Goal: Task Accomplishment & Management: Use online tool/utility

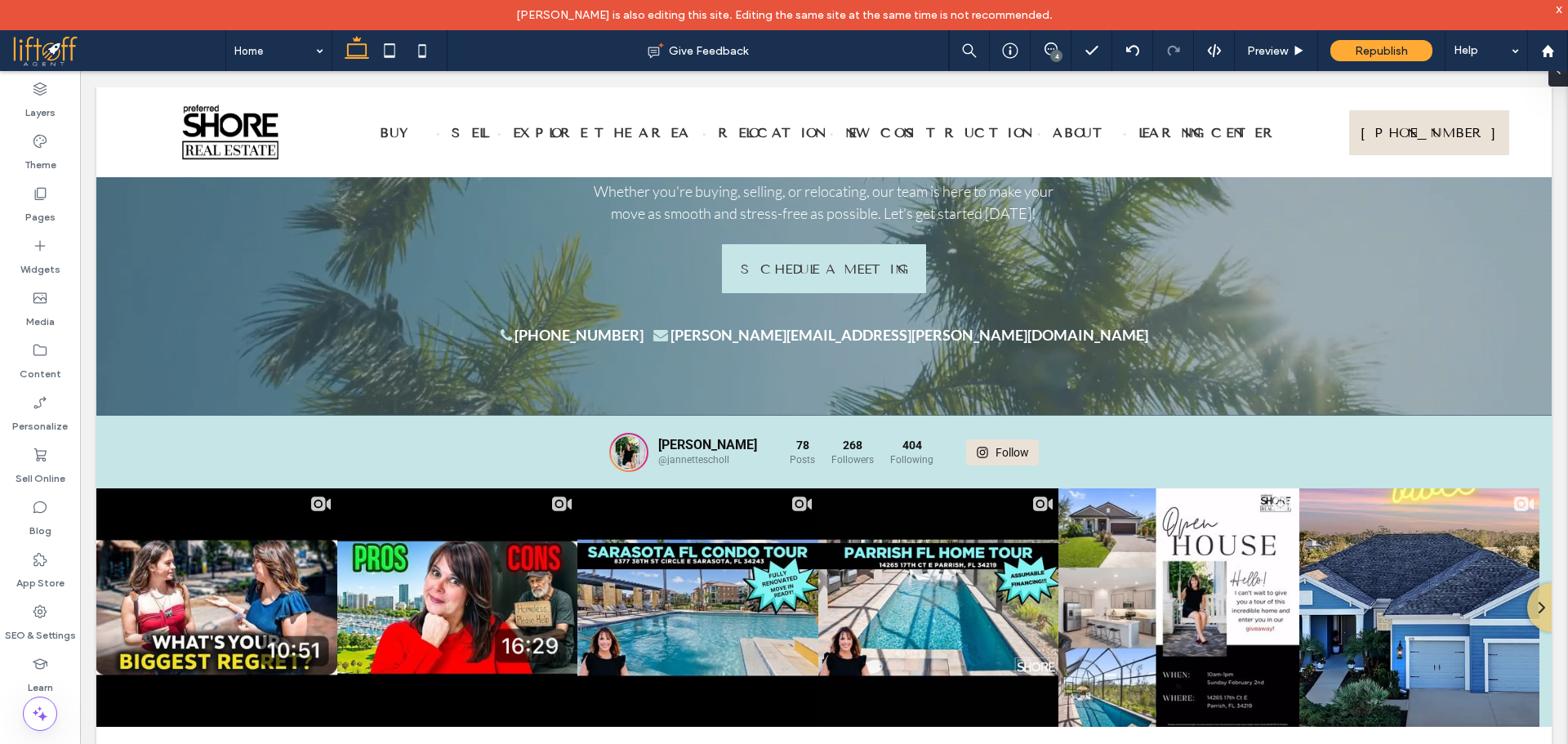
scroll to position [8434, 0]
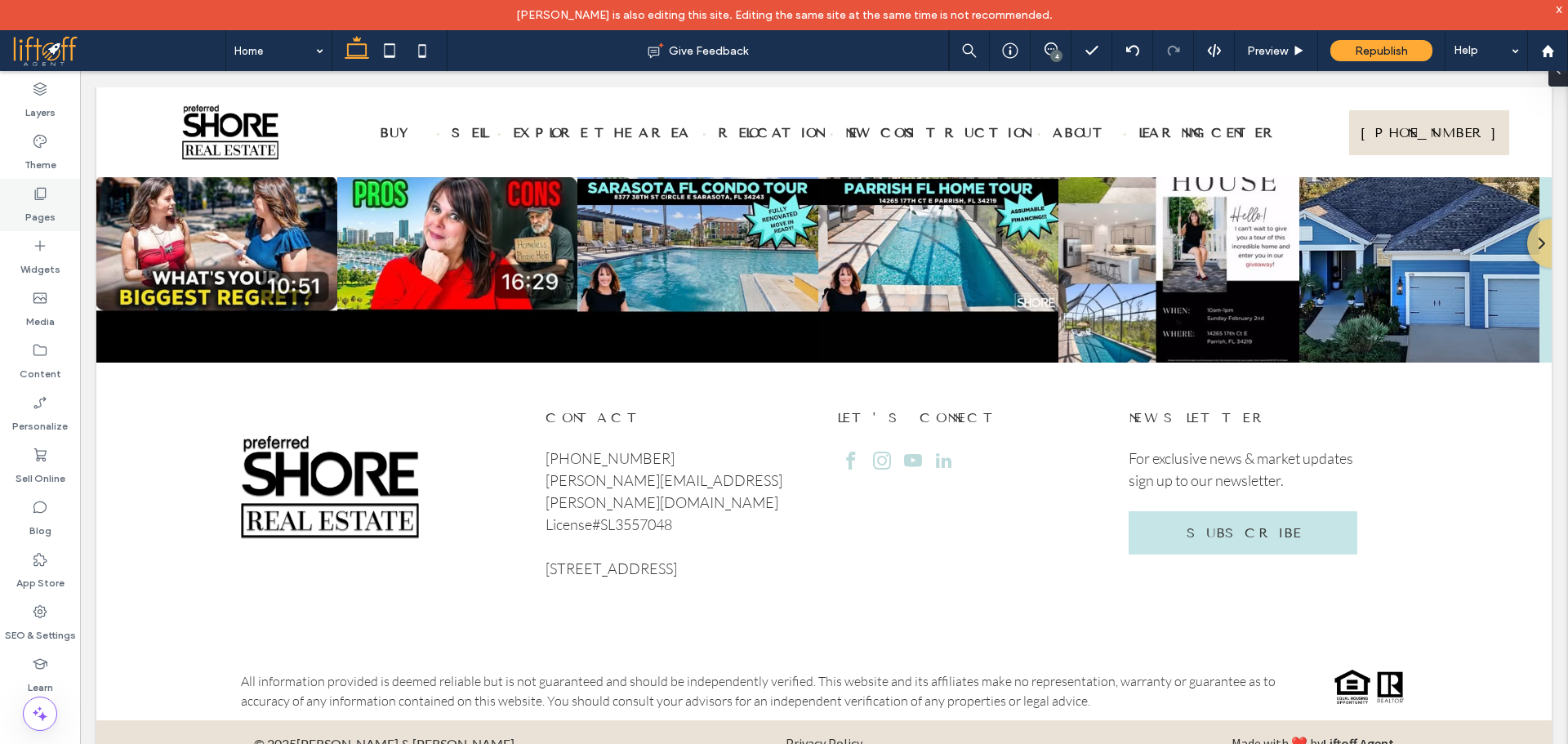
click at [56, 200] on div "Pages" at bounding box center [40, 205] width 80 height 52
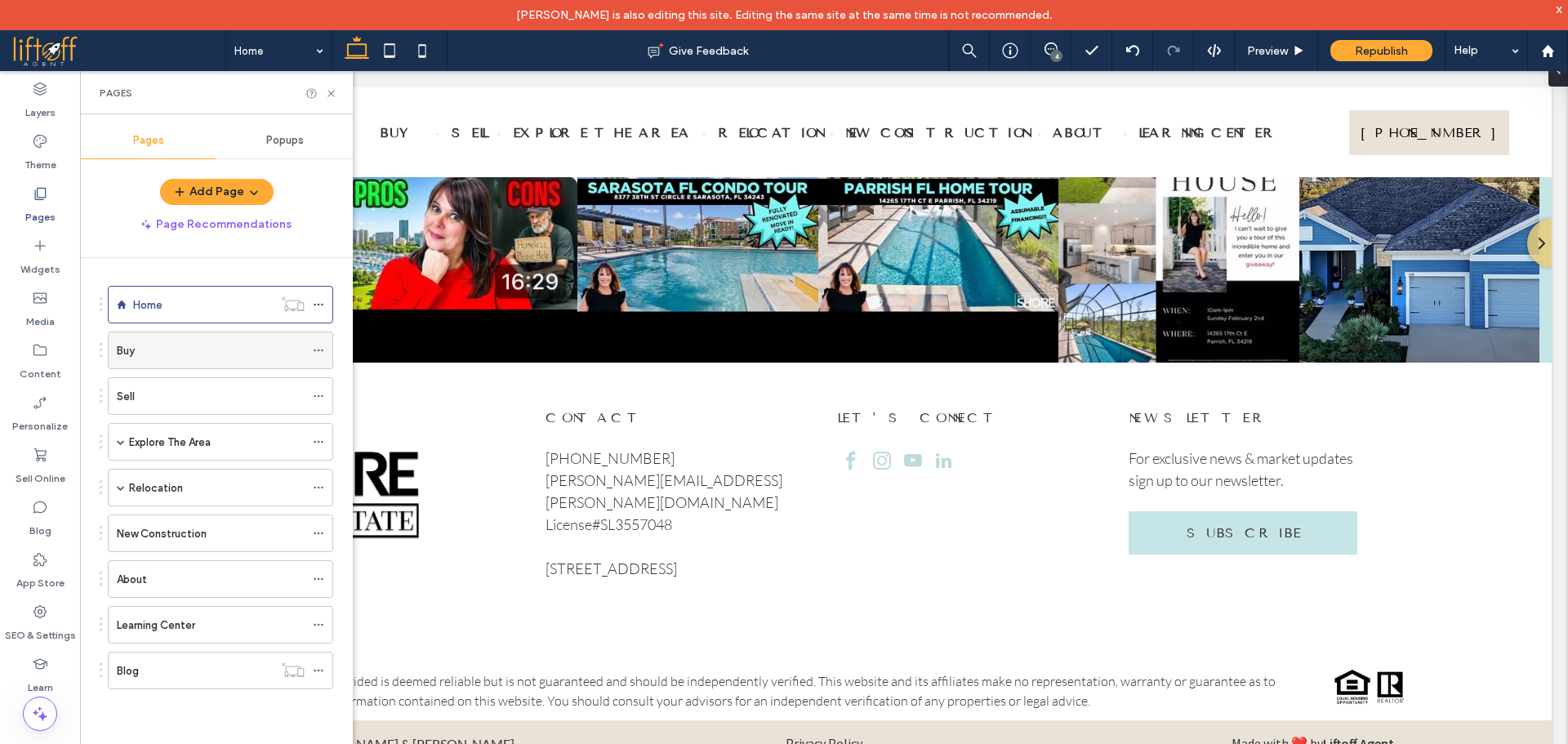
click at [146, 349] on div "Buy" at bounding box center [211, 350] width 188 height 17
click at [335, 90] on icon at bounding box center [331, 94] width 13 height 13
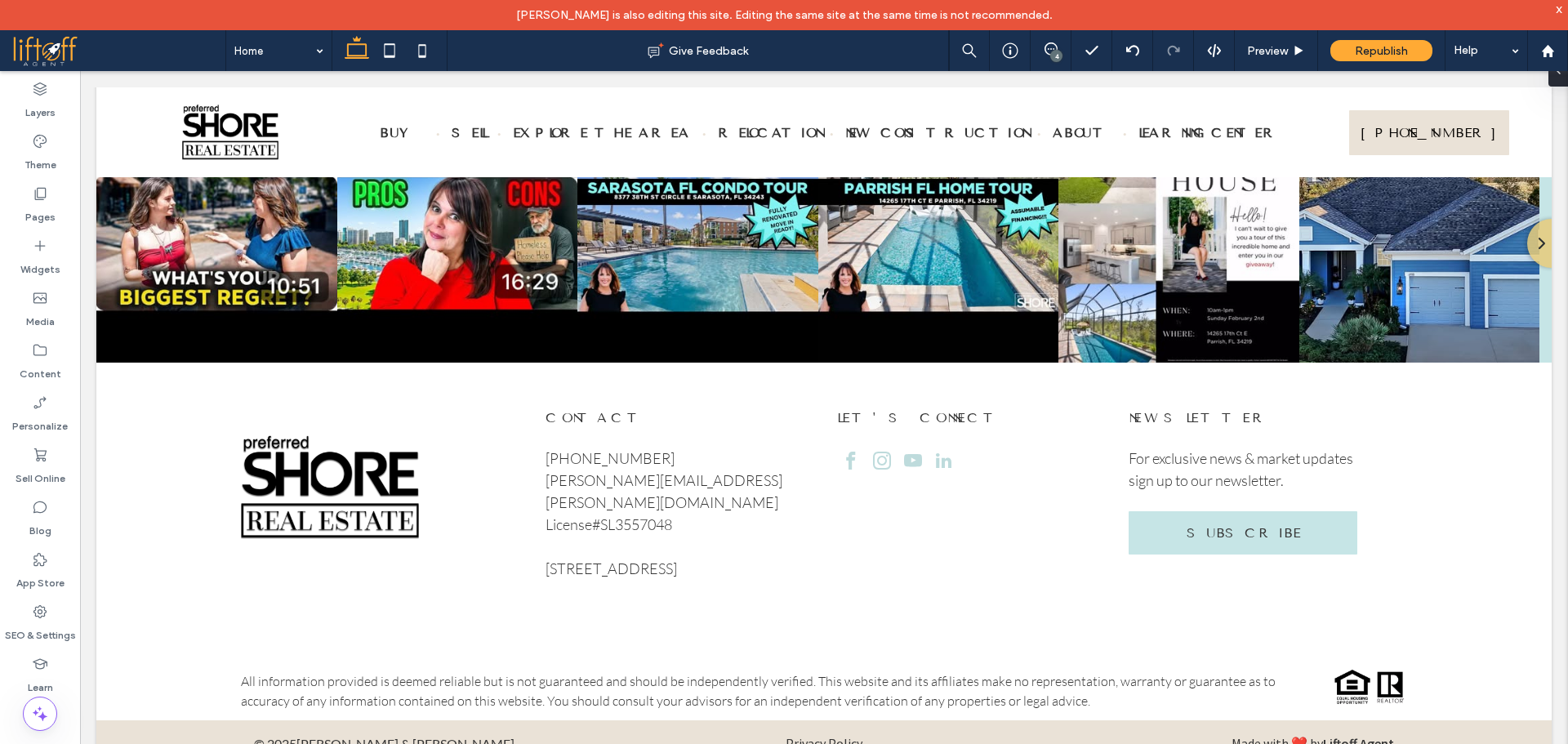
click at [1230, 6] on div "[PERSON_NAME] is also editing this site. Editing the same site at the same time…" at bounding box center [784, 14] width 1568 height 30
drag, startPoint x: 26, startPoint y: 206, endPoint x: 42, endPoint y: 206, distance: 16.0
click at [26, 206] on label "Pages" at bounding box center [40, 212] width 30 height 23
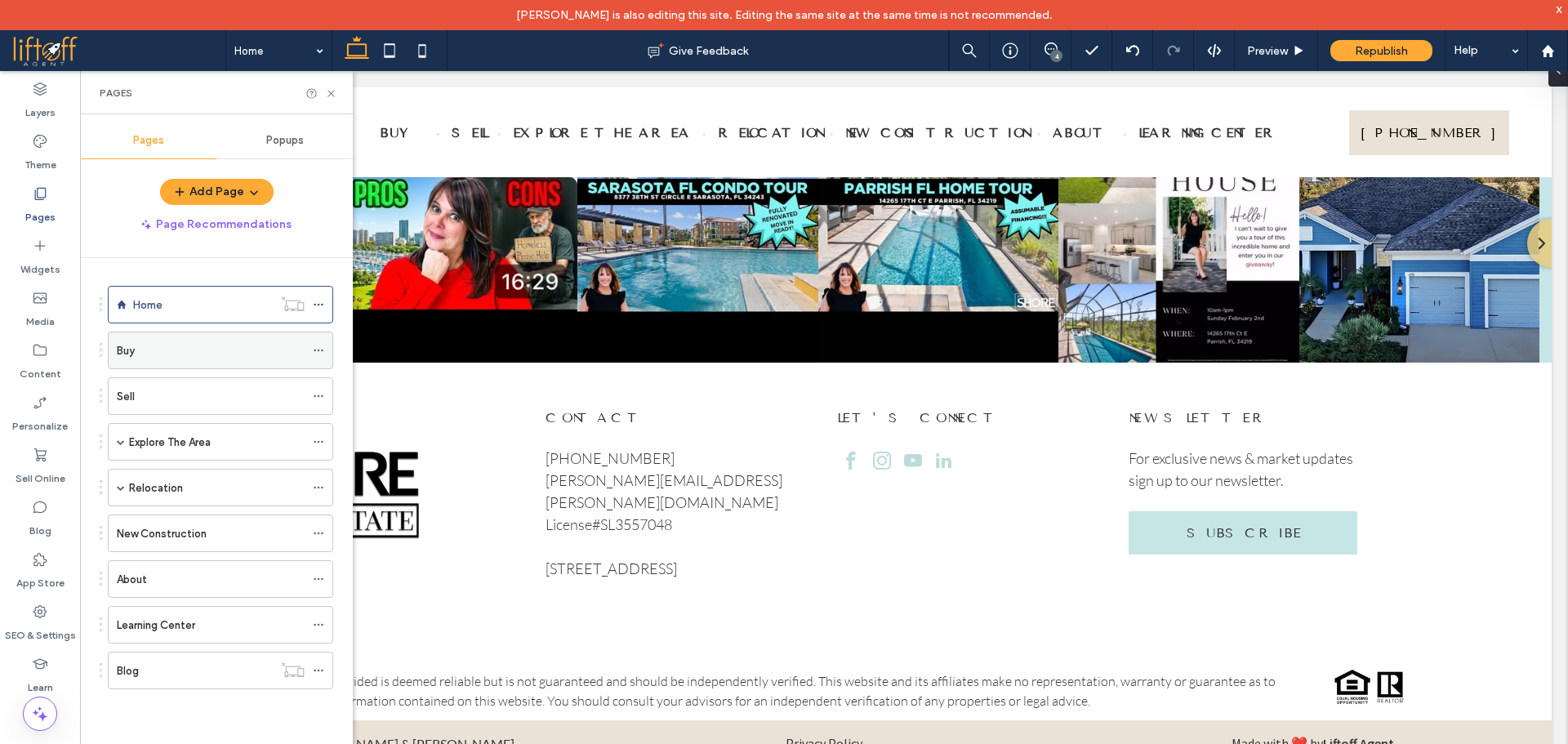
click at [179, 358] on div "Buy" at bounding box center [211, 350] width 188 height 17
click at [331, 97] on icon at bounding box center [331, 94] width 13 height 13
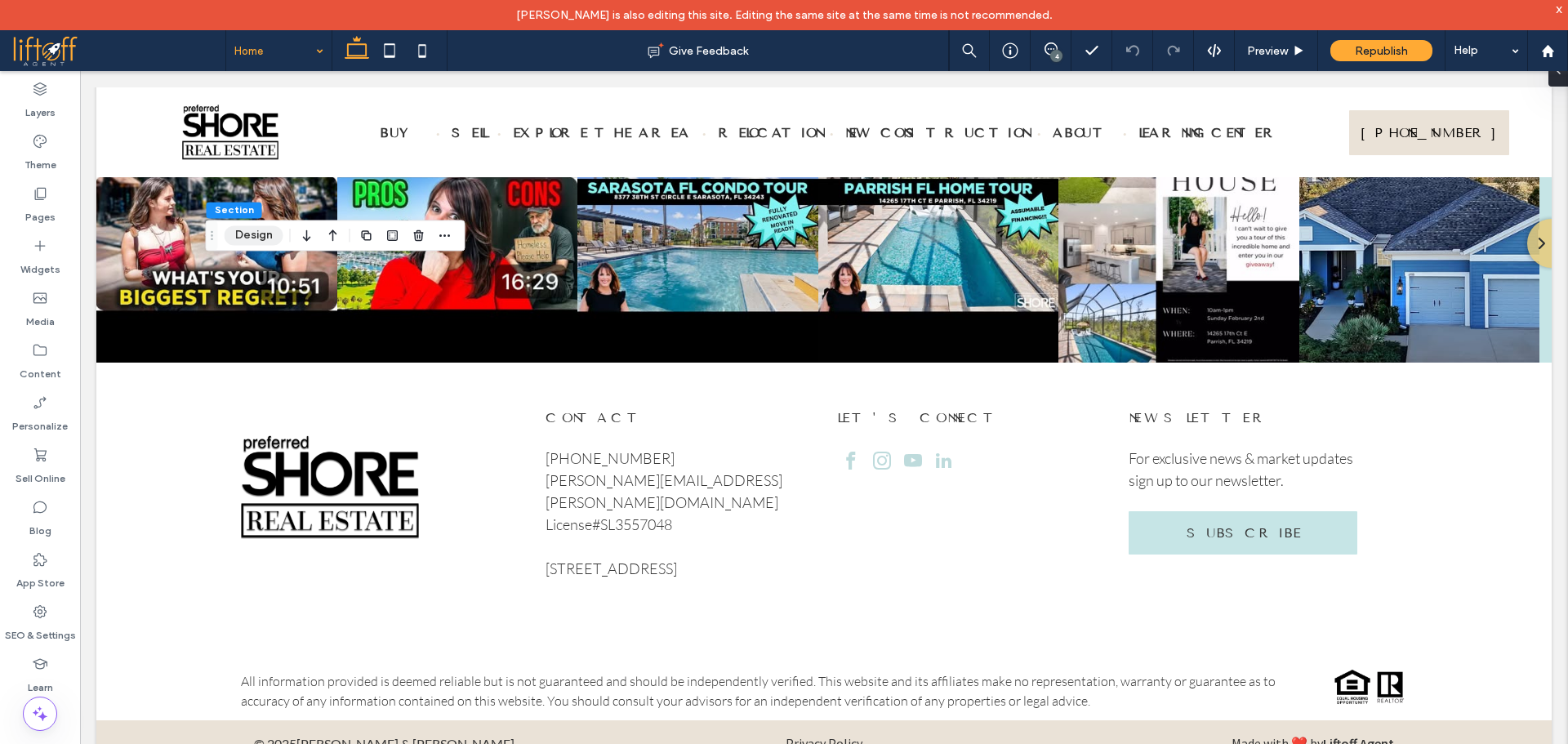
click at [272, 240] on button "Design" at bounding box center [253, 235] width 59 height 20
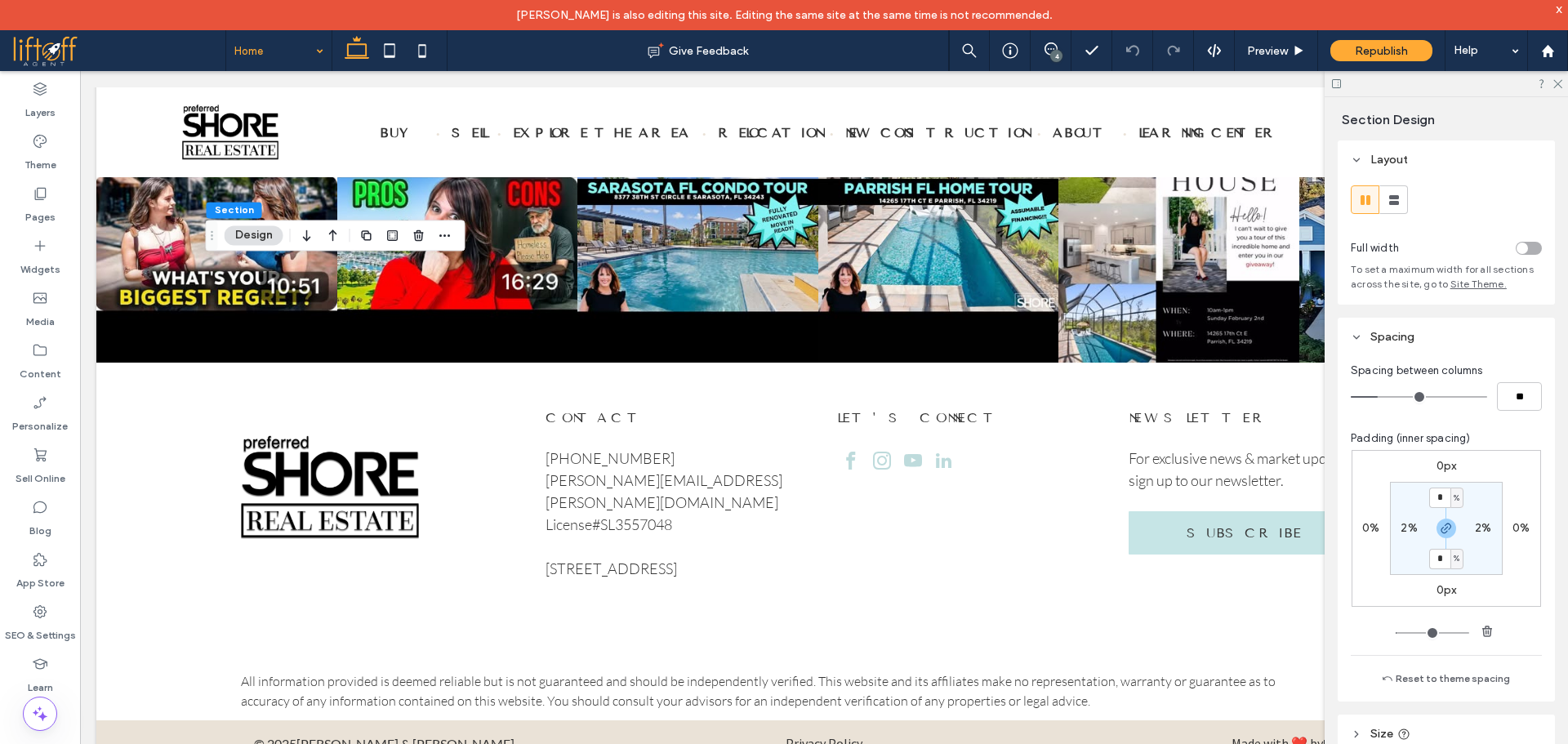
scroll to position [684, 0]
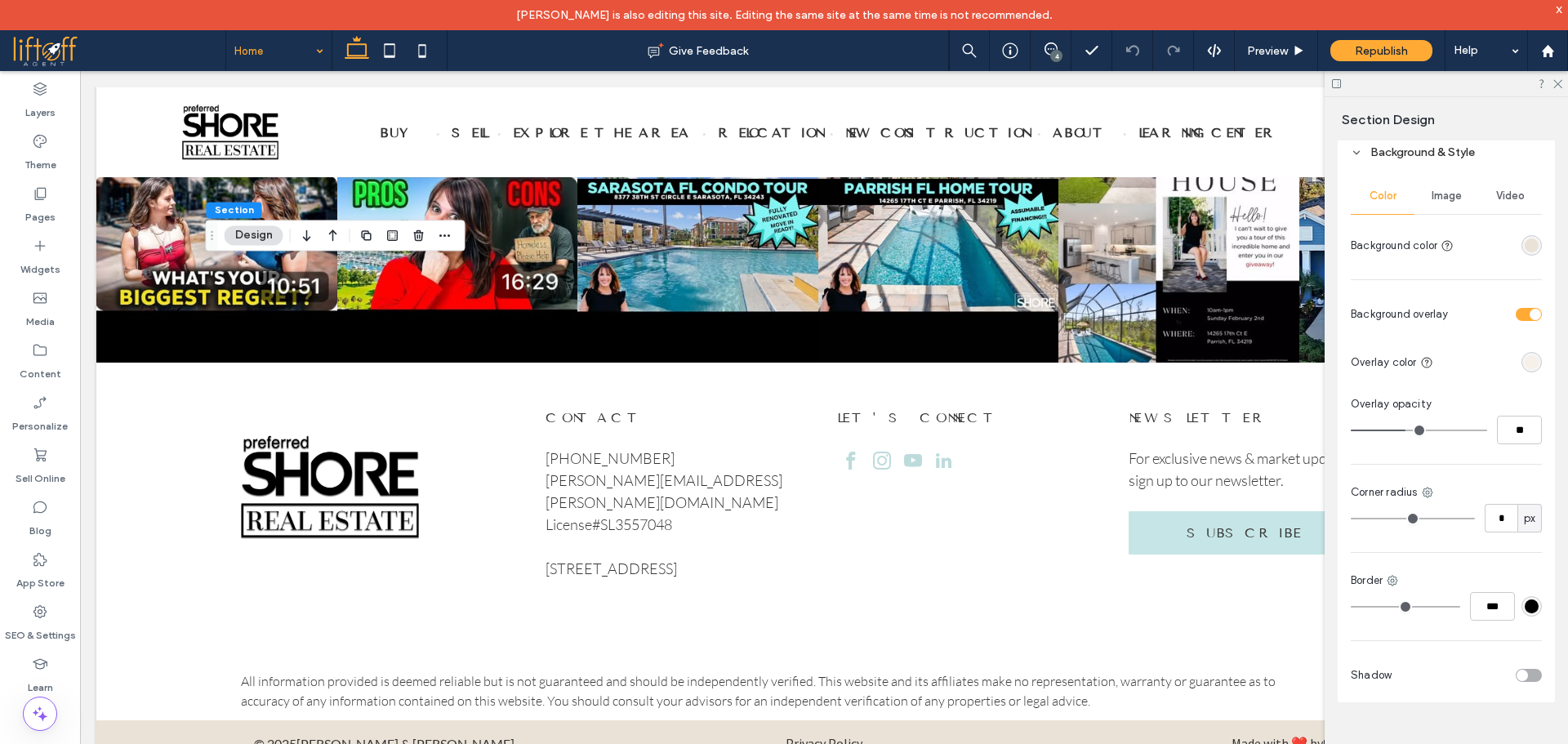
click at [1450, 193] on span "Image" at bounding box center [1446, 195] width 30 height 13
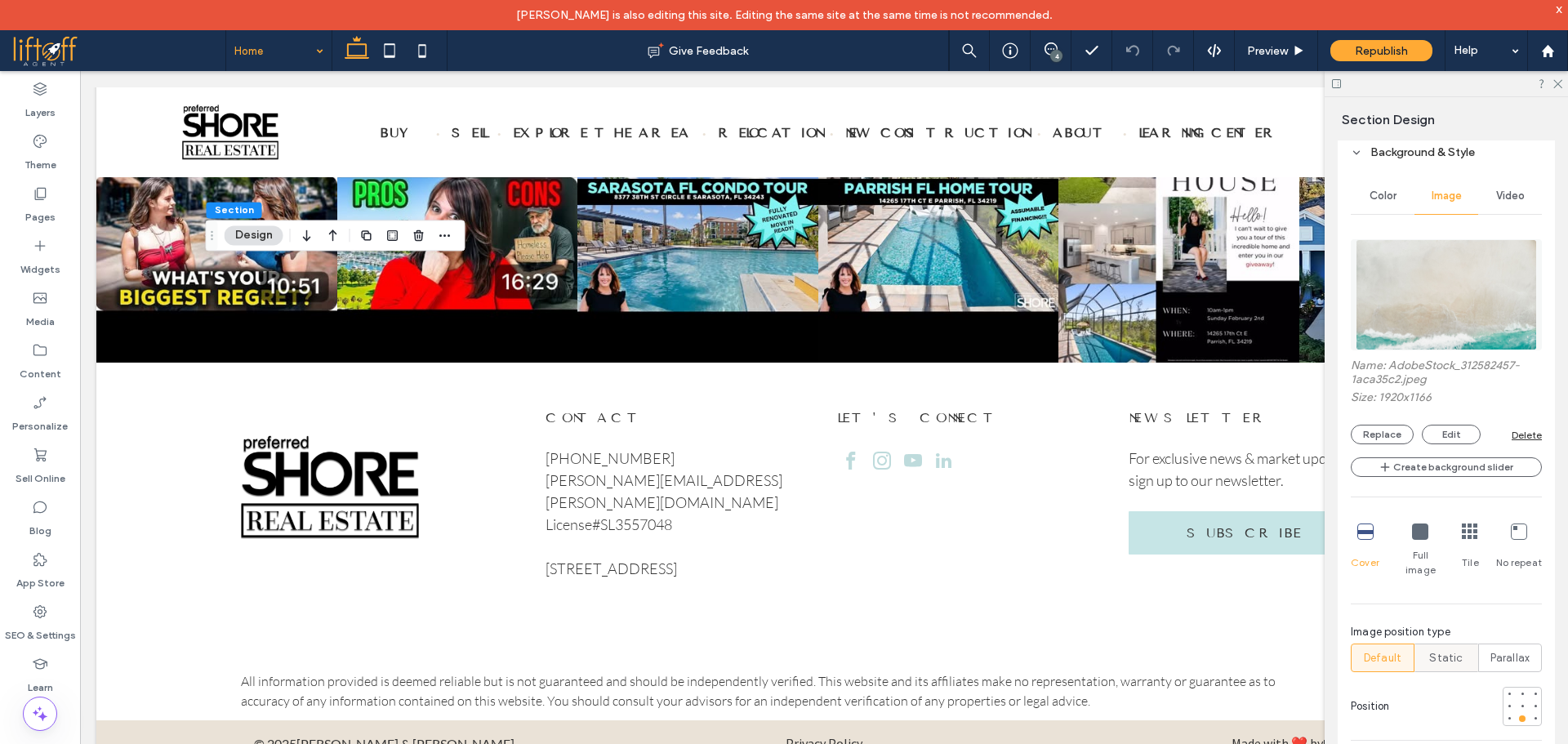
click at [1451, 650] on span "Static" at bounding box center [1445, 658] width 33 height 16
click at [1556, 87] on icon at bounding box center [1557, 83] width 11 height 11
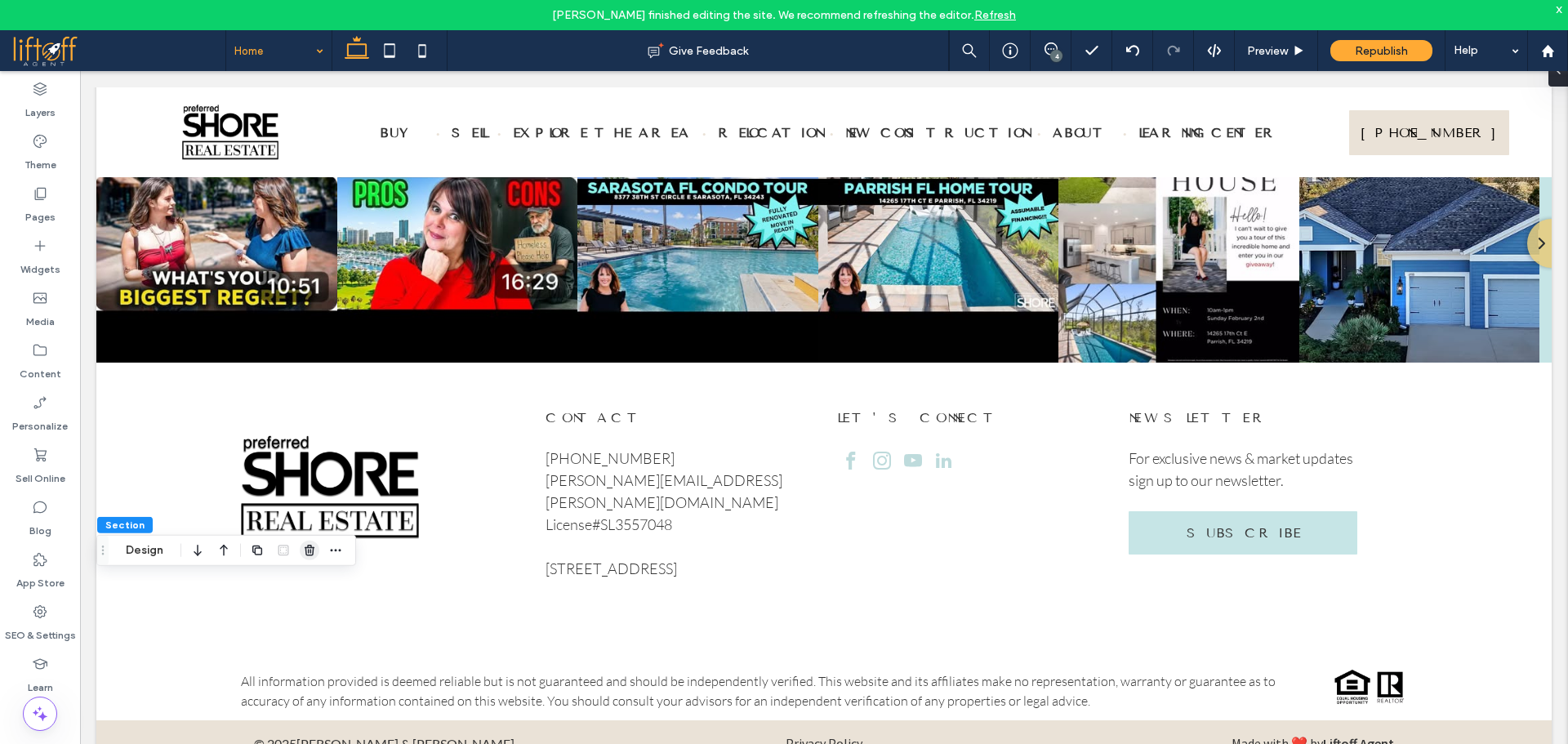
click at [315, 551] on icon "button" at bounding box center [309, 550] width 13 height 13
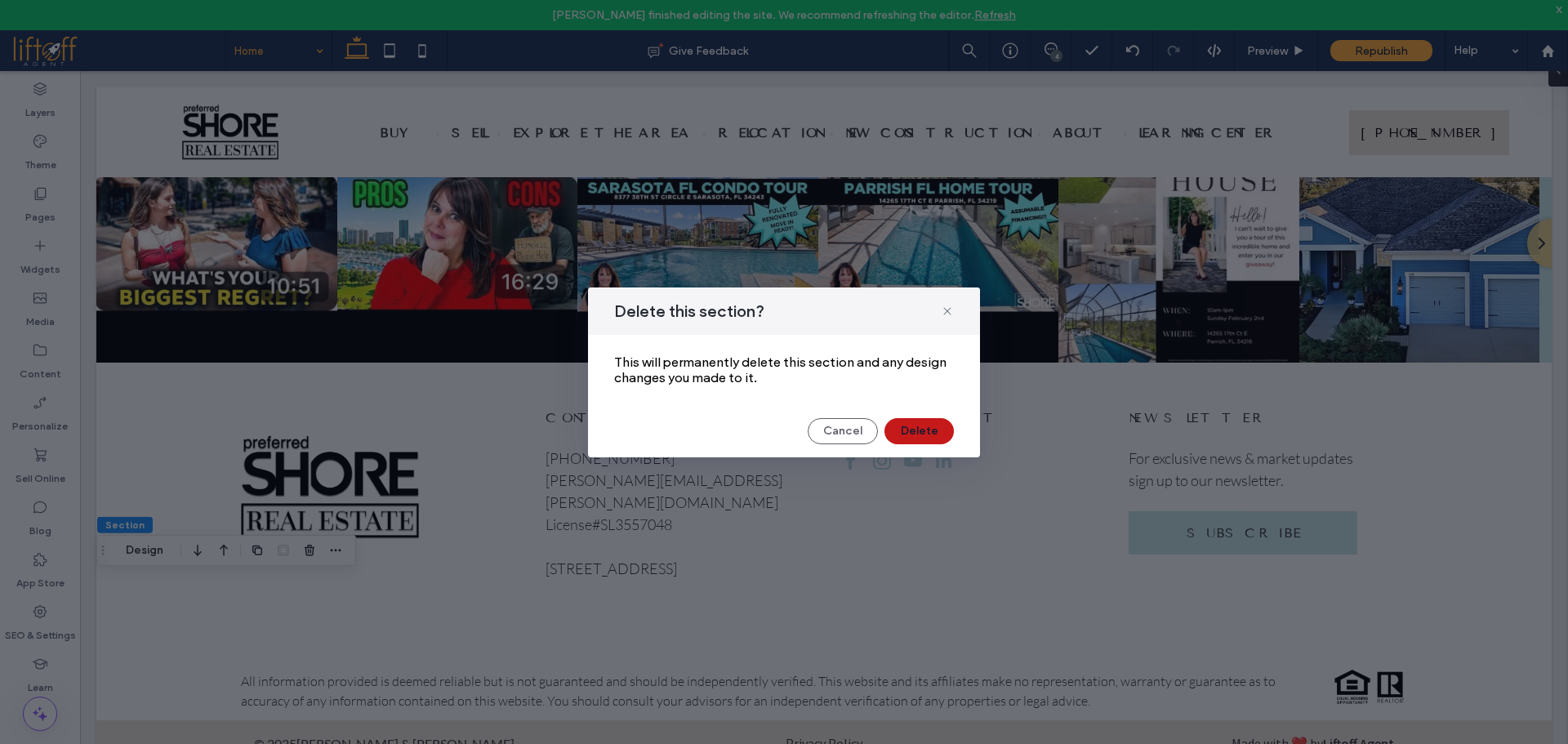
click at [921, 445] on div "Delete this section? This will permanently delete this section and any design c…" at bounding box center [783, 372] width 392 height 170
click at [921, 441] on button "Delete" at bounding box center [919, 430] width 70 height 26
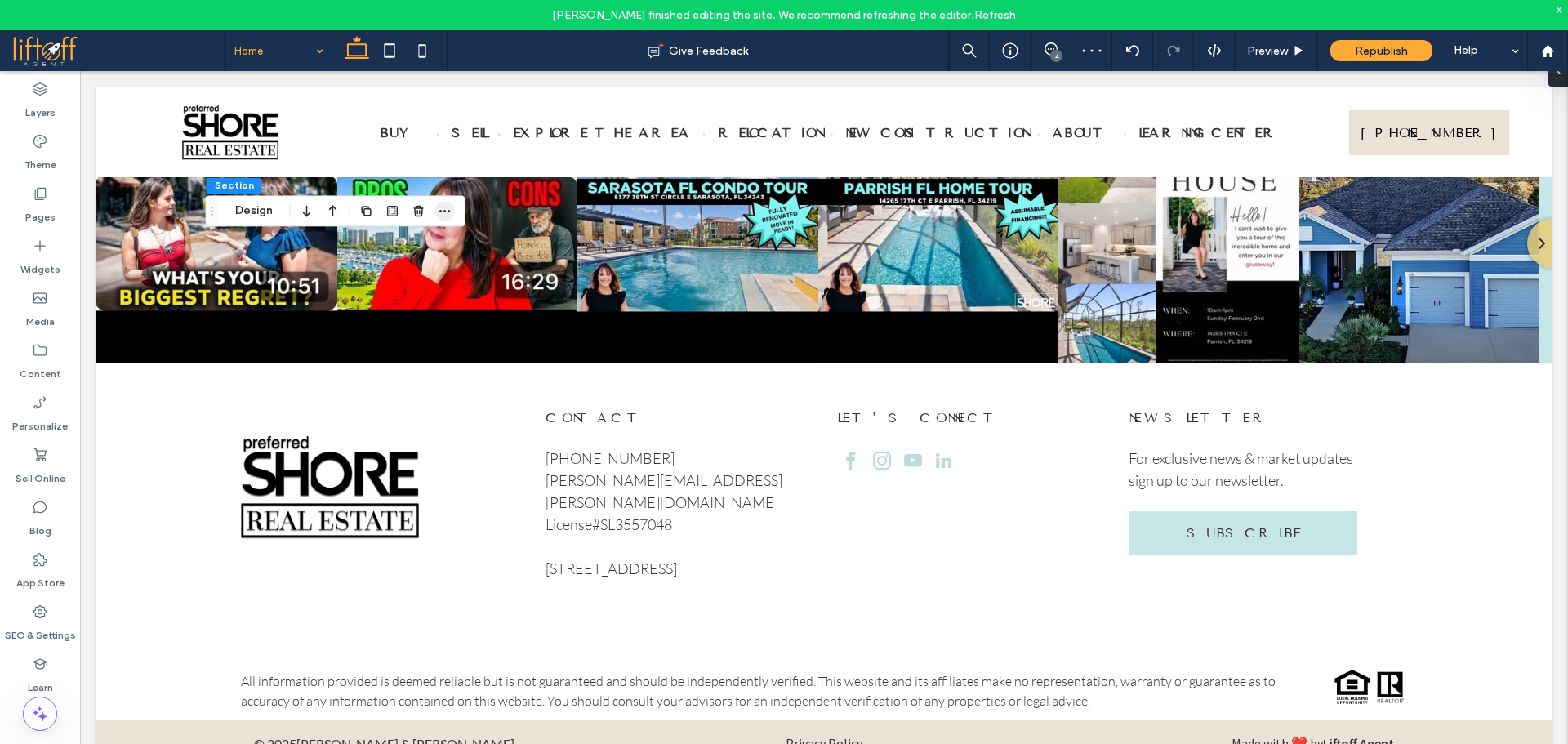
click at [440, 217] on icon "button" at bounding box center [445, 211] width 13 height 13
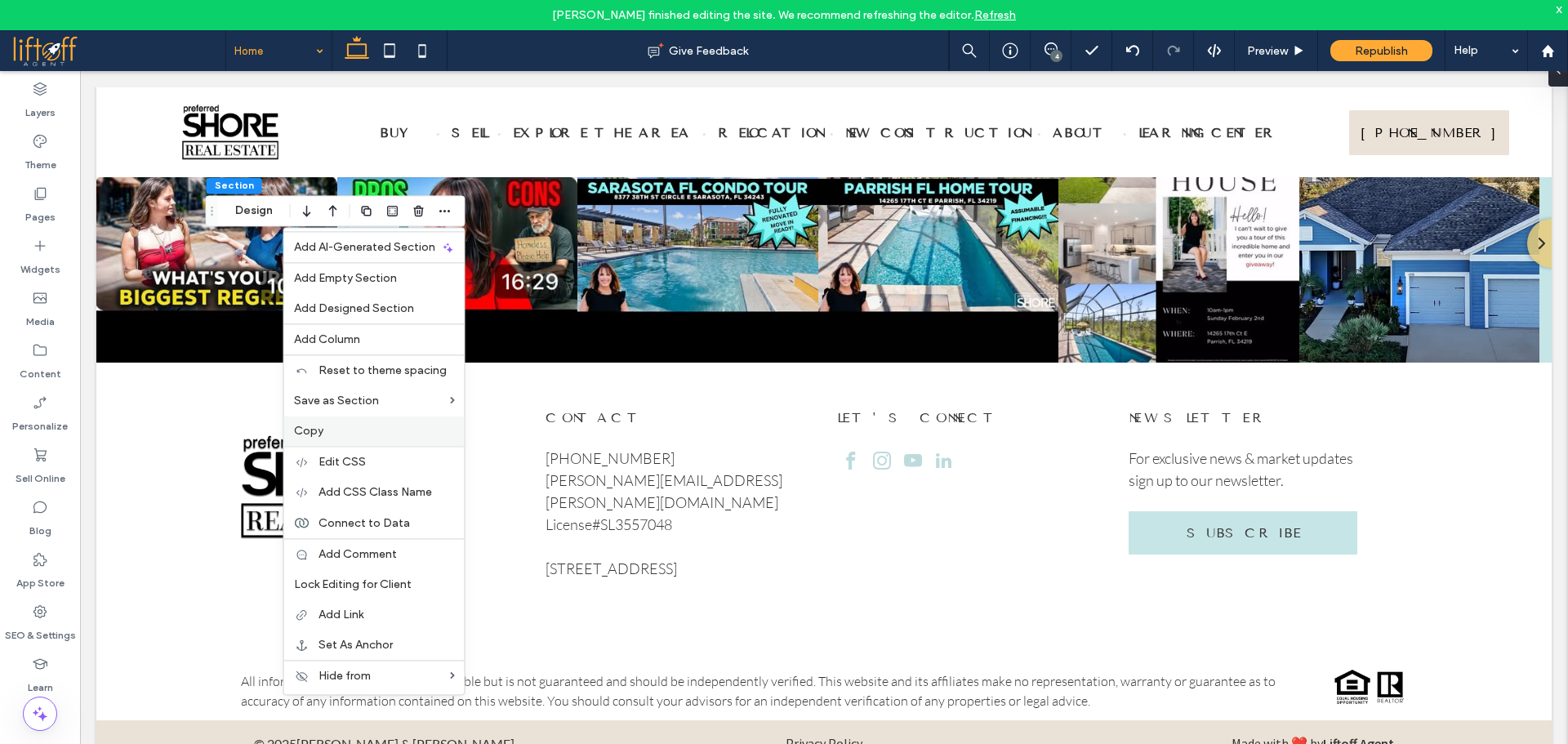
click at [331, 418] on div "Copy" at bounding box center [374, 430] width 181 height 30
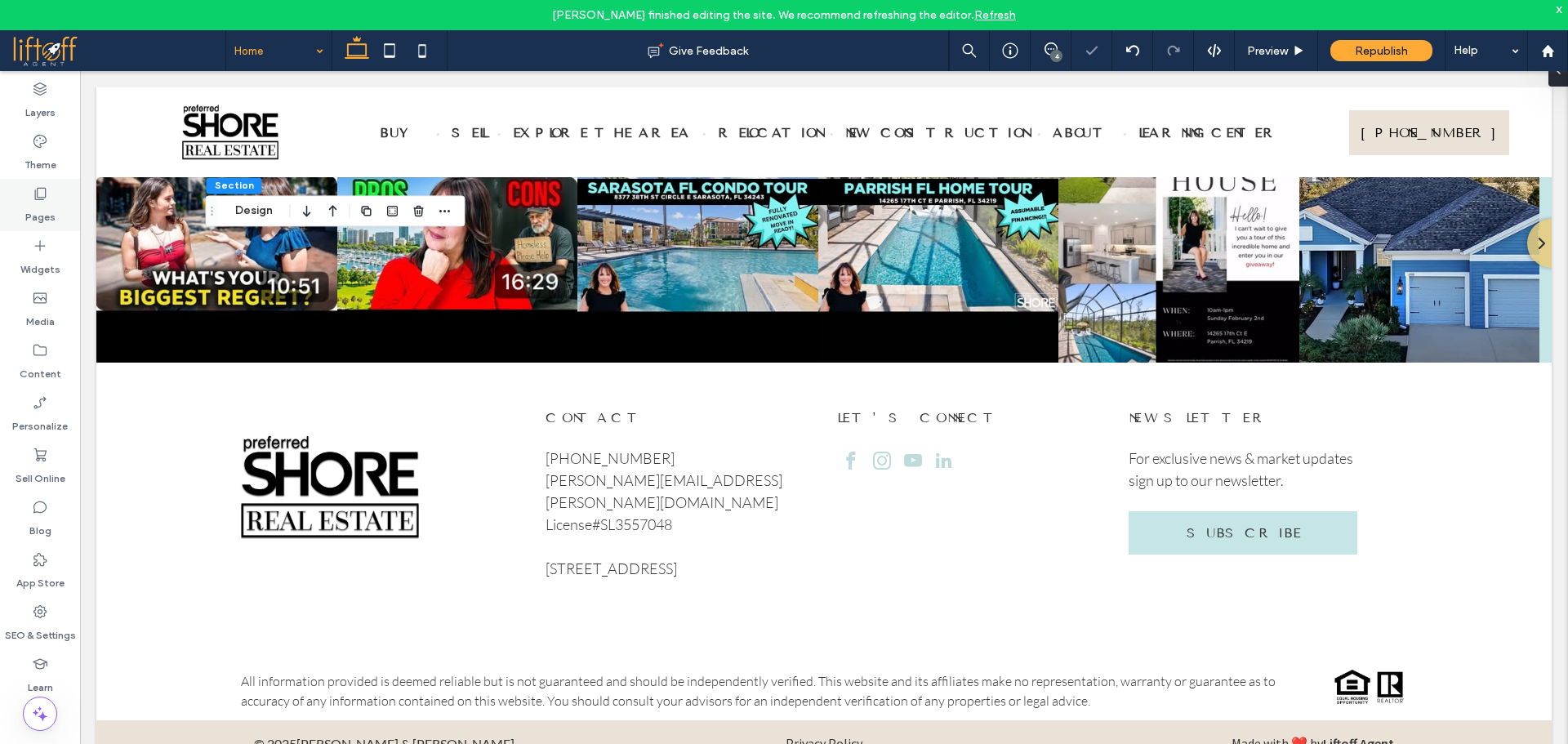
click at [54, 205] on label "Pages" at bounding box center [40, 212] width 30 height 23
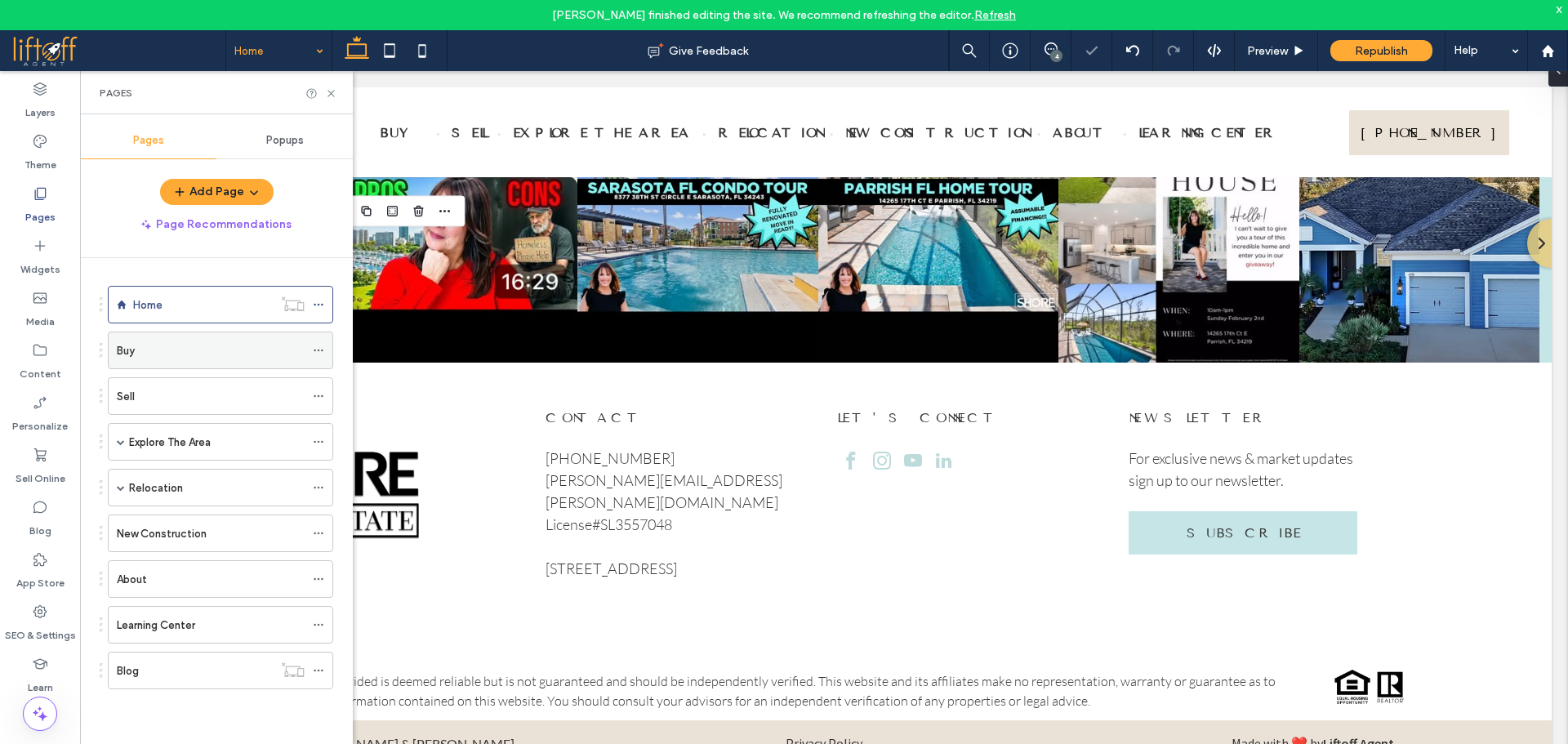
click at [164, 349] on div "Buy" at bounding box center [211, 350] width 188 height 17
click at [332, 92] on use at bounding box center [330, 92] width 6 height 6
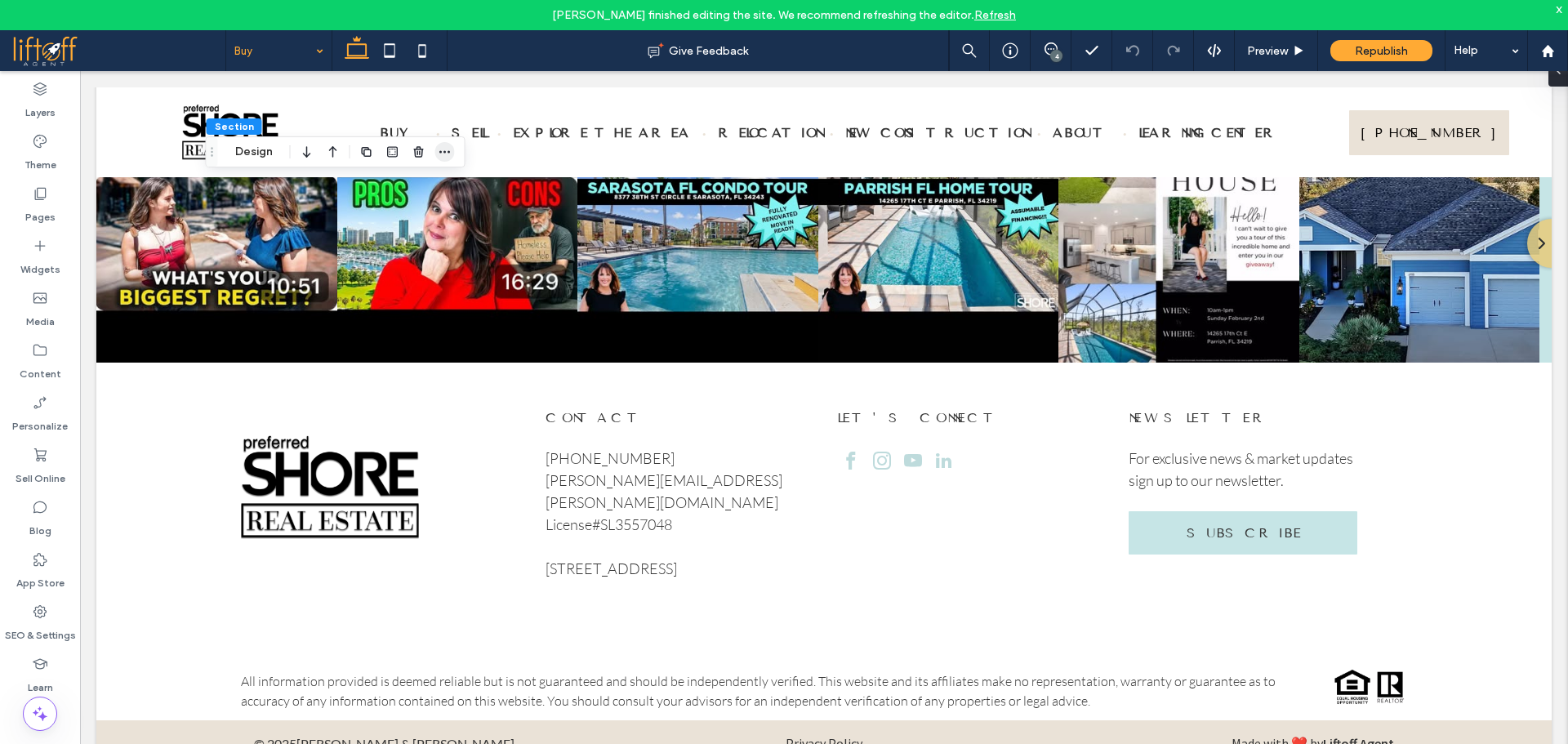
click at [451, 148] on span "button" at bounding box center [445, 152] width 20 height 20
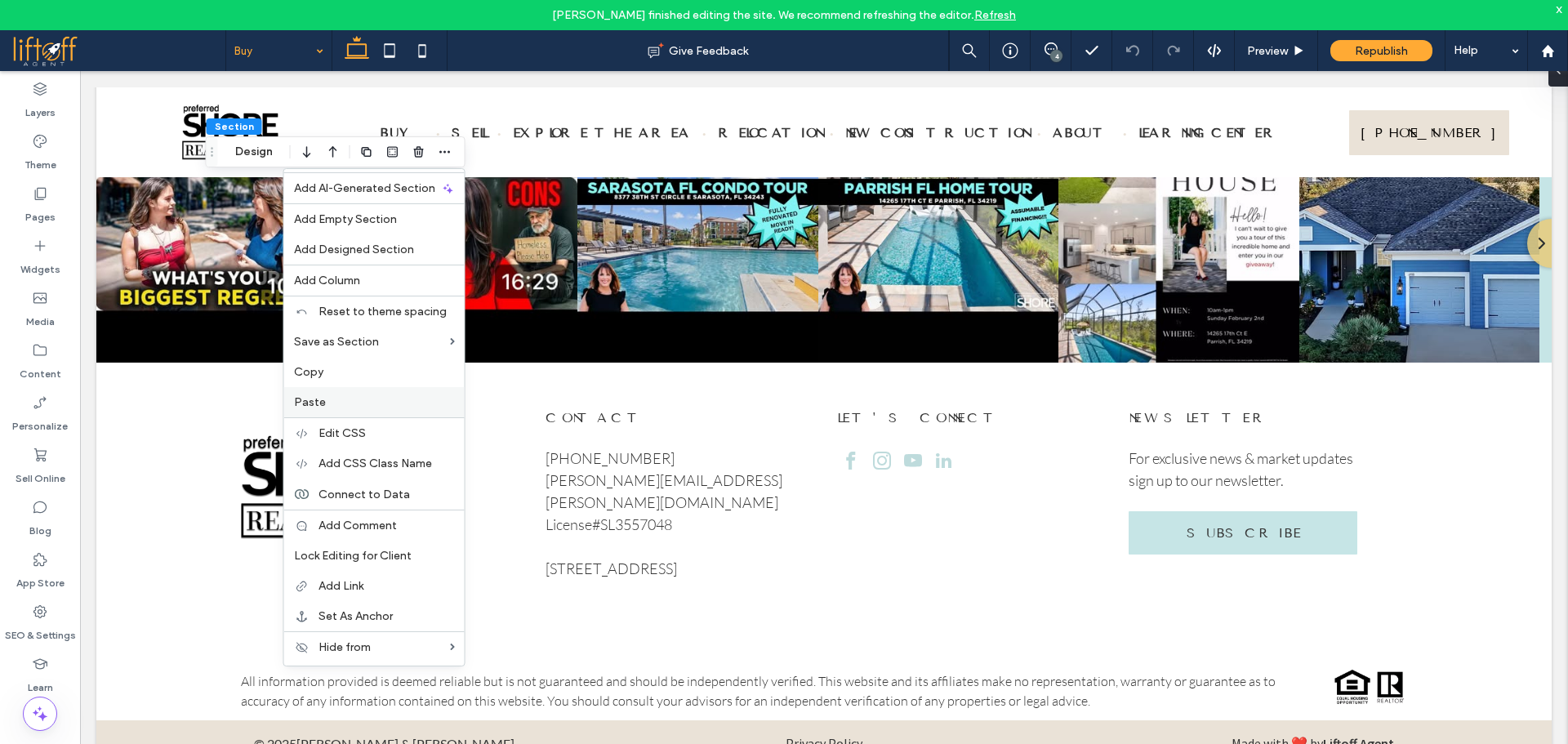
click at [319, 399] on span "Paste" at bounding box center [309, 401] width 32 height 14
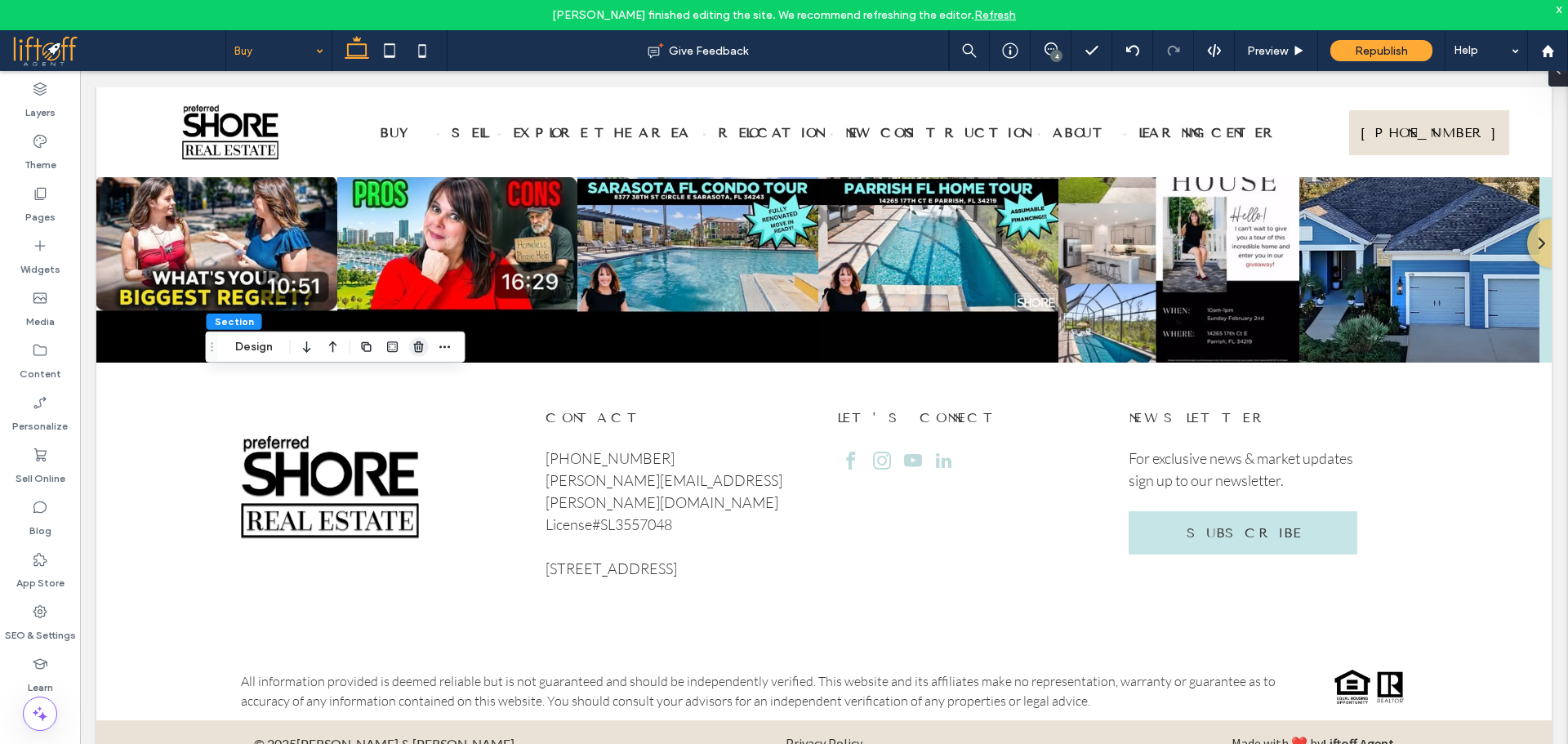
click at [414, 350] on icon "button" at bounding box center [419, 347] width 13 height 13
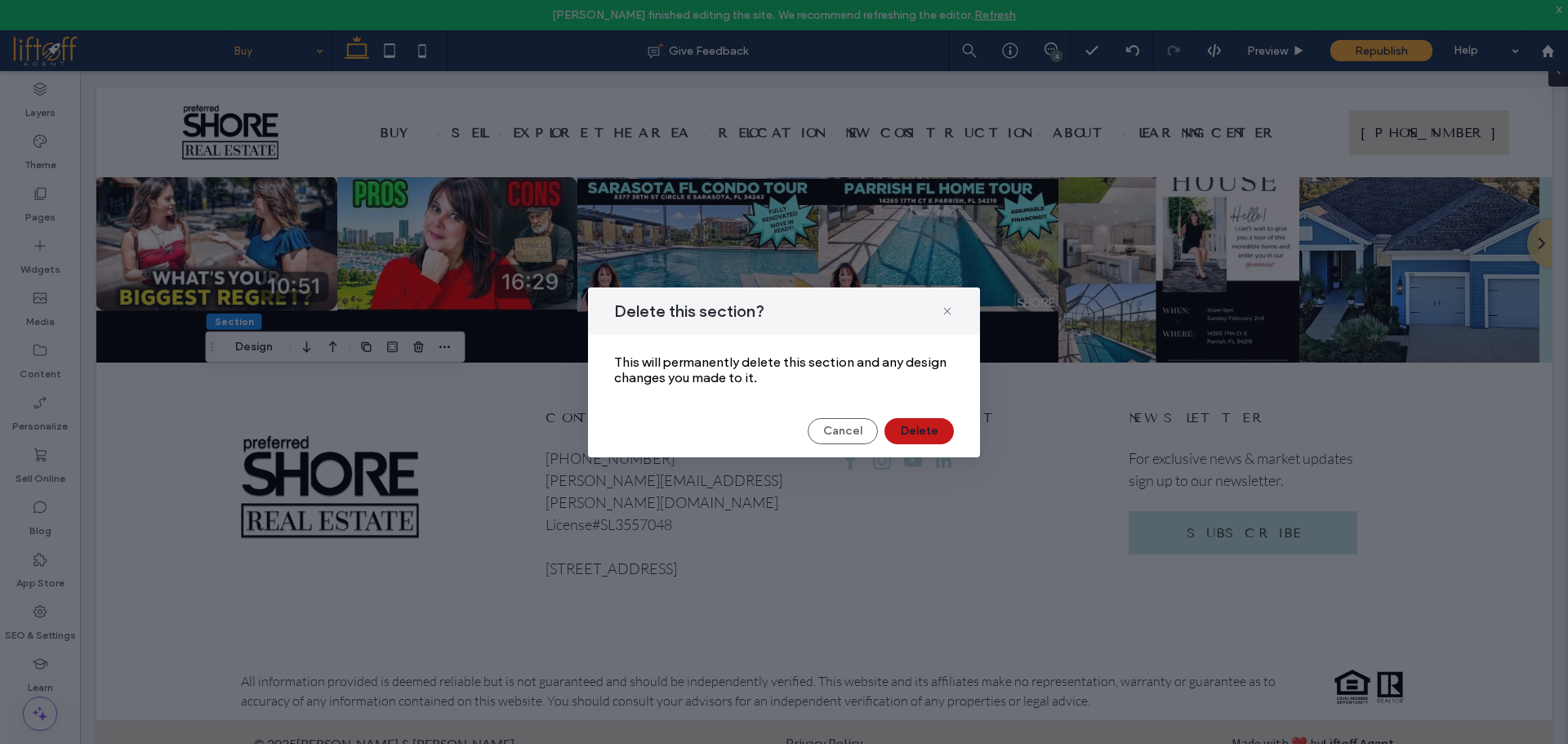
click at [901, 429] on button "Delete" at bounding box center [919, 430] width 70 height 26
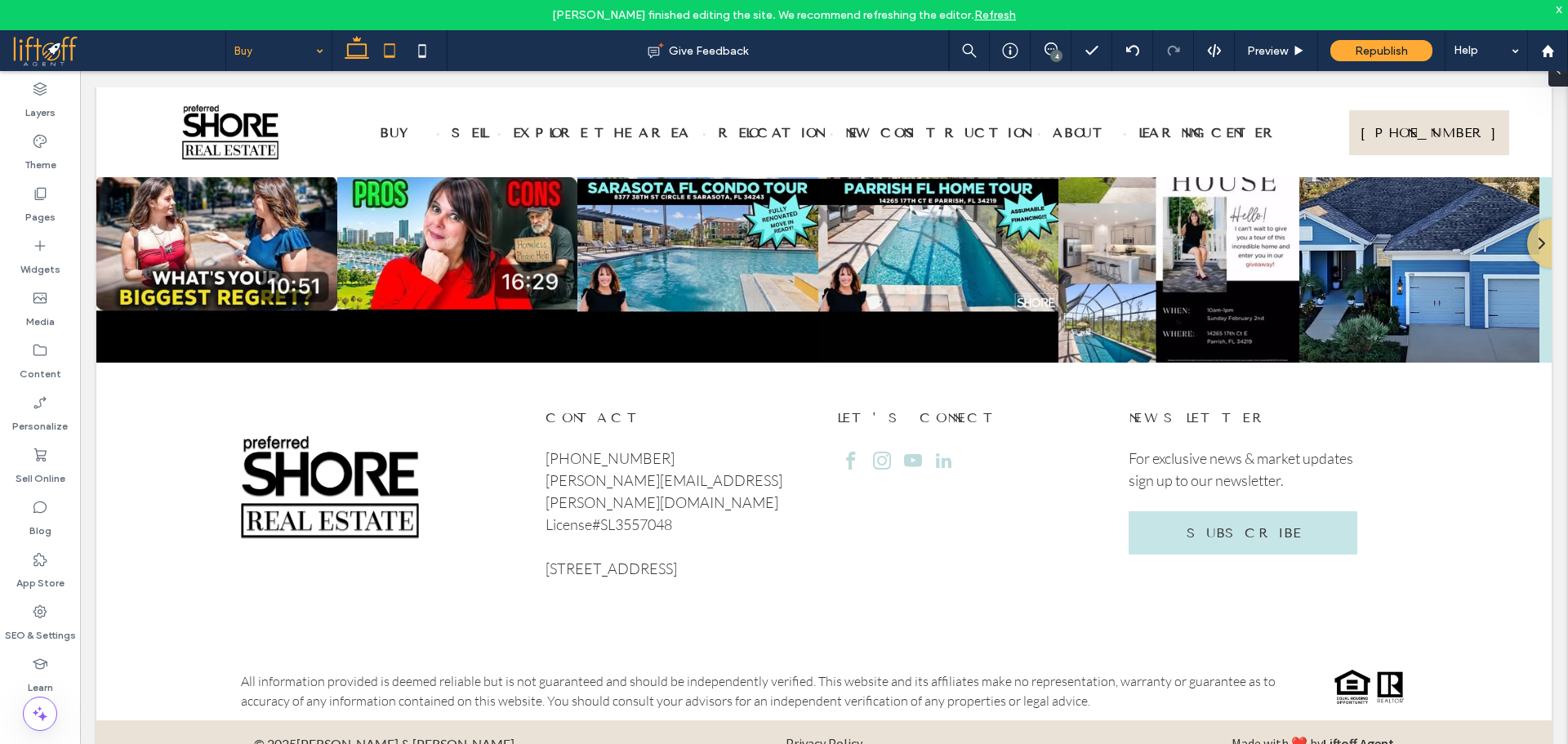
click at [392, 52] on icon at bounding box center [390, 51] width 33 height 33
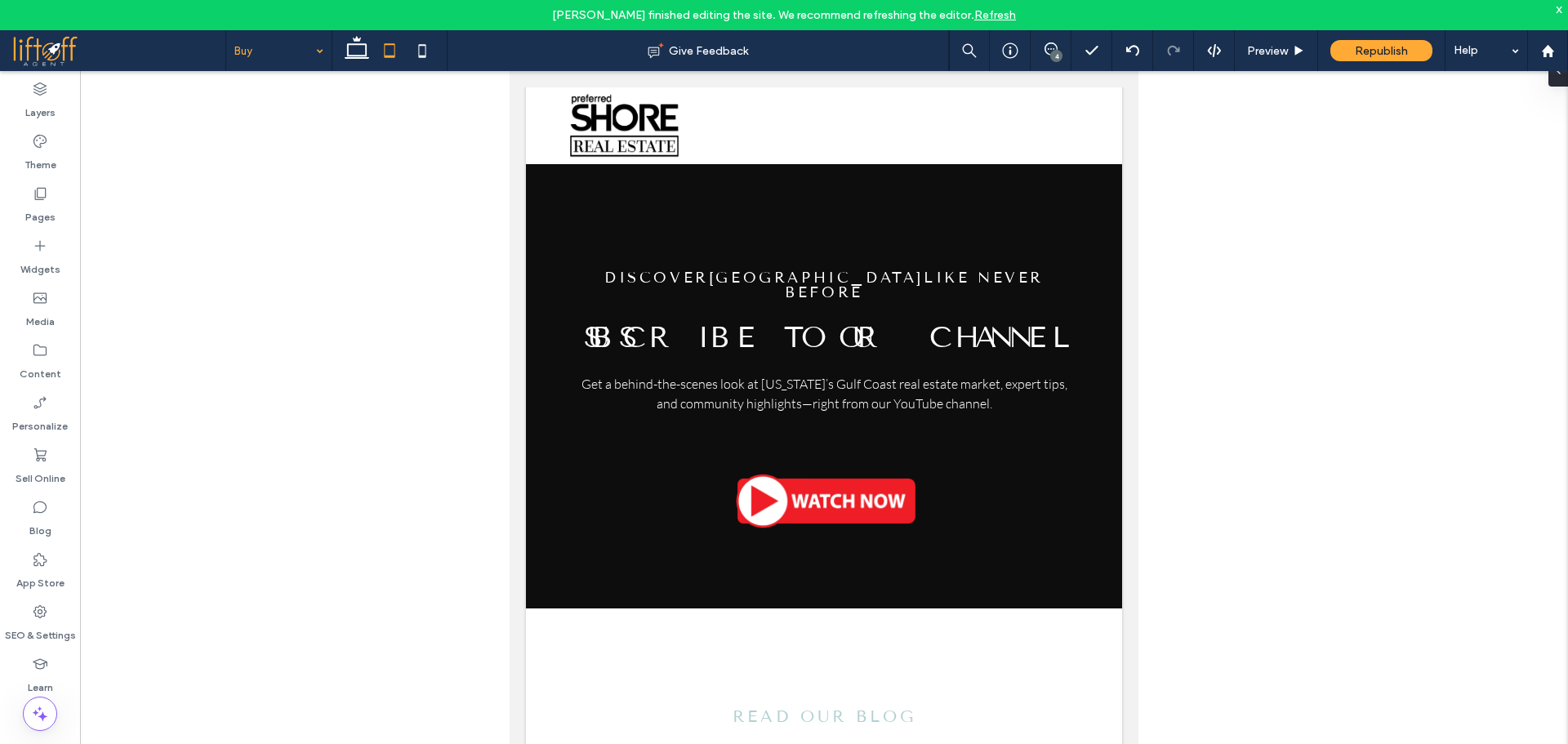
type input "**"
type input "****"
drag, startPoint x: 1140, startPoint y: 205, endPoint x: 1139, endPoint y: 182, distance: 23.0
click at [1139, 182] on div at bounding box center [823, 420] width 1488 height 699
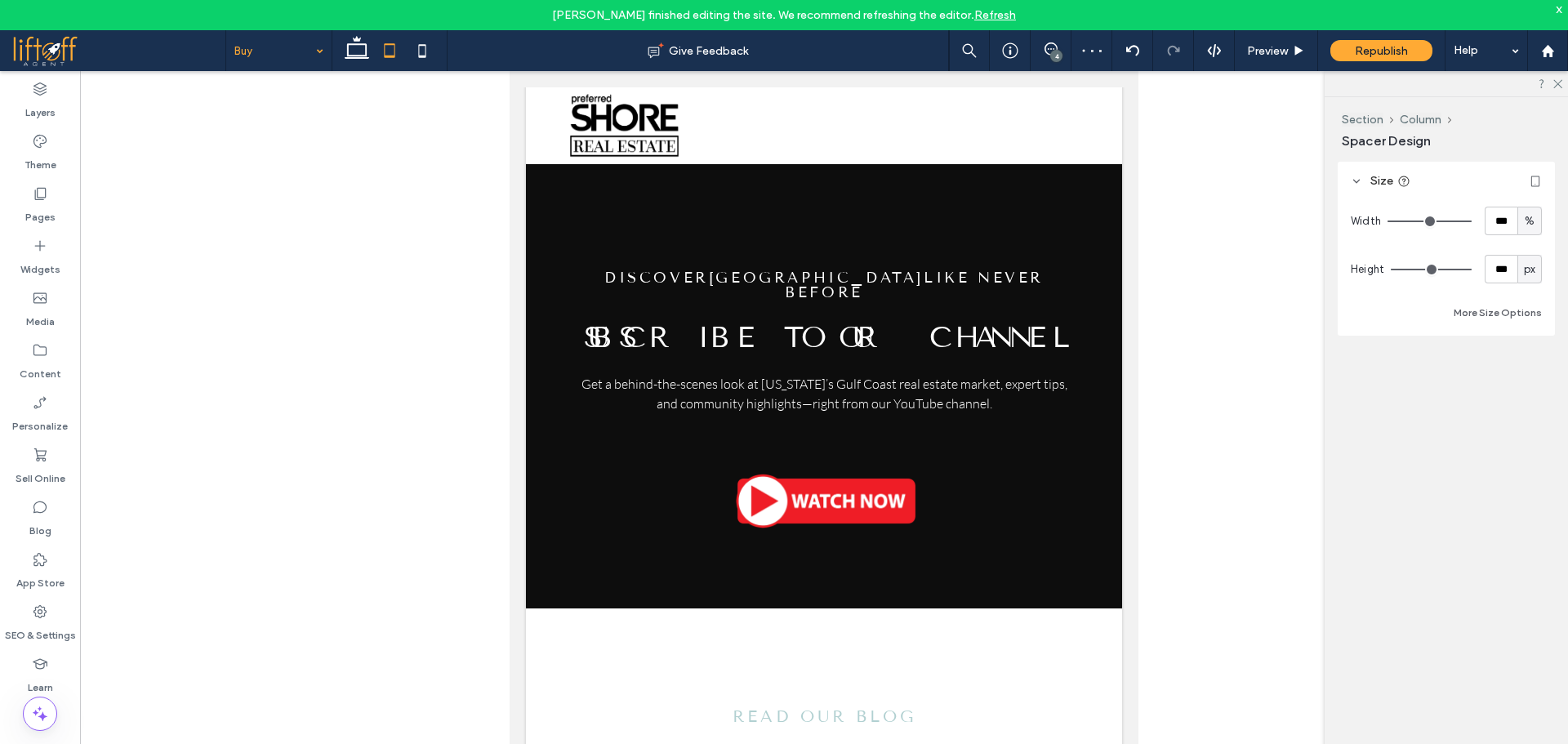
type input "***"
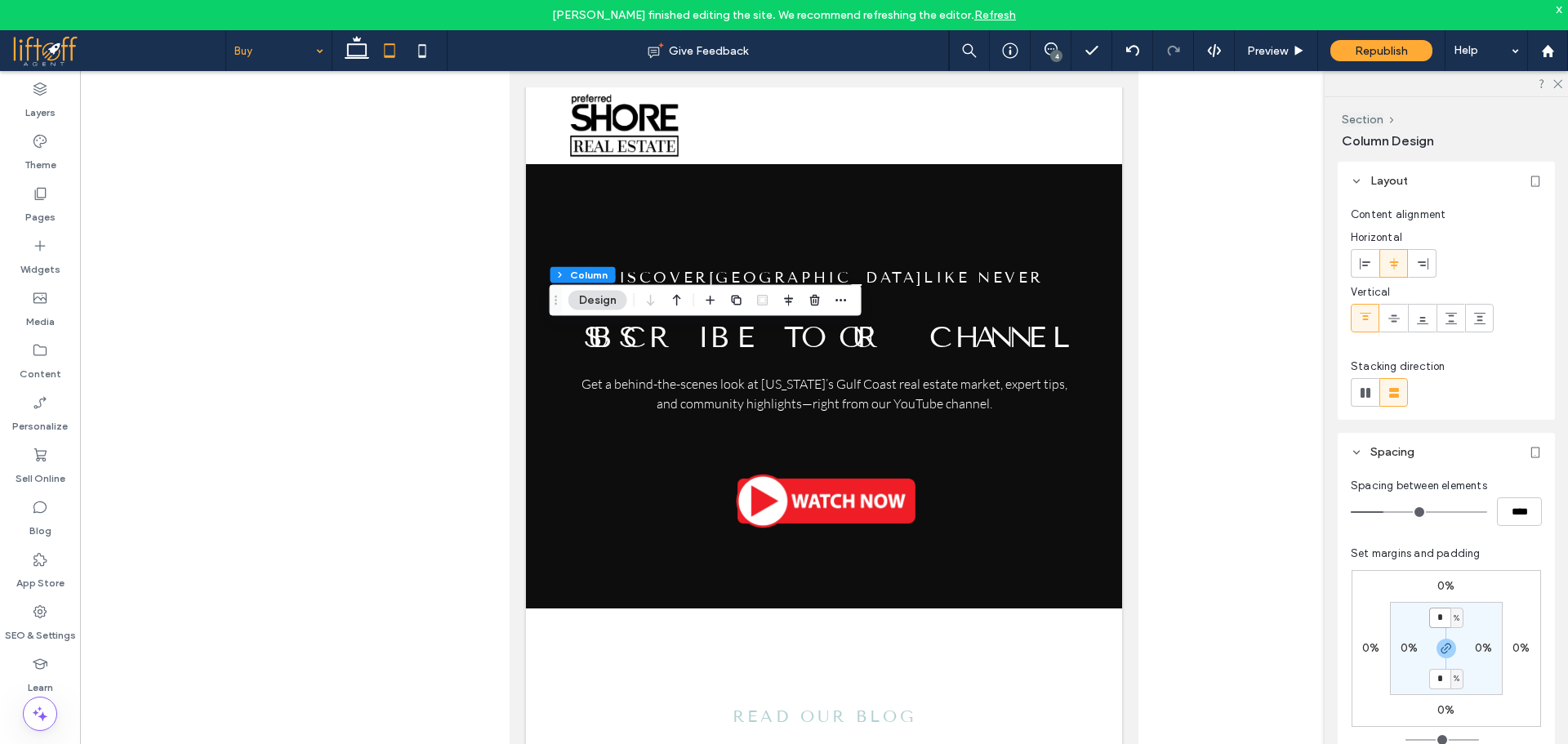
click at [1445, 622] on input "*" at bounding box center [1439, 617] width 21 height 21
type input "*"
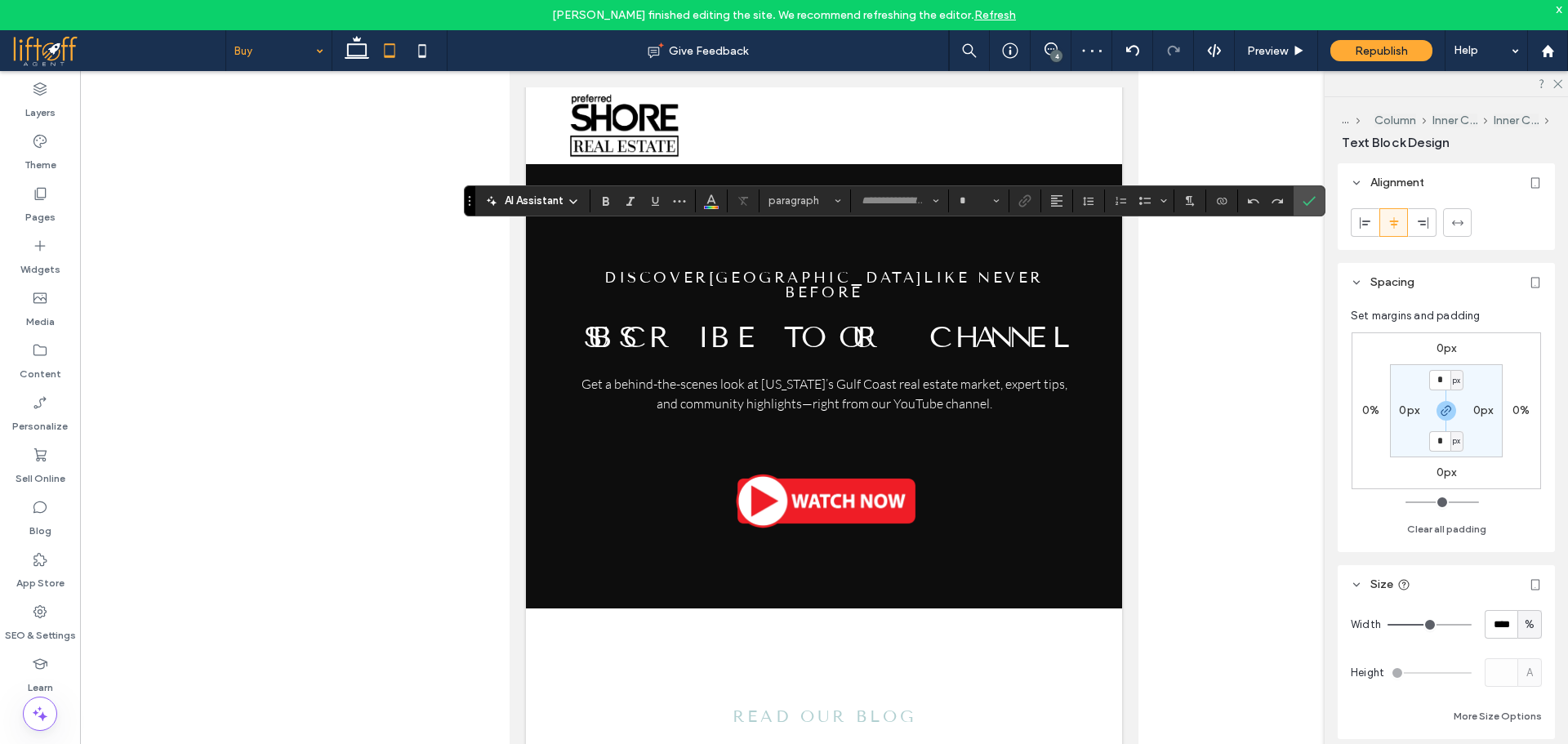
type input "**********"
type input "**"
type input "****"
click at [1317, 201] on label "Confirm" at bounding box center [1308, 201] width 24 height 30
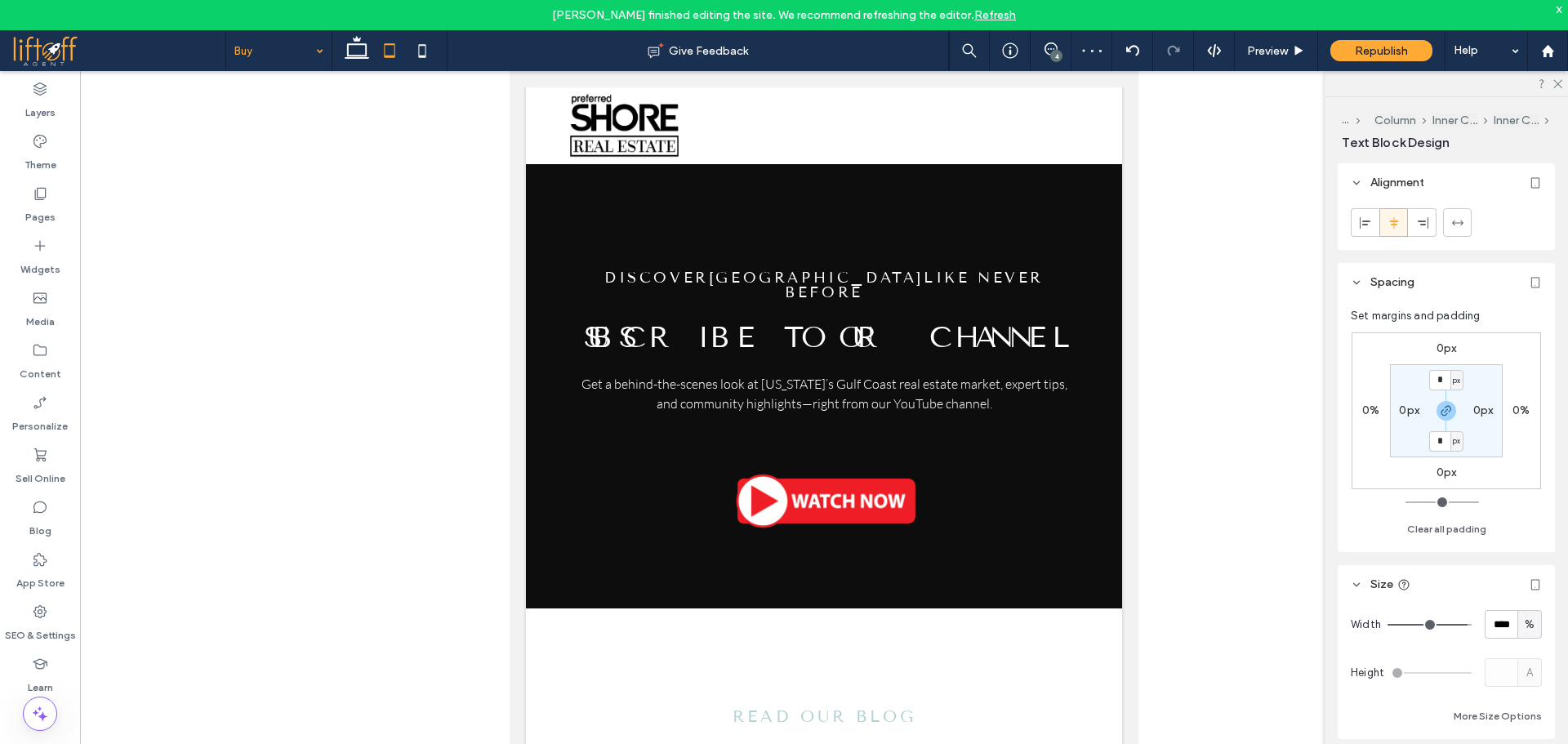
type input "**"
type input "****"
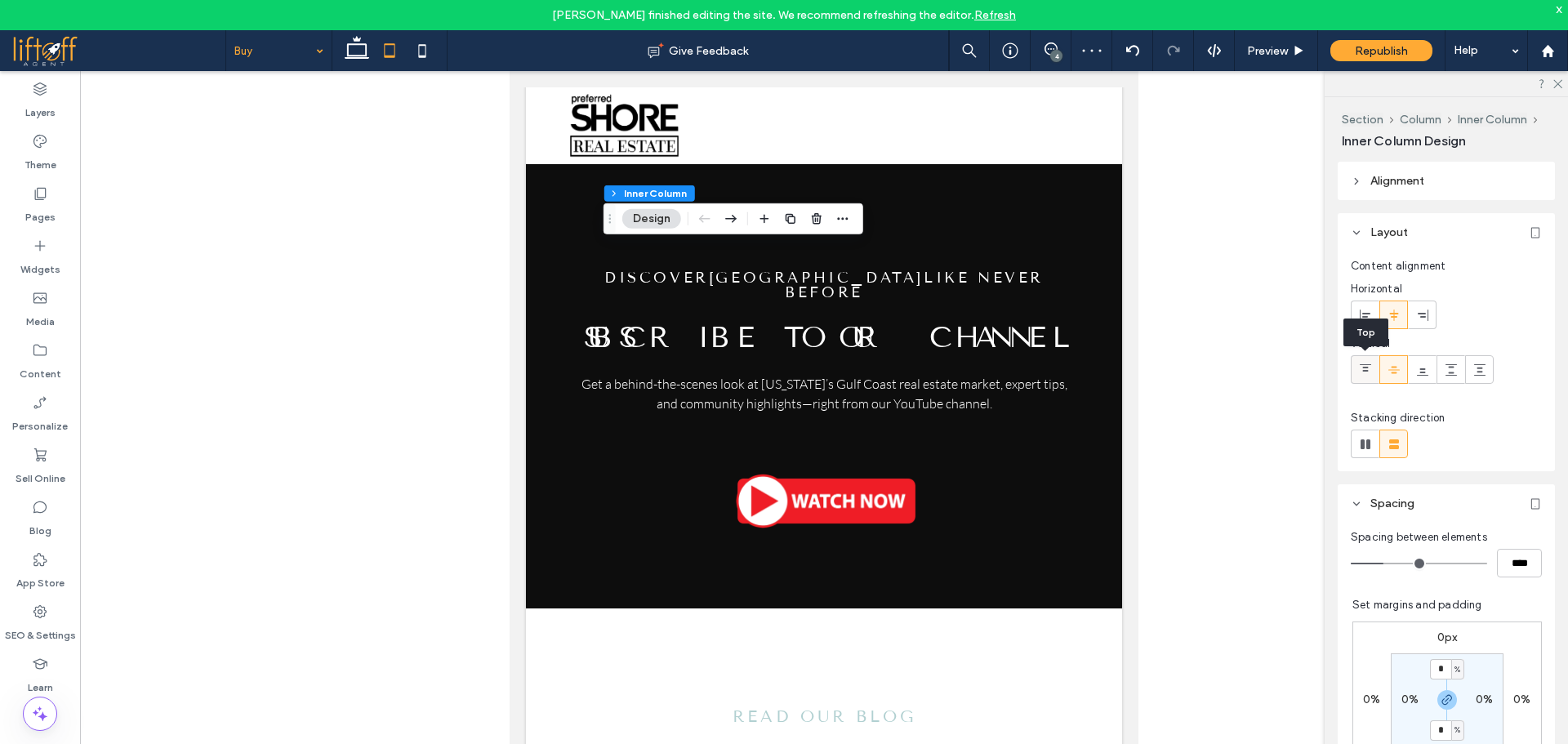
click at [1365, 369] on icon at bounding box center [1365, 370] width 13 height 13
click at [1396, 365] on icon at bounding box center [1393, 370] width 13 height 13
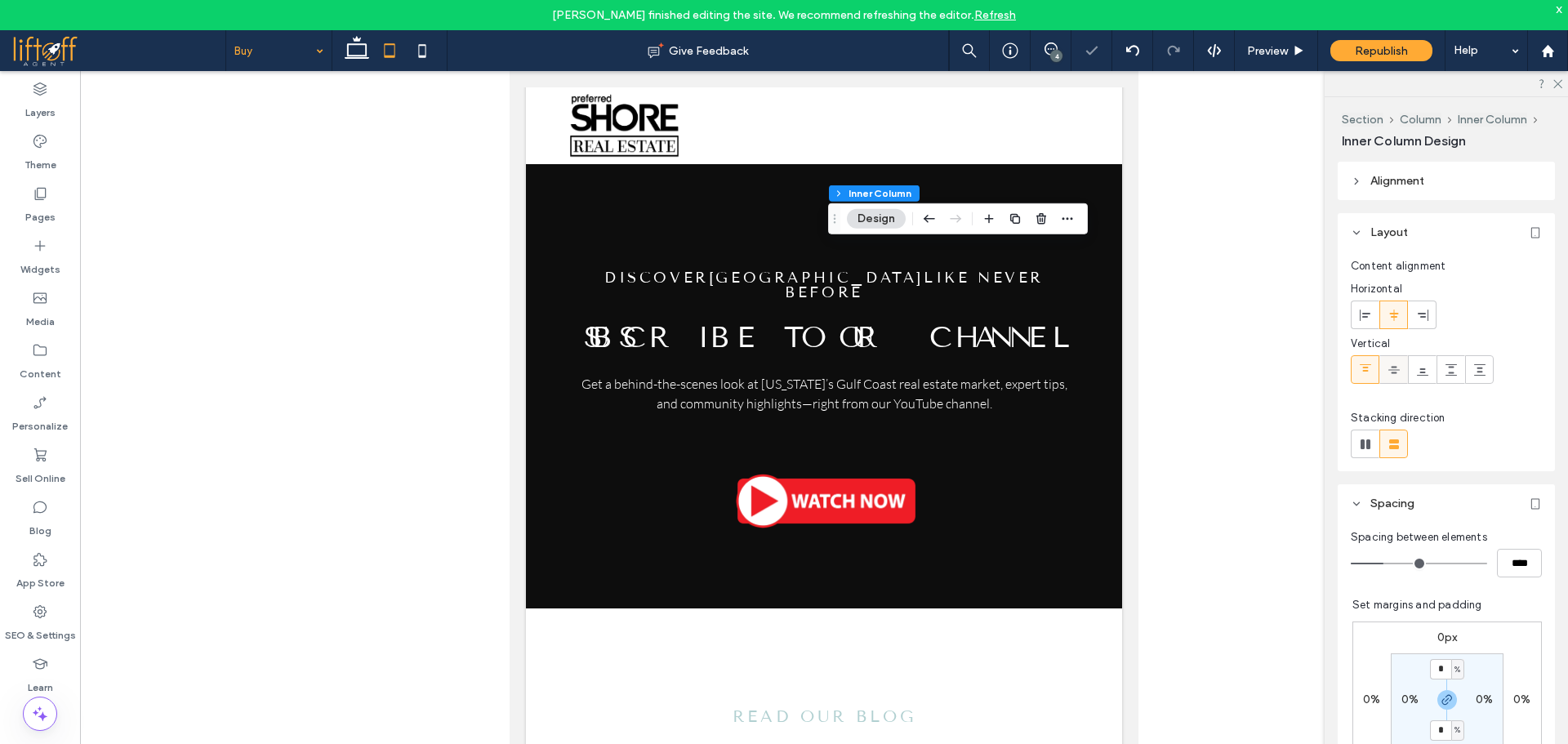
click at [1393, 377] on span at bounding box center [1393, 370] width 13 height 27
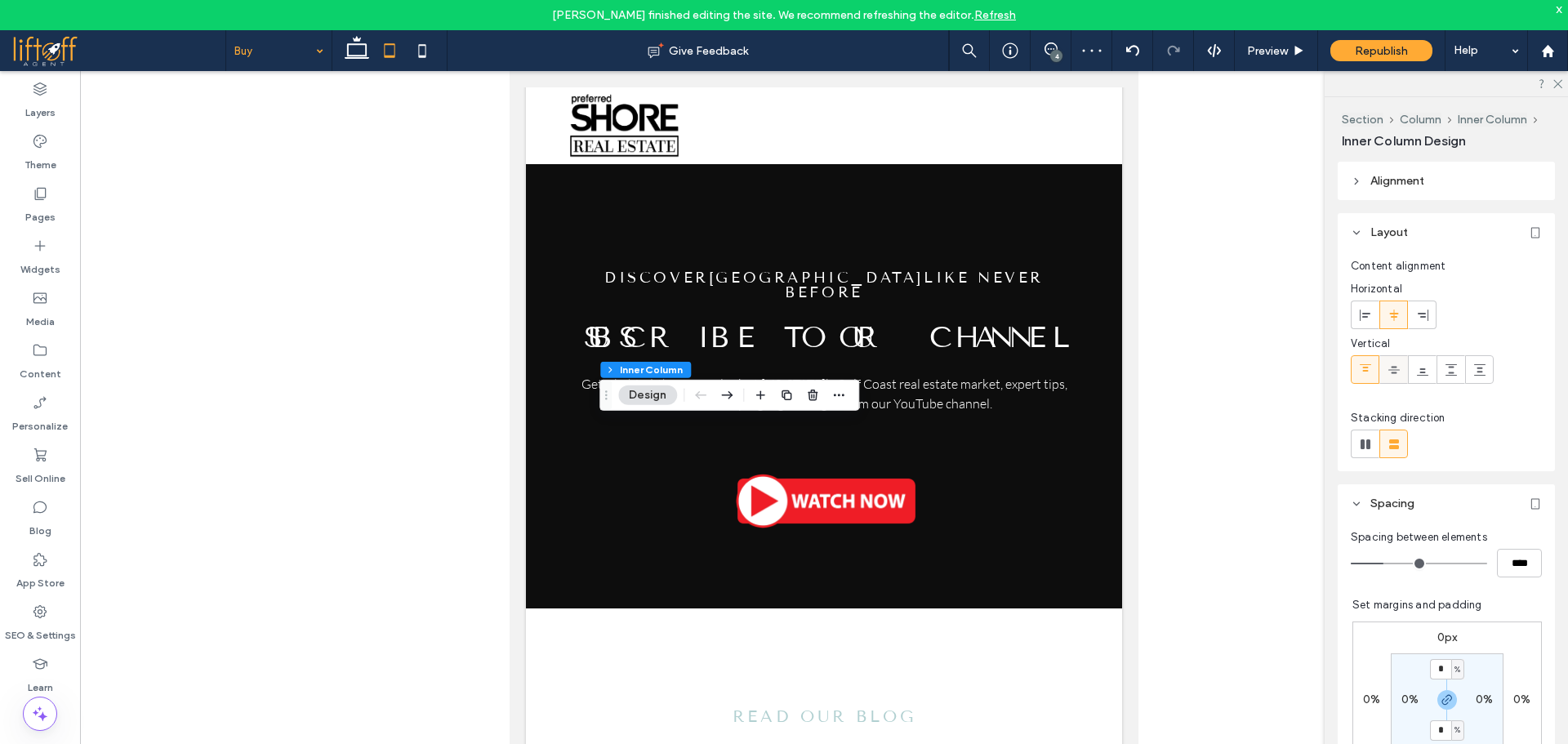
click at [1391, 378] on span at bounding box center [1393, 370] width 13 height 27
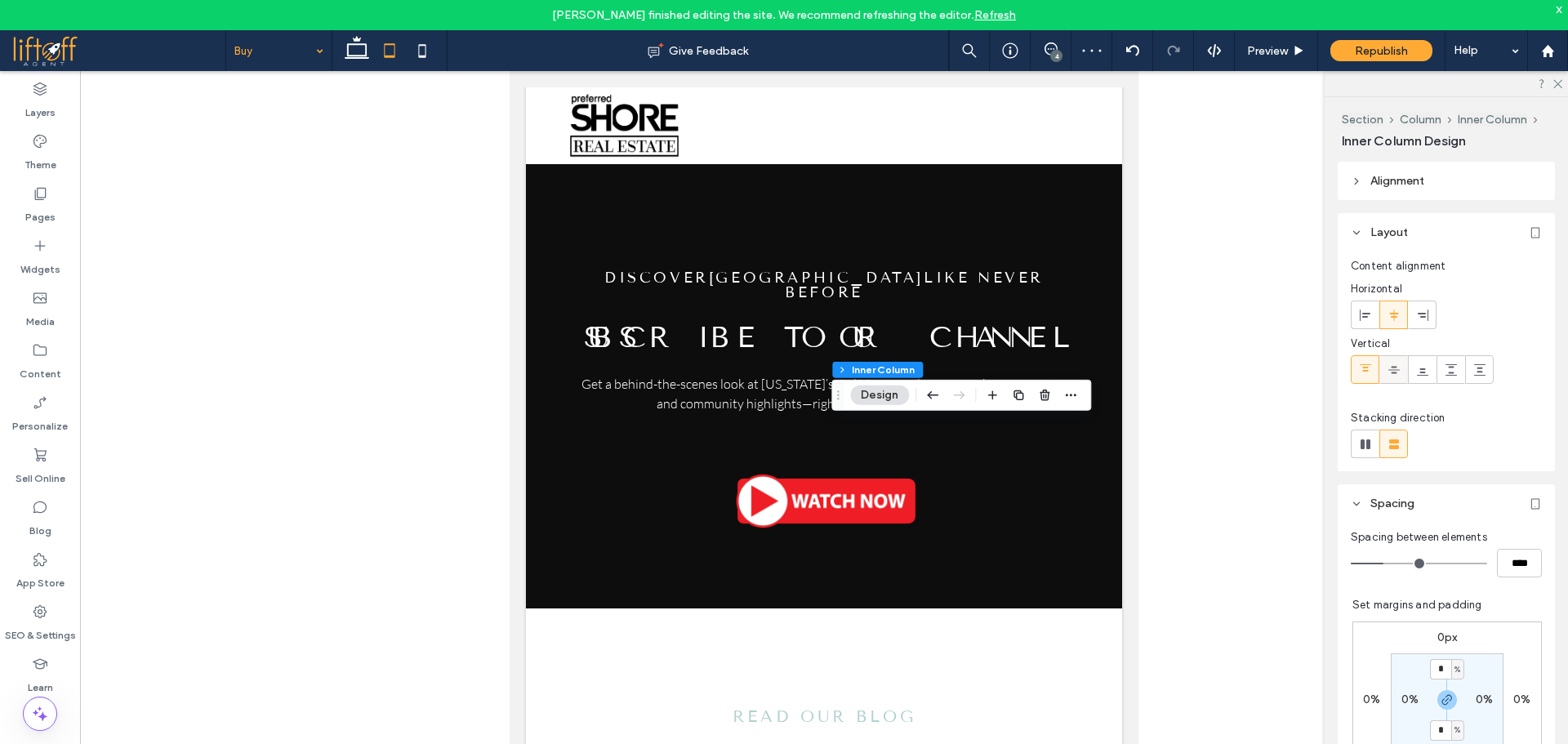
click at [1384, 373] on div at bounding box center [1393, 370] width 27 height 27
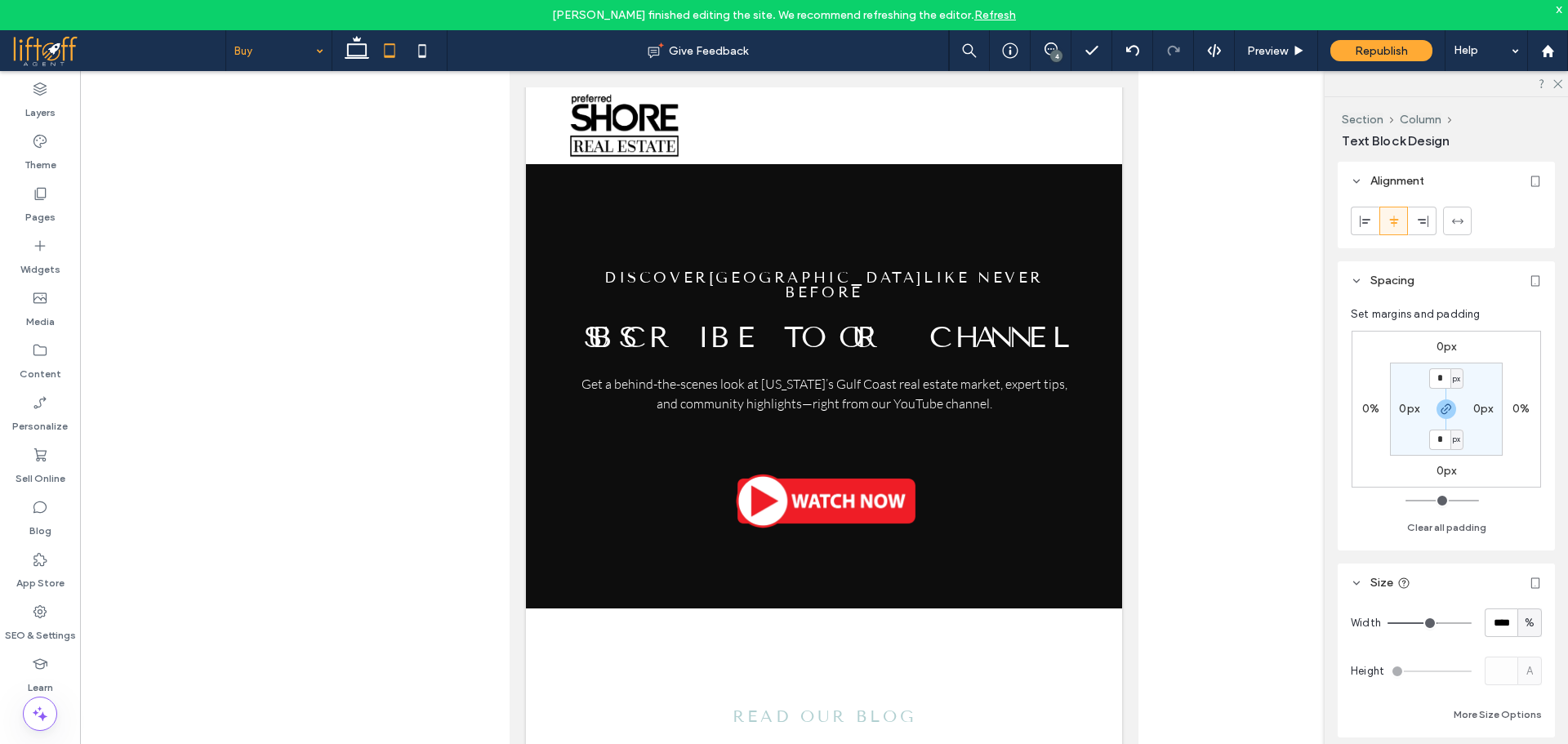
type input "**"
type input "****"
click at [433, 46] on icon at bounding box center [422, 51] width 33 height 33
type input "***"
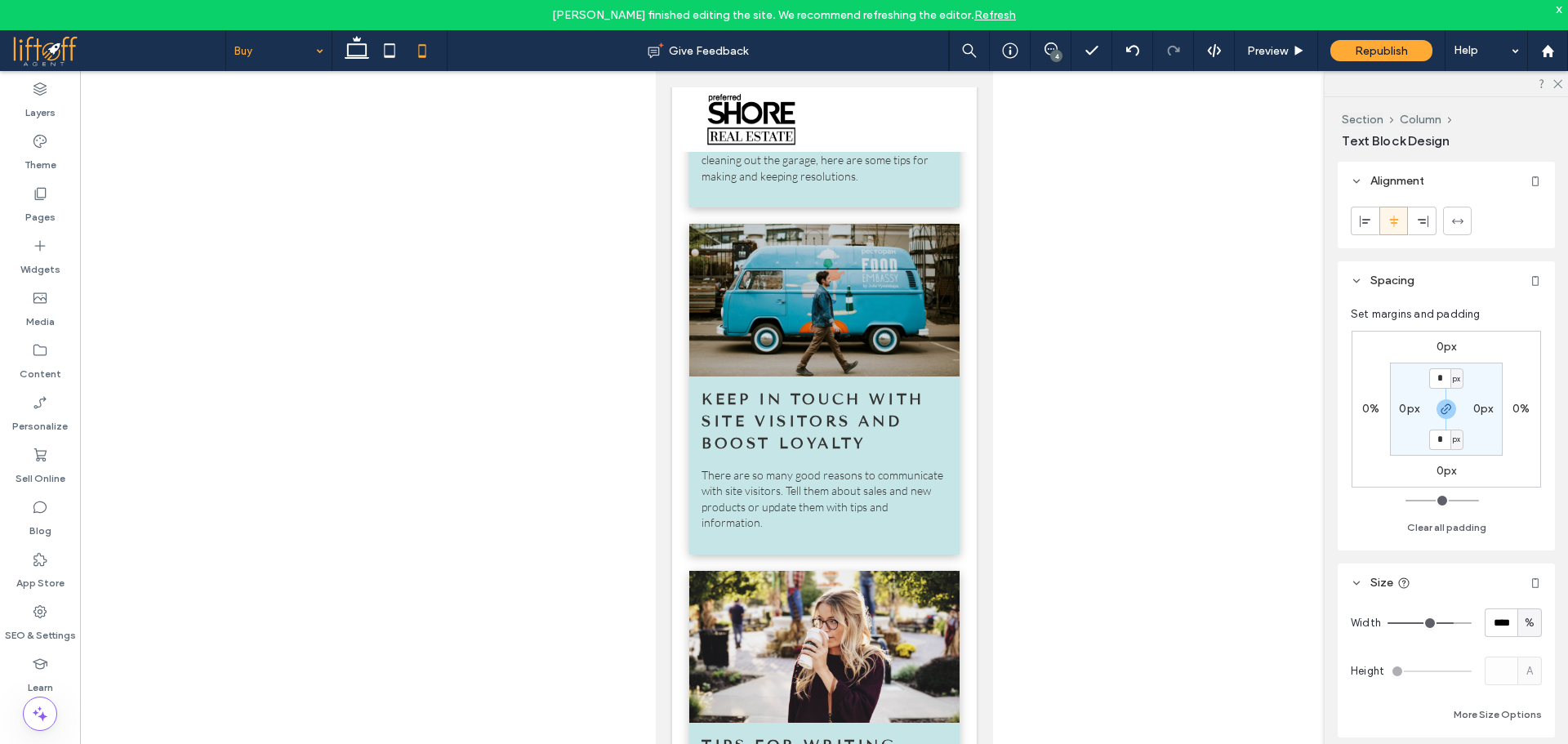
type input "***"
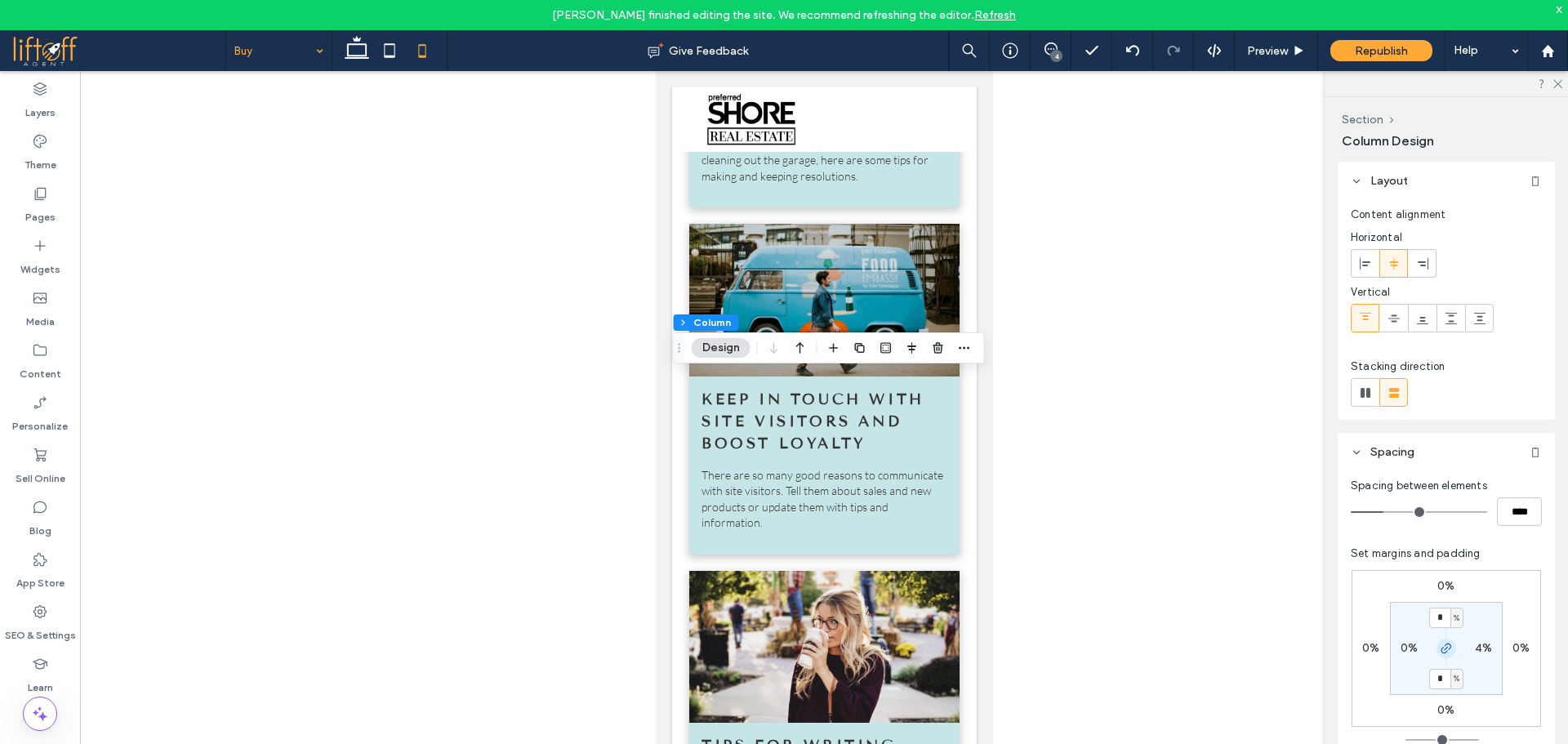
click at [1446, 650] on icon "button" at bounding box center [1446, 648] width 13 height 13
click at [1434, 579] on div "0%" at bounding box center [1446, 586] width 38 height 14
click at [1441, 585] on label "0%" at bounding box center [1445, 585] width 17 height 14
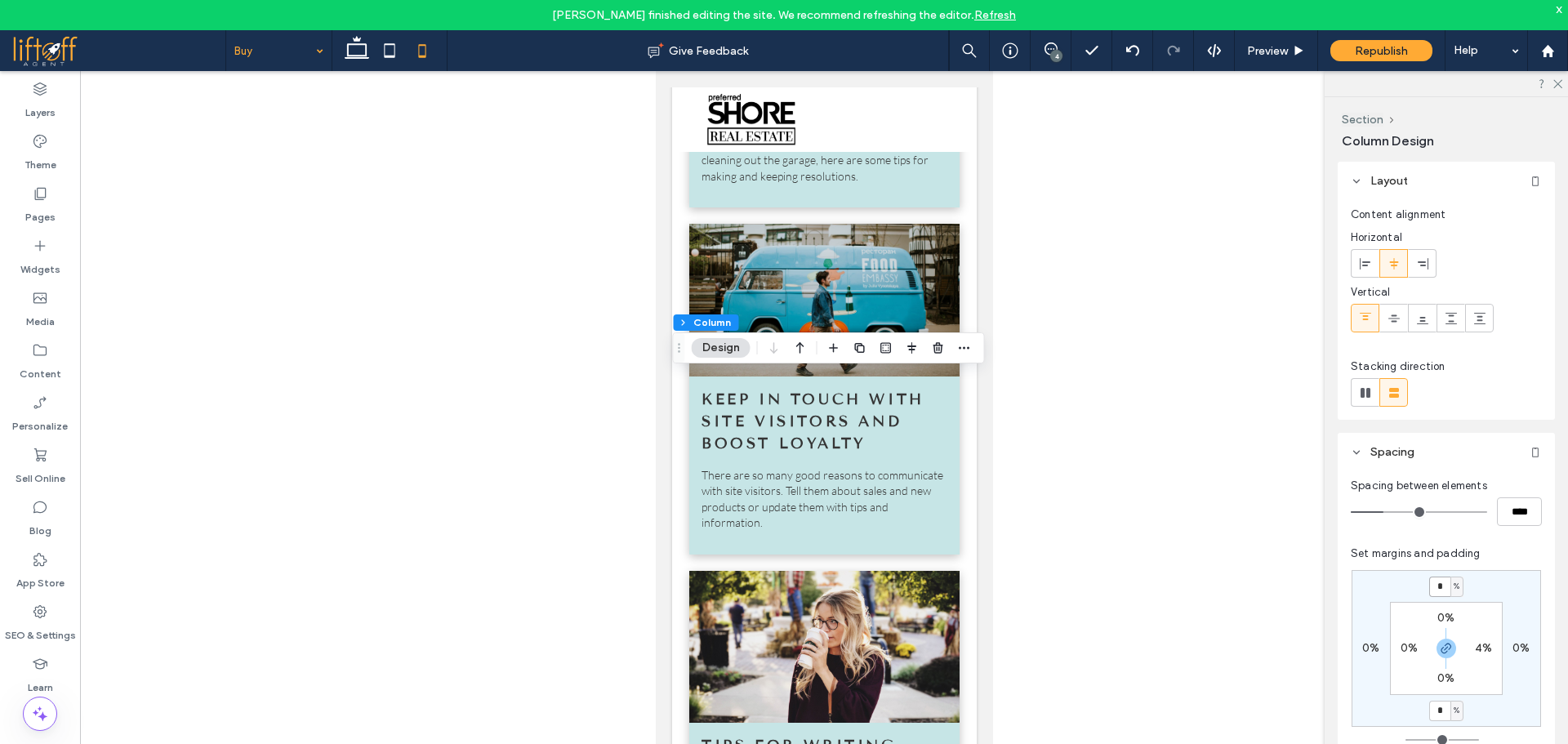
click at [1440, 583] on input "*" at bounding box center [1439, 587] width 21 height 21
type input "*"
click at [1480, 589] on div "* % 0% * % 0% 0% 4% 0% 0%" at bounding box center [1445, 647] width 189 height 156
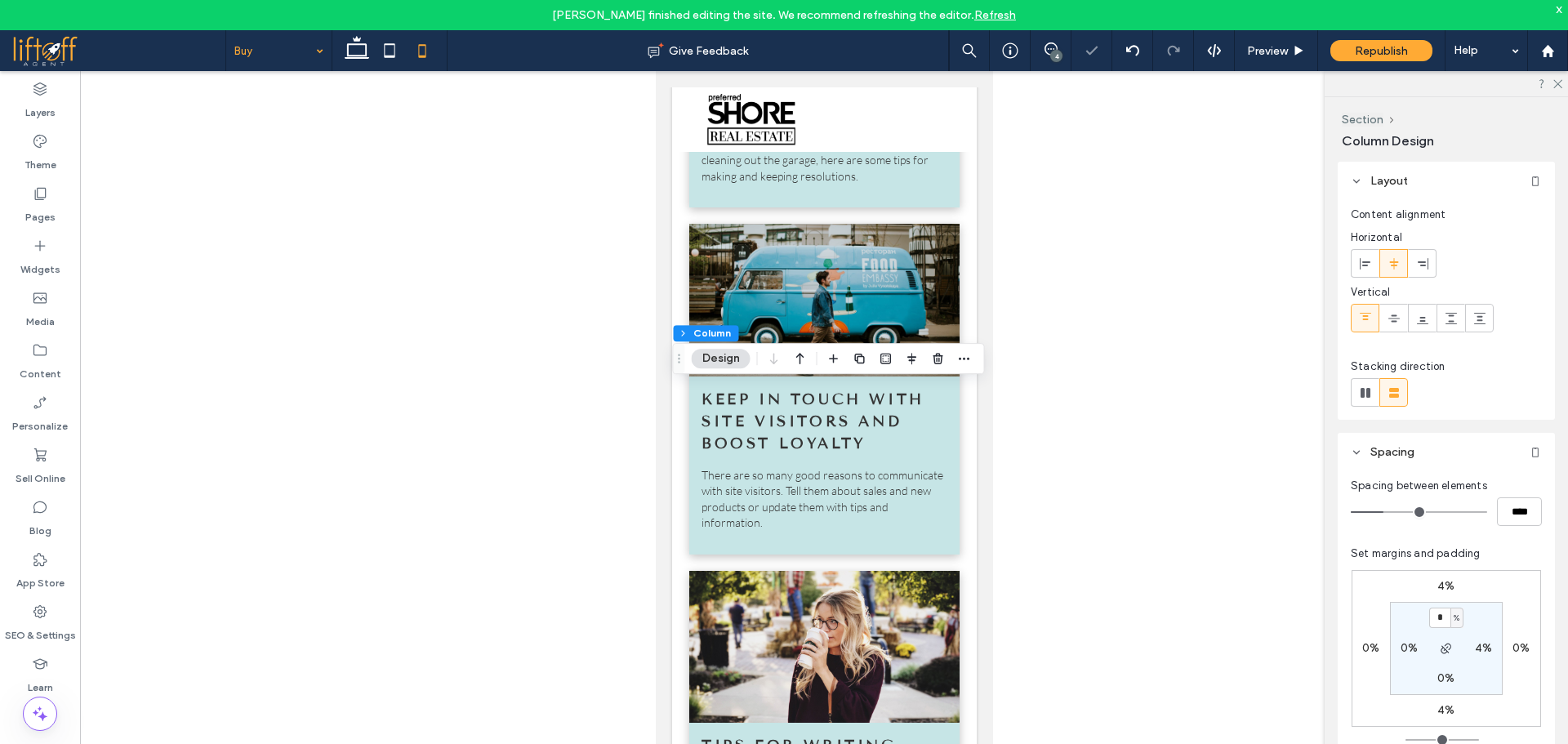
click at [1494, 652] on div "4%" at bounding box center [1483, 648] width 37 height 14
click at [1482, 644] on label "4%" at bounding box center [1483, 647] width 17 height 14
type input "*"
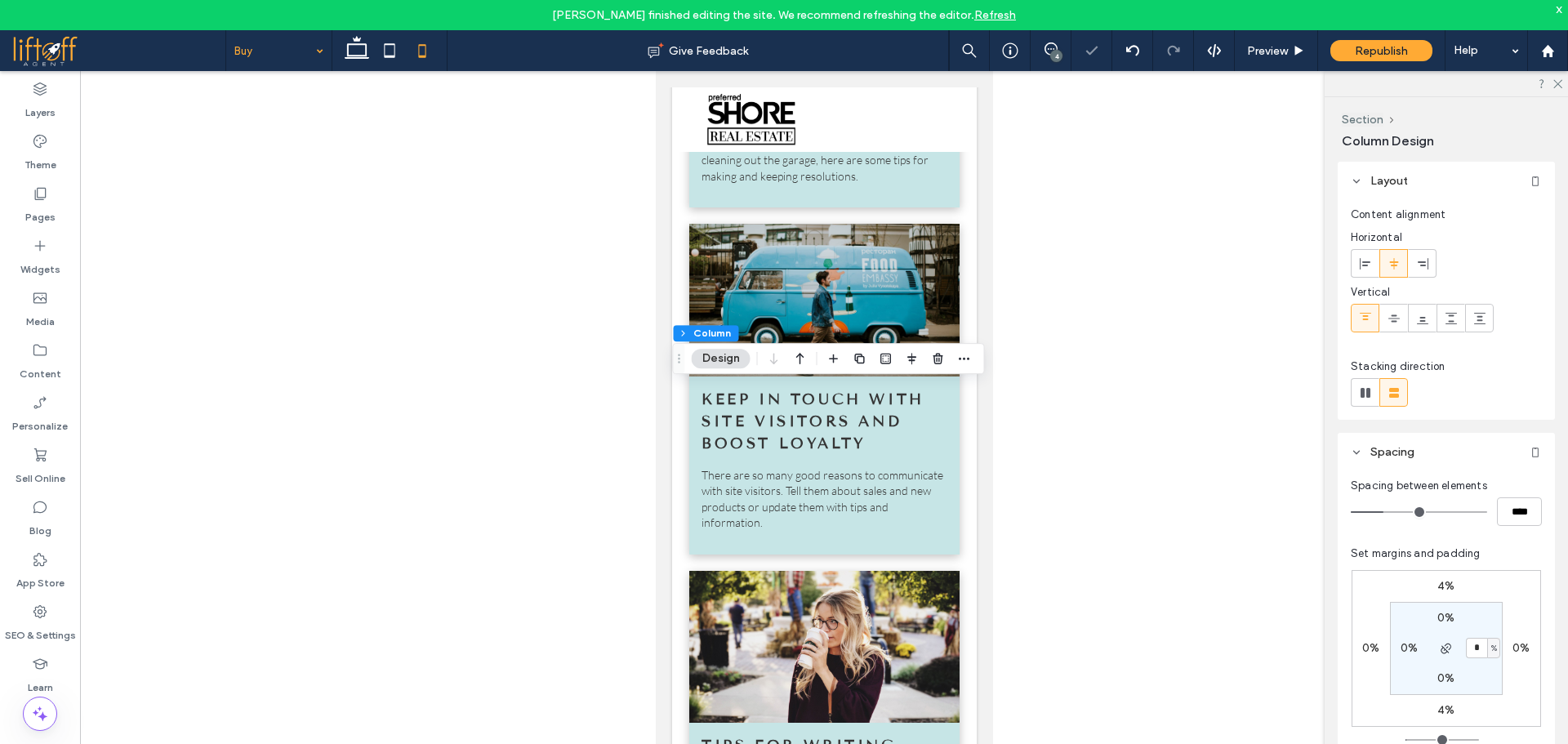
click at [1487, 614] on section "0% * % 0% 0%" at bounding box center [1446, 647] width 113 height 93
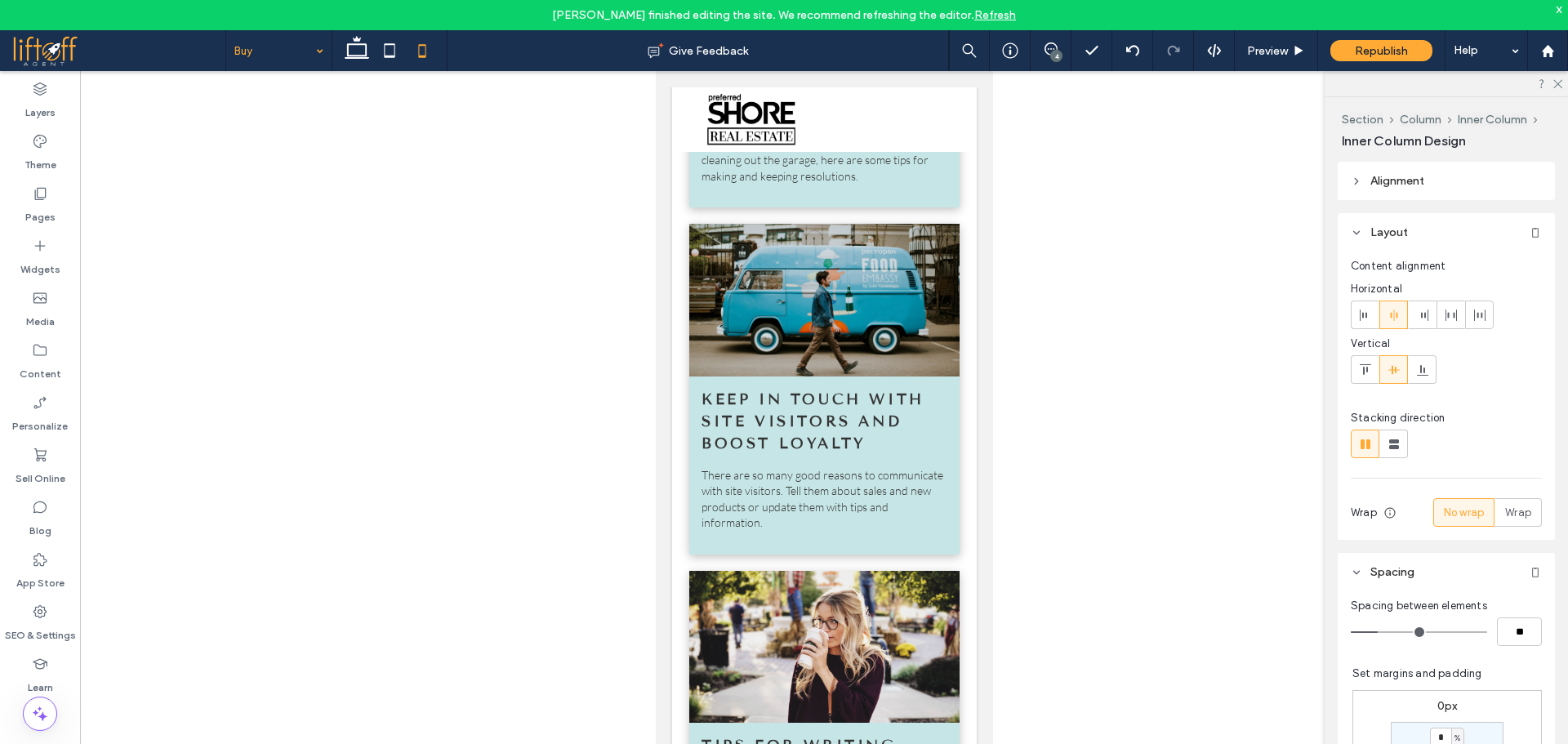
type input "**"
type input "****"
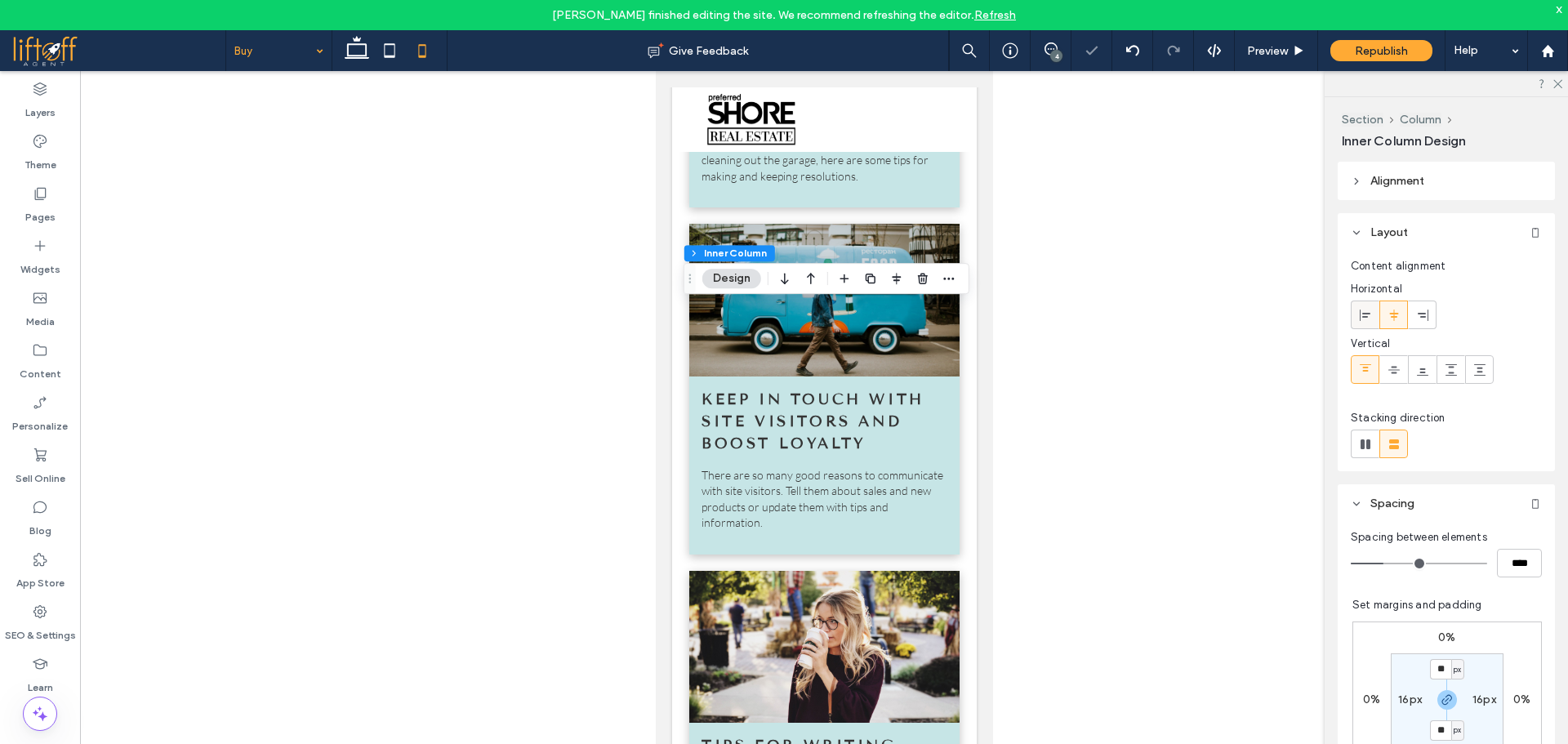
click at [1359, 315] on use at bounding box center [1365, 314] width 11 height 12
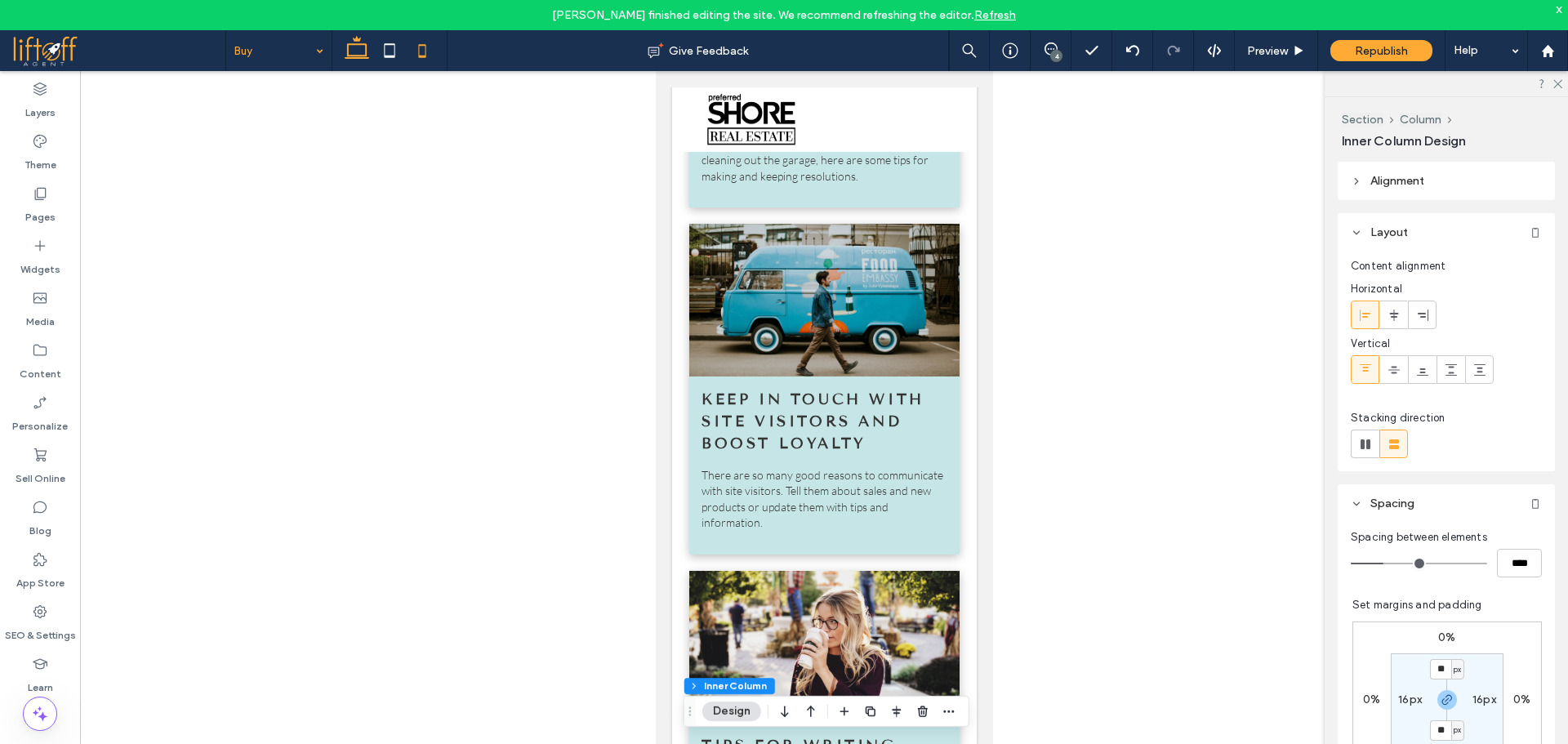
click at [358, 52] on icon at bounding box center [357, 51] width 33 height 33
type input "*"
type input "**"
type input "***"
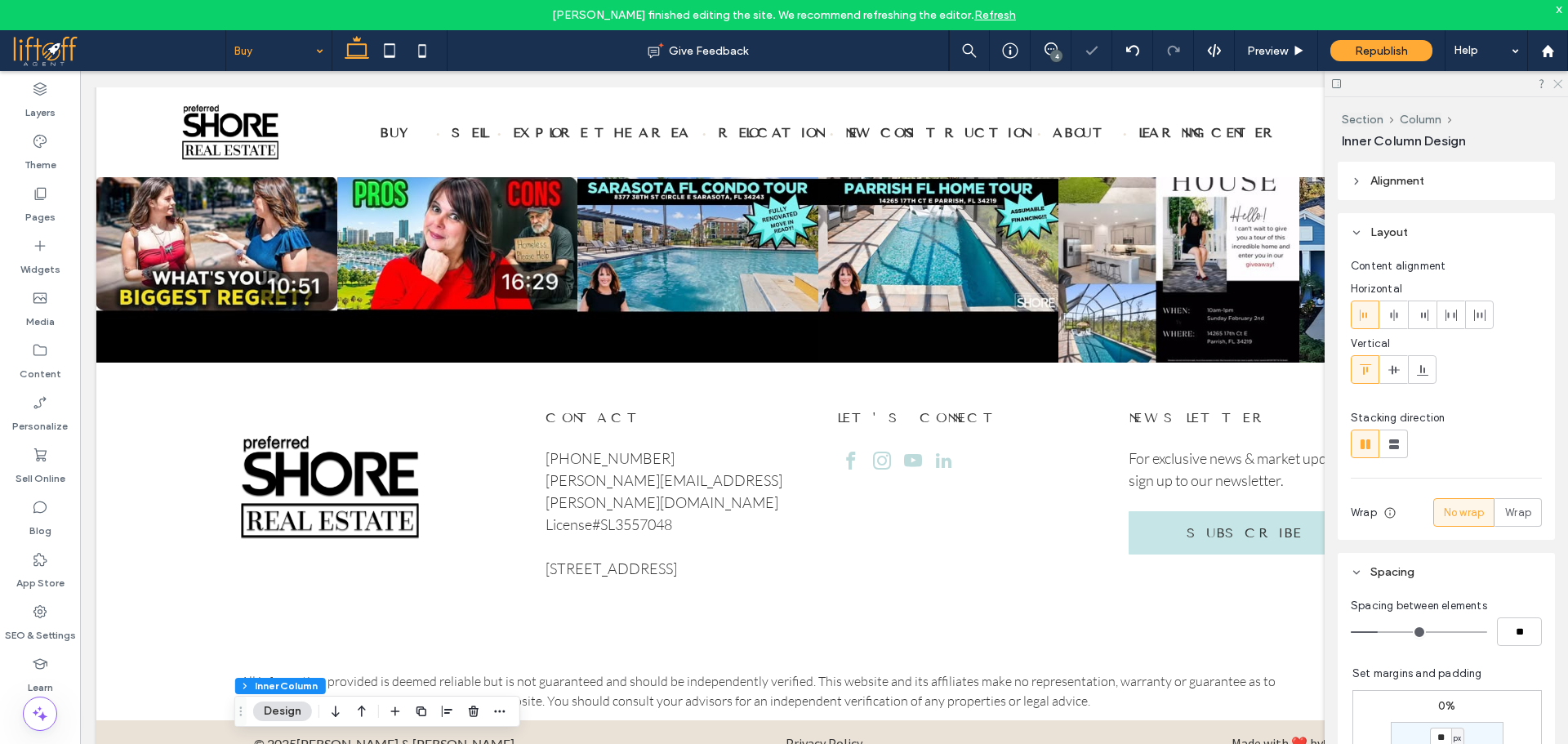
click at [1554, 85] on icon at bounding box center [1557, 83] width 11 height 11
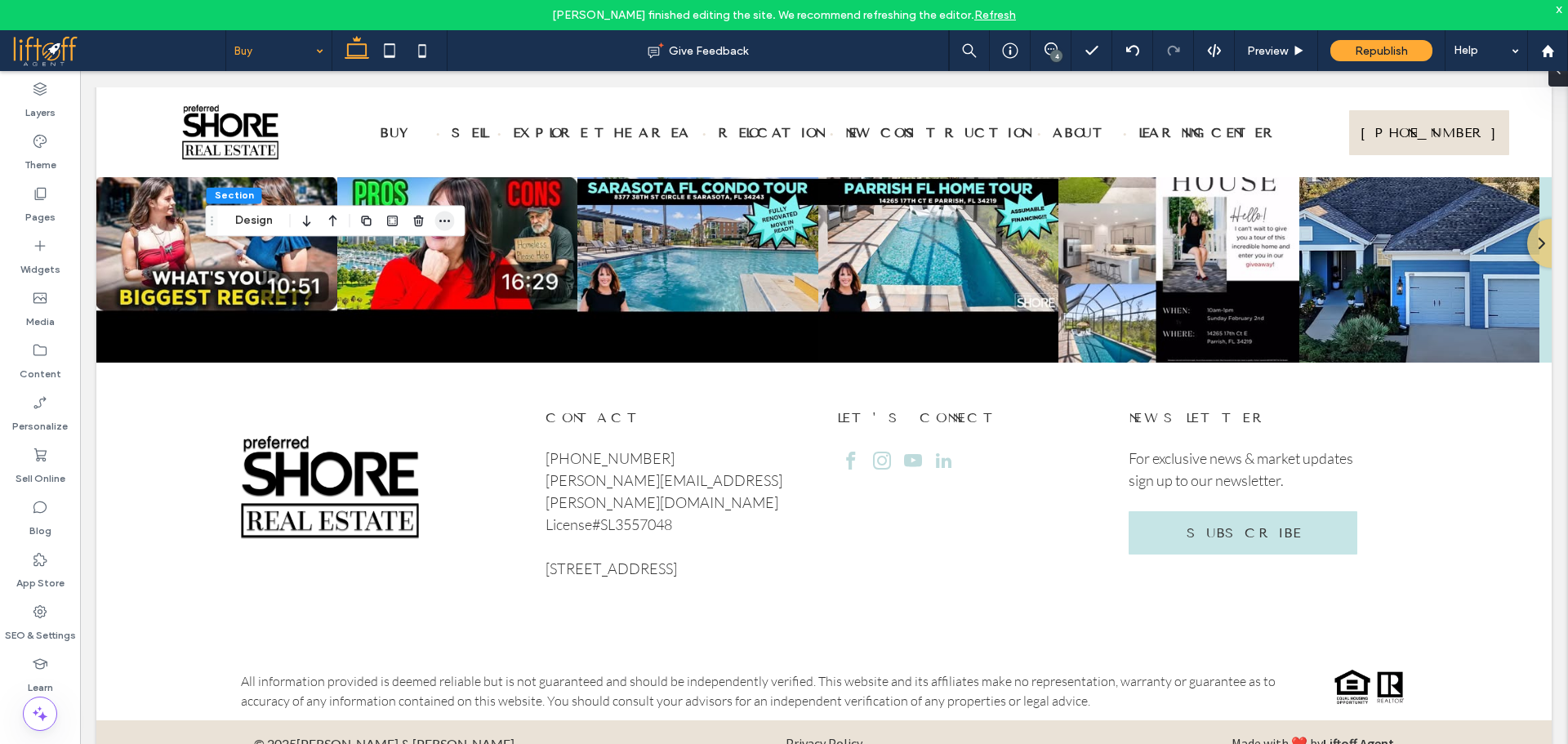
click at [439, 215] on icon "button" at bounding box center [445, 221] width 13 height 13
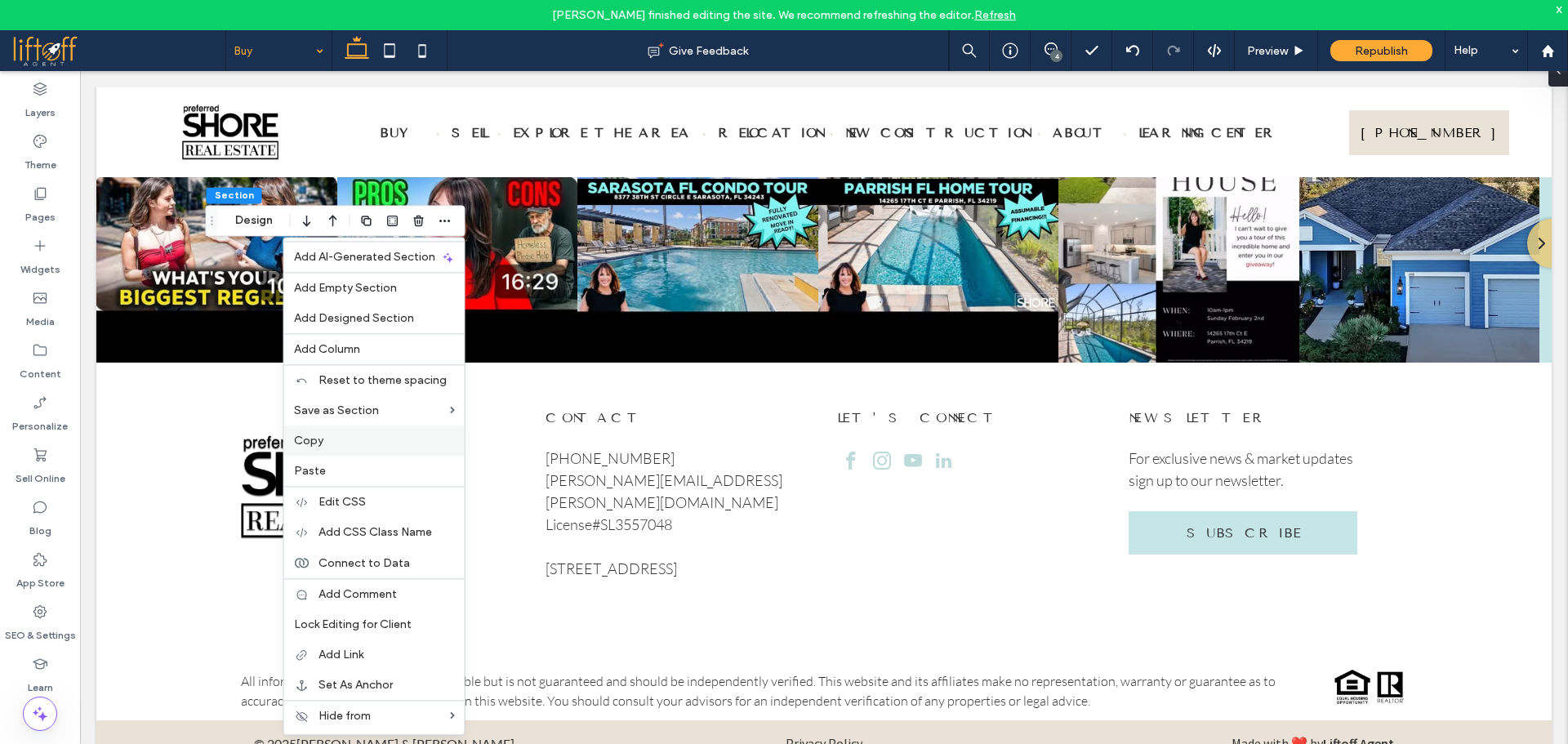
click at [332, 434] on label "Copy" at bounding box center [374, 439] width 161 height 14
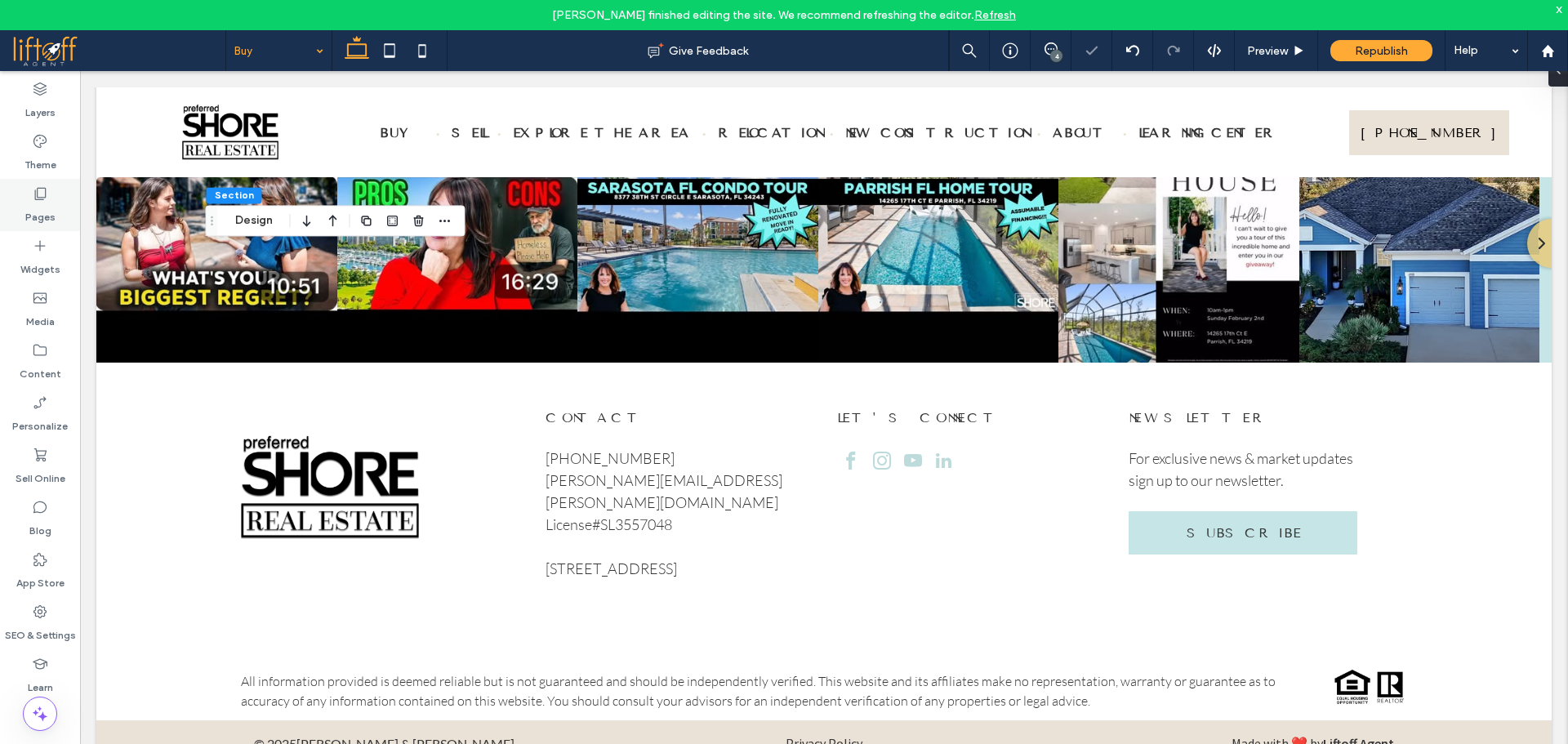
click at [42, 212] on label "Pages" at bounding box center [40, 212] width 30 height 23
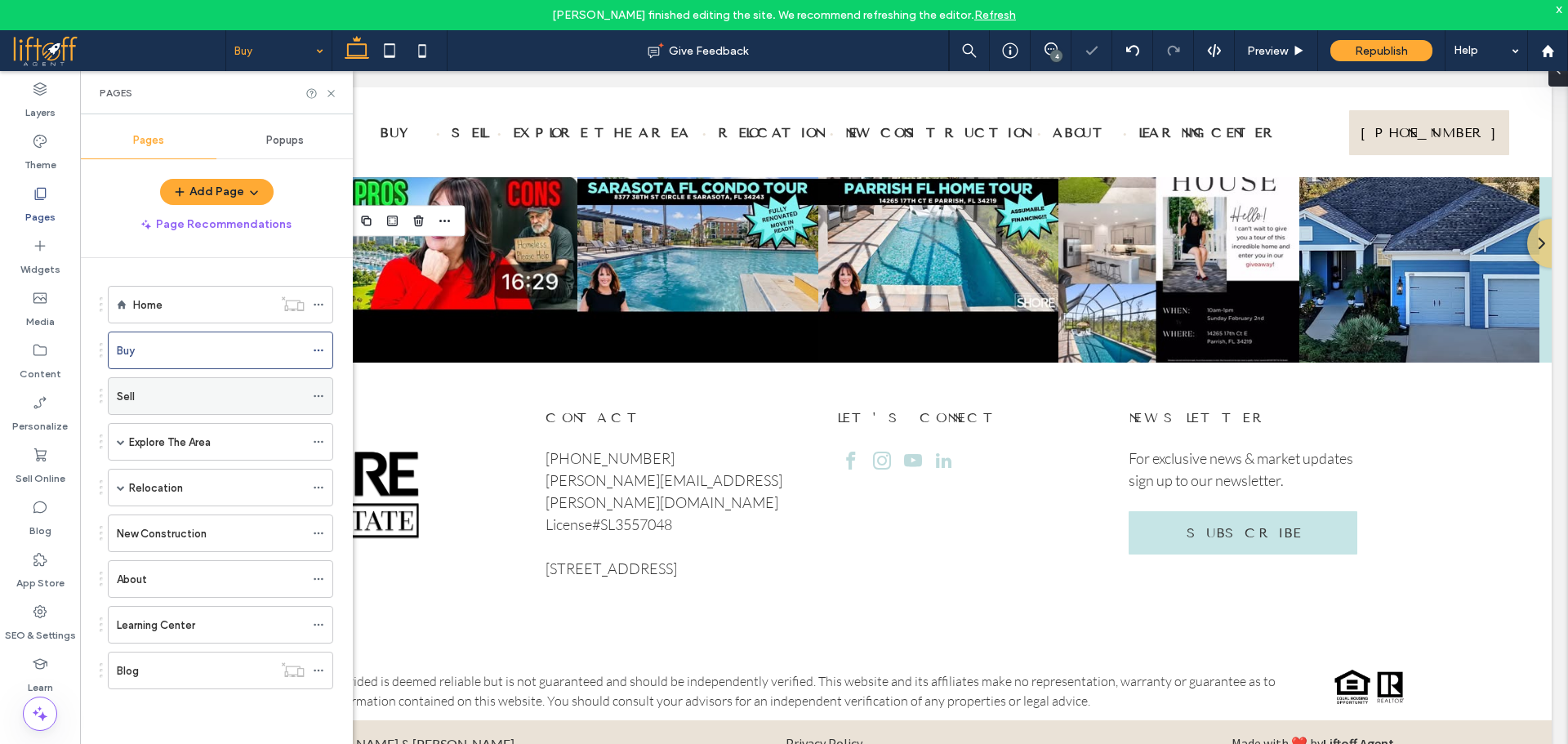
click at [166, 398] on div "Sell" at bounding box center [211, 396] width 188 height 17
click at [334, 91] on icon at bounding box center [331, 94] width 13 height 13
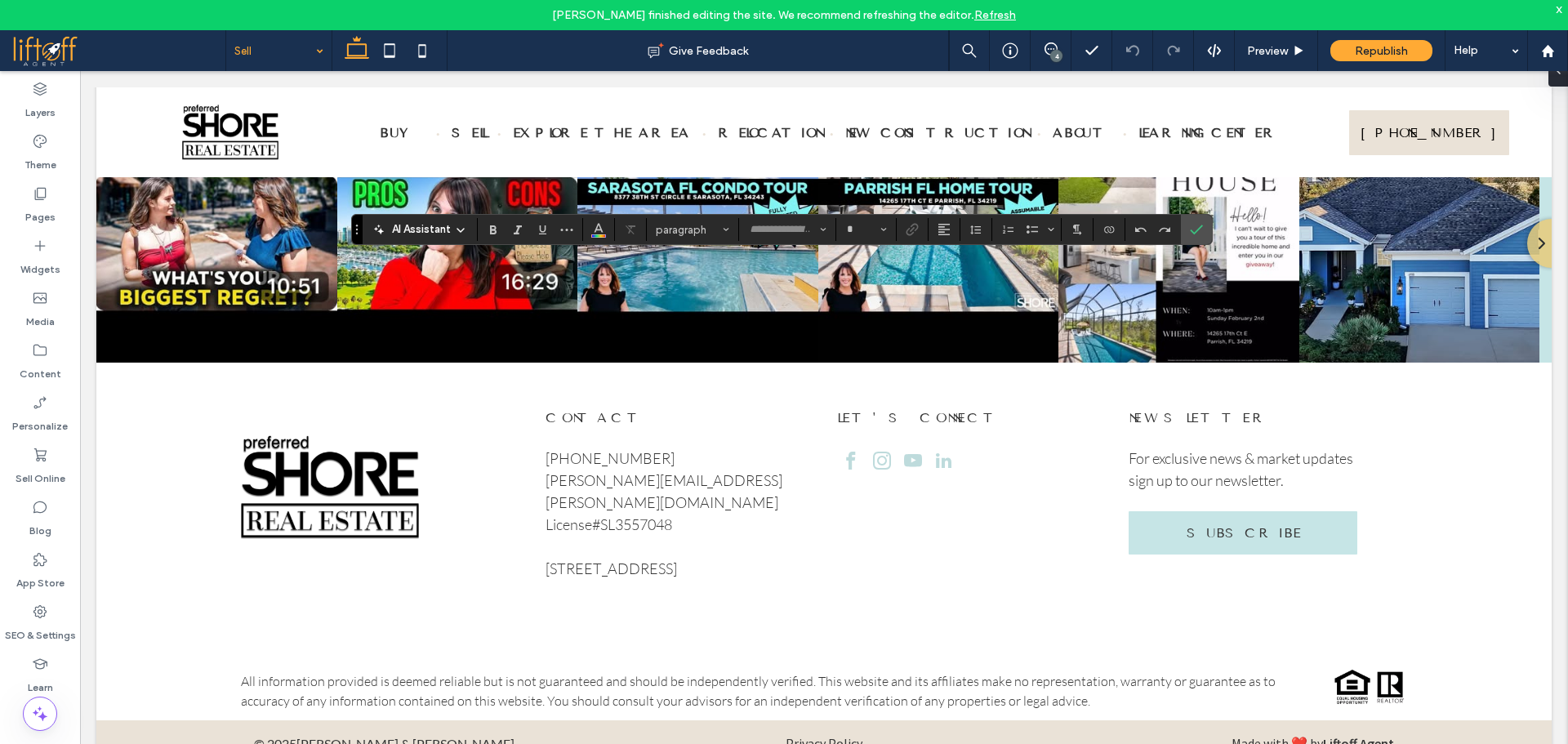
type input "**********"
click at [627, 228] on icon "Clear Format" at bounding box center [630, 230] width 13 height 13
type input "**"
click at [935, 234] on button "Alignment" at bounding box center [943, 229] width 24 height 23
click at [961, 280] on use "ui.textEditor.alignment.center" at bounding box center [956, 279] width 12 height 12
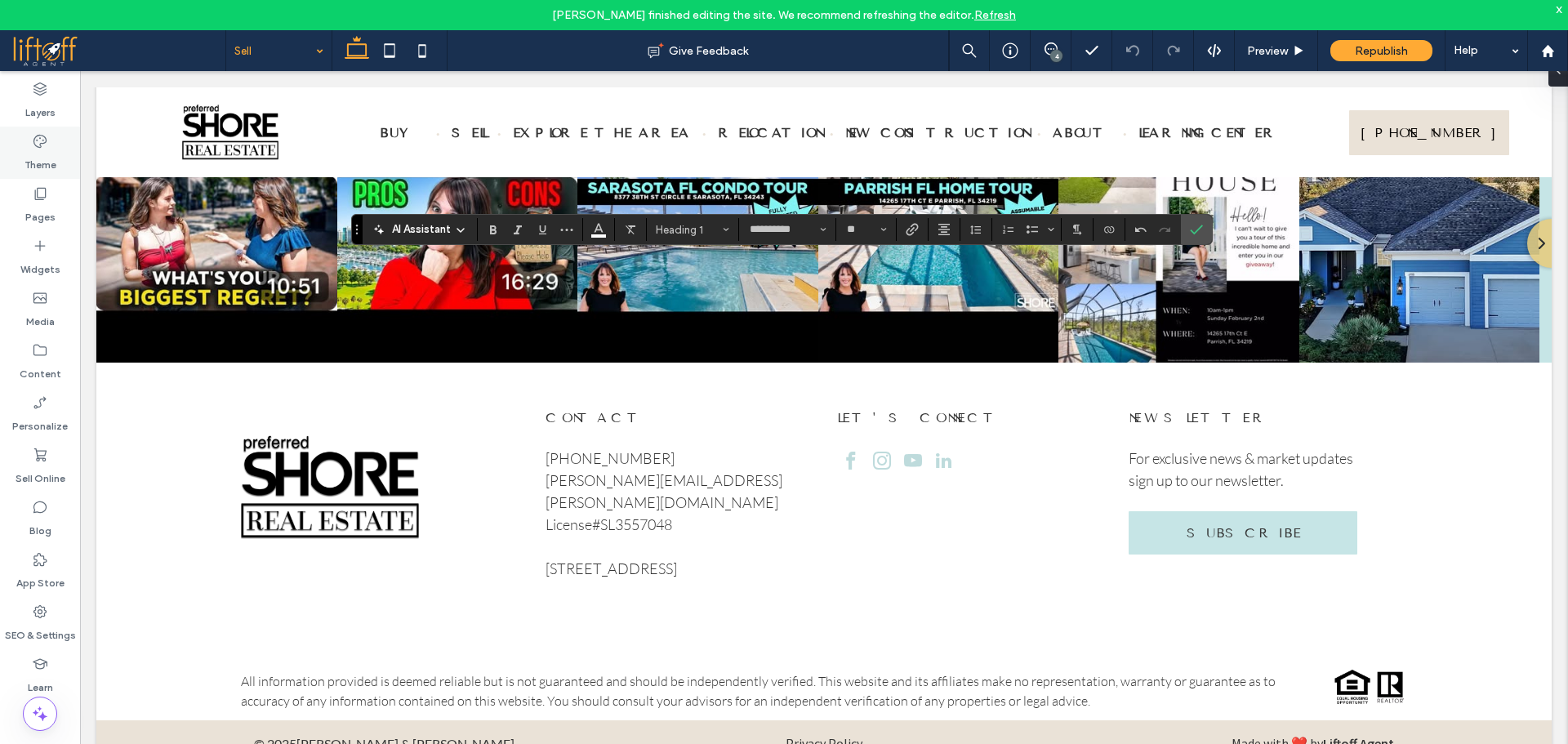
click at [58, 141] on div "Theme" at bounding box center [40, 153] width 80 height 52
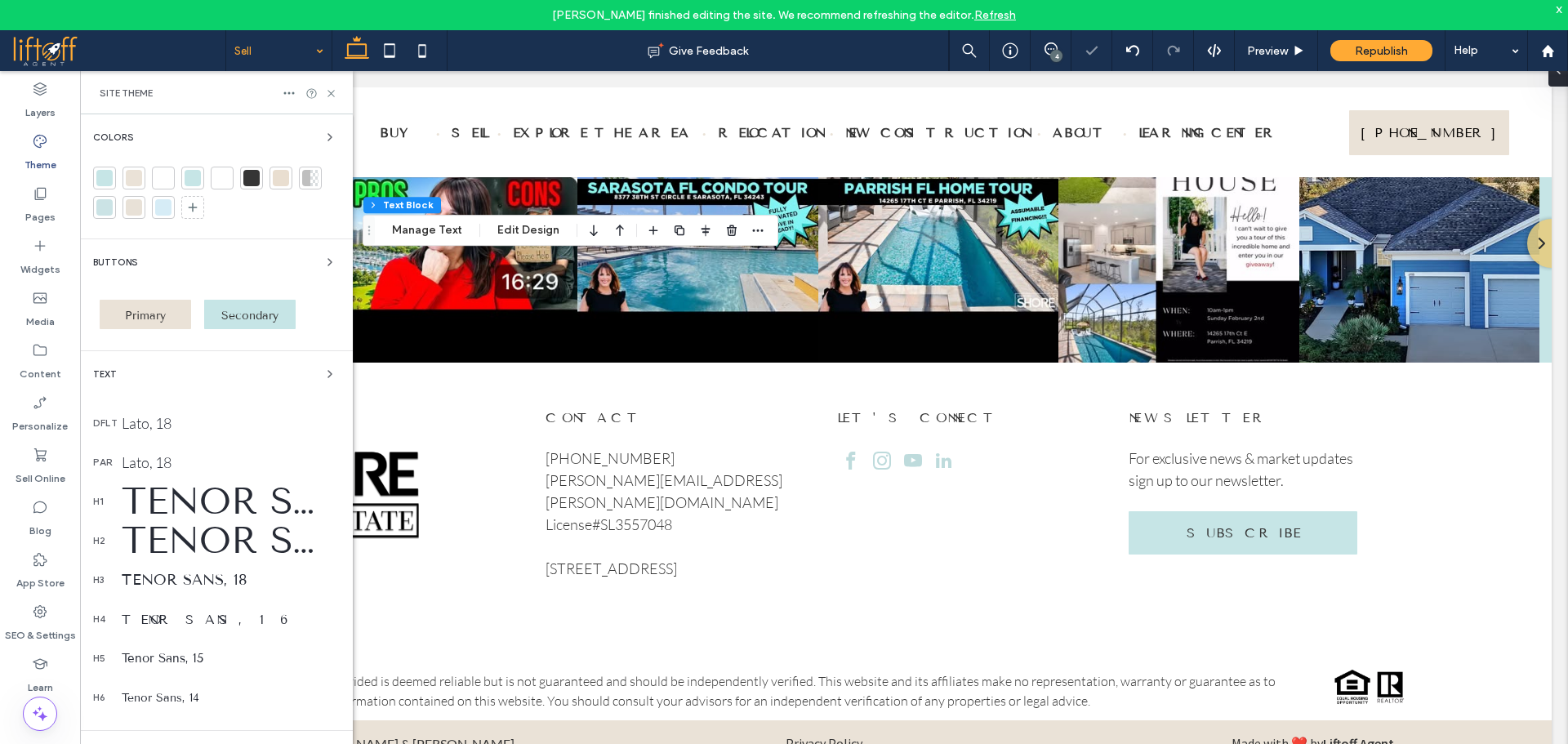
click at [260, 493] on div "Tenor Sans, 70" at bounding box center [231, 501] width 218 height 44
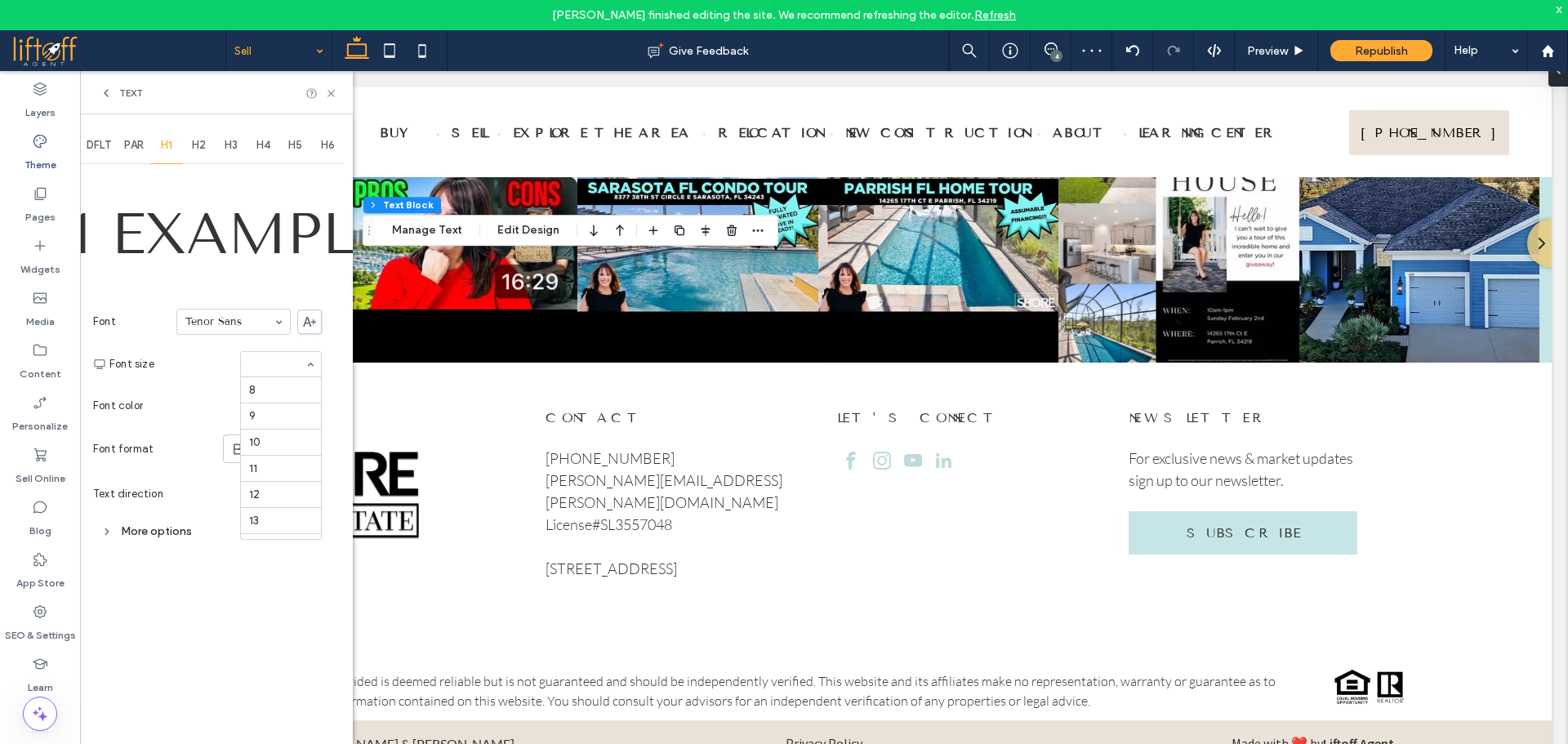
scroll to position [307, 0]
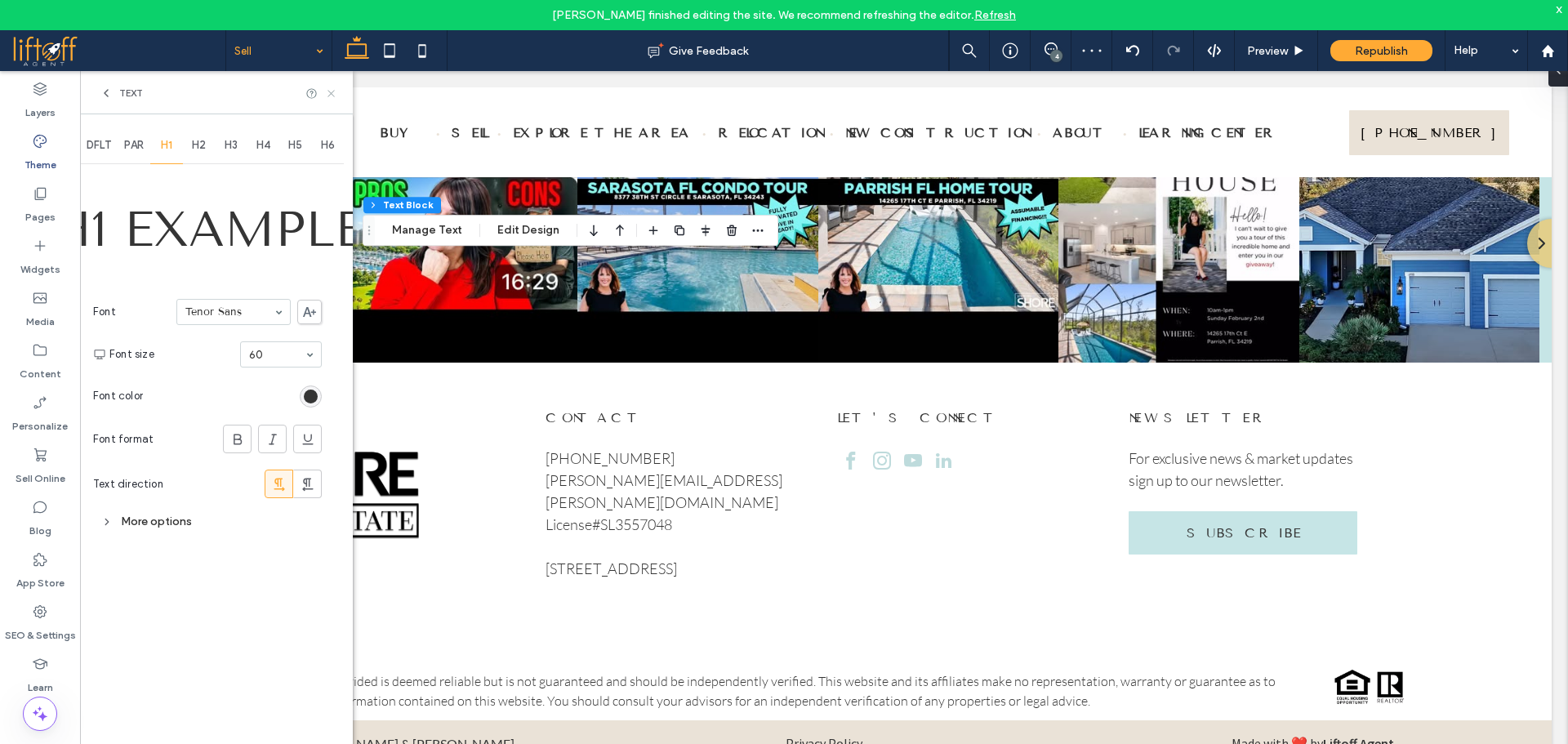
click at [334, 95] on icon at bounding box center [331, 94] width 13 height 13
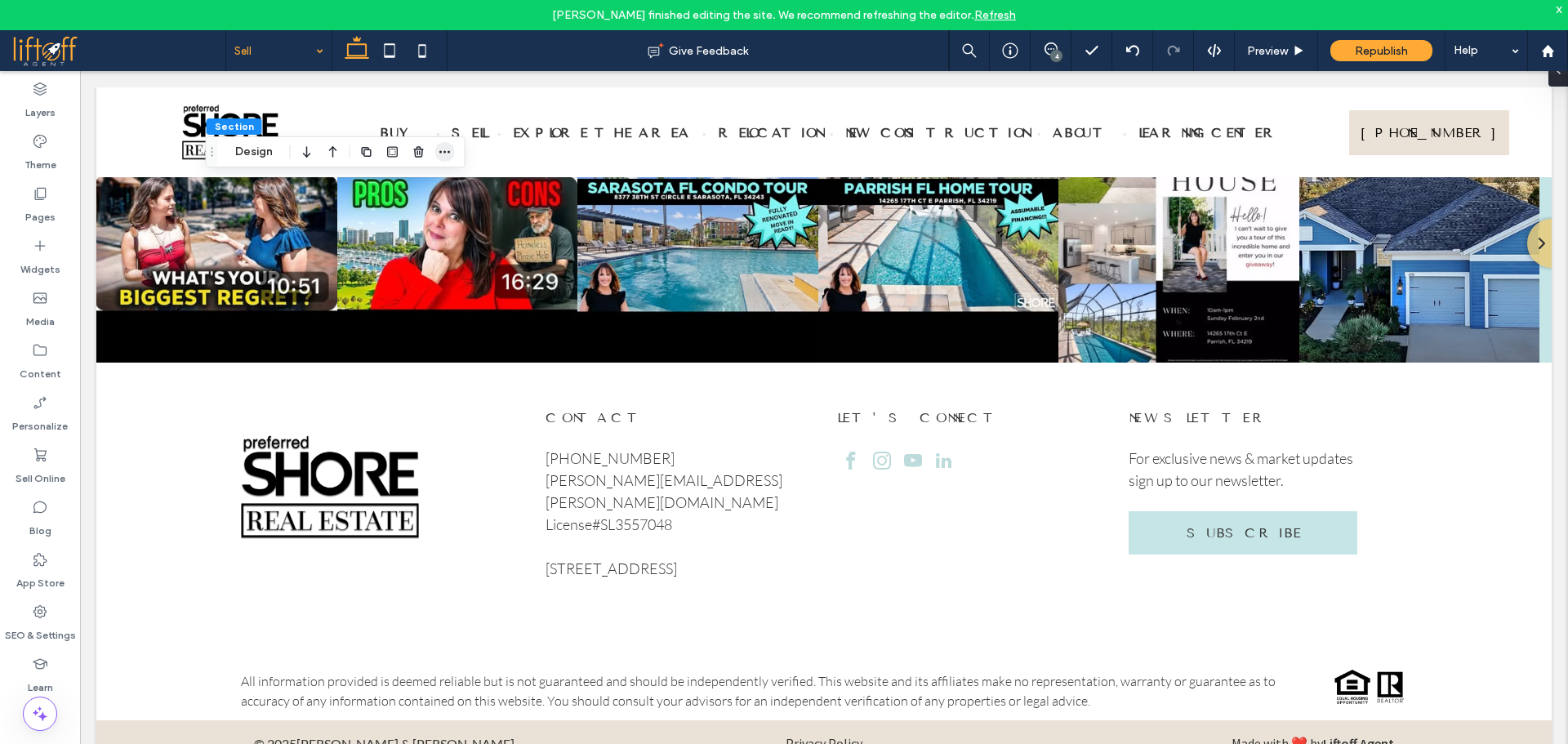
click at [449, 153] on use "button" at bounding box center [445, 152] width 11 height 3
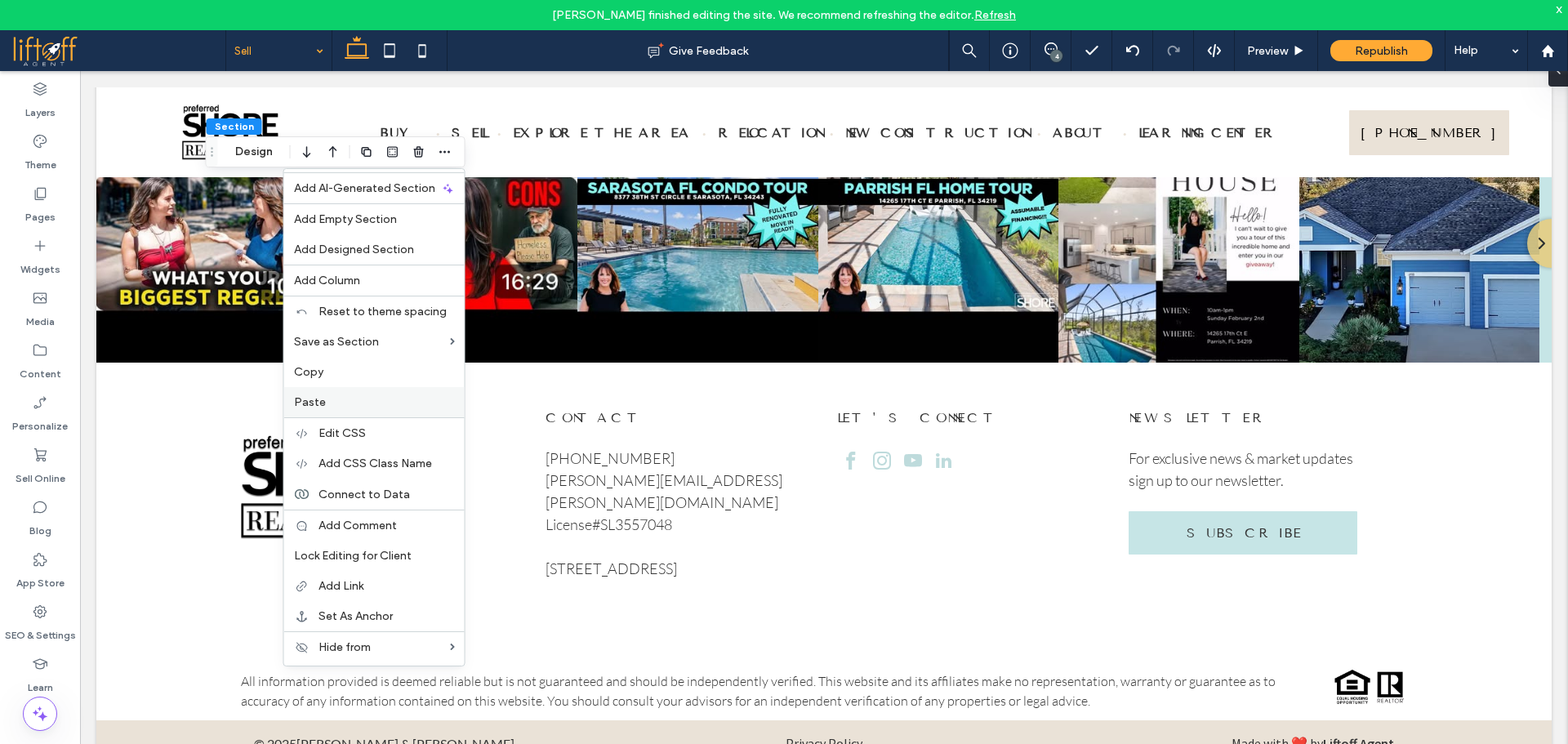
click at [319, 400] on span "Paste" at bounding box center [309, 401] width 32 height 14
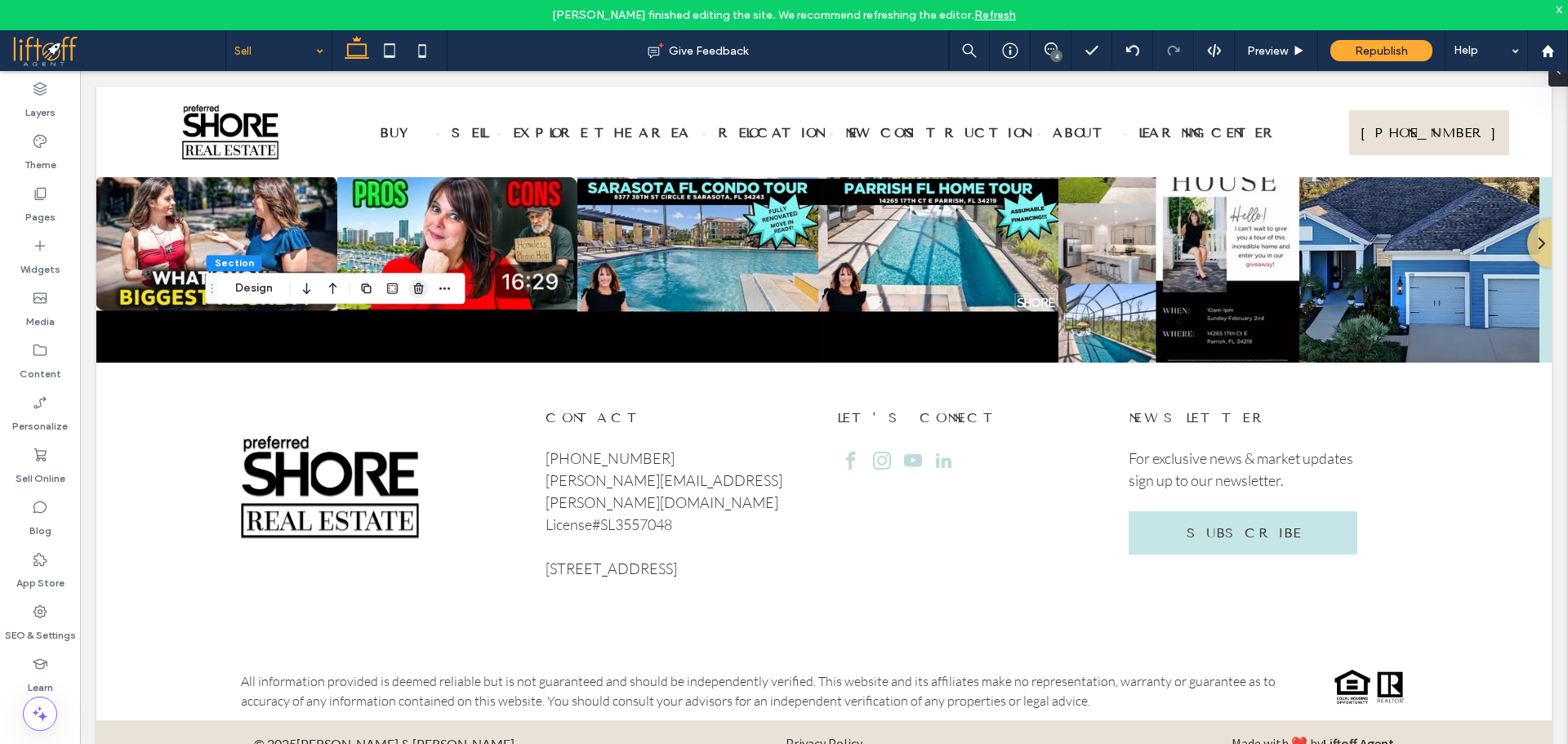
click at [417, 287] on icon "button" at bounding box center [419, 288] width 13 height 13
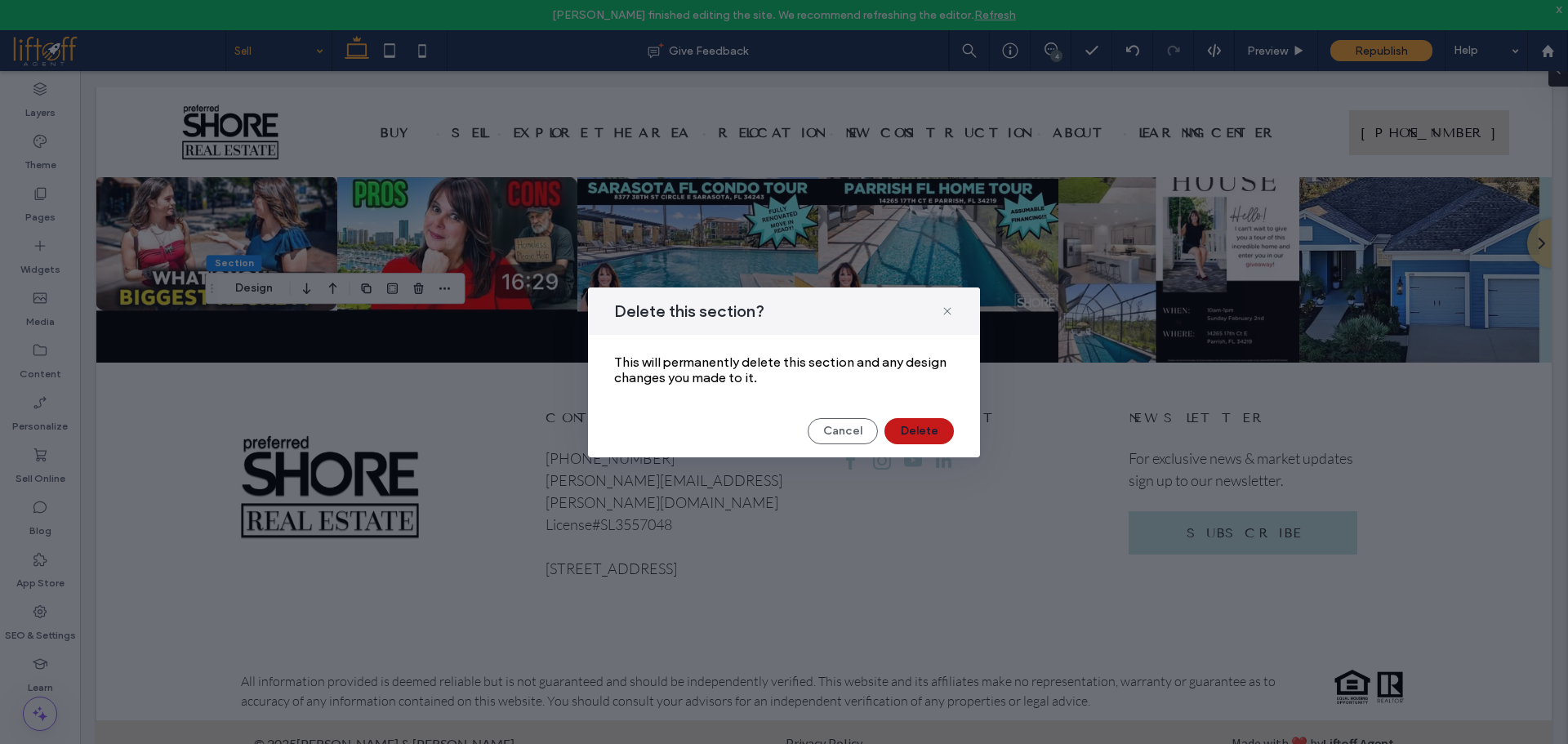
click at [913, 432] on button "Delete" at bounding box center [919, 430] width 70 height 26
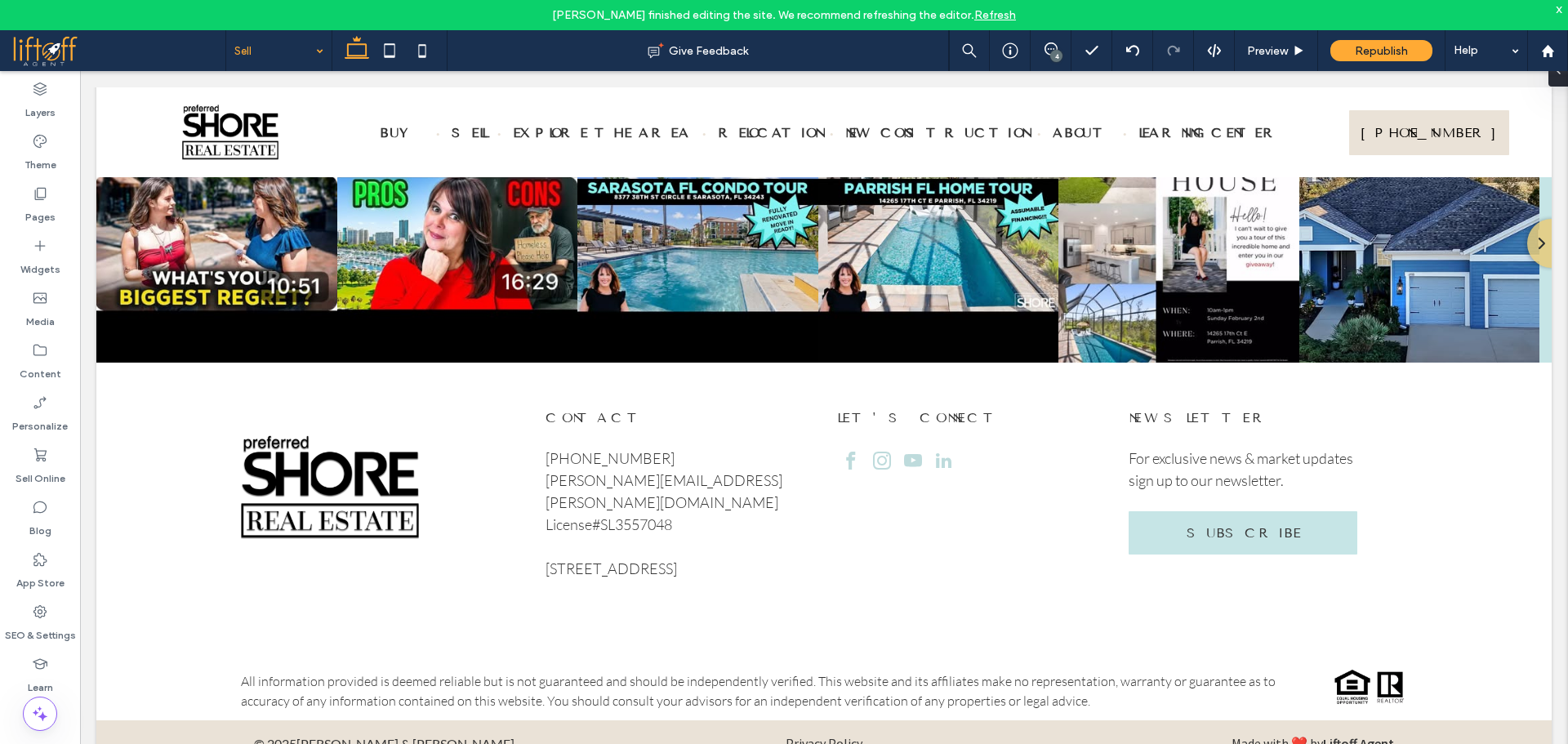
click at [1558, 10] on div "x" at bounding box center [1559, 8] width 7 height 14
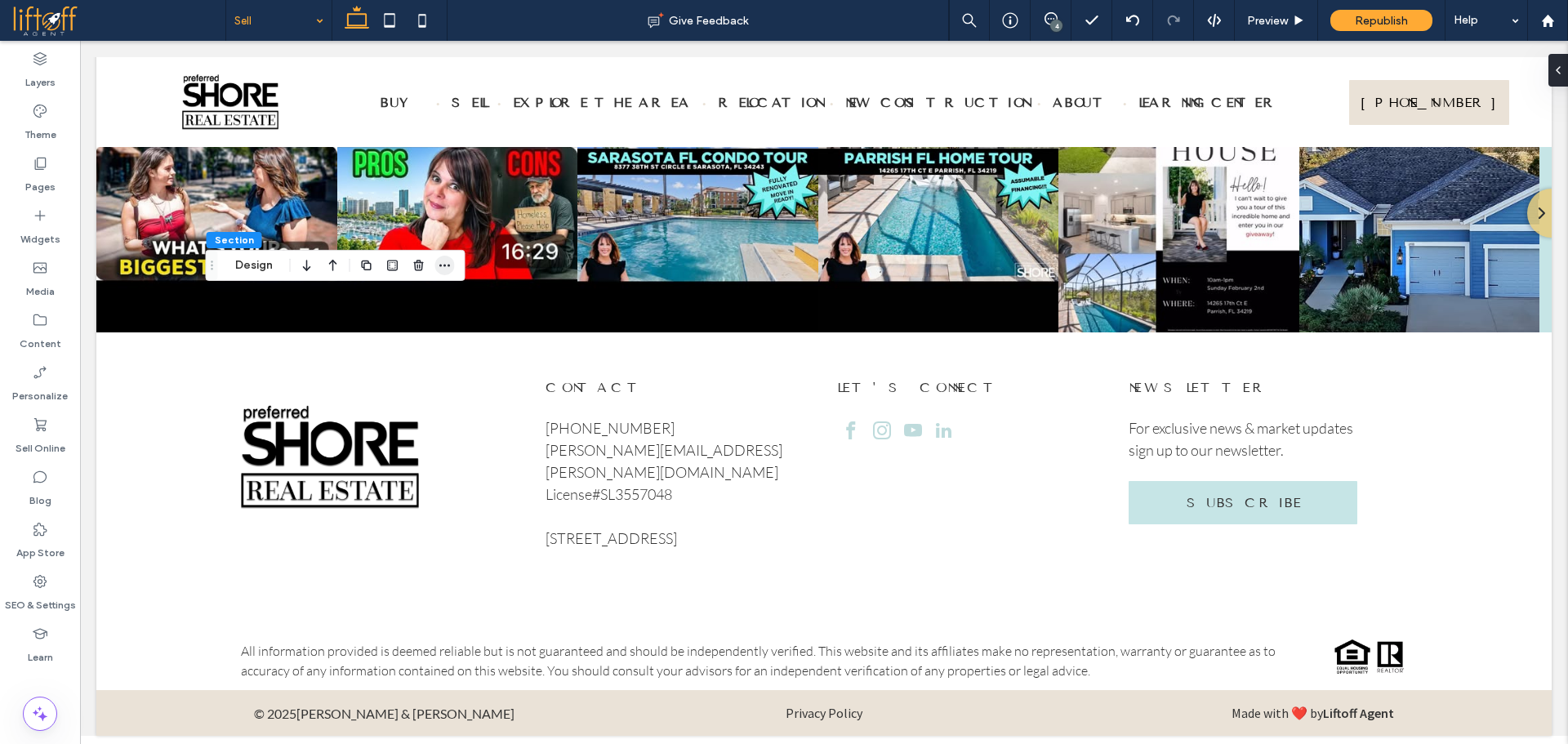
click at [442, 261] on icon "button" at bounding box center [445, 265] width 13 height 13
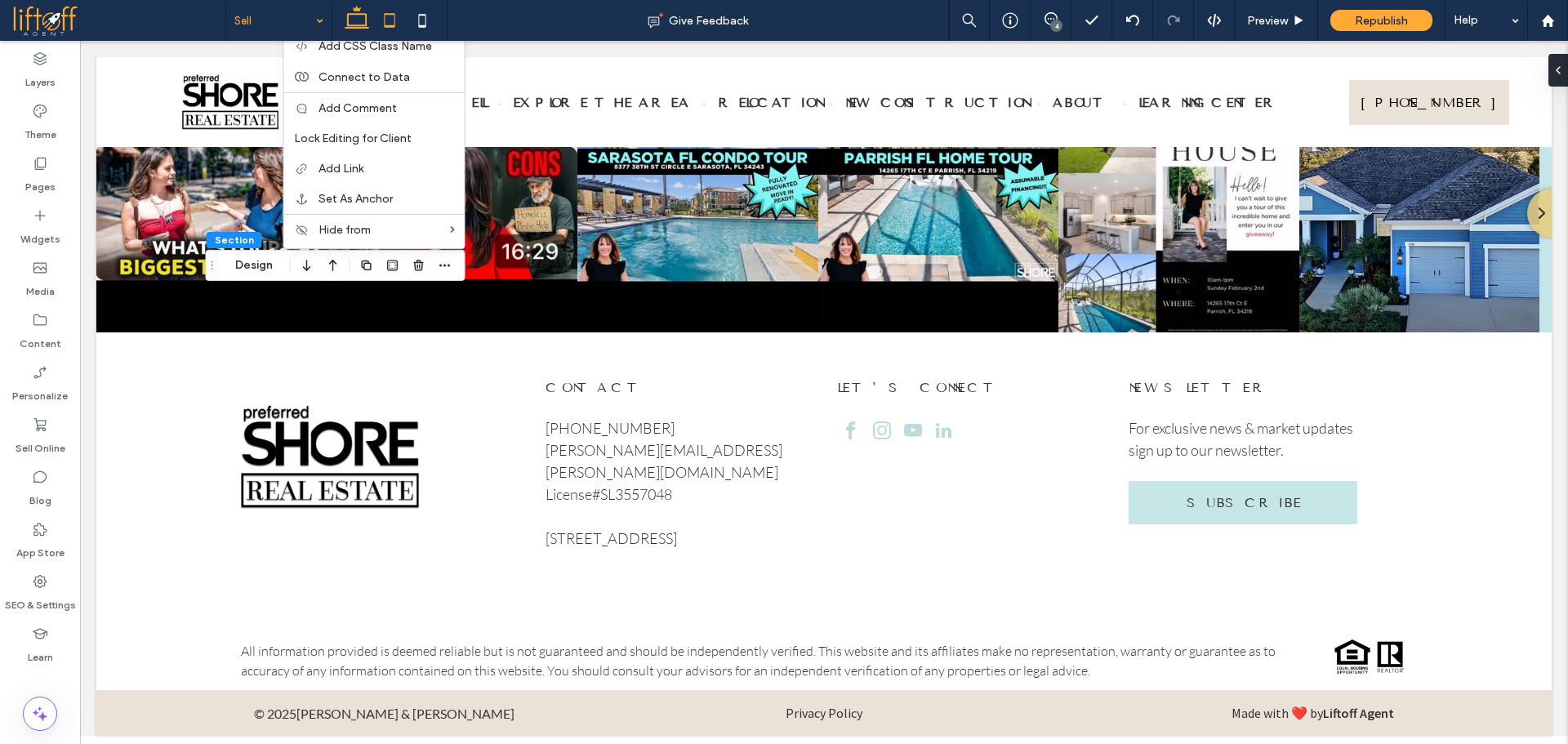
click at [383, 18] on icon at bounding box center [390, 21] width 33 height 33
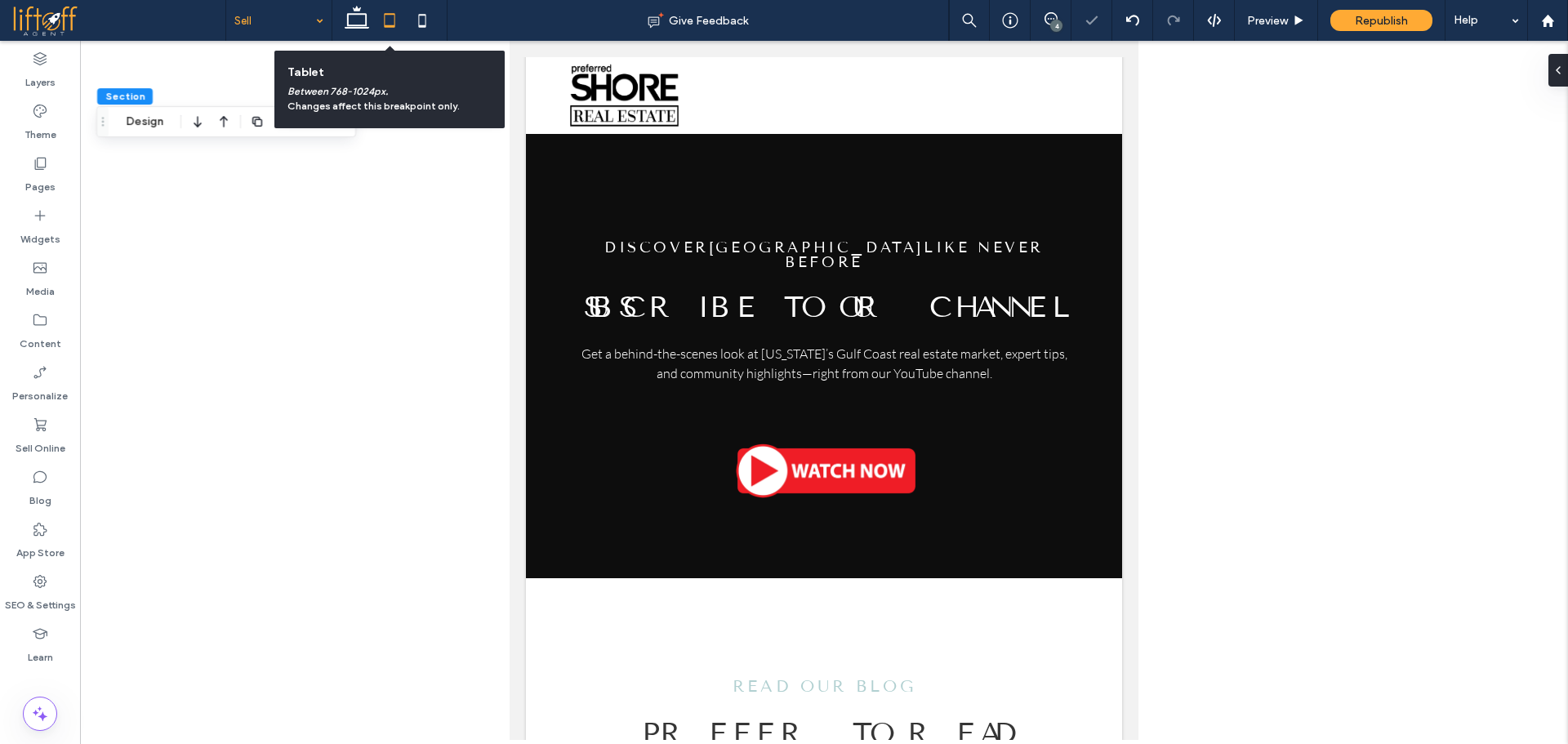
type input "**"
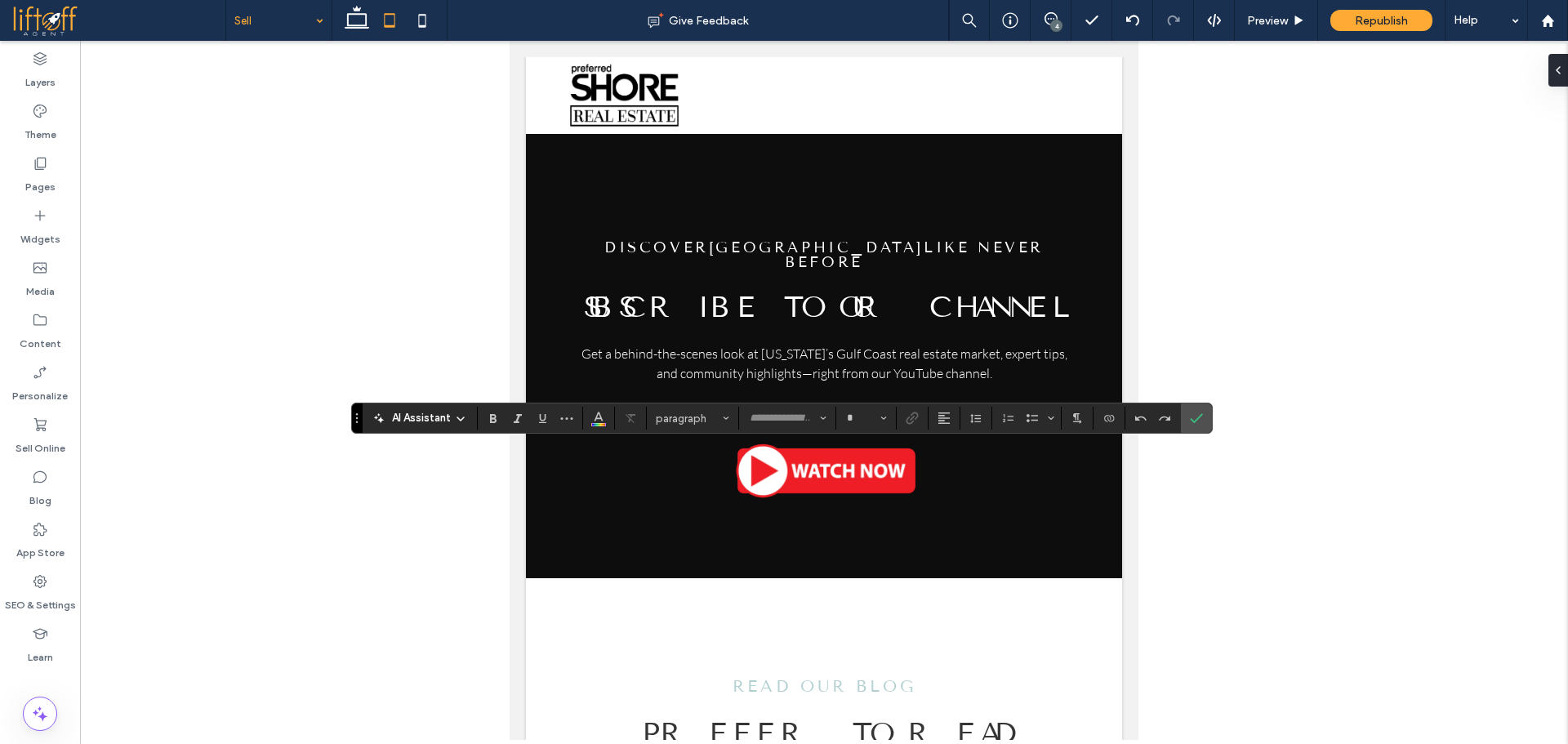
type input "****"
type input "**"
click at [1195, 422] on use "Confirm" at bounding box center [1196, 419] width 13 height 10
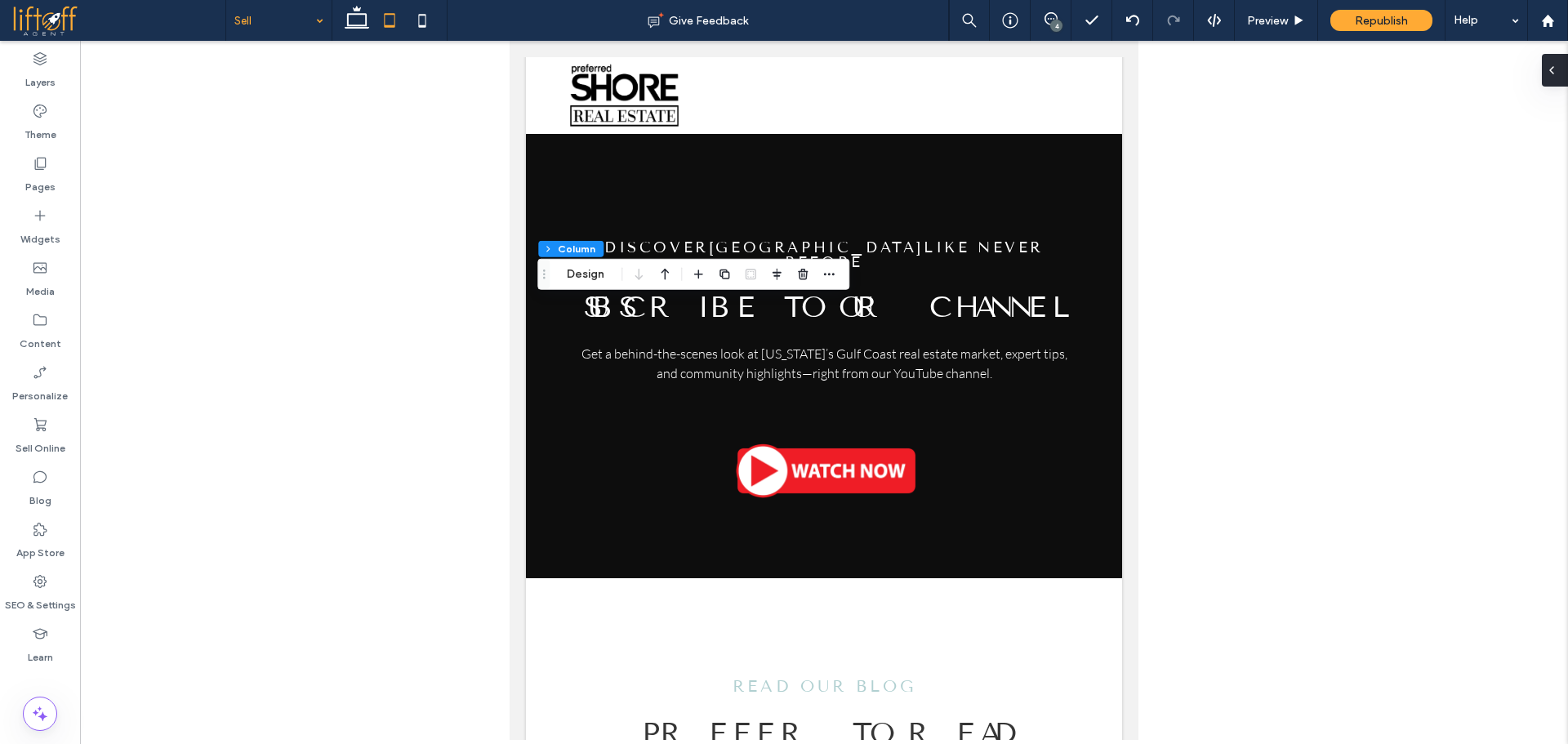
click at [1561, 79] on div at bounding box center [1554, 71] width 26 height 33
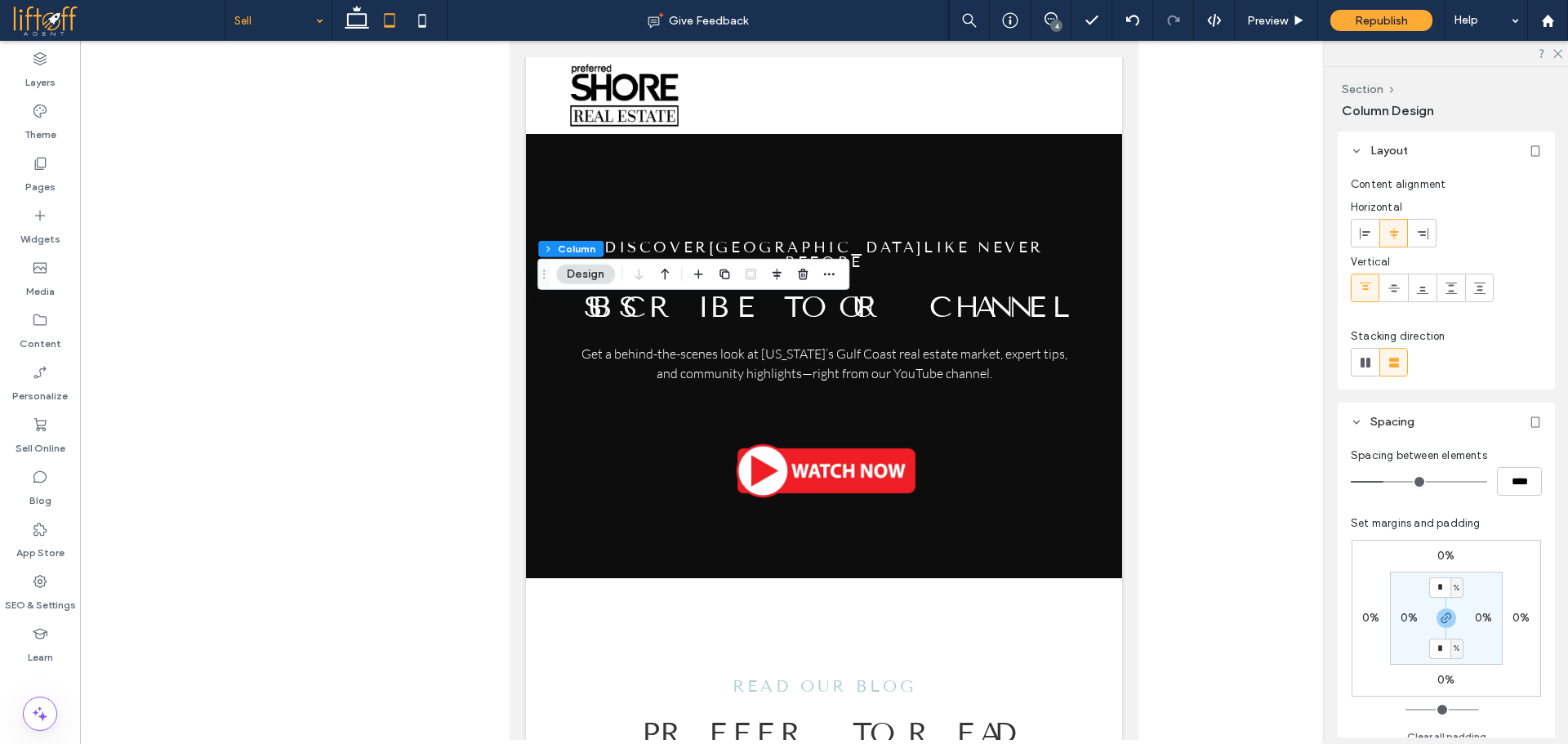
click at [1444, 555] on label "0%" at bounding box center [1445, 555] width 17 height 14
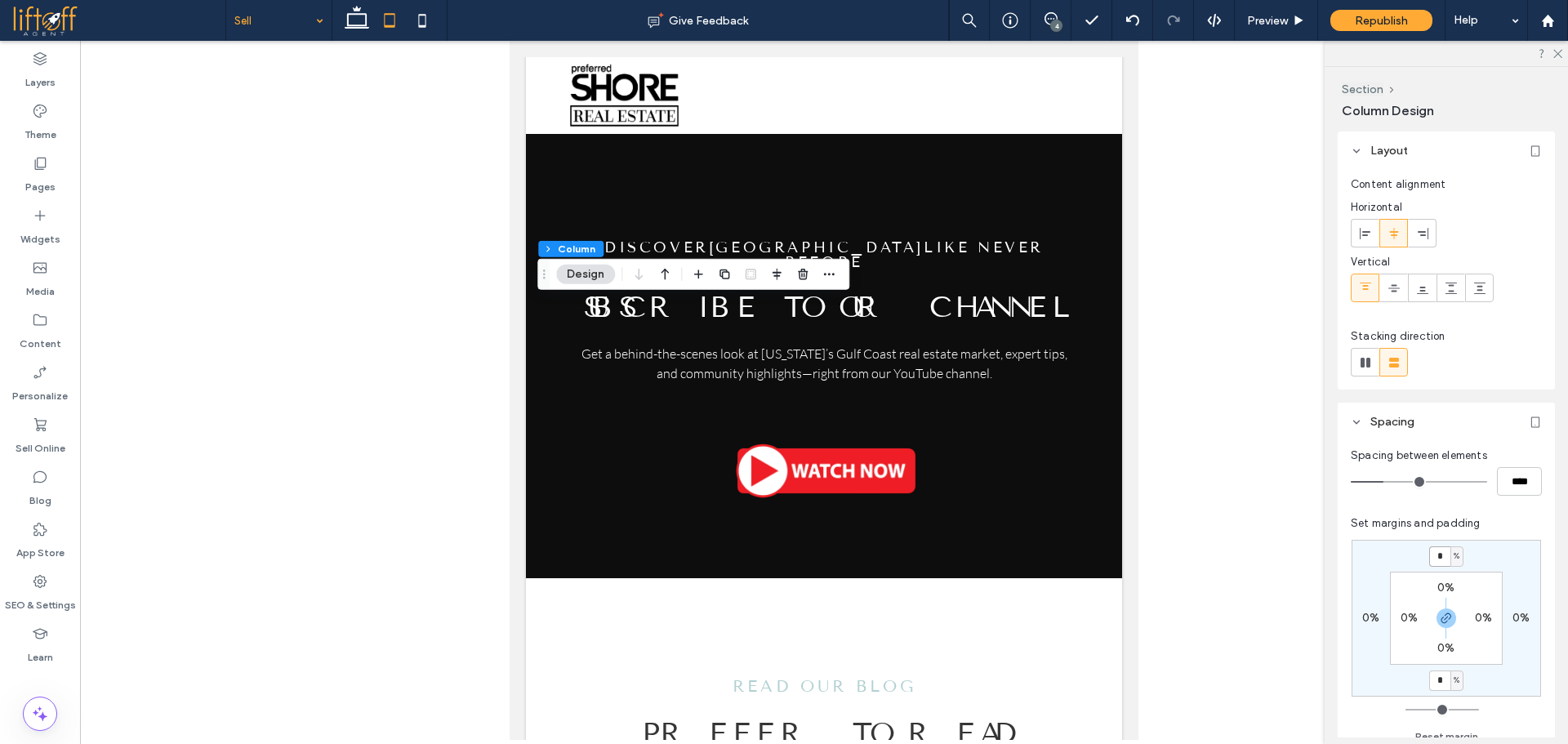
click at [1435, 560] on input "*" at bounding box center [1439, 556] width 21 height 21
type input "*"
click at [1435, 553] on input "*" at bounding box center [1439, 556] width 21 height 21
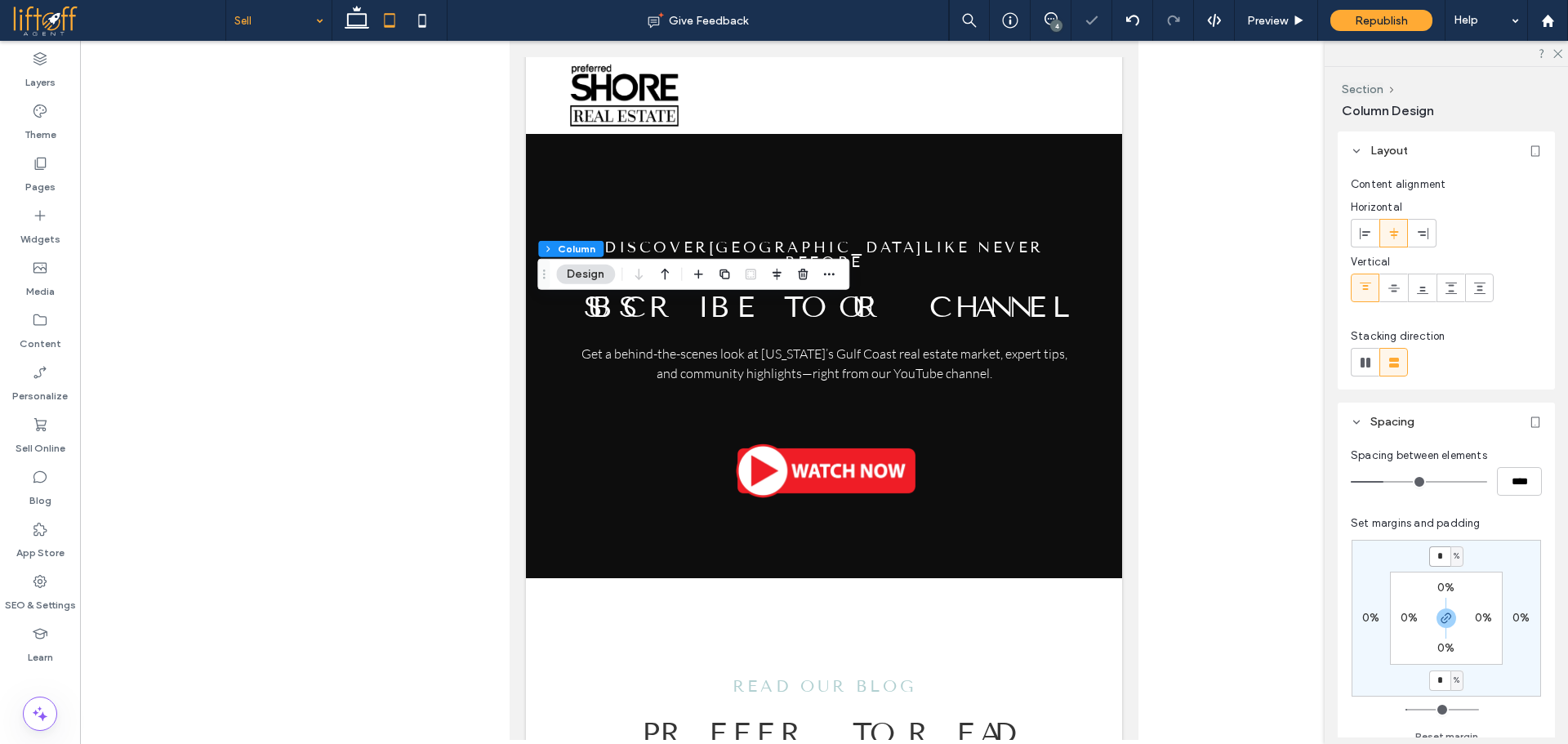
click at [1435, 553] on input "*" at bounding box center [1439, 556] width 21 height 21
type input "*"
click at [1451, 617] on icon "button" at bounding box center [1446, 617] width 13 height 13
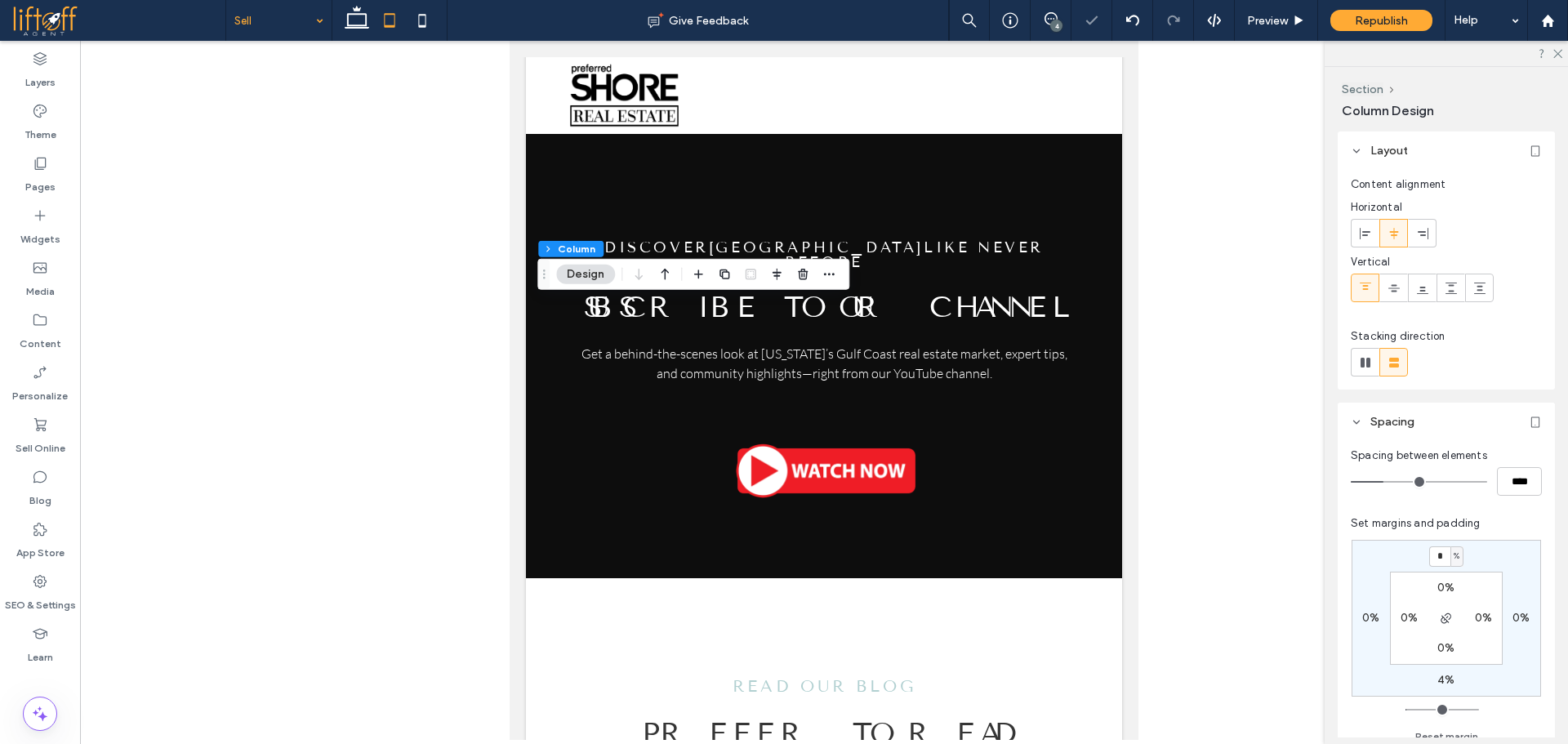
click at [1450, 677] on label "4%" at bounding box center [1445, 679] width 17 height 14
type input "*"
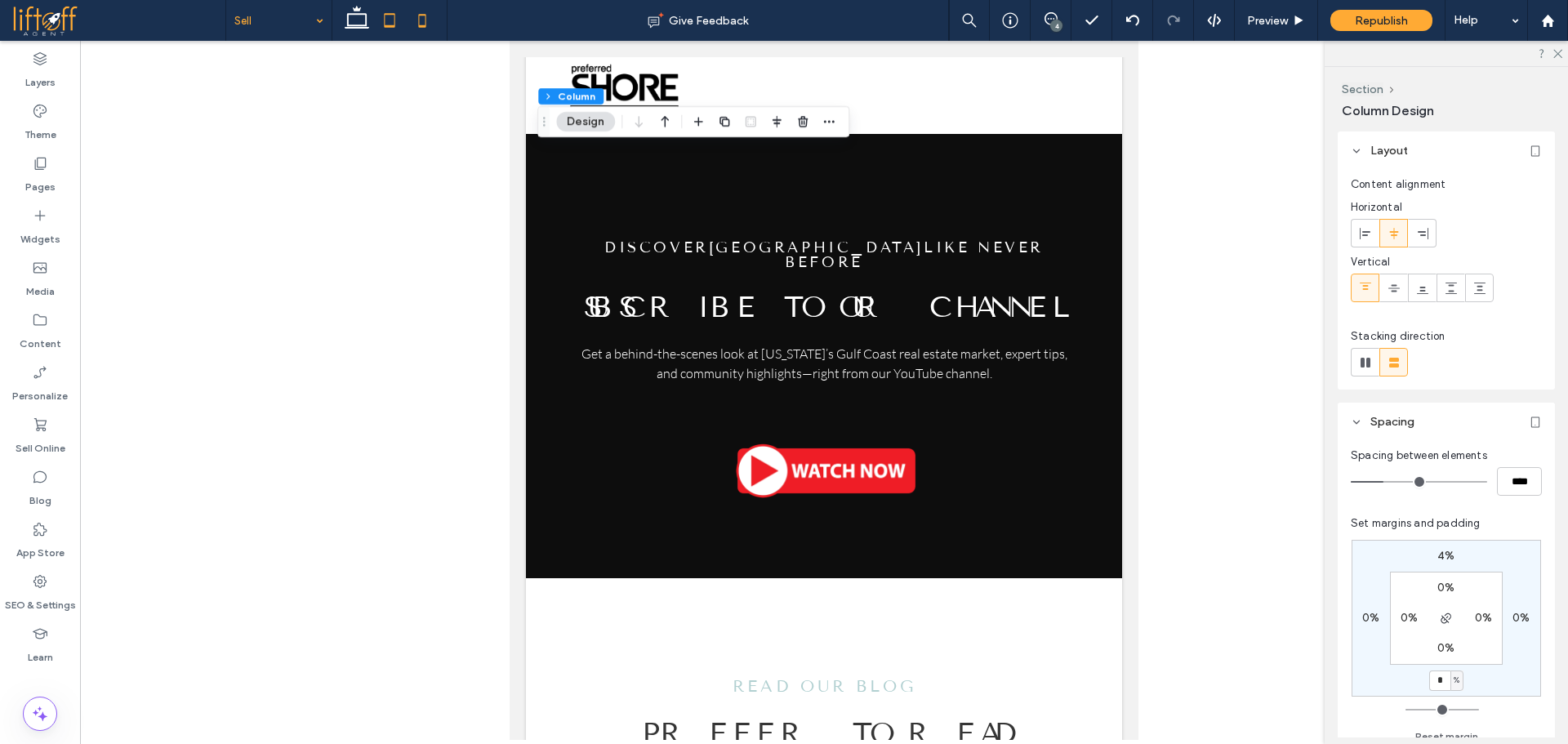
click at [418, 22] on icon at bounding box center [422, 21] width 33 height 33
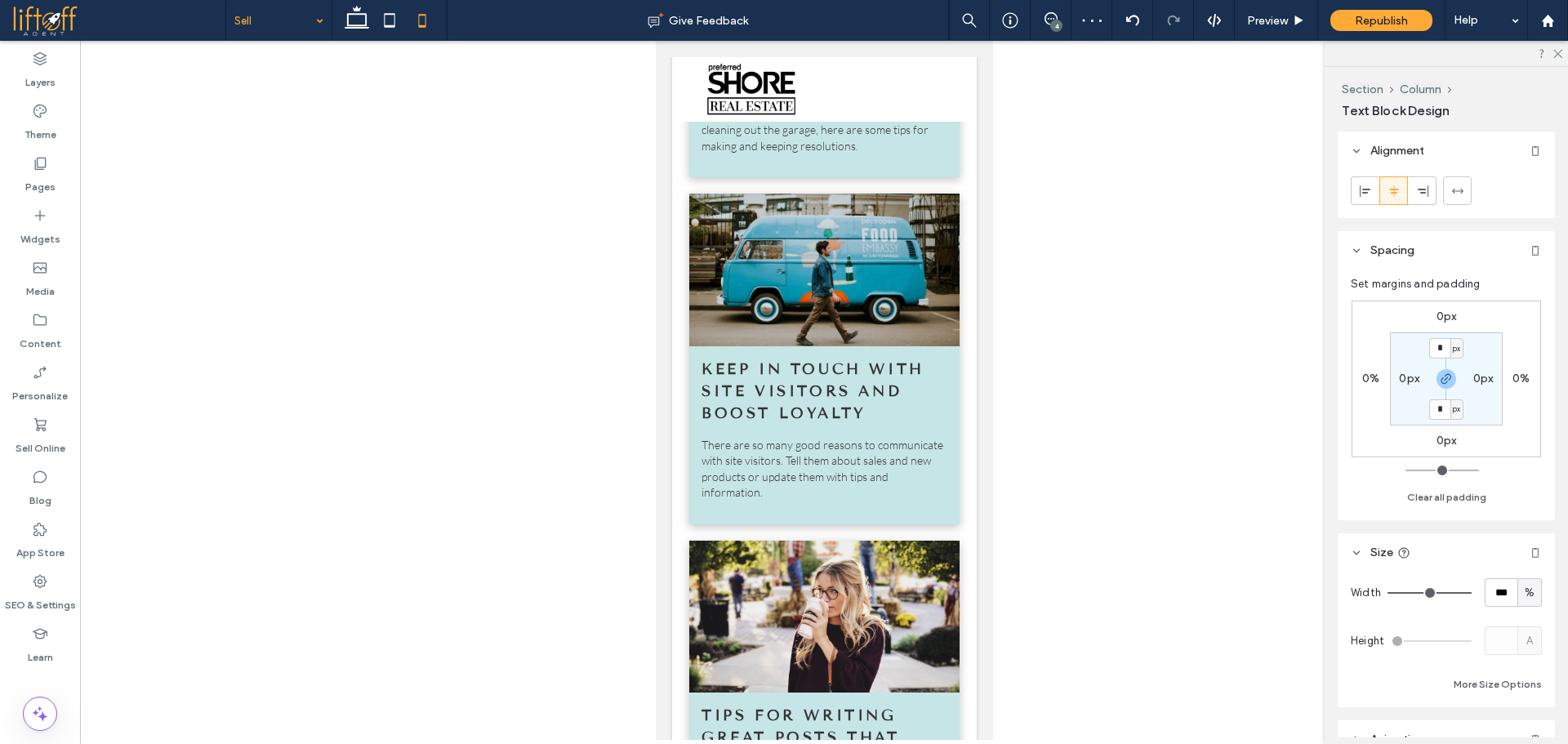
type input "**"
type input "****"
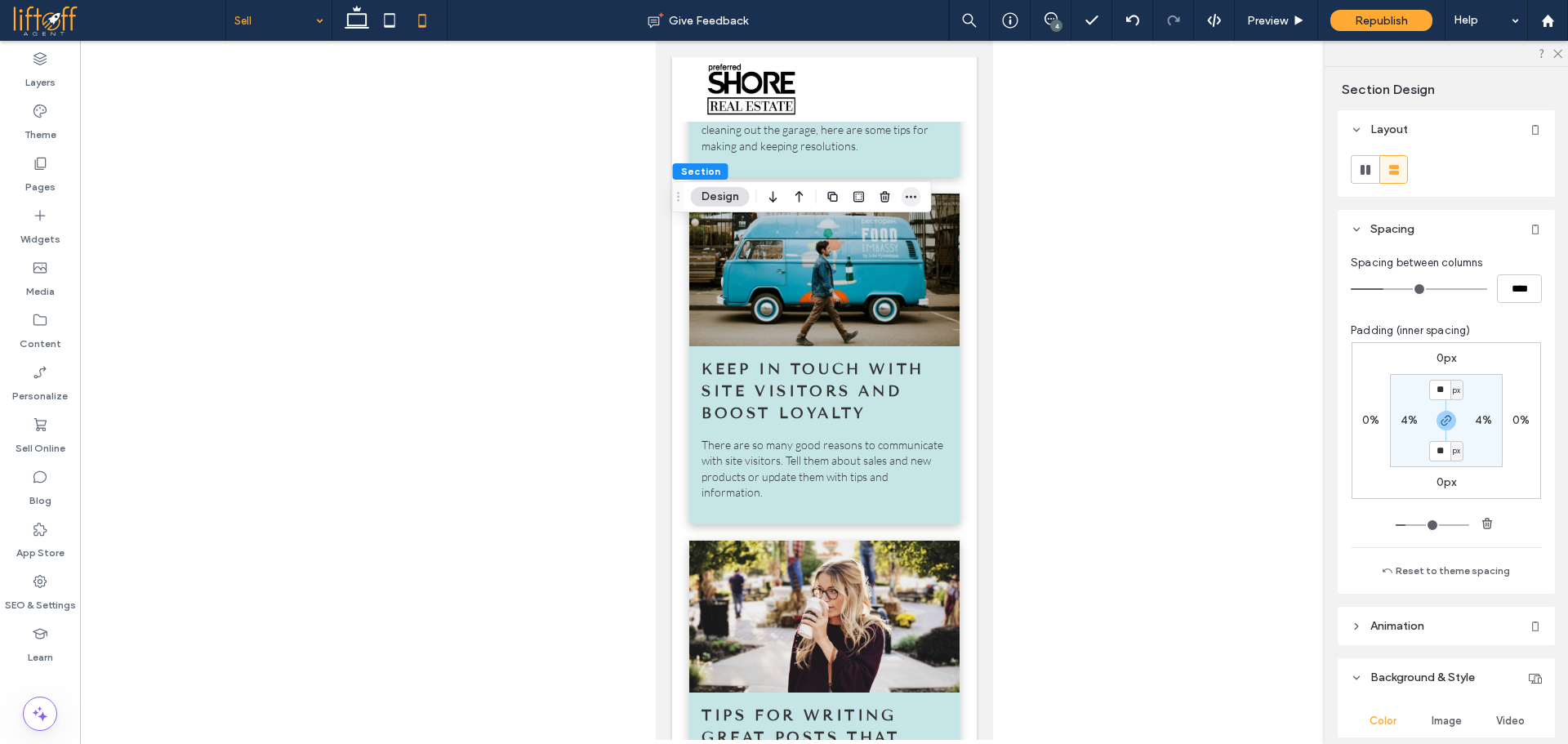
click at [915, 193] on icon "button" at bounding box center [912, 196] width 13 height 13
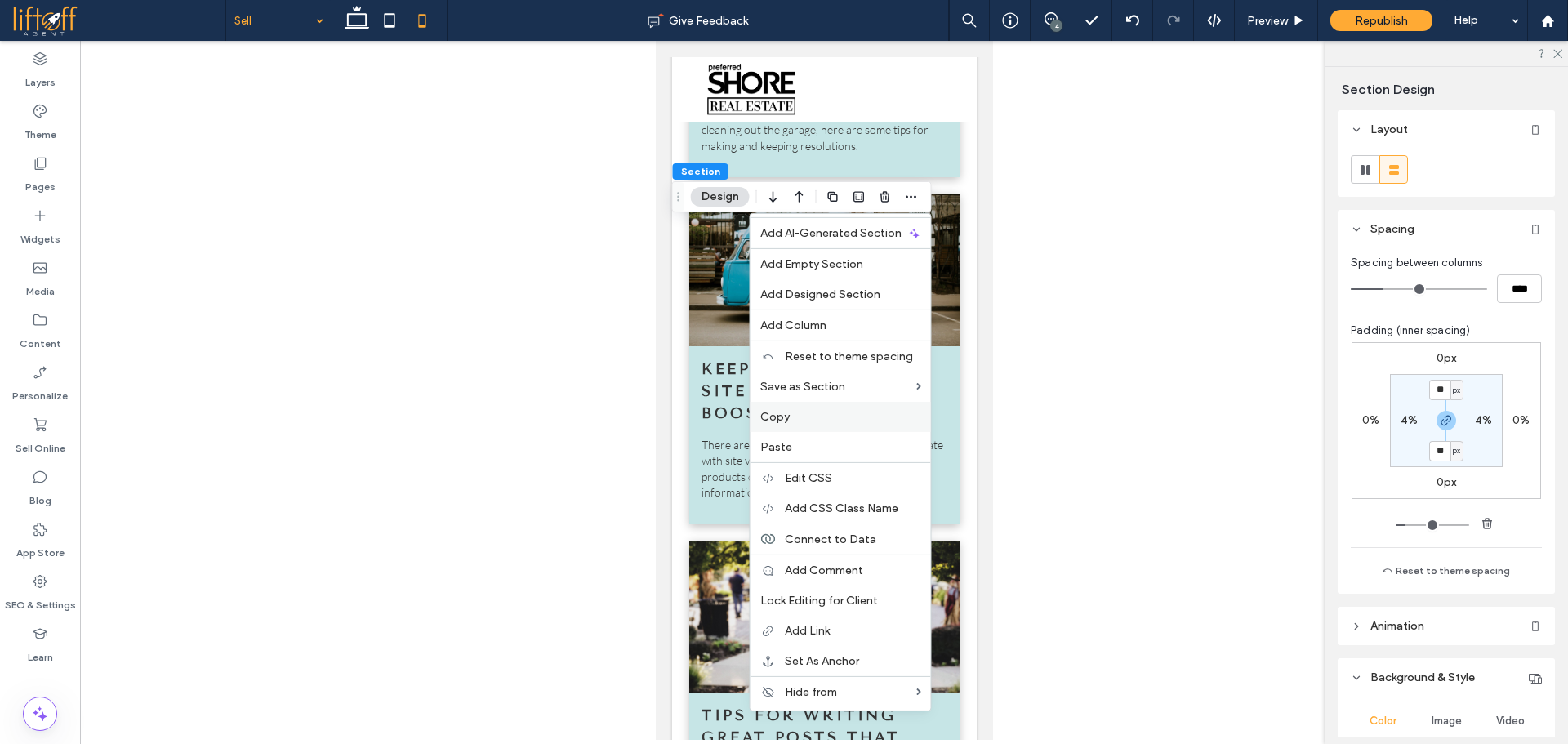
click at [795, 416] on label "Copy" at bounding box center [841, 416] width 161 height 14
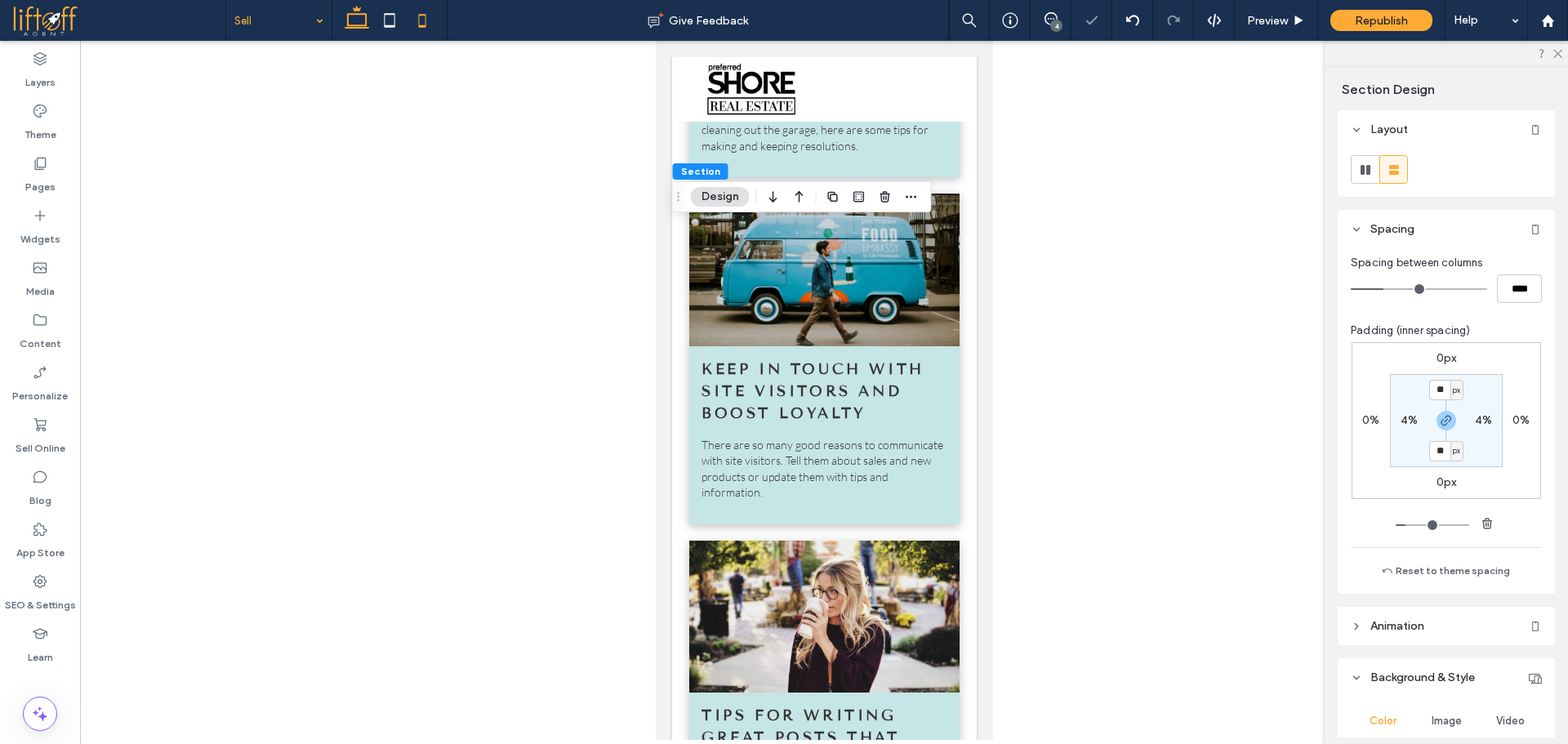
click at [361, 14] on use at bounding box center [356, 16] width 24 height 23
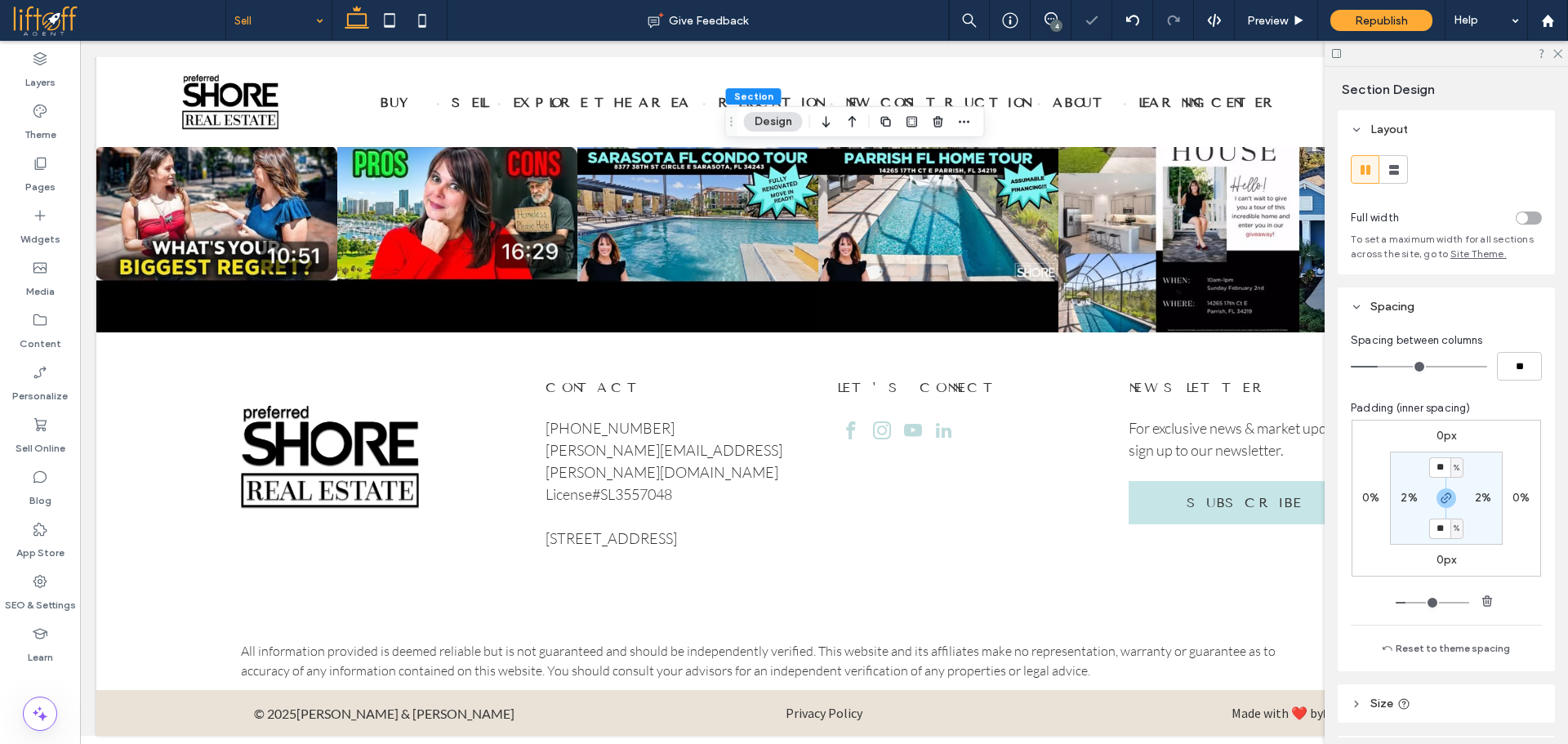
type input "*"
click at [38, 171] on icon at bounding box center [40, 164] width 16 height 16
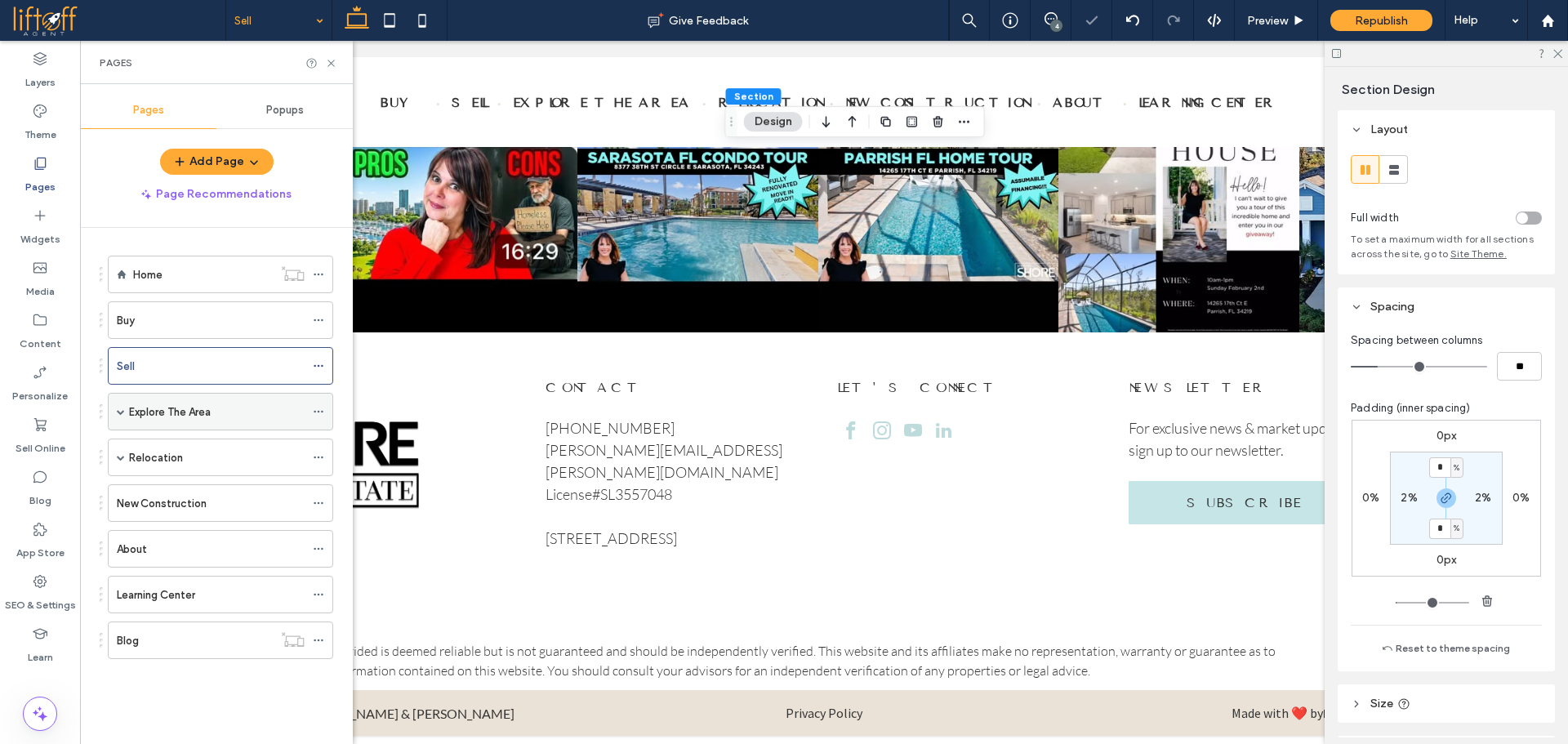
click at [163, 418] on label "Explore The Area" at bounding box center [170, 412] width 81 height 29
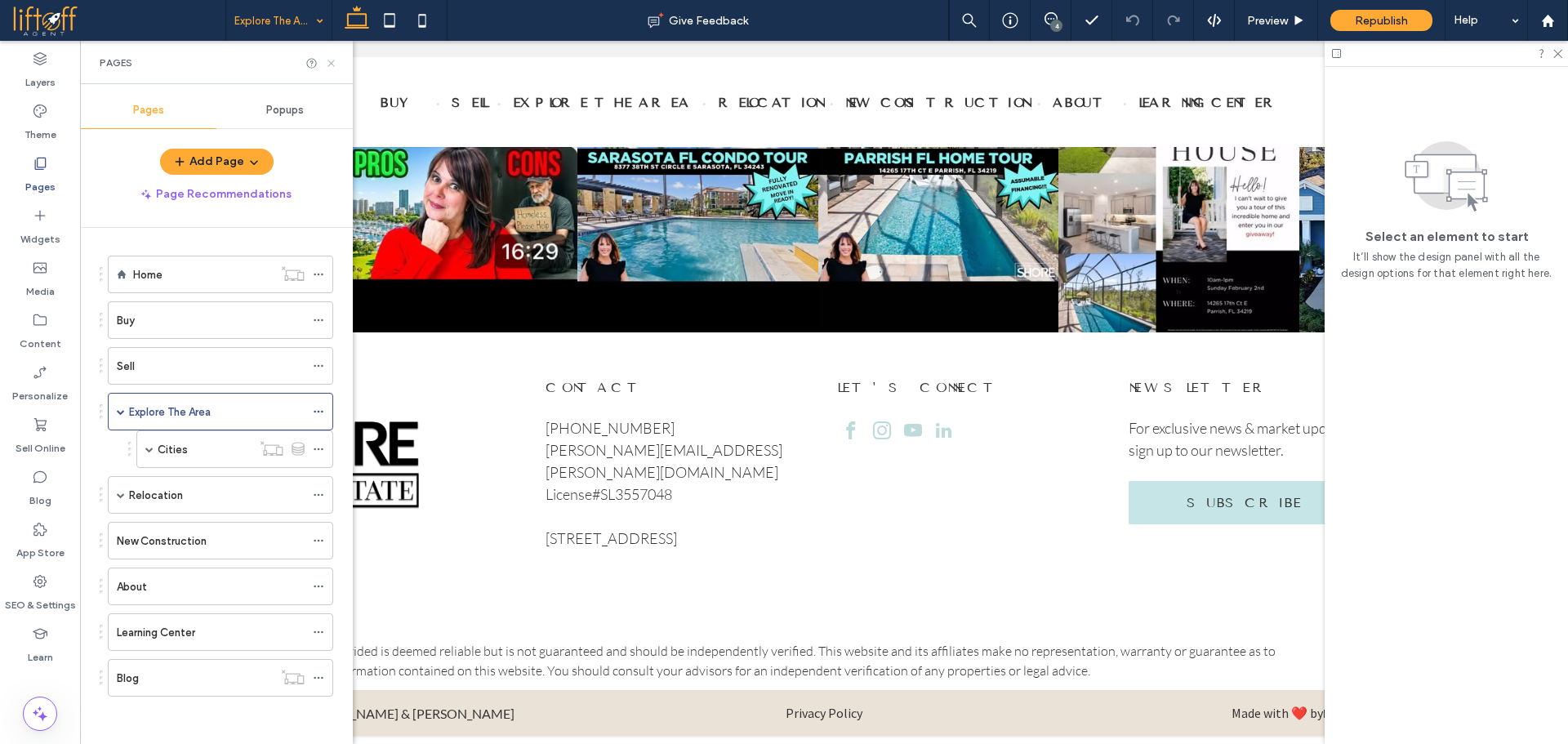
click at [330, 59] on icon at bounding box center [331, 63] width 13 height 13
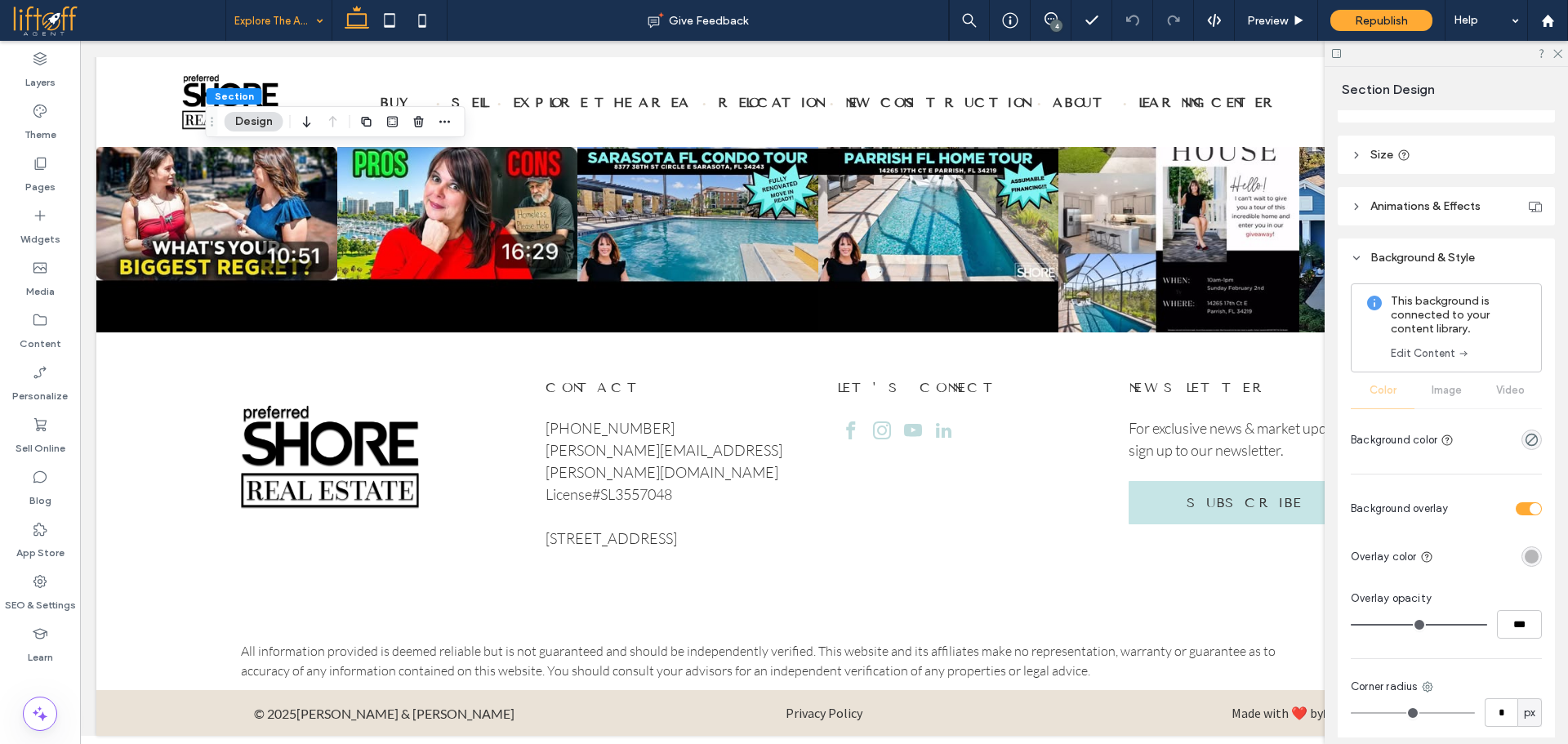
scroll to position [773, 0]
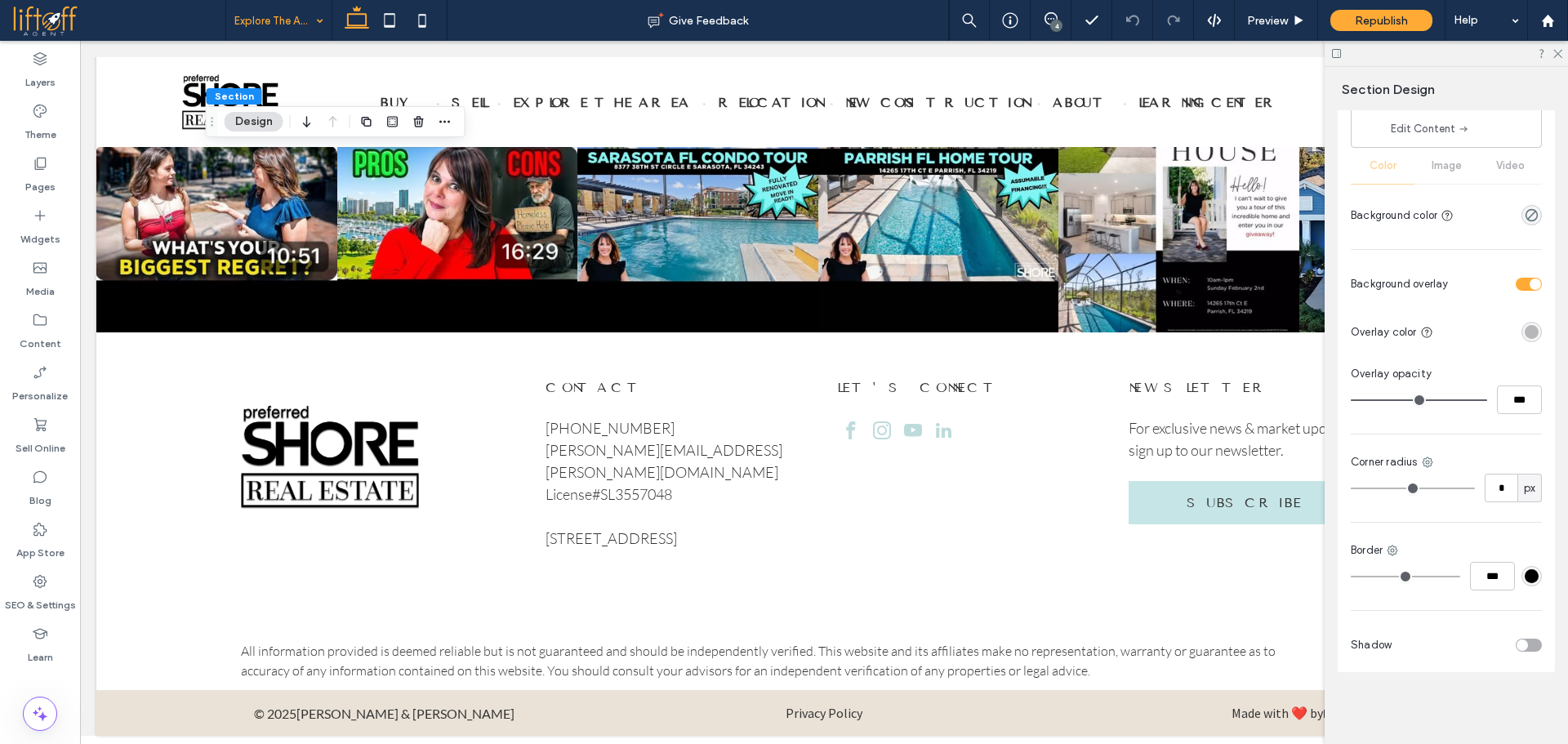
click at [1444, 162] on div "This background is connected to your content library. Edit Content Color Image …" at bounding box center [1446, 144] width 191 height 171
click at [1560, 51] on icon at bounding box center [1557, 52] width 11 height 11
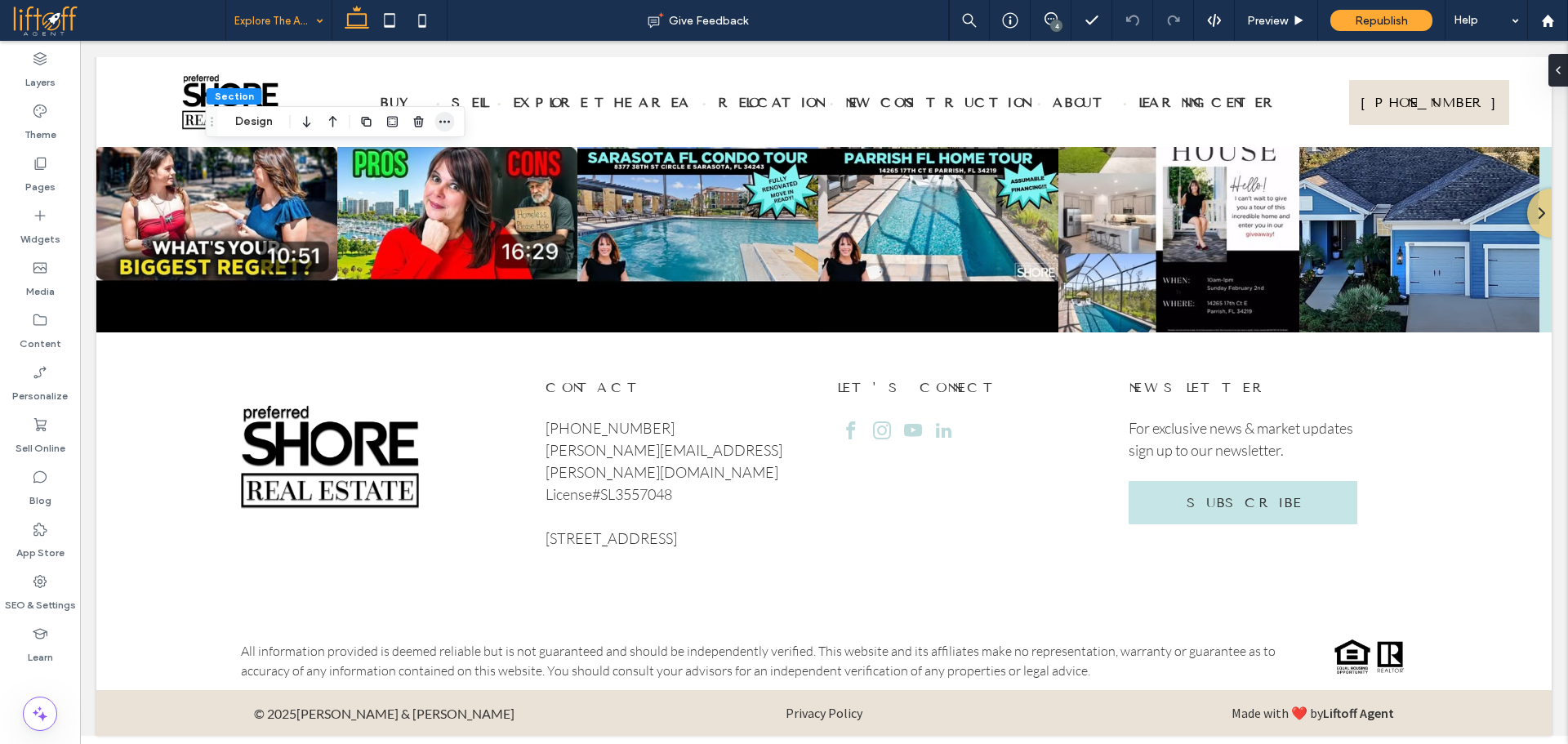
click at [444, 126] on icon "button" at bounding box center [445, 121] width 13 height 13
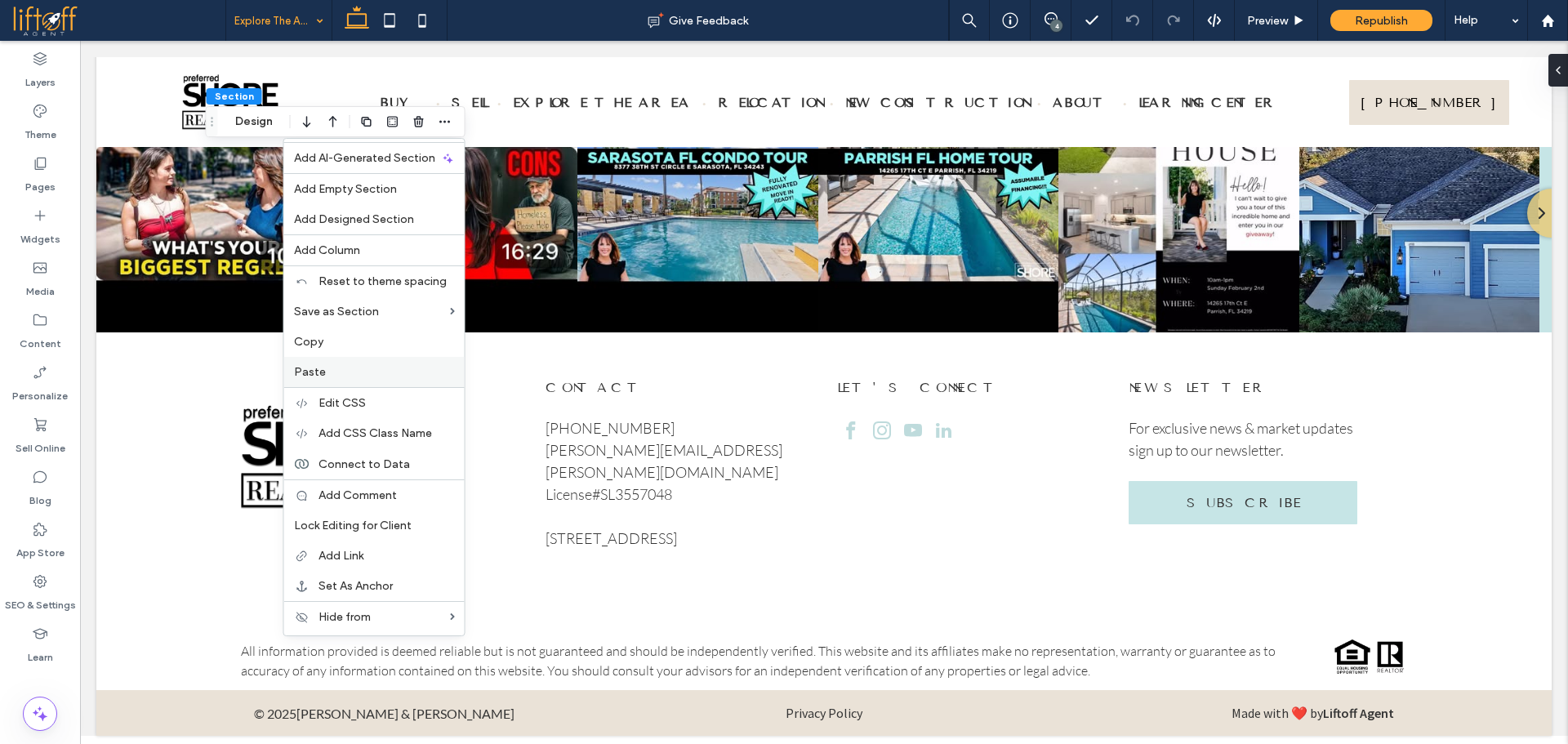
click at [335, 366] on label "Paste" at bounding box center [374, 372] width 161 height 14
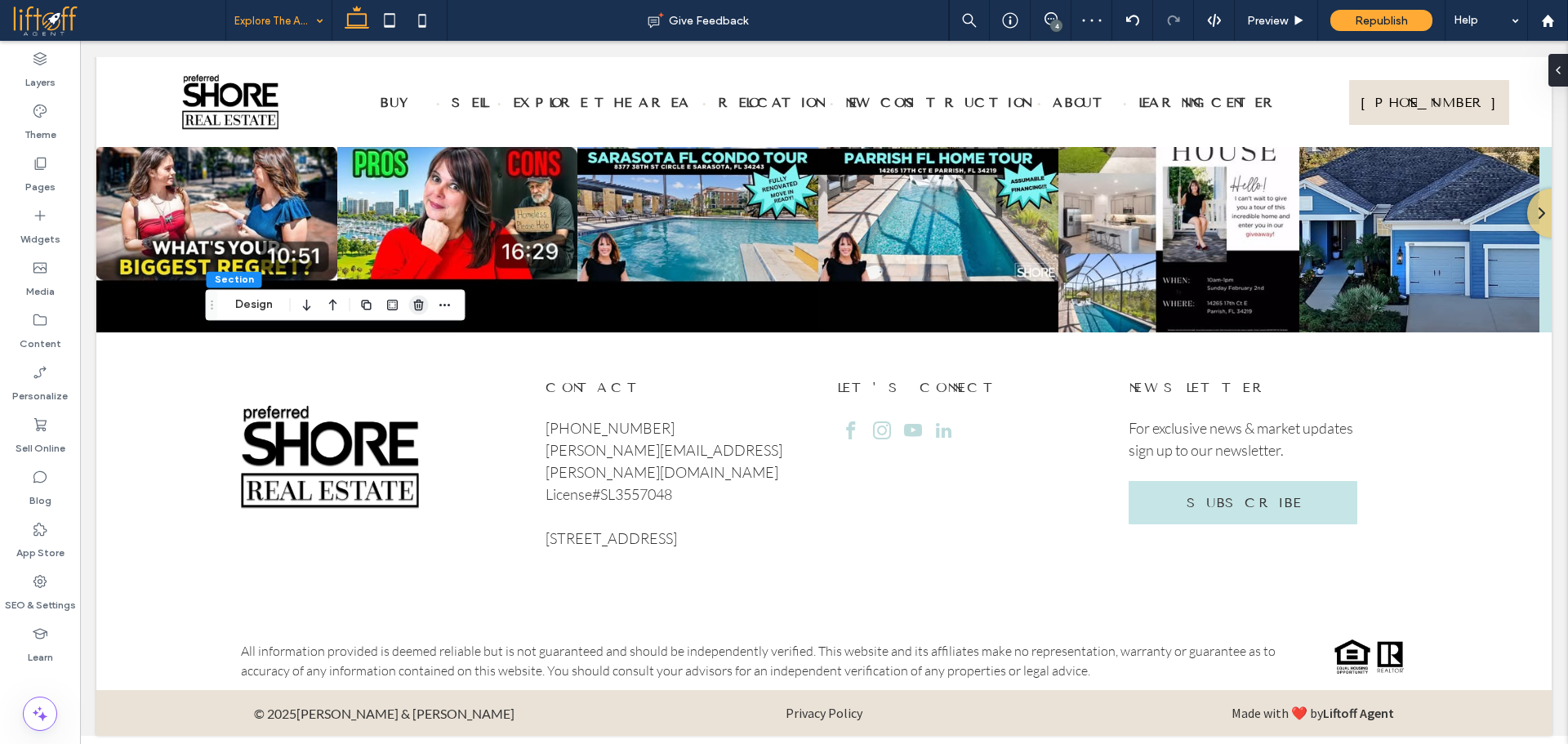
click at [425, 300] on icon "button" at bounding box center [419, 305] width 13 height 13
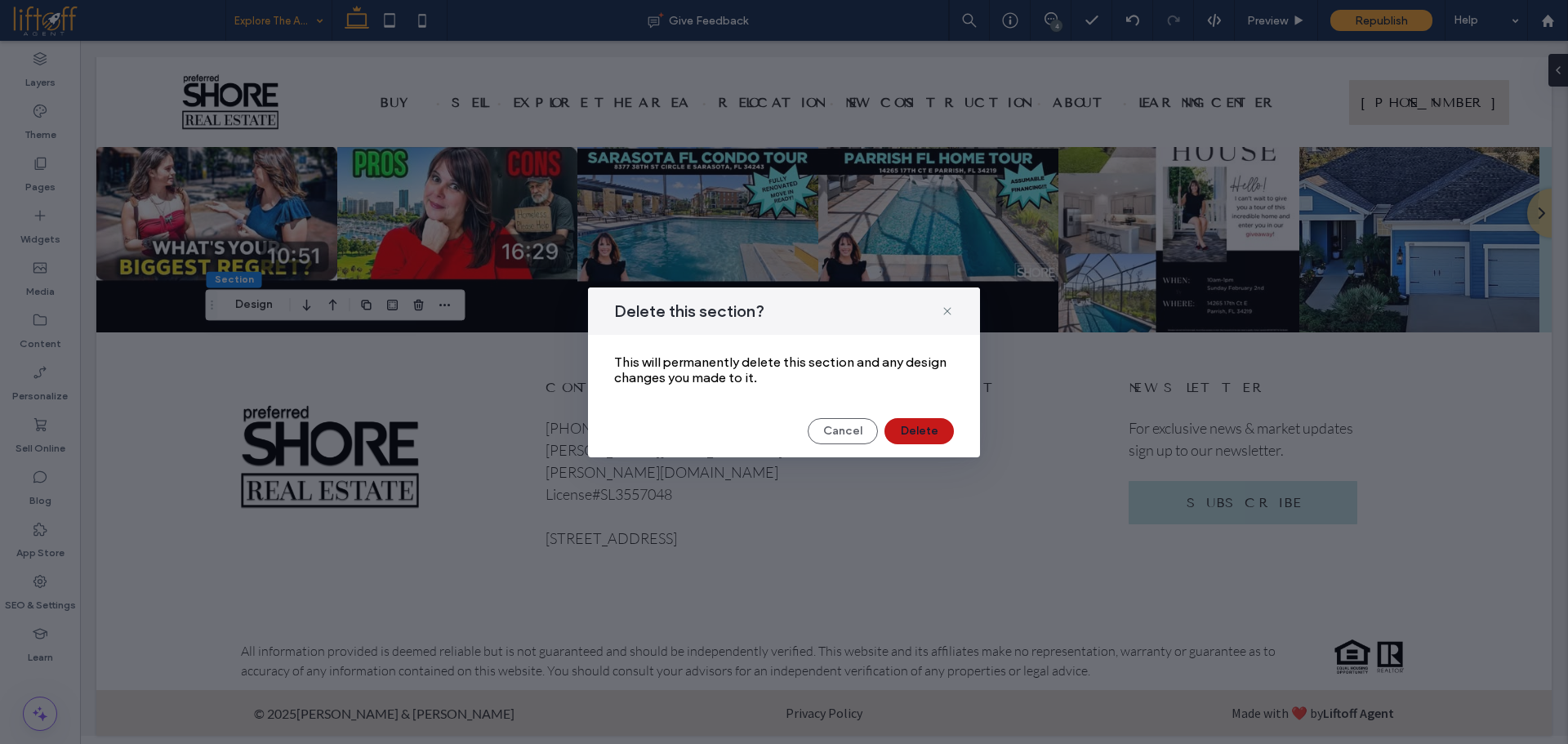
click at [912, 430] on button "Delete" at bounding box center [919, 430] width 70 height 26
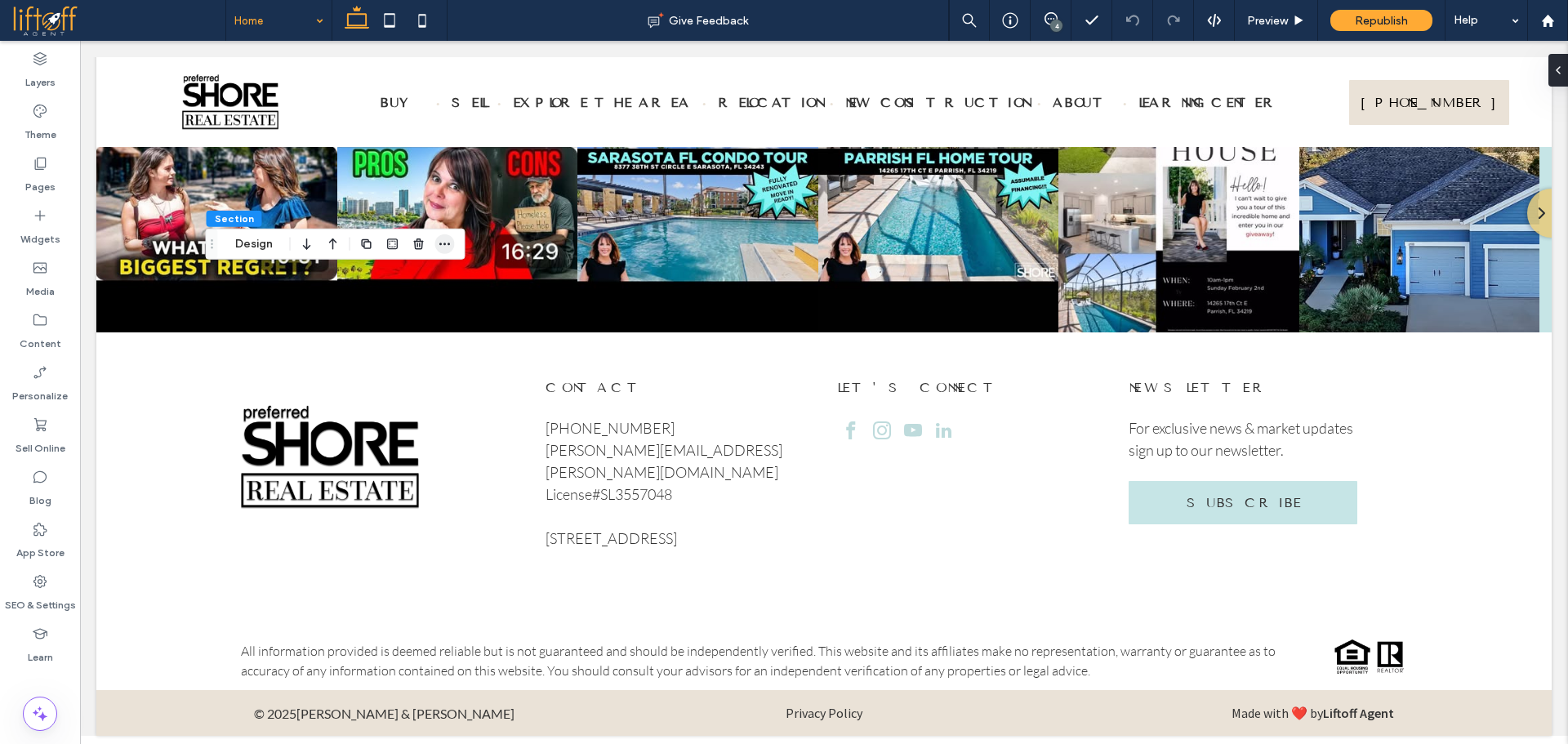
click at [443, 248] on icon "button" at bounding box center [445, 244] width 13 height 13
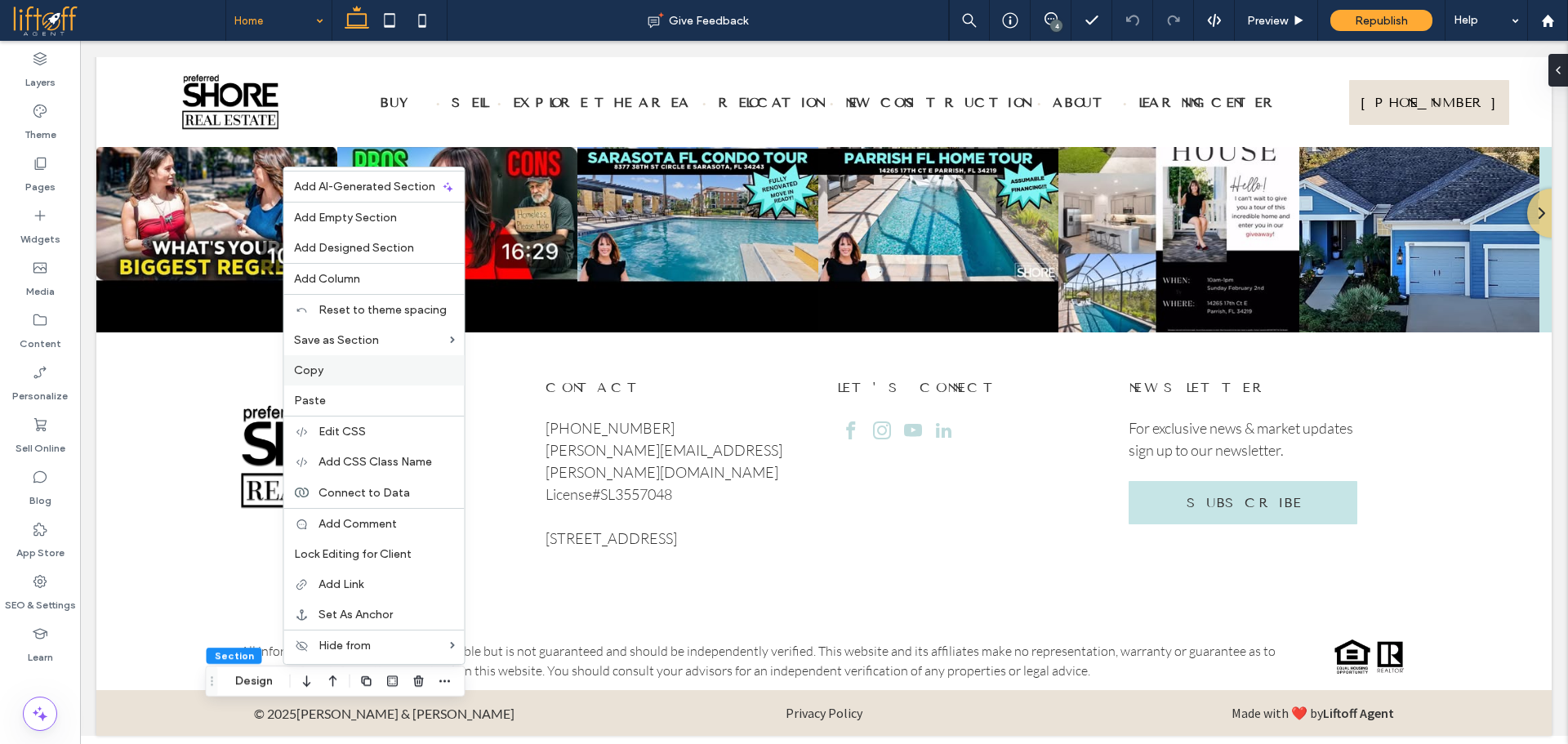
click at [338, 372] on label "Copy" at bounding box center [374, 370] width 161 height 14
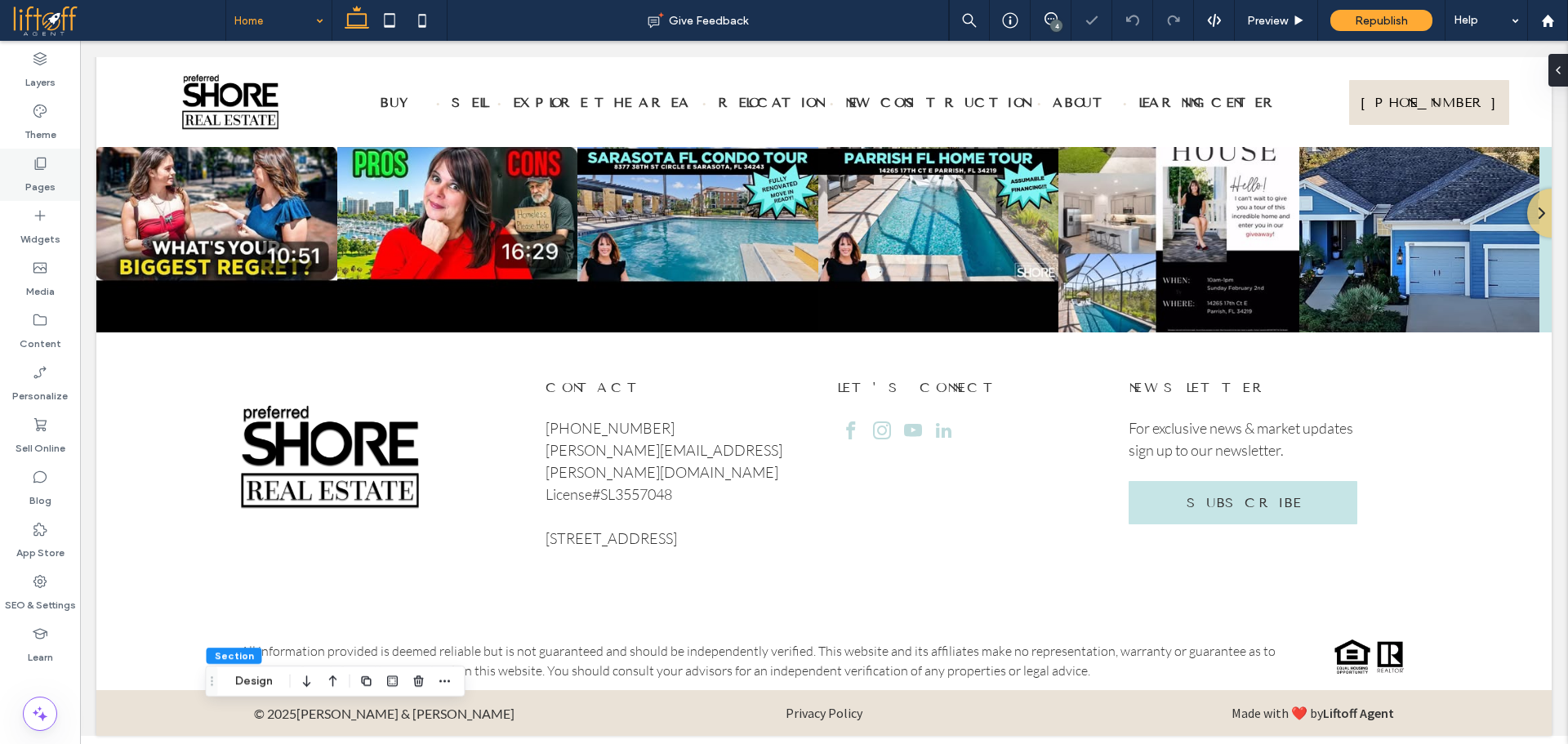
click at [43, 166] on icon at bounding box center [40, 164] width 16 height 16
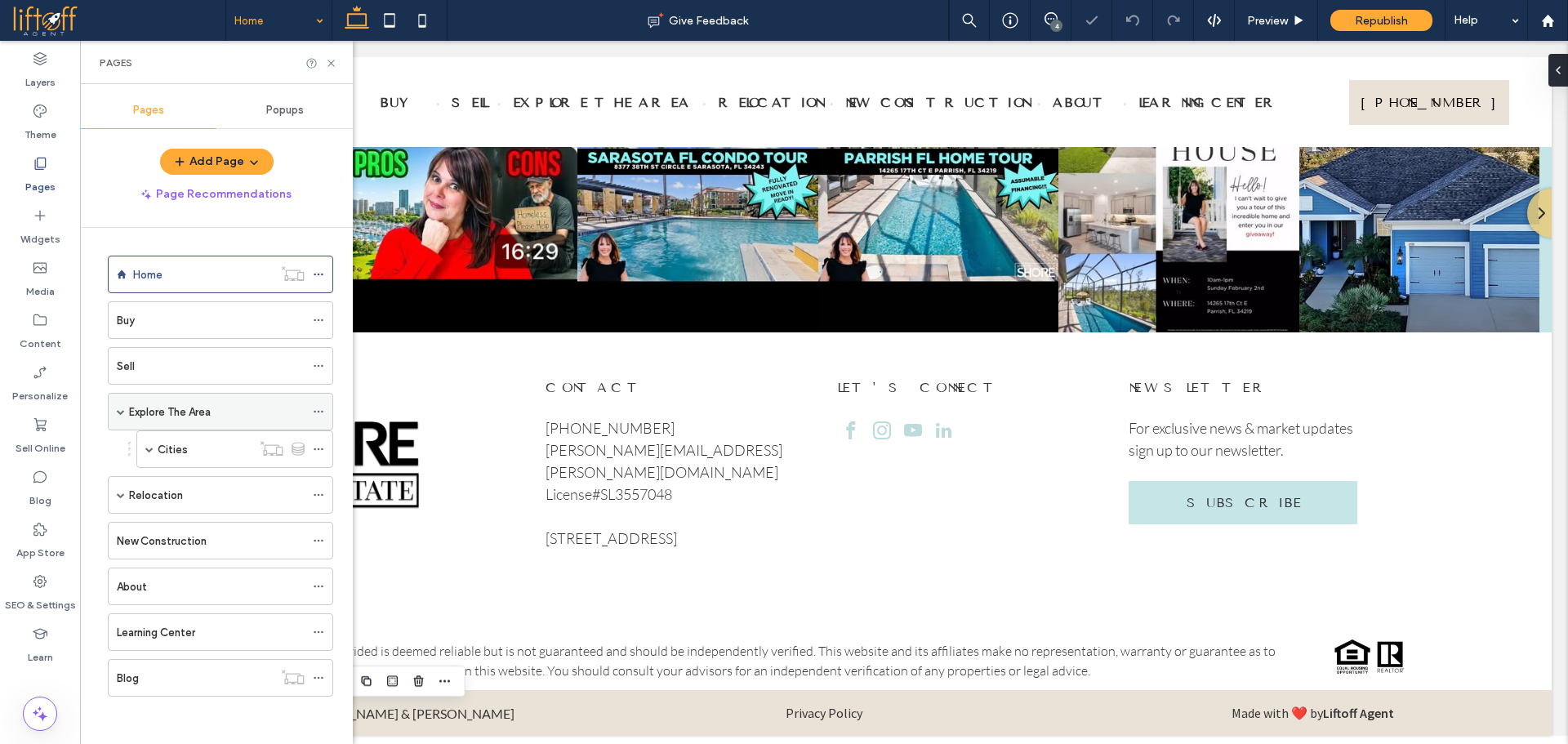
click at [195, 412] on label "Explore The Area" at bounding box center [170, 412] width 81 height 29
click at [333, 64] on use at bounding box center [330, 62] width 6 height 6
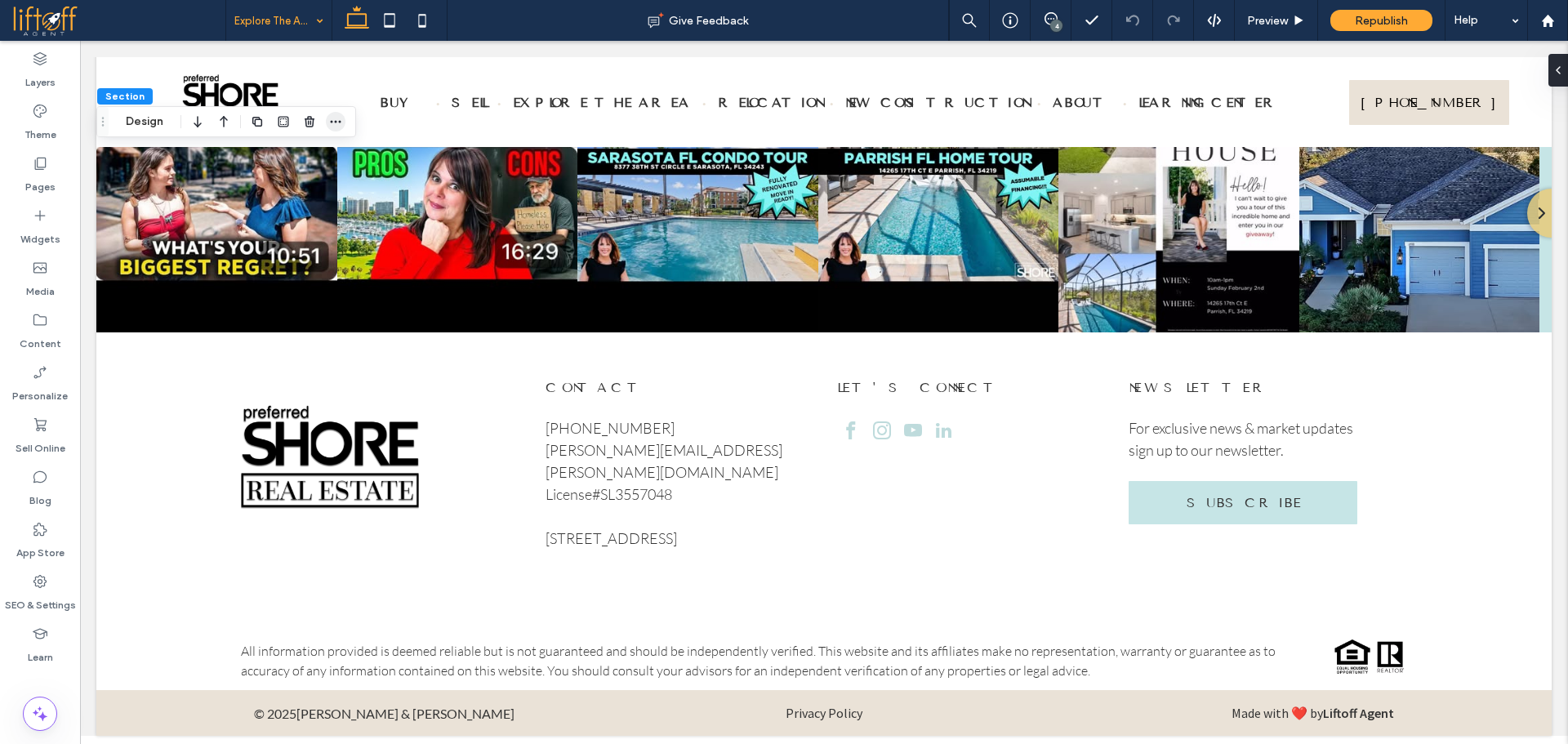
click at [337, 121] on icon "button" at bounding box center [335, 121] width 13 height 13
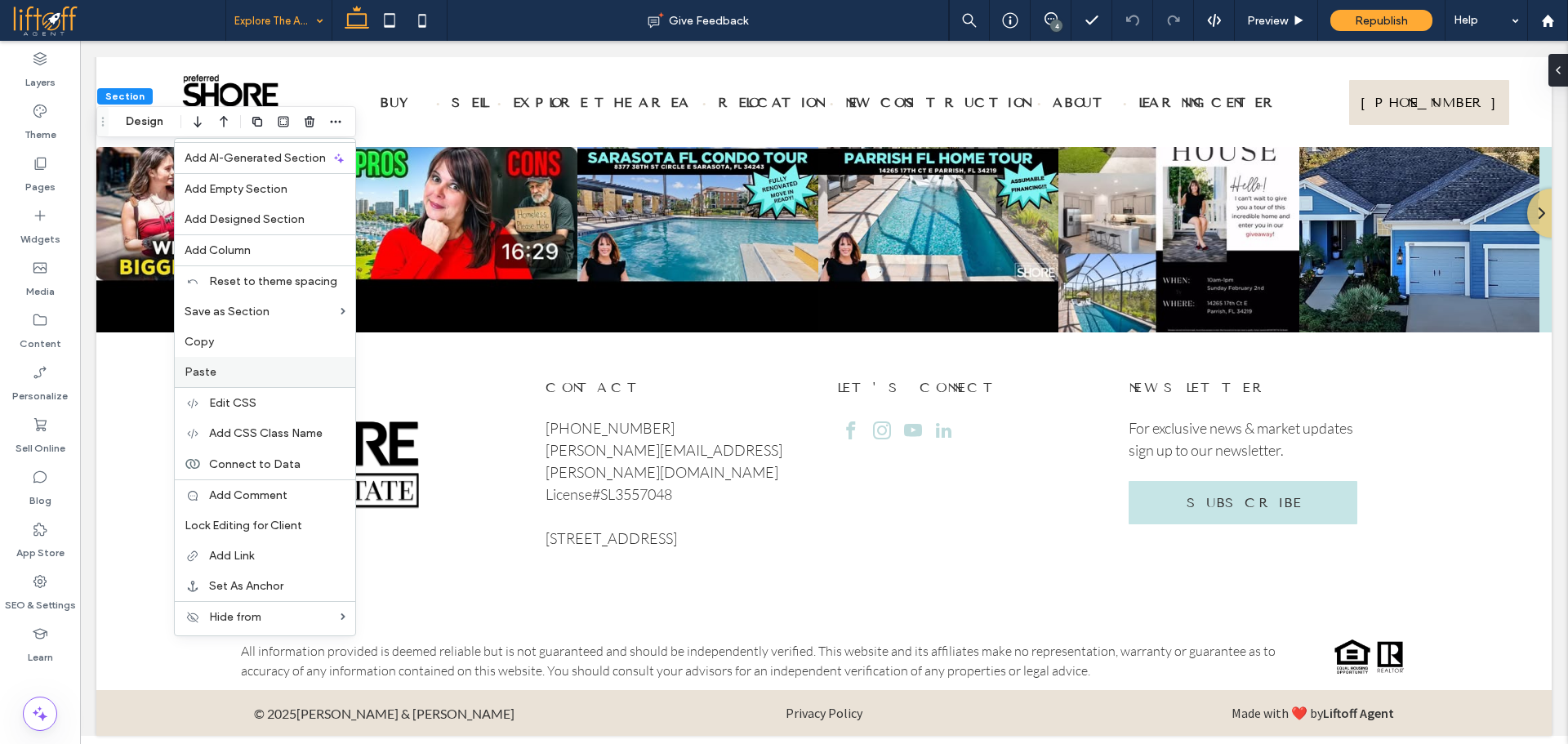
click at [246, 373] on label "Paste" at bounding box center [265, 372] width 161 height 14
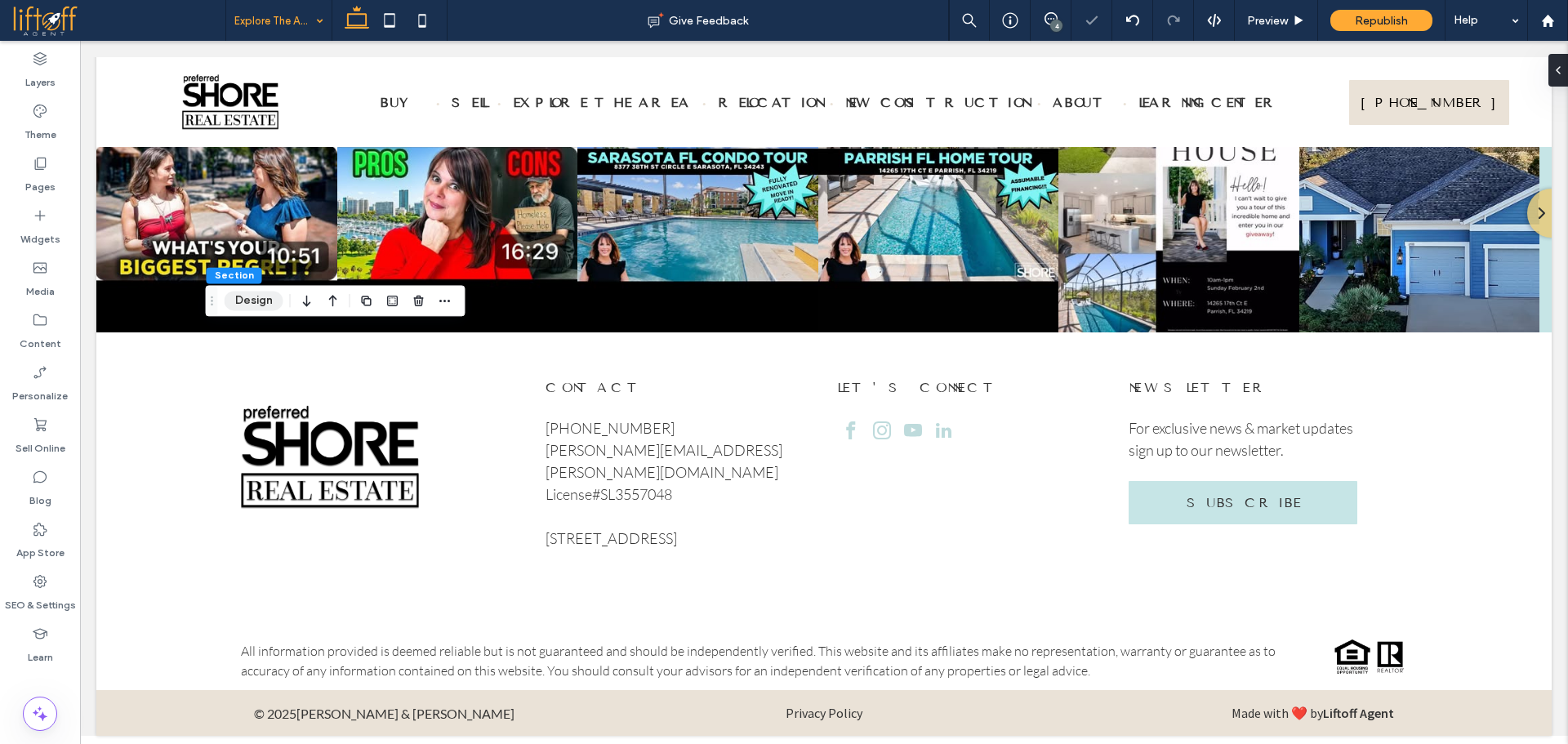
click at [240, 302] on button "Design" at bounding box center [253, 300] width 59 height 20
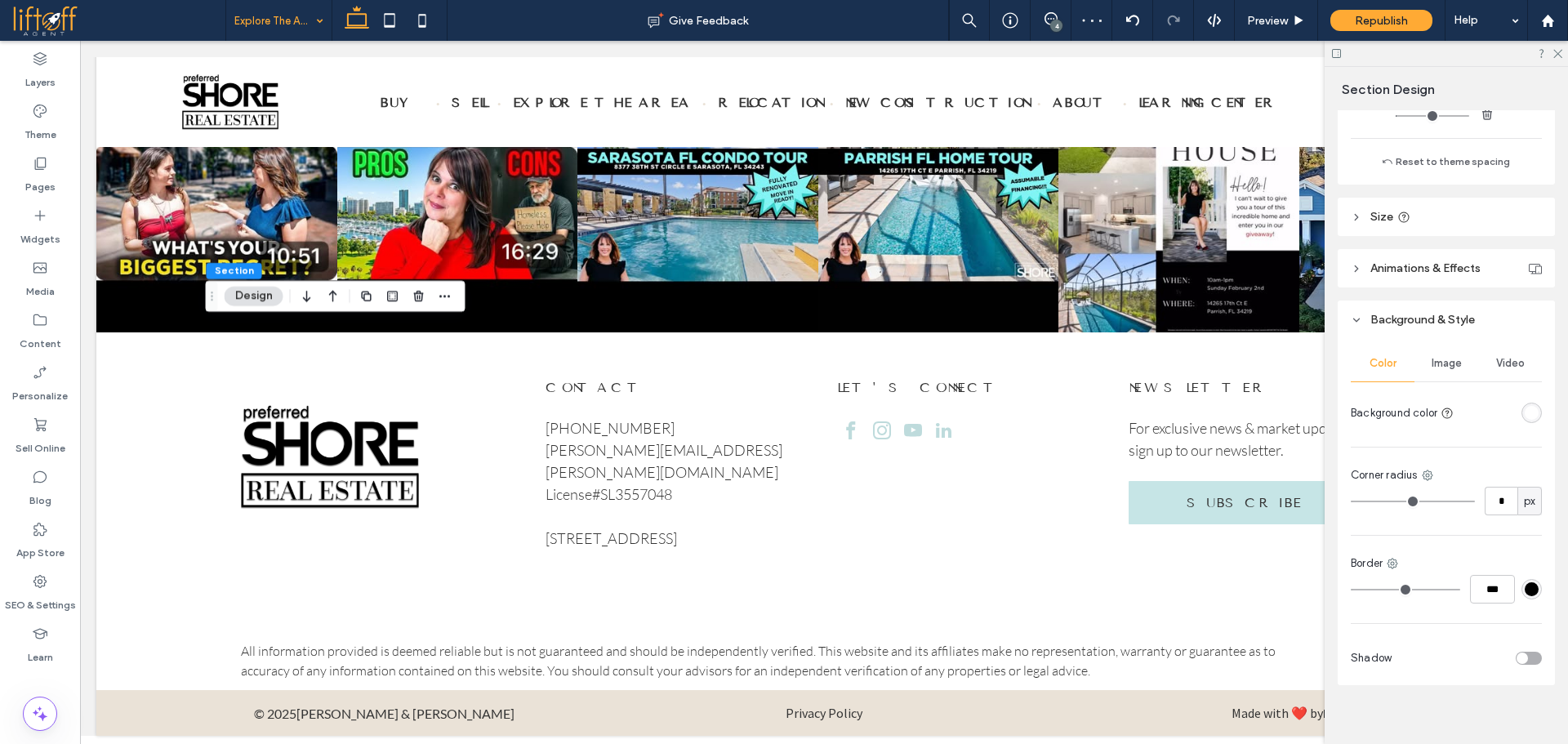
scroll to position [500, 0]
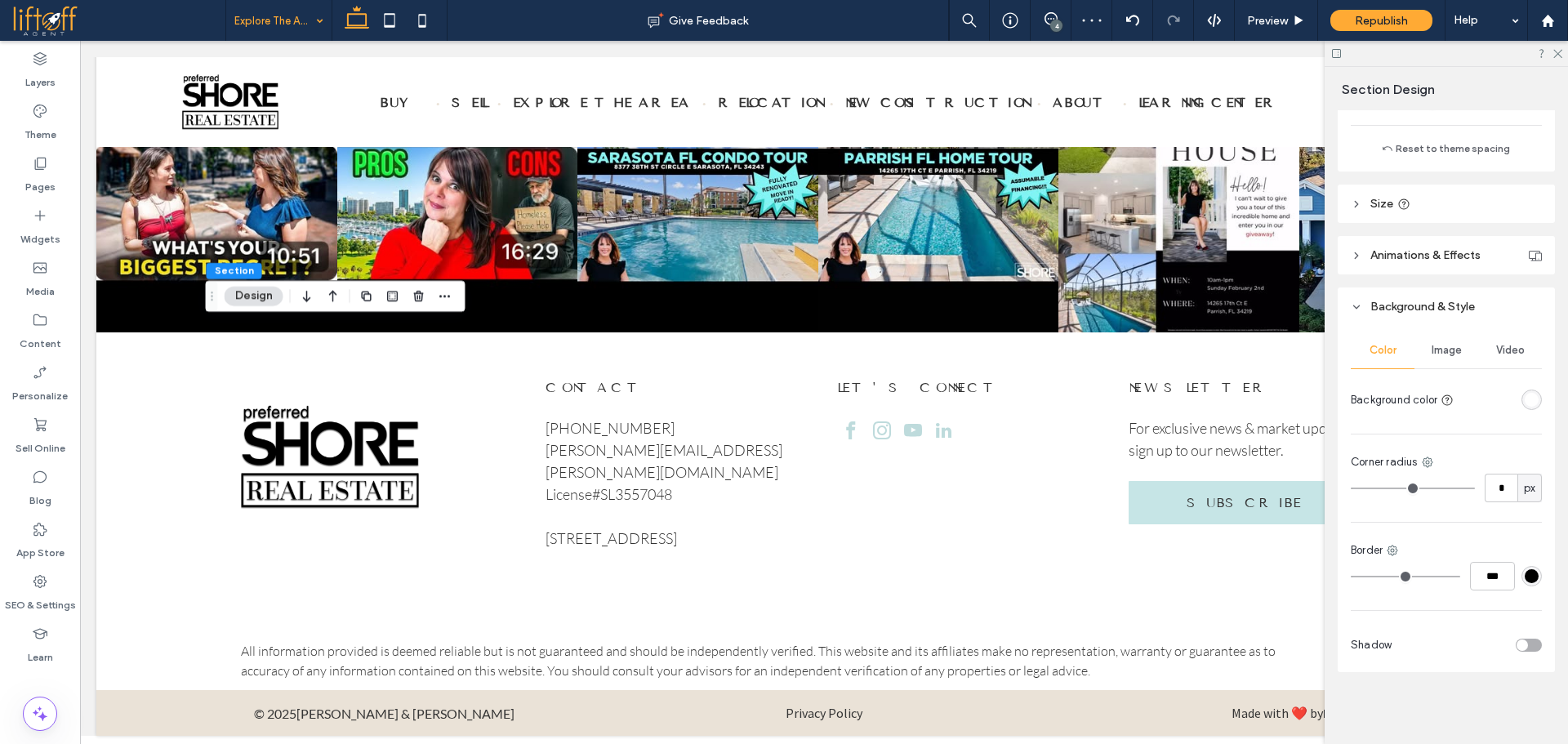
click at [1535, 393] on div "Color Image Video Background color Corner radius * px Border *** Shadow" at bounding box center [1446, 498] width 217 height 346
click at [1526, 401] on div "rgba(255, 255, 255, 1)" at bounding box center [1531, 399] width 14 height 14
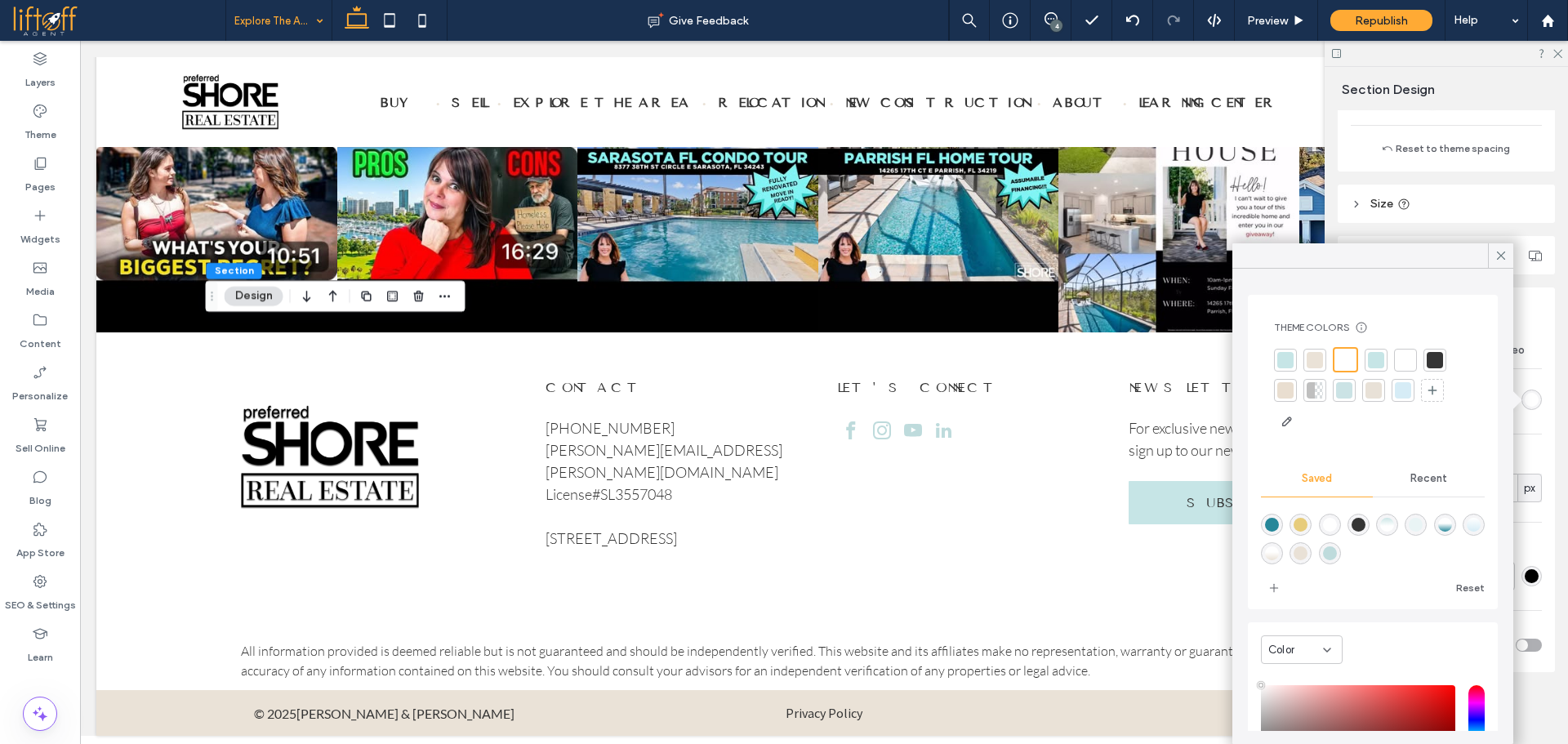
click at [1422, 518] on div "rgba(233,244,245,1)" at bounding box center [1415, 523] width 14 height 14
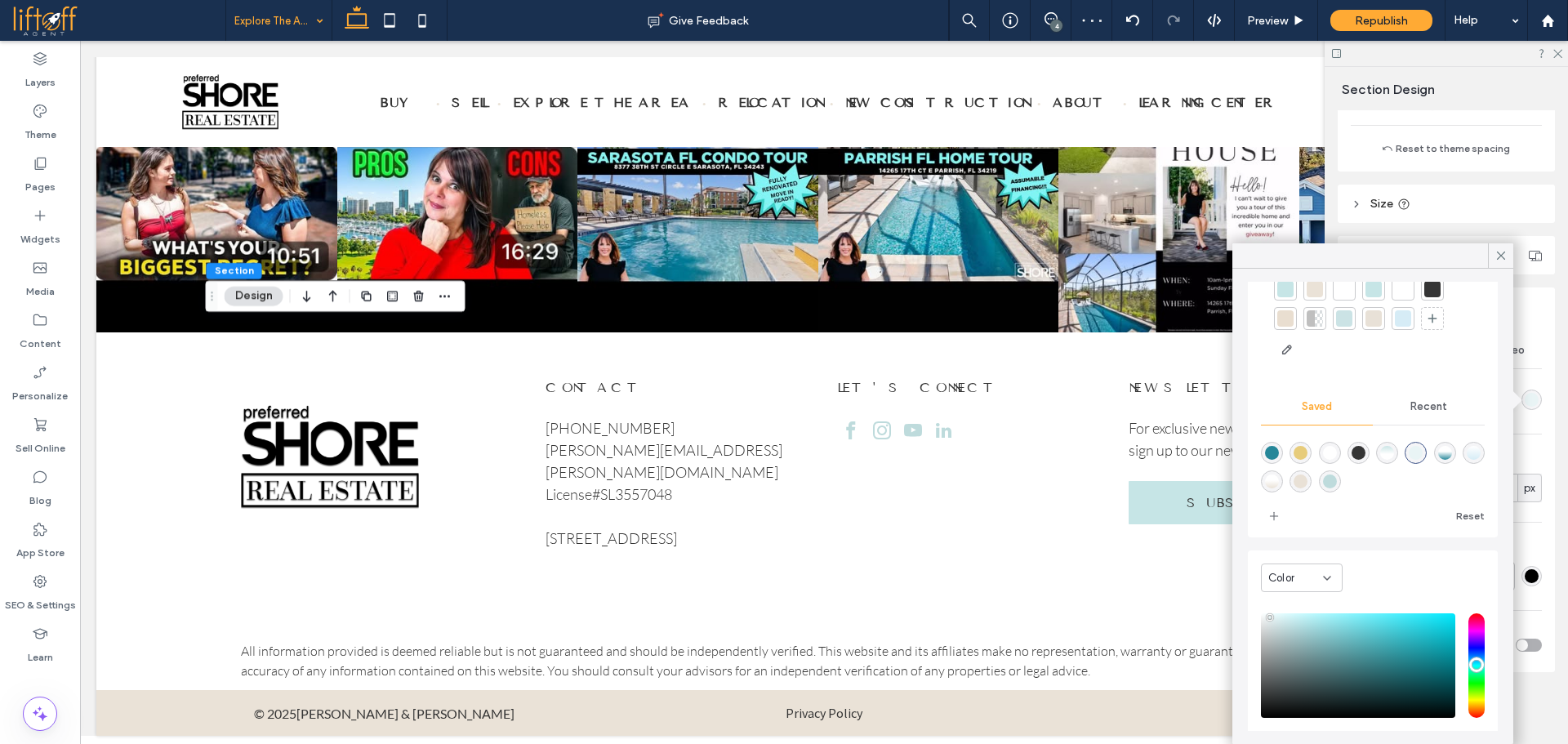
scroll to position [160, 0]
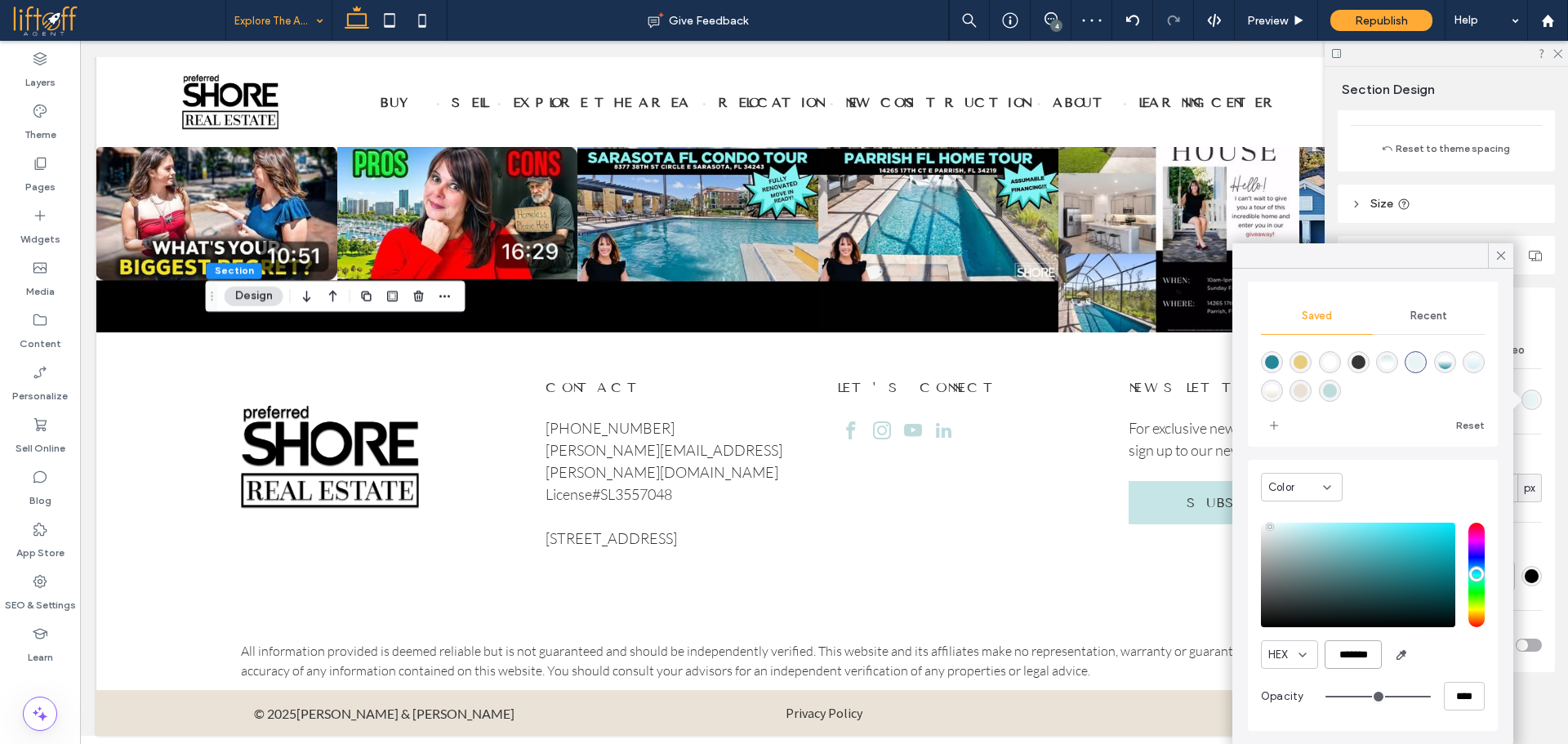
click at [1349, 657] on input "*******" at bounding box center [1353, 655] width 57 height 29
click at [1349, 656] on input "*******" at bounding box center [1353, 655] width 57 height 29
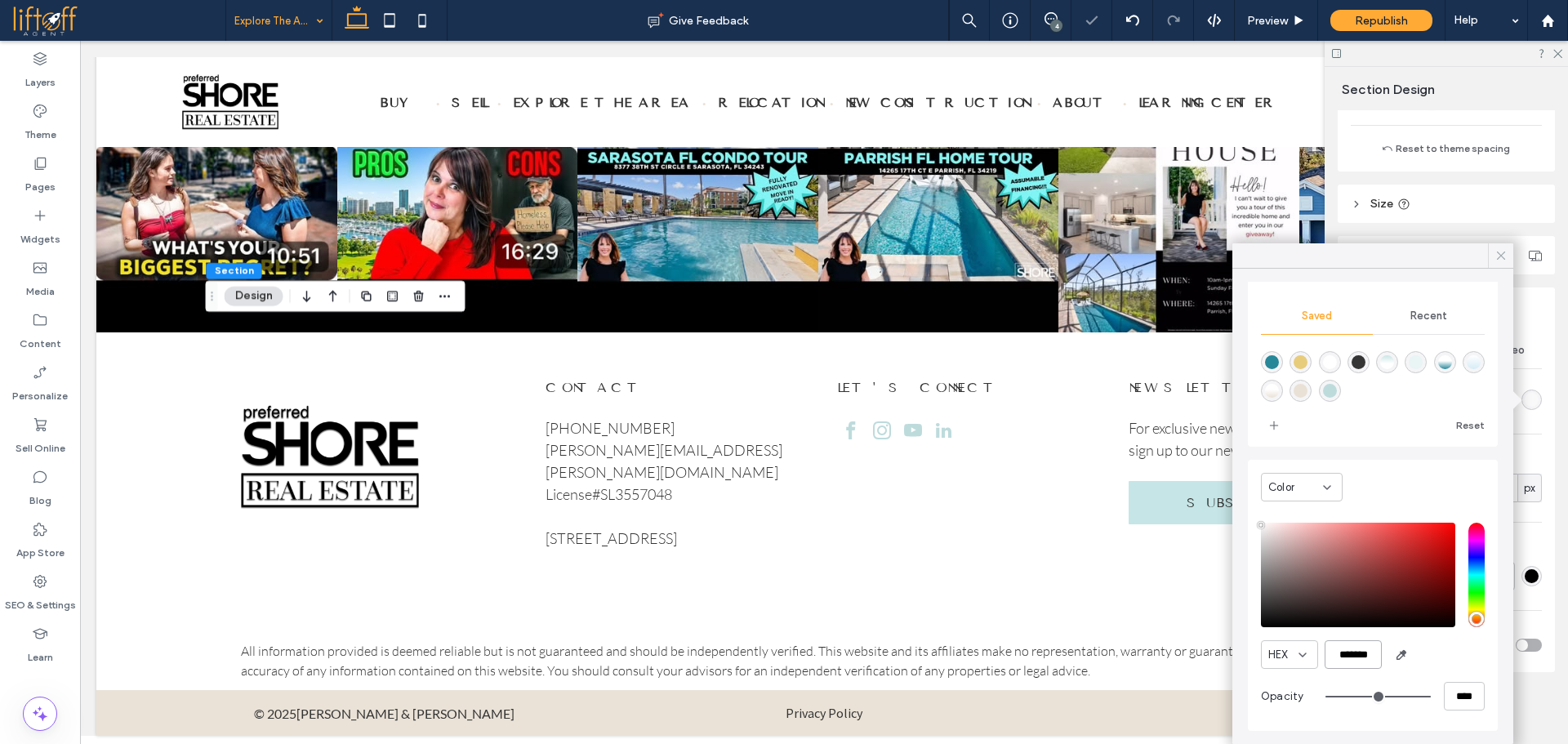
type input "*******"
click at [1504, 255] on icon at bounding box center [1501, 256] width 14 height 14
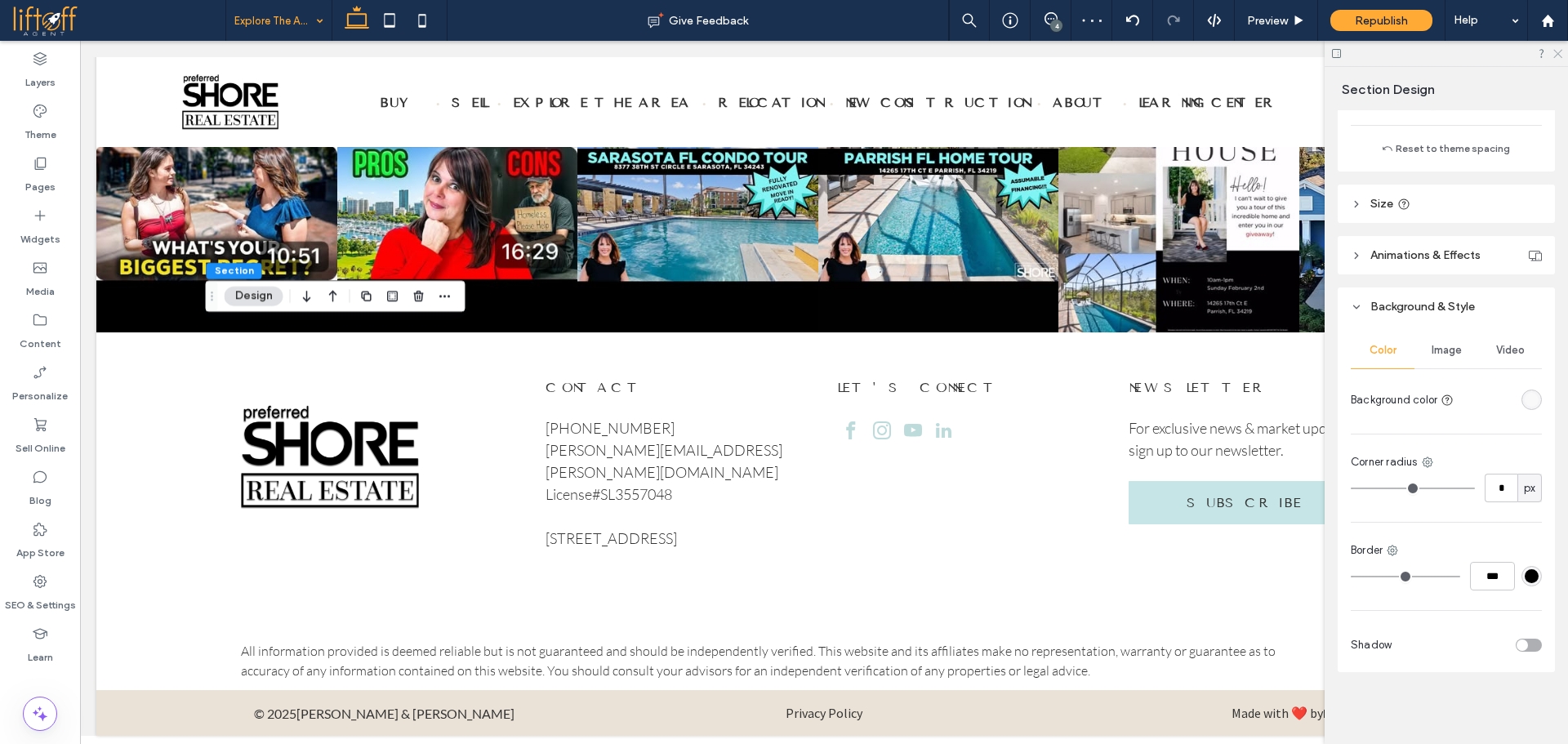
click at [1560, 52] on use at bounding box center [1557, 54] width 9 height 9
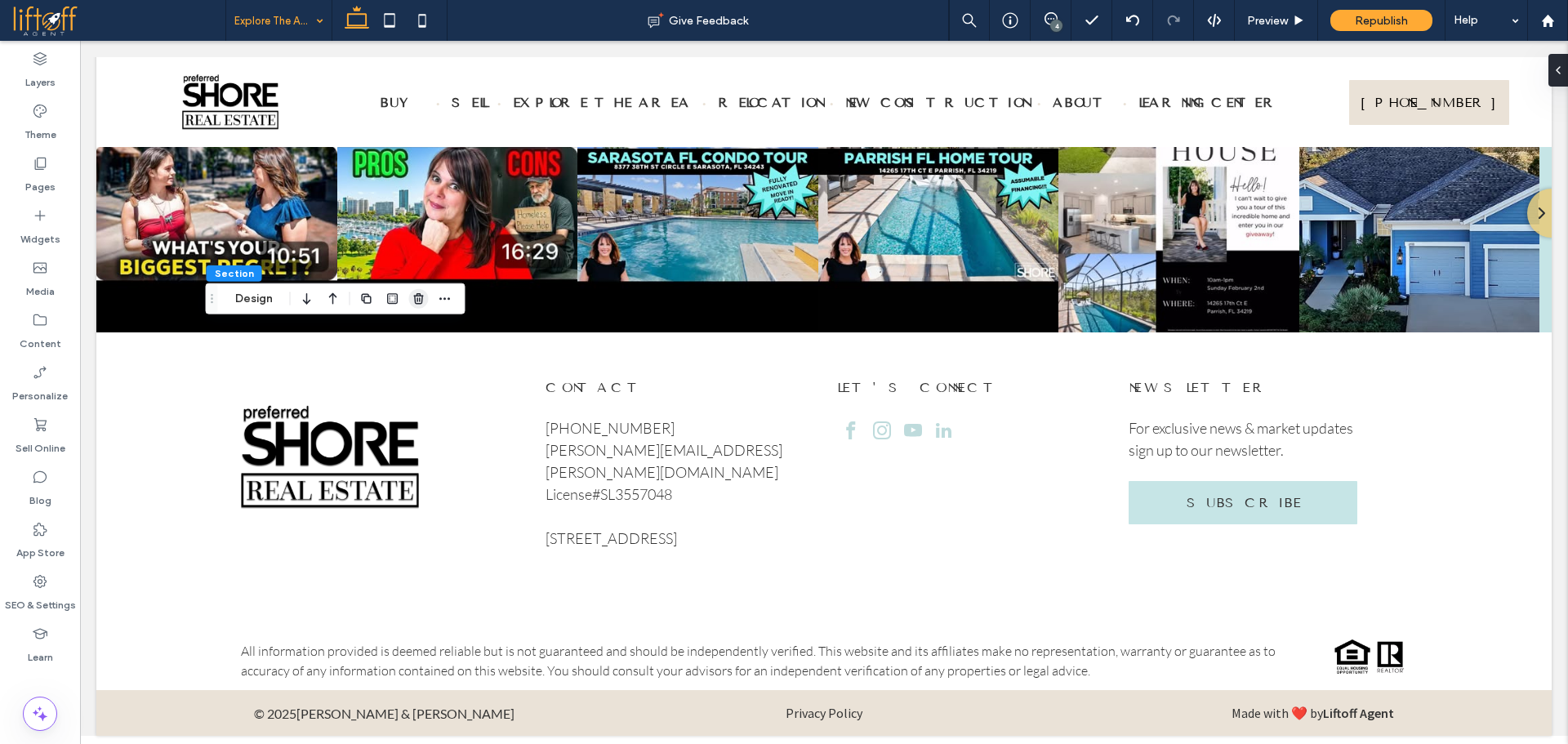
click at [415, 293] on icon "button" at bounding box center [419, 298] width 13 height 13
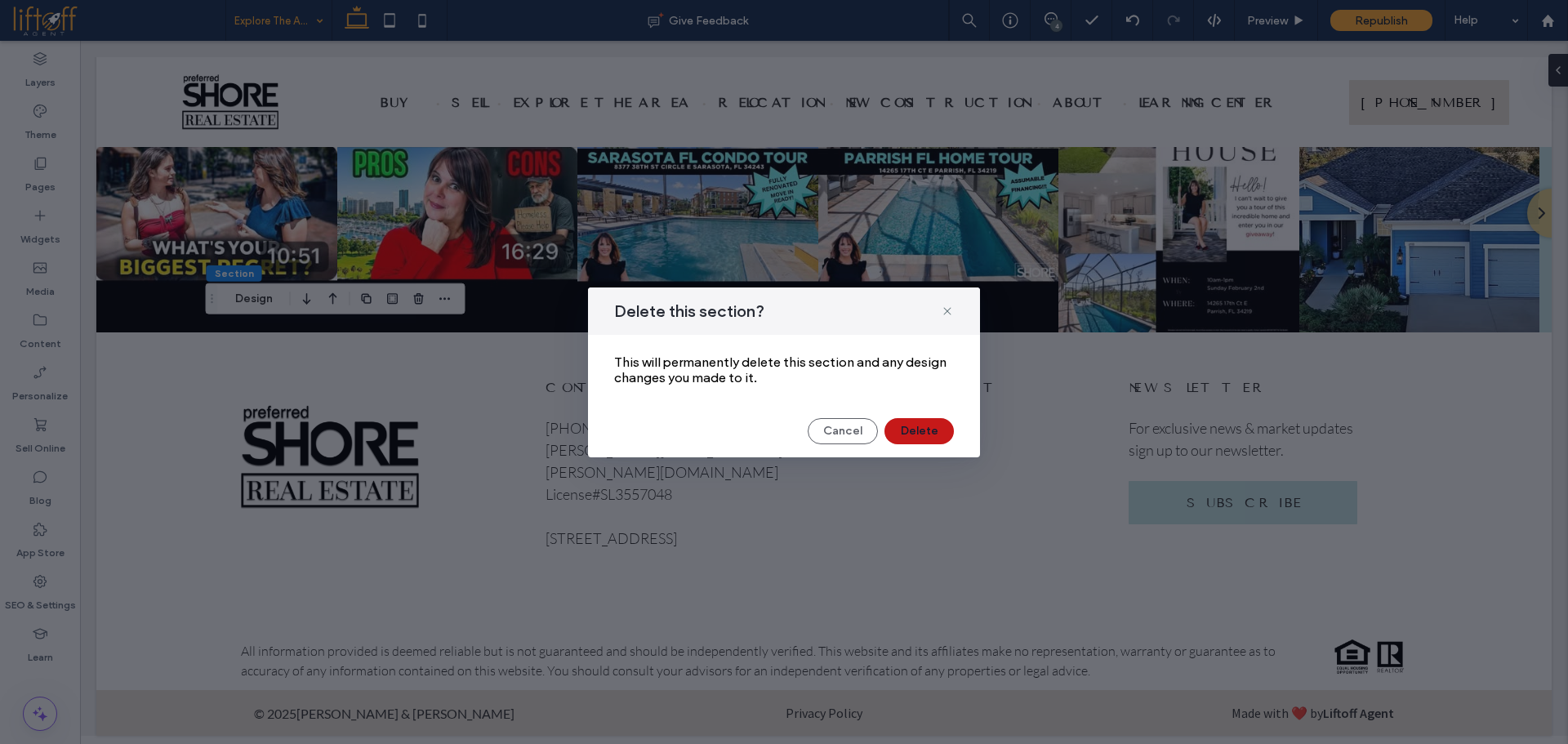
click at [918, 419] on button "Delete" at bounding box center [919, 430] width 70 height 26
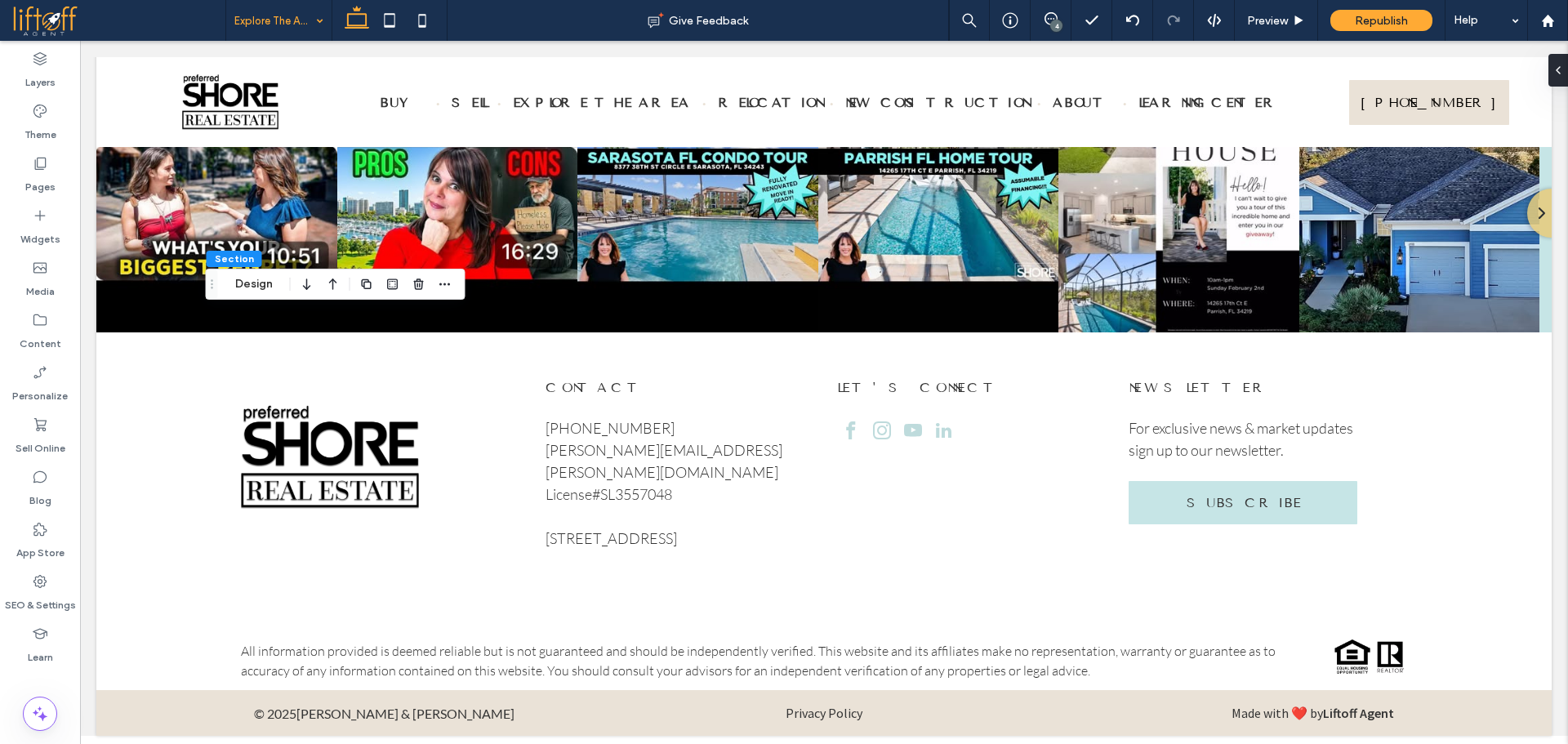
click at [249, 294] on div "Section Design" at bounding box center [335, 284] width 260 height 31
click at [260, 283] on button "Design" at bounding box center [253, 284] width 59 height 20
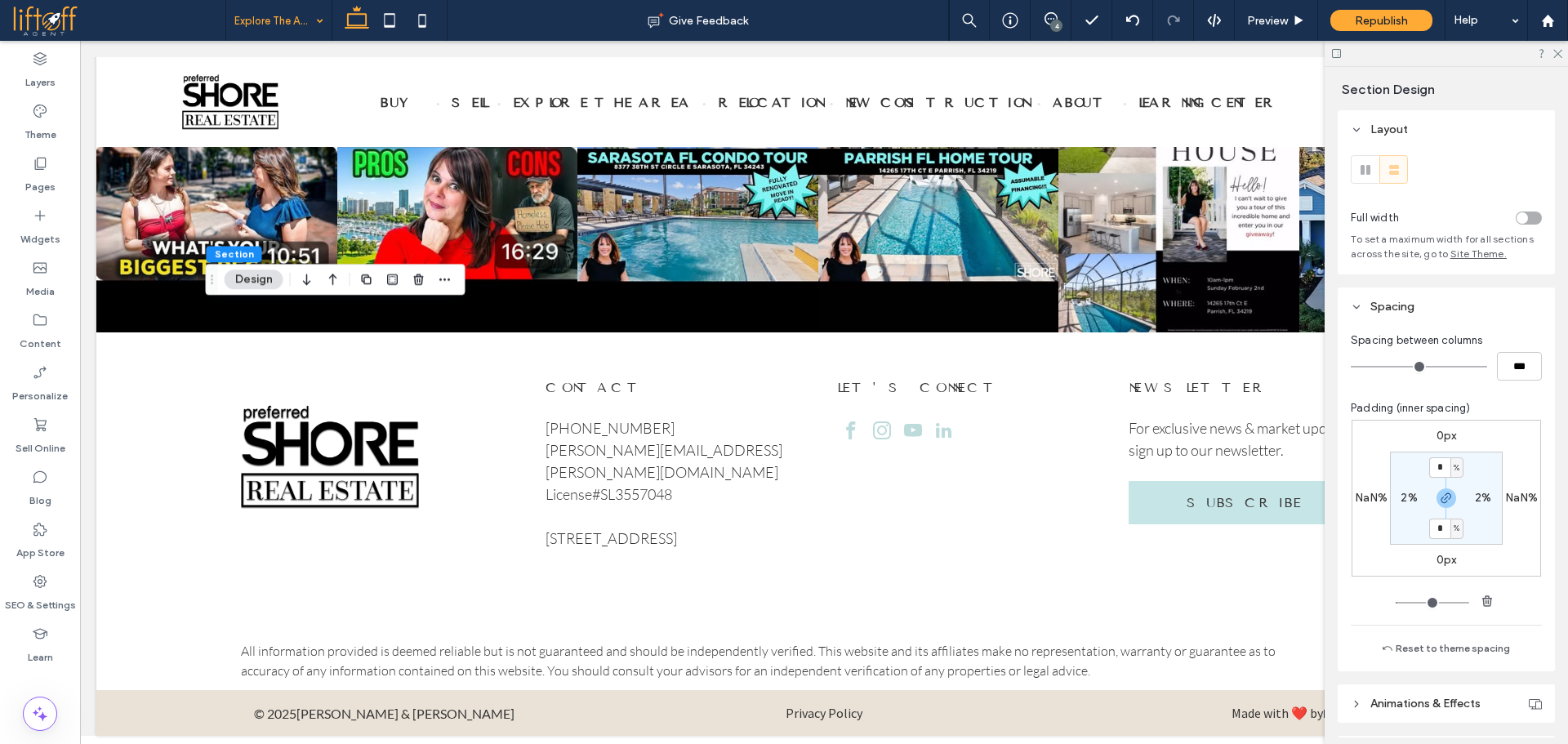
scroll to position [448, 0]
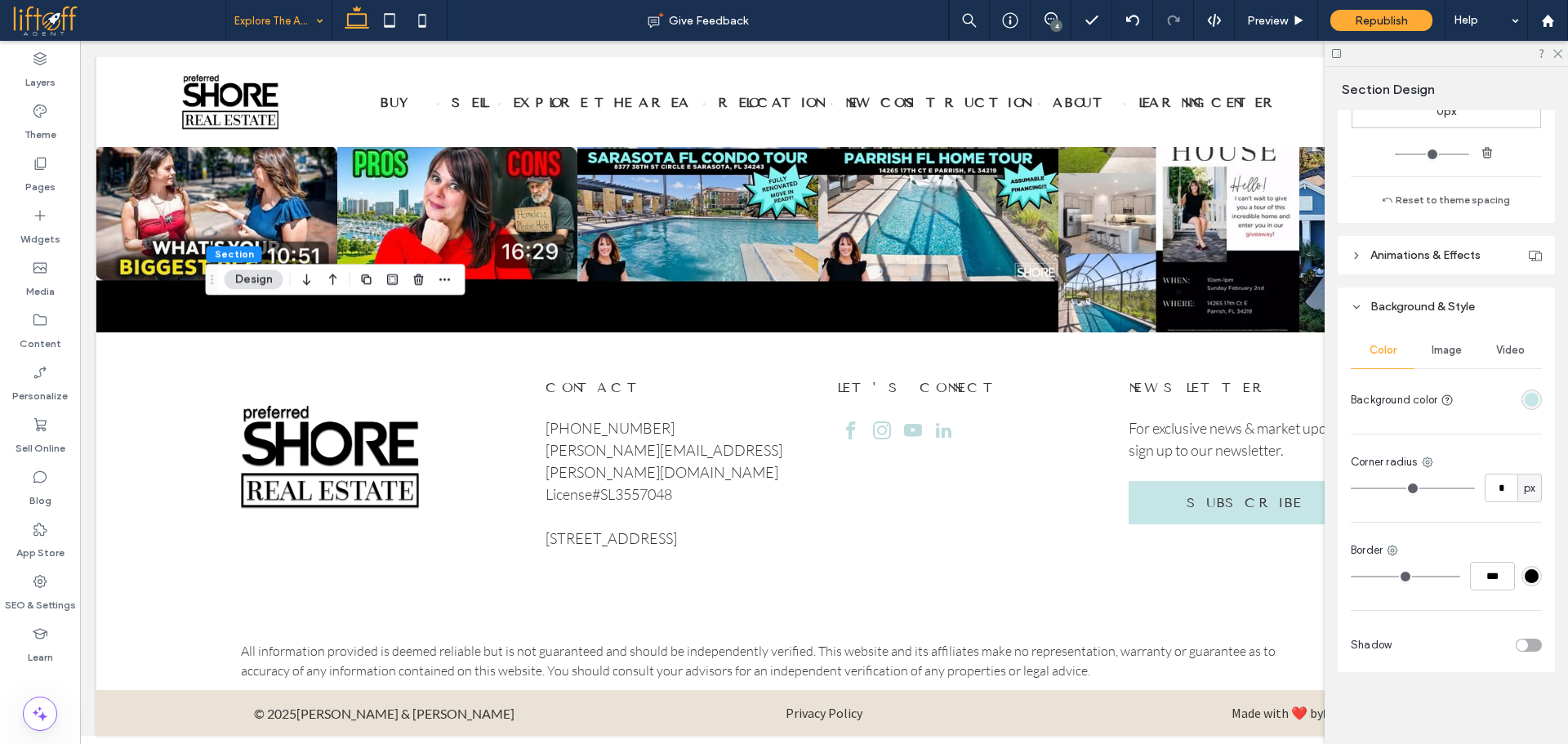
click at [1529, 390] on div at bounding box center [1531, 400] width 21 height 21
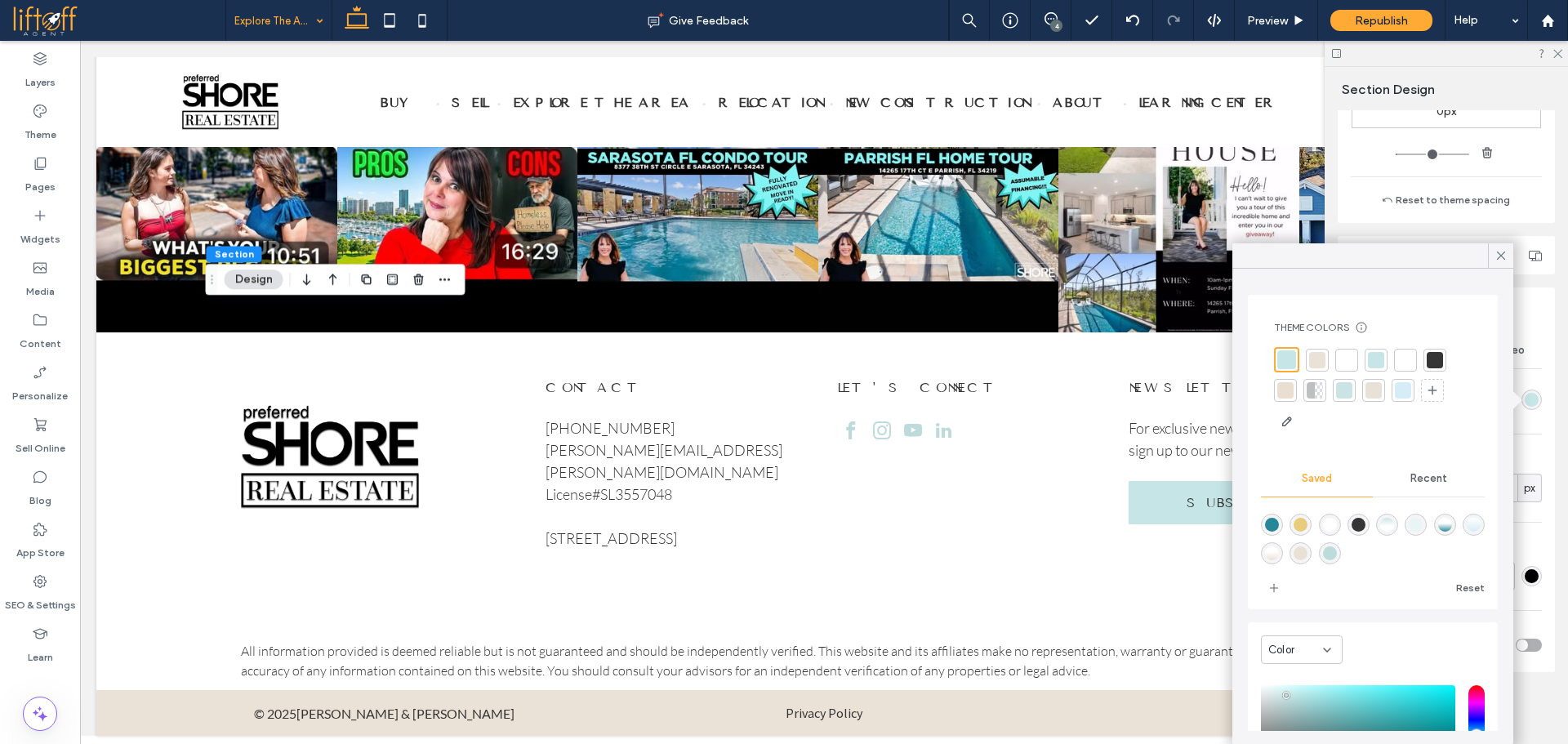
click at [1525, 397] on div "rgba(198, 229, 230, 1)" at bounding box center [1531, 399] width 14 height 14
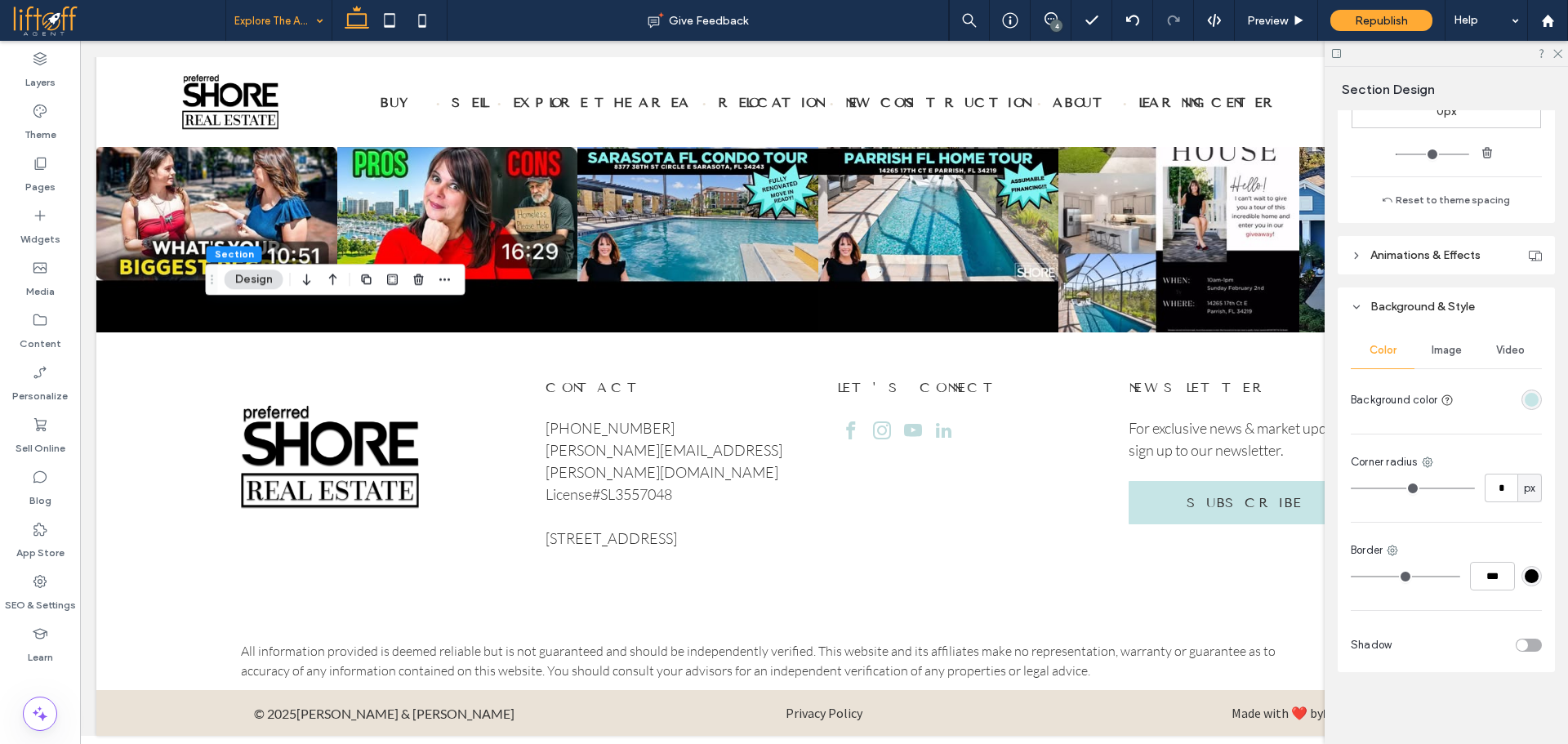
click at [1525, 397] on div "rgba(198, 229, 230, 1)" at bounding box center [1531, 399] width 14 height 14
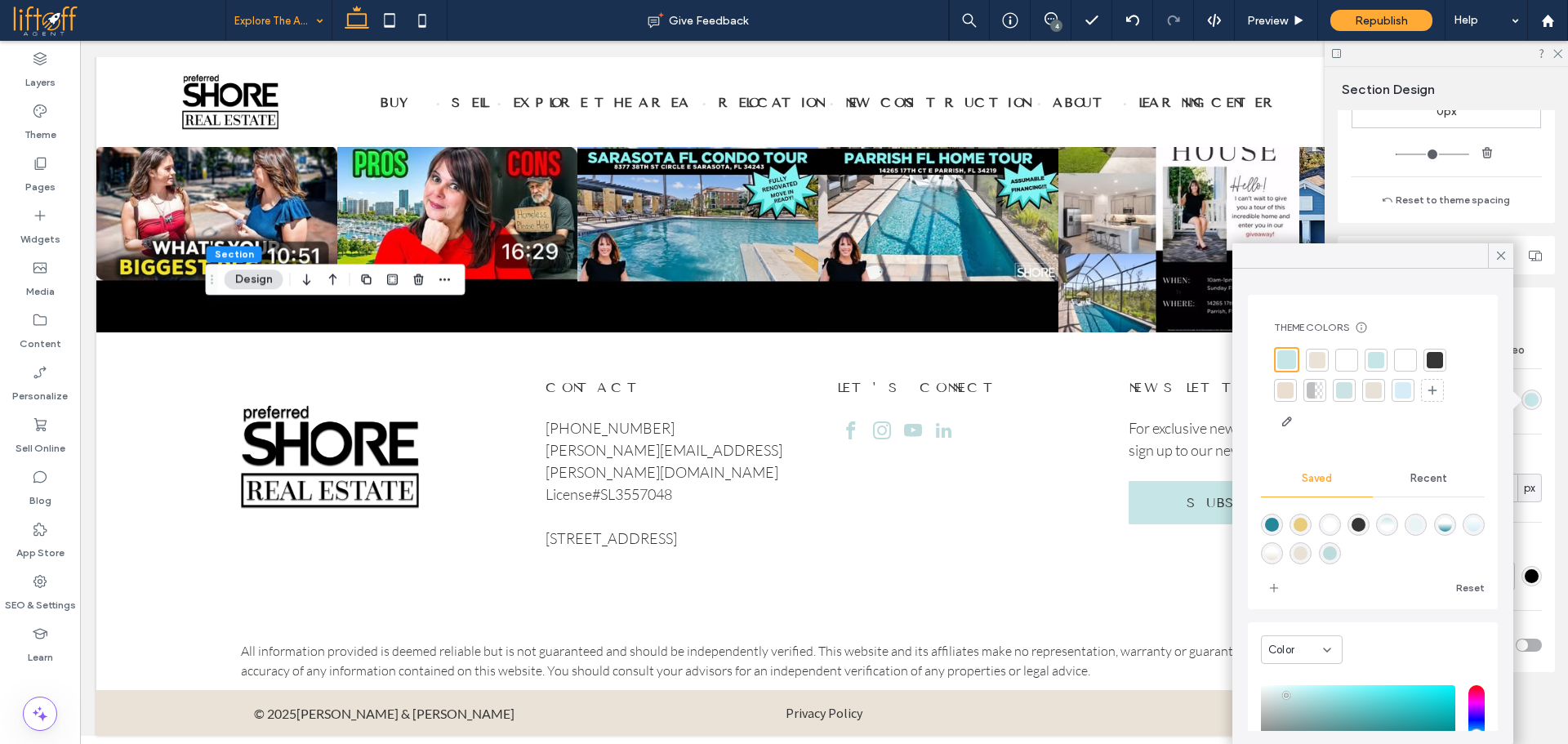
click at [1496, 251] on icon at bounding box center [1501, 256] width 14 height 14
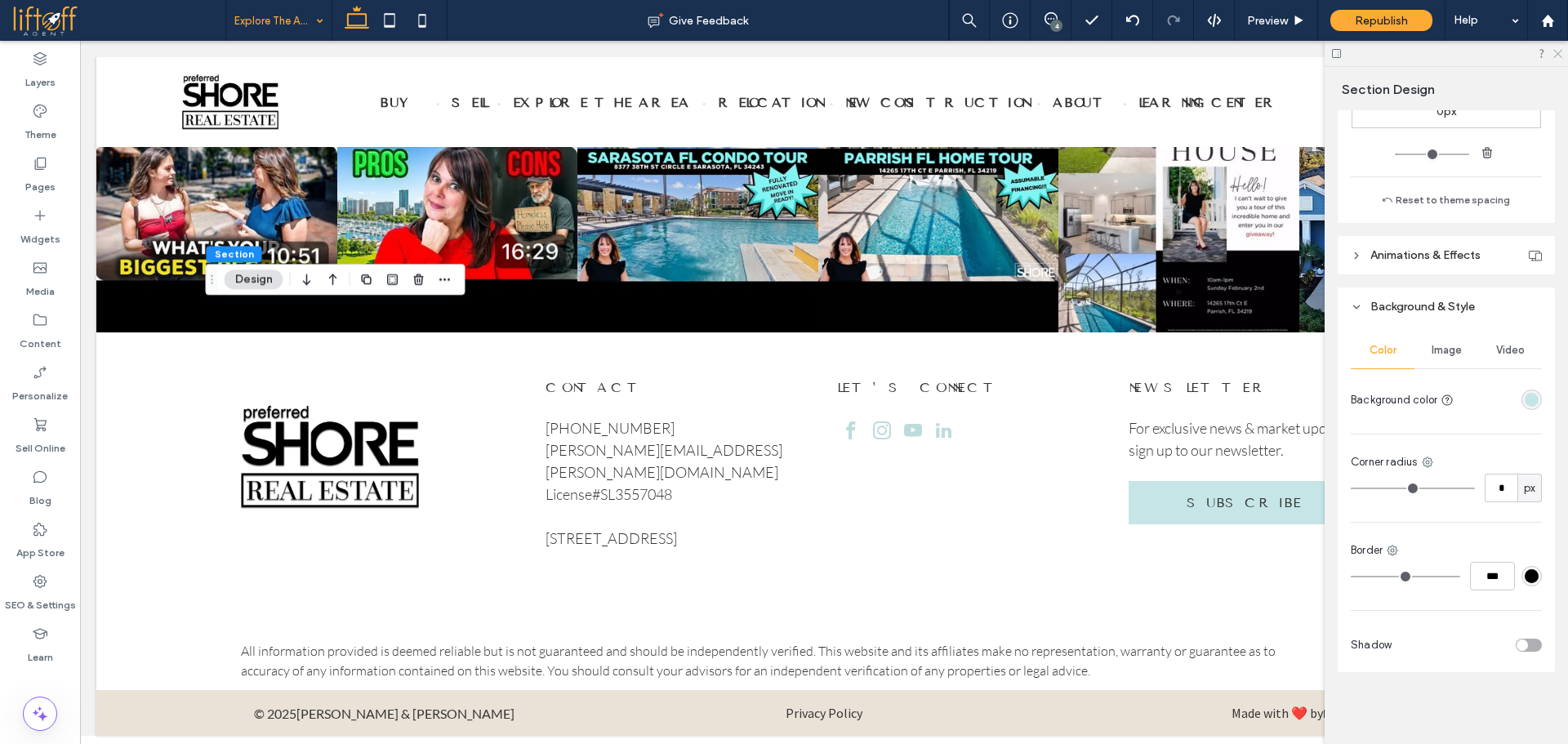
click at [1553, 55] on icon at bounding box center [1557, 52] width 11 height 11
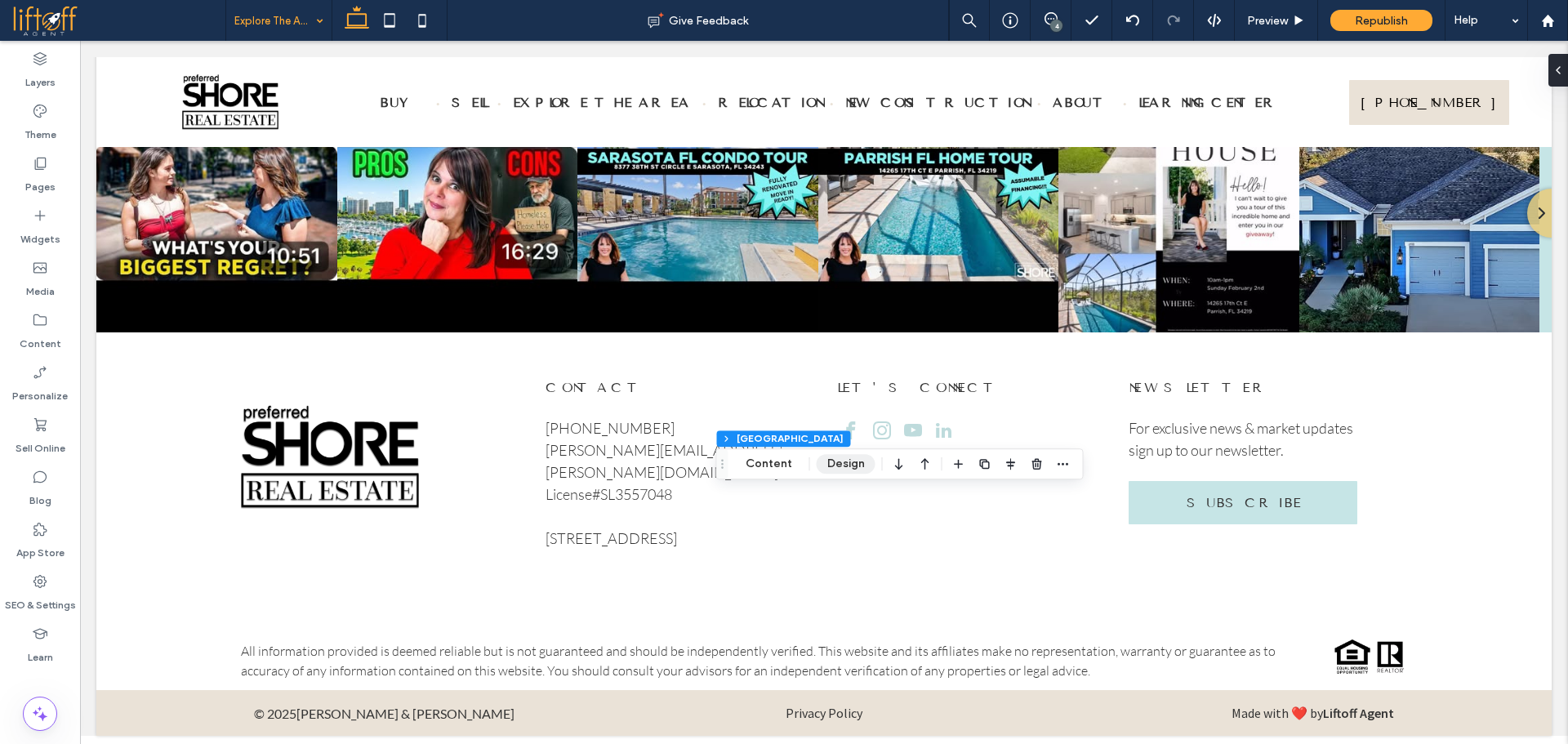
click at [854, 465] on button "Design" at bounding box center [845, 464] width 59 height 20
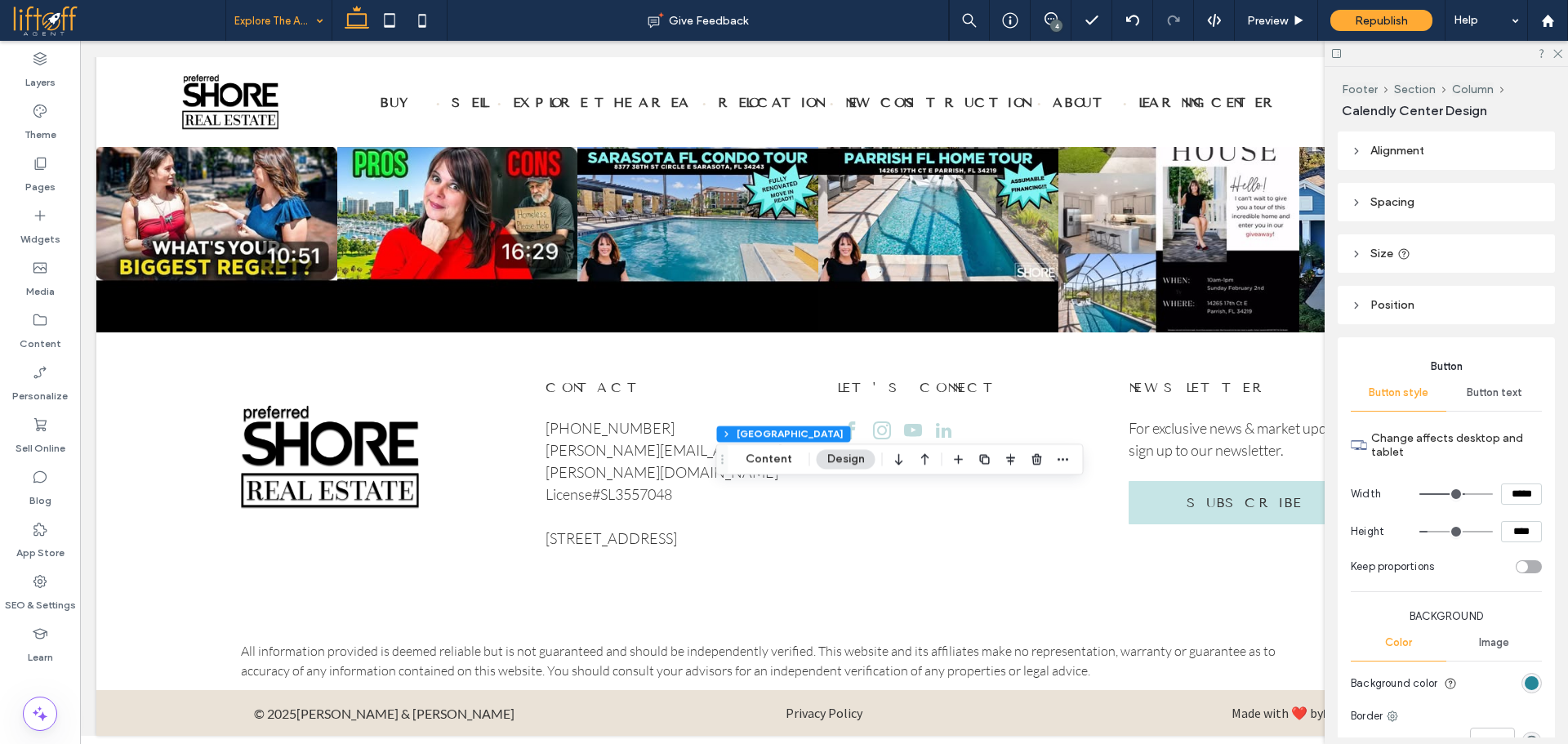
scroll to position [530, 0]
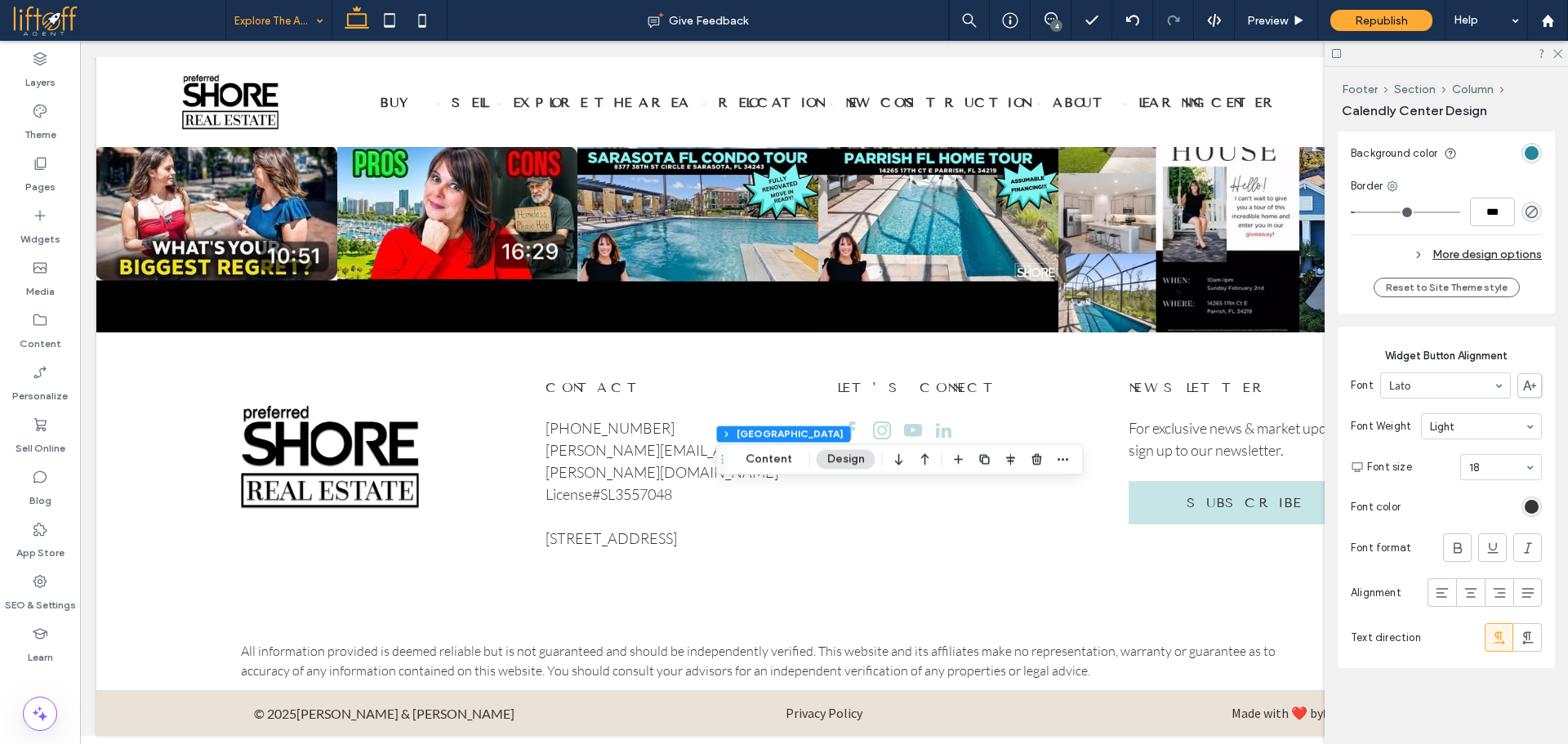
click at [1525, 257] on div "More design options" at bounding box center [1446, 254] width 191 height 22
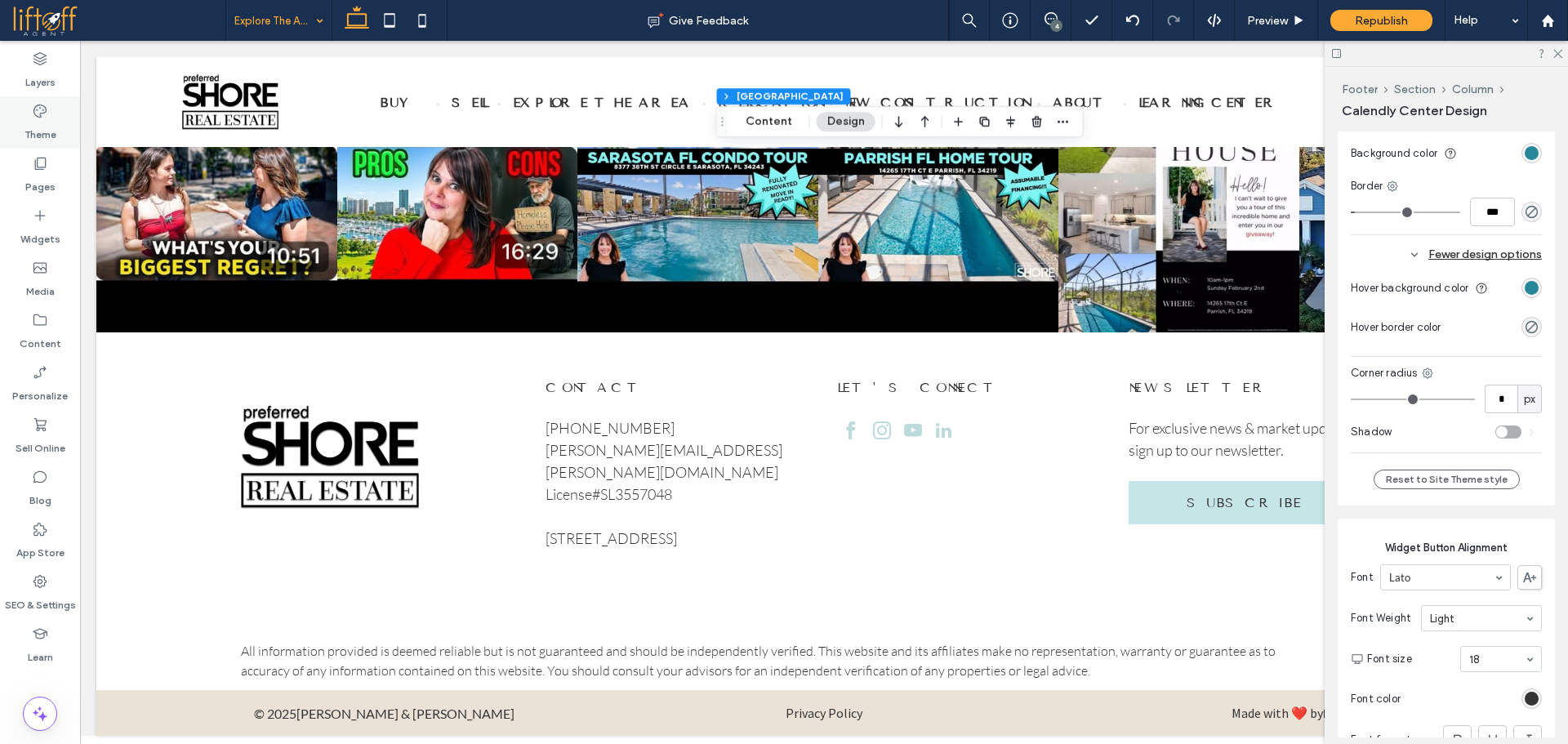
click at [54, 125] on label "Theme" at bounding box center [40, 130] width 32 height 23
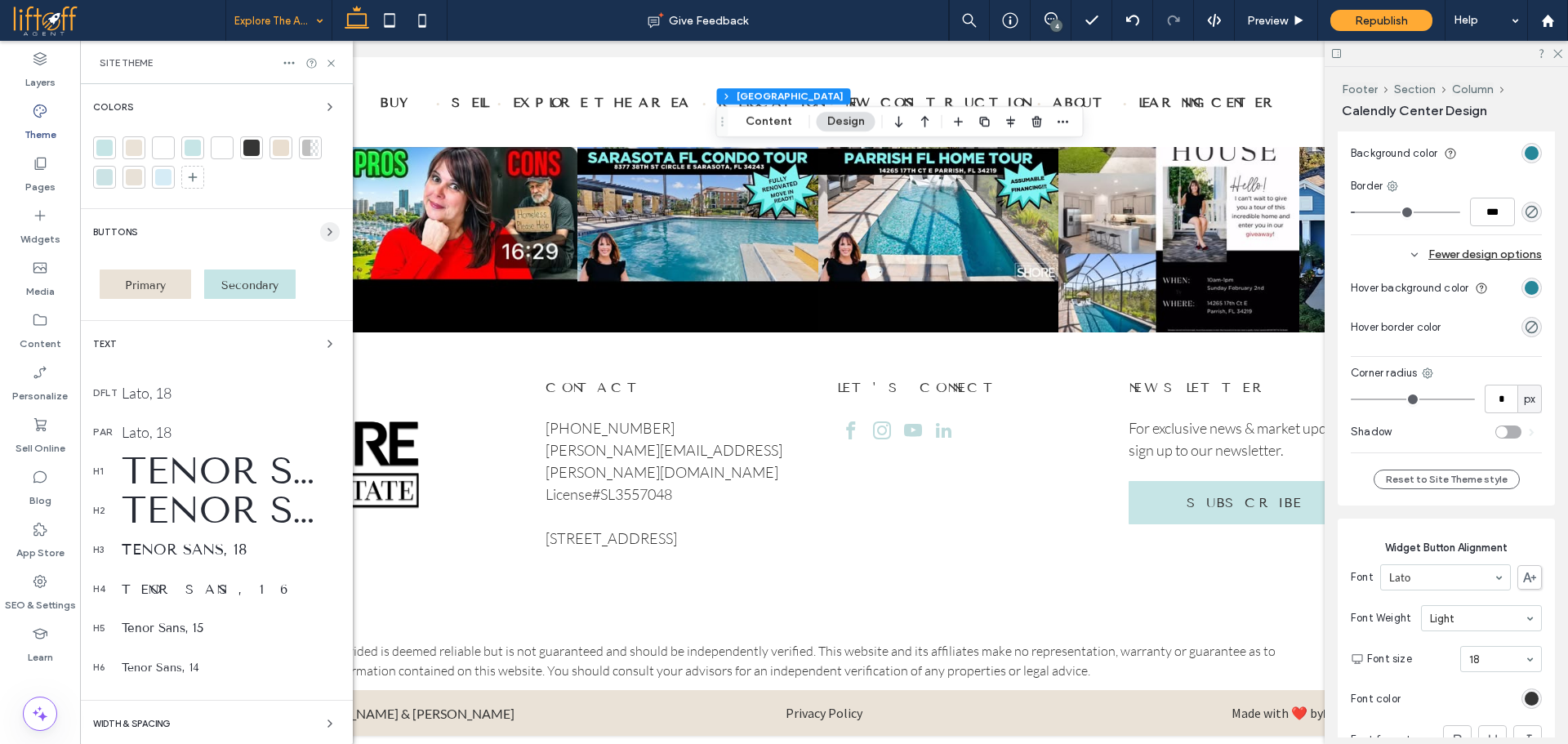
click at [320, 227] on span "button" at bounding box center [330, 232] width 20 height 20
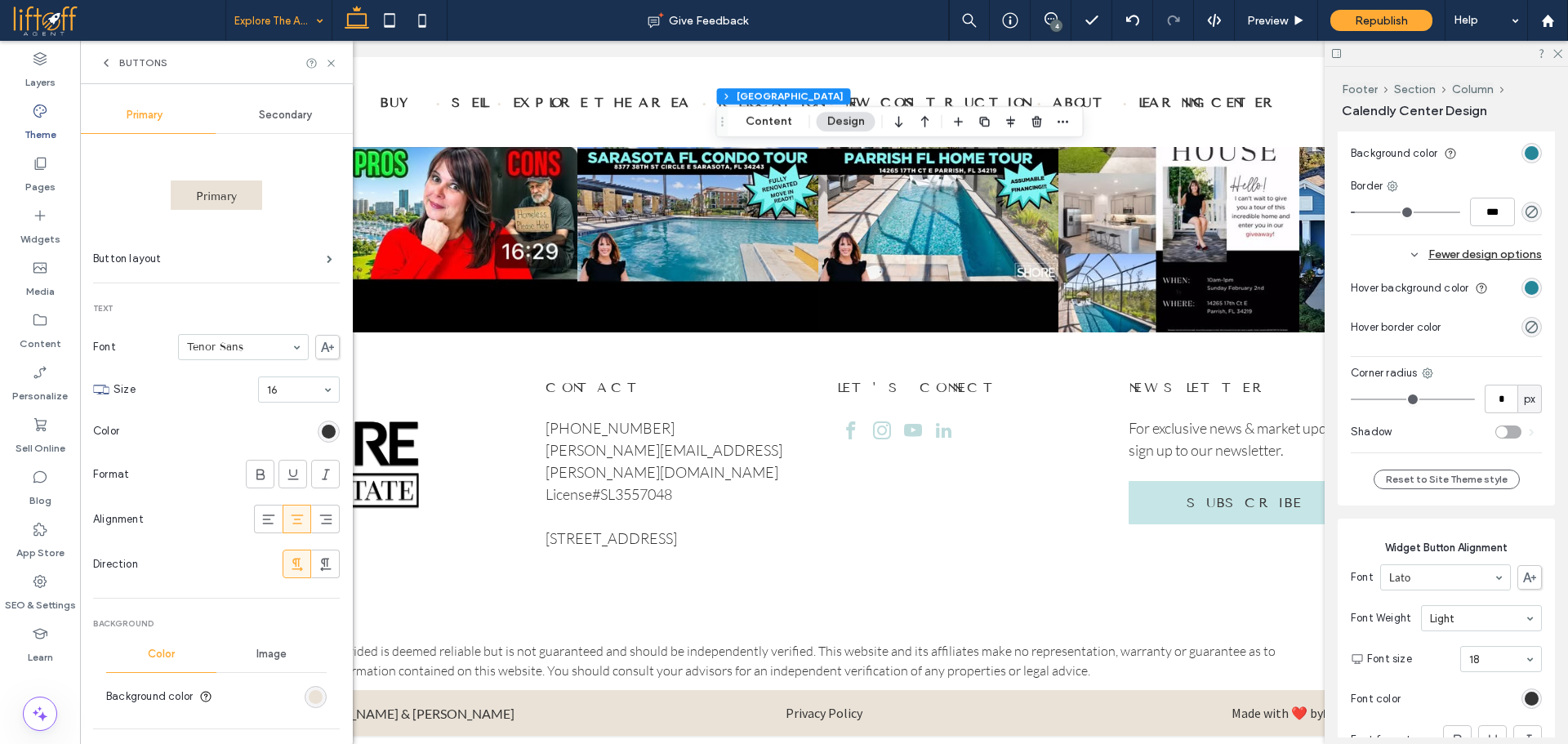
click at [282, 119] on span "Secondary" at bounding box center [285, 115] width 53 height 13
click at [308, 702] on div "rgb(198, 229, 230)" at bounding box center [315, 696] width 14 height 14
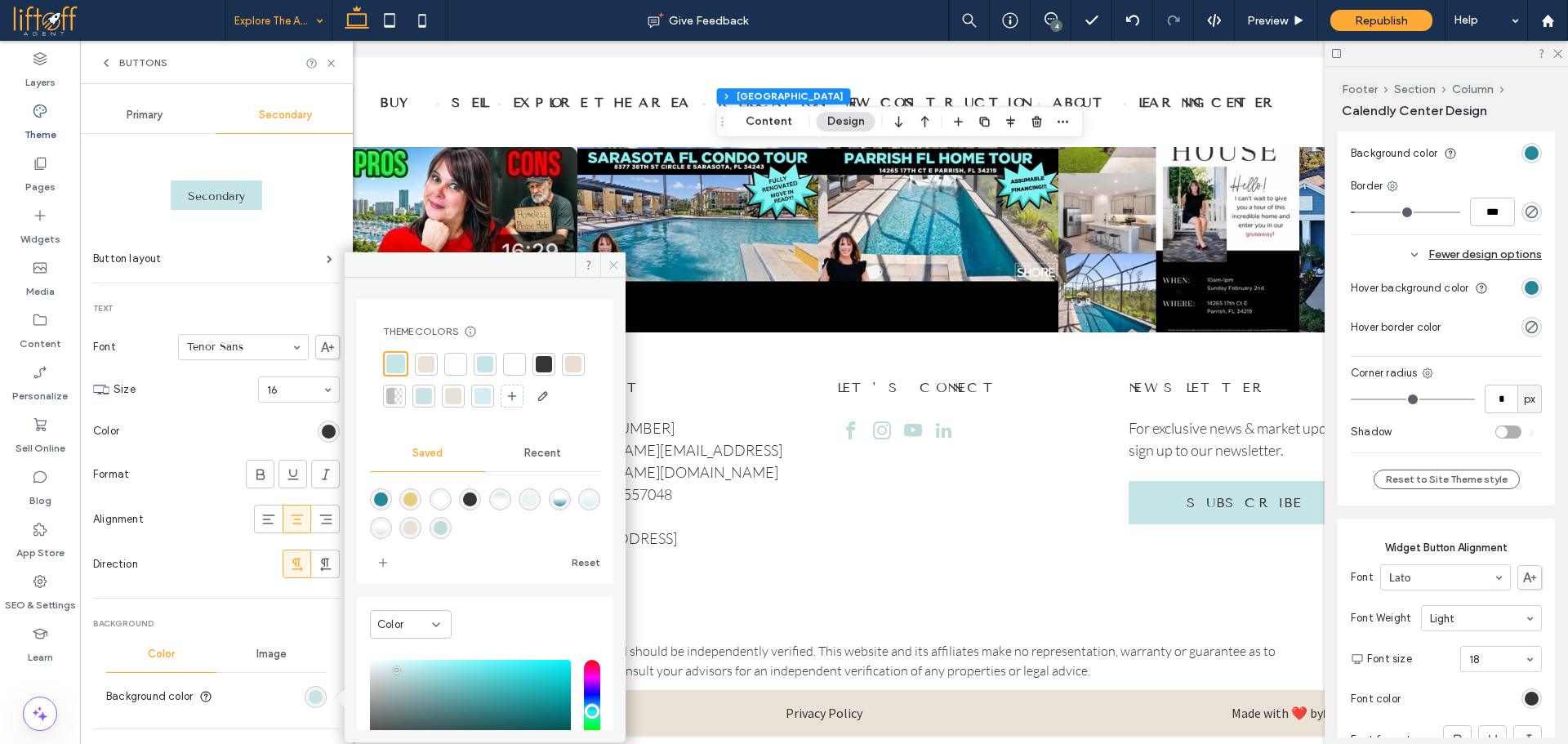
click at [618, 266] on icon at bounding box center [614, 265] width 13 height 13
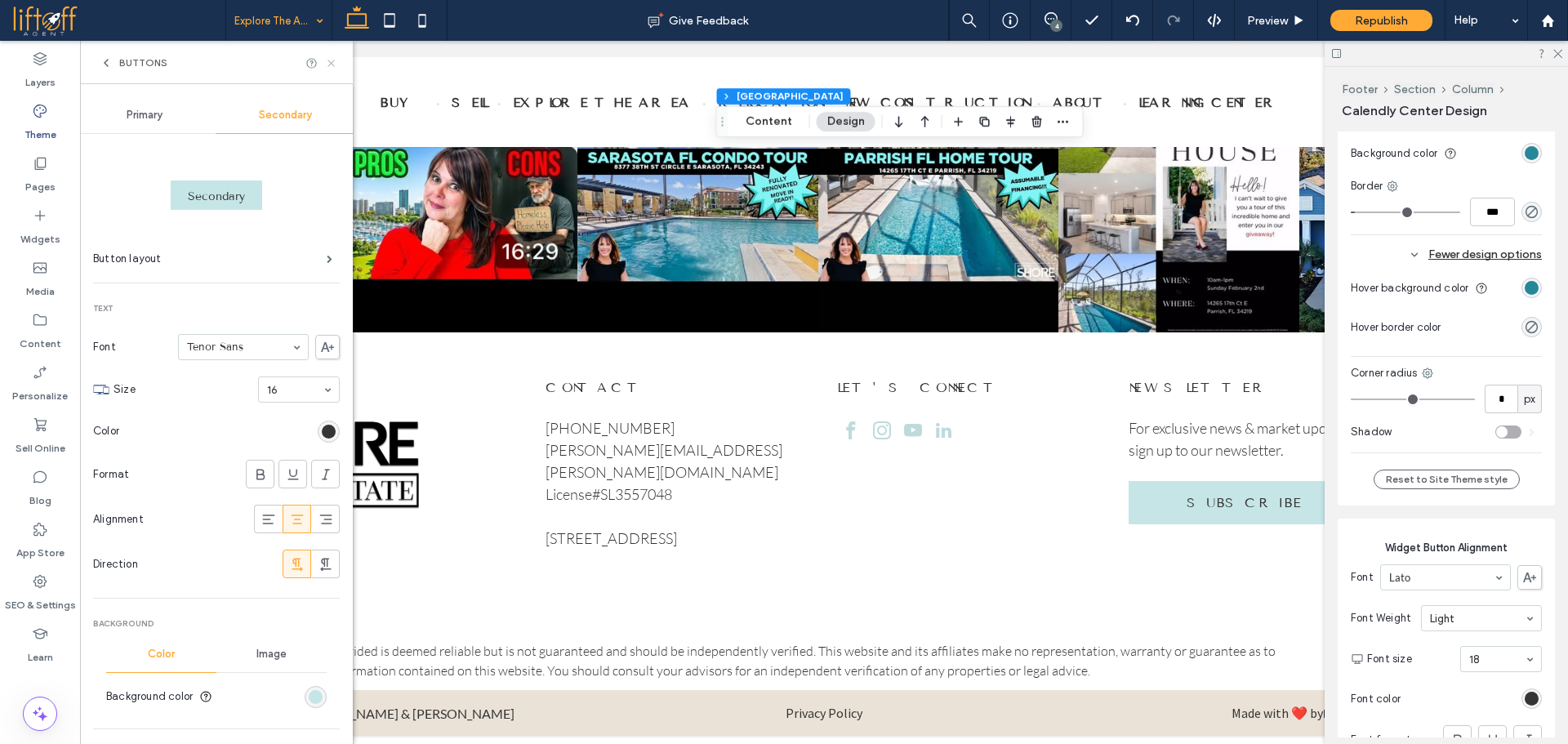
click at [334, 65] on use at bounding box center [330, 62] width 6 height 6
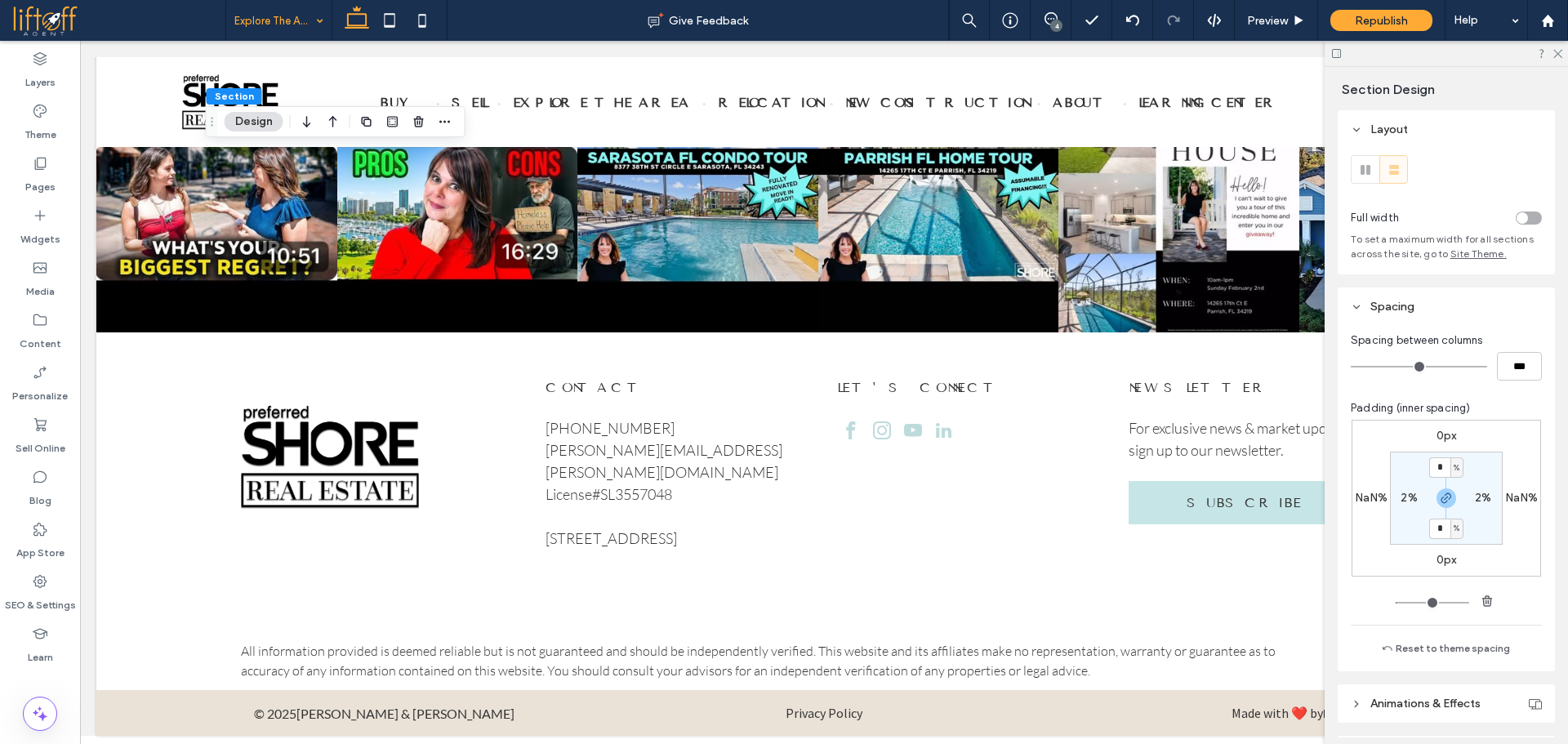
click at [252, 126] on button "Design" at bounding box center [253, 122] width 59 height 20
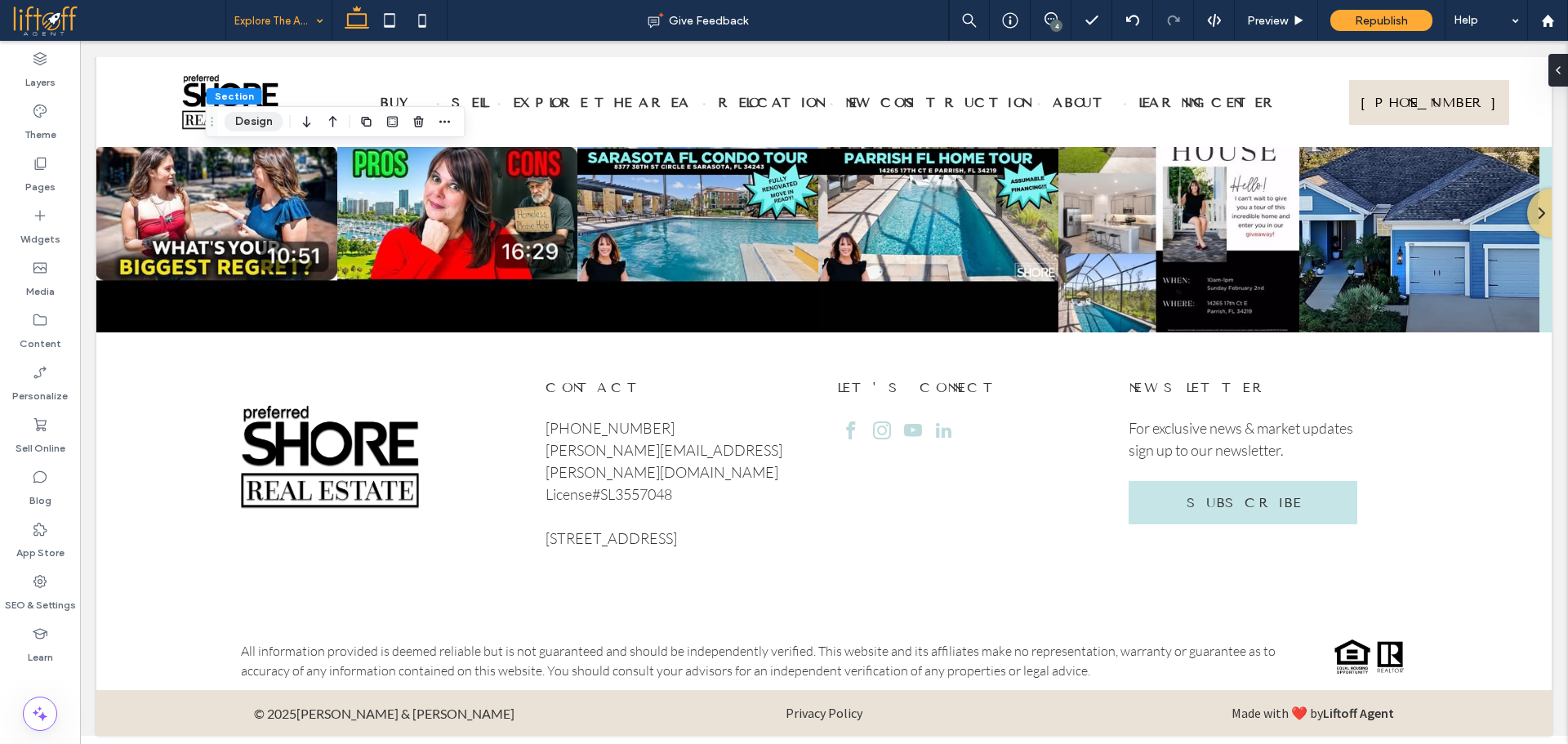
click at [253, 123] on button "Design" at bounding box center [253, 122] width 59 height 20
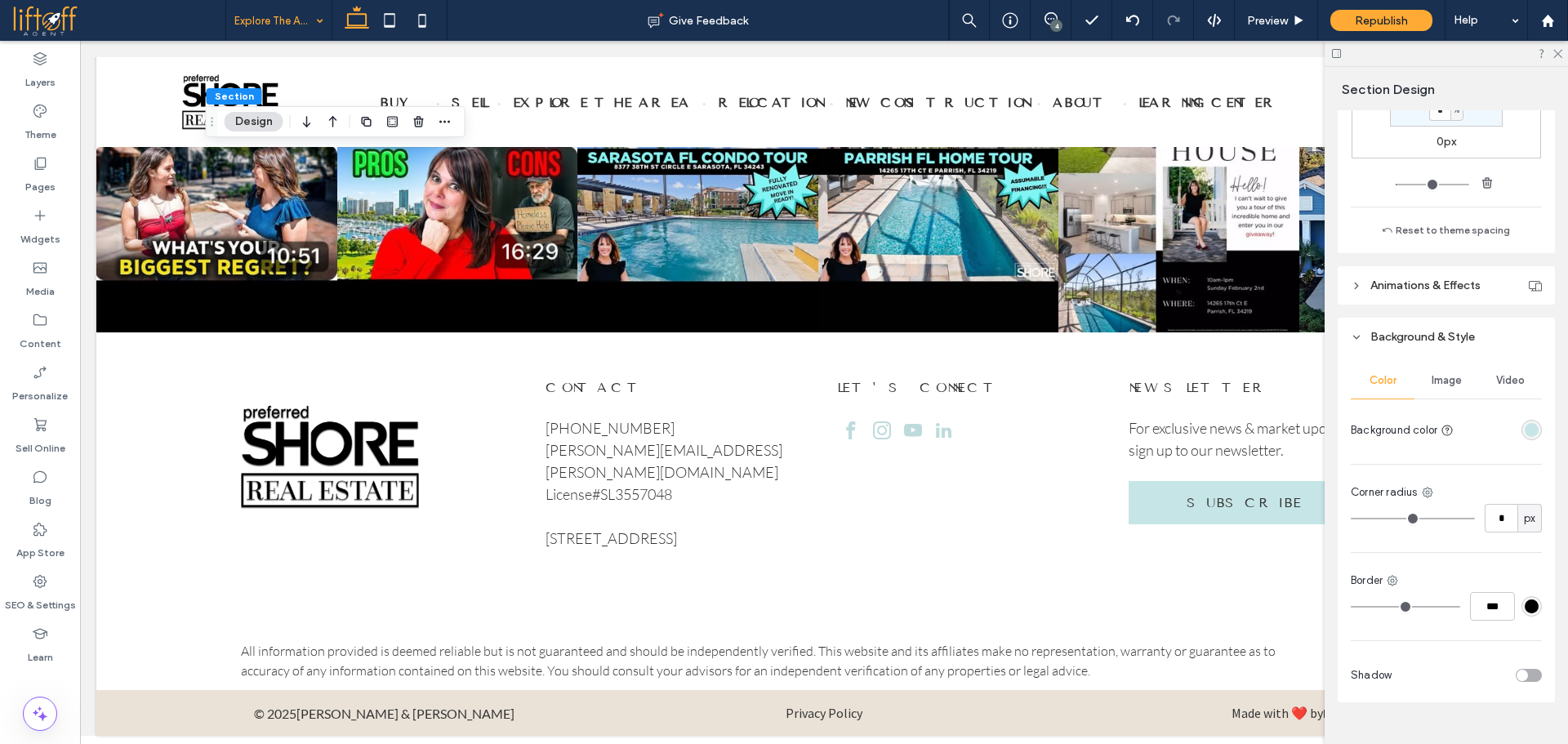
scroll to position [448, 0]
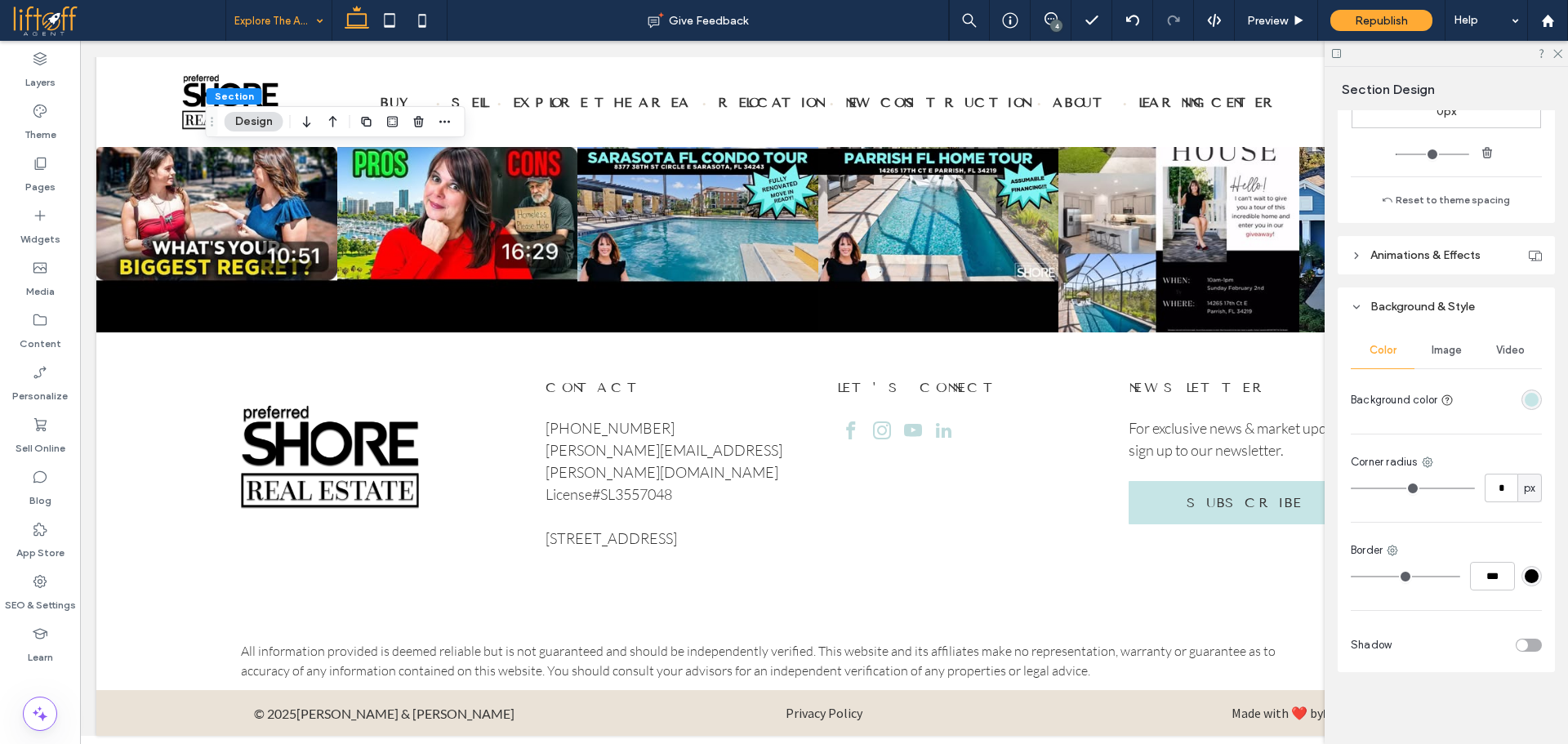
click at [1531, 394] on div "rgba(198, 229, 230, 1)" at bounding box center [1531, 400] width 21 height 21
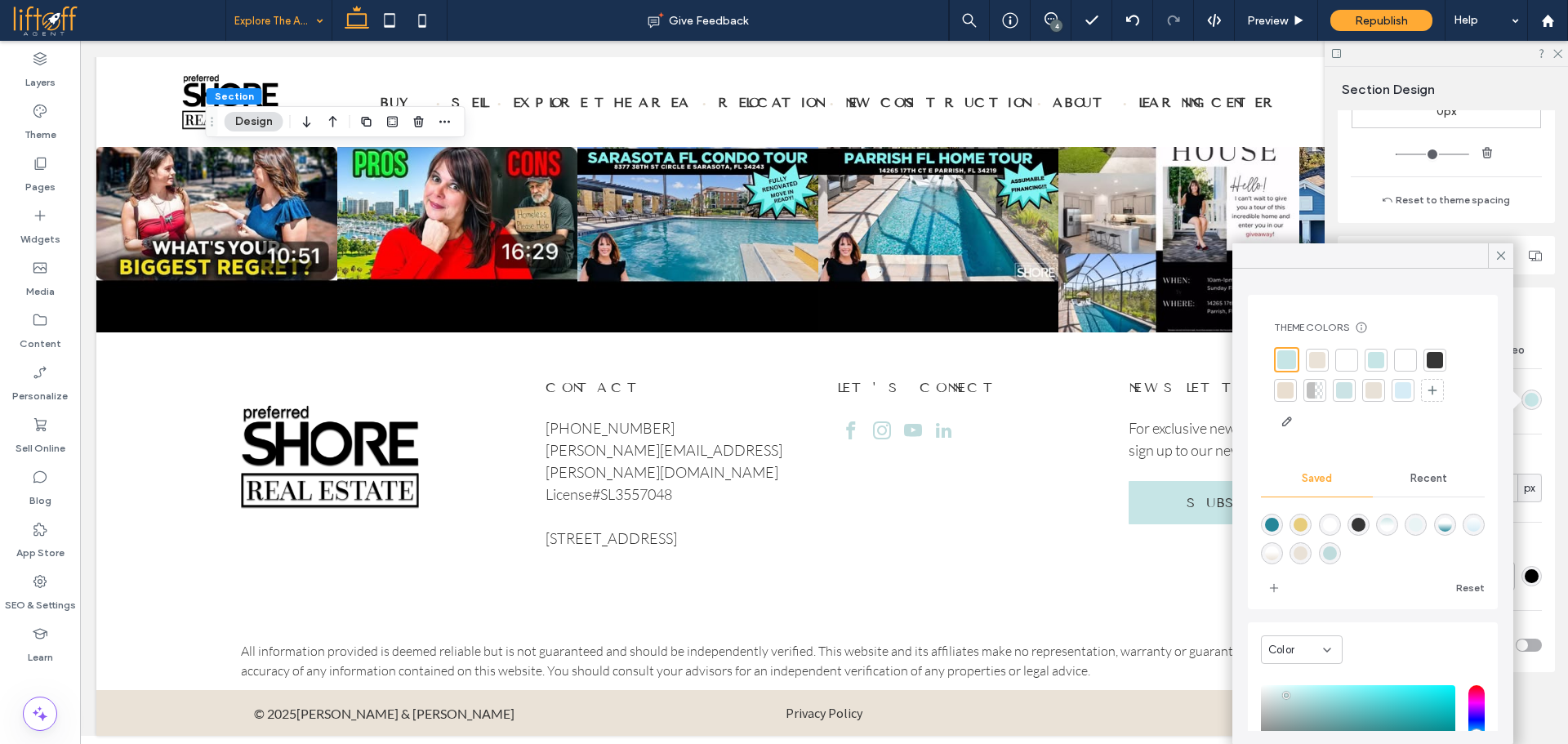
click at [1283, 353] on div at bounding box center [1286, 359] width 19 height 19
click at [1501, 259] on icon at bounding box center [1501, 256] width 14 height 14
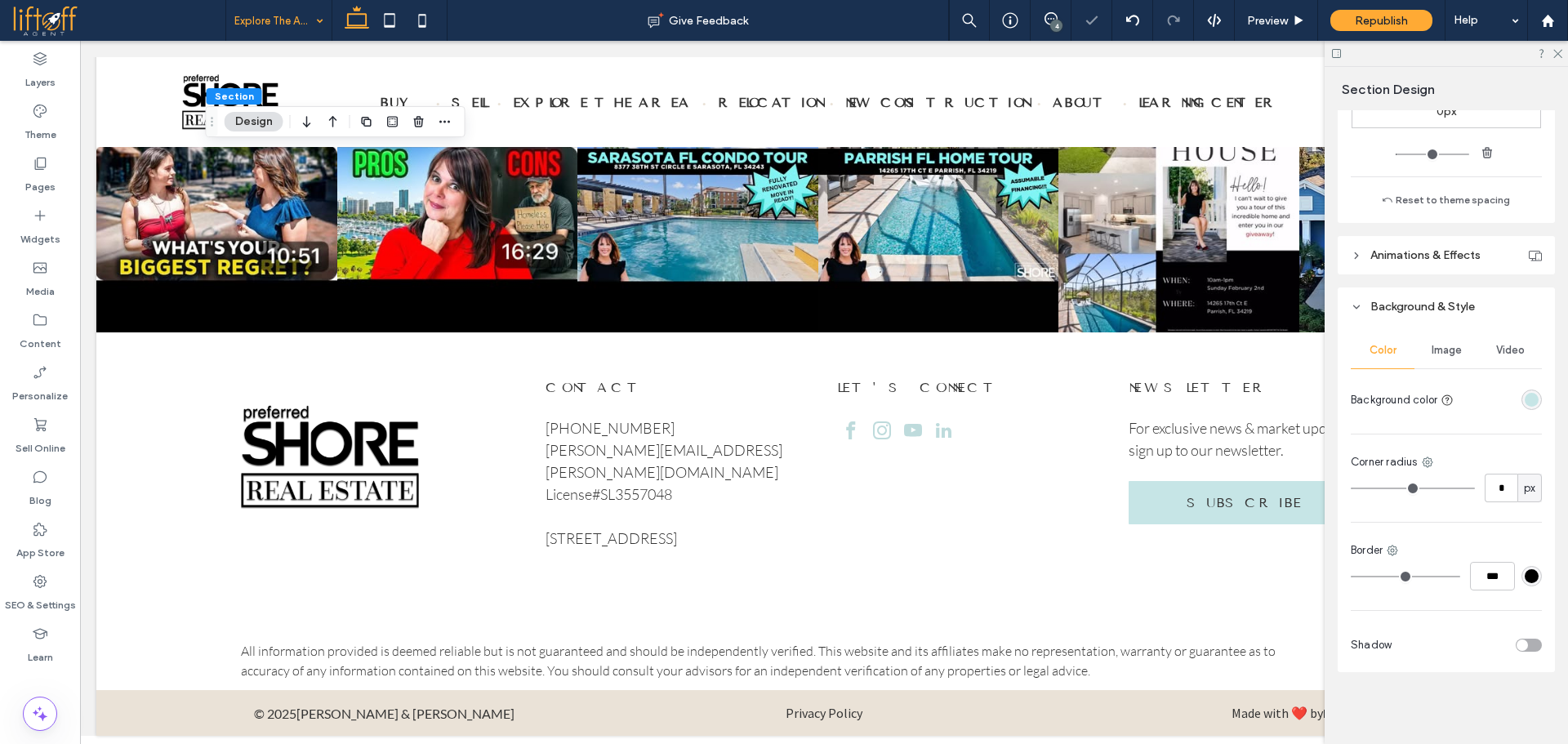
click at [1553, 58] on div at bounding box center [1446, 53] width 243 height 25
click at [1558, 54] on use at bounding box center [1557, 54] width 9 height 9
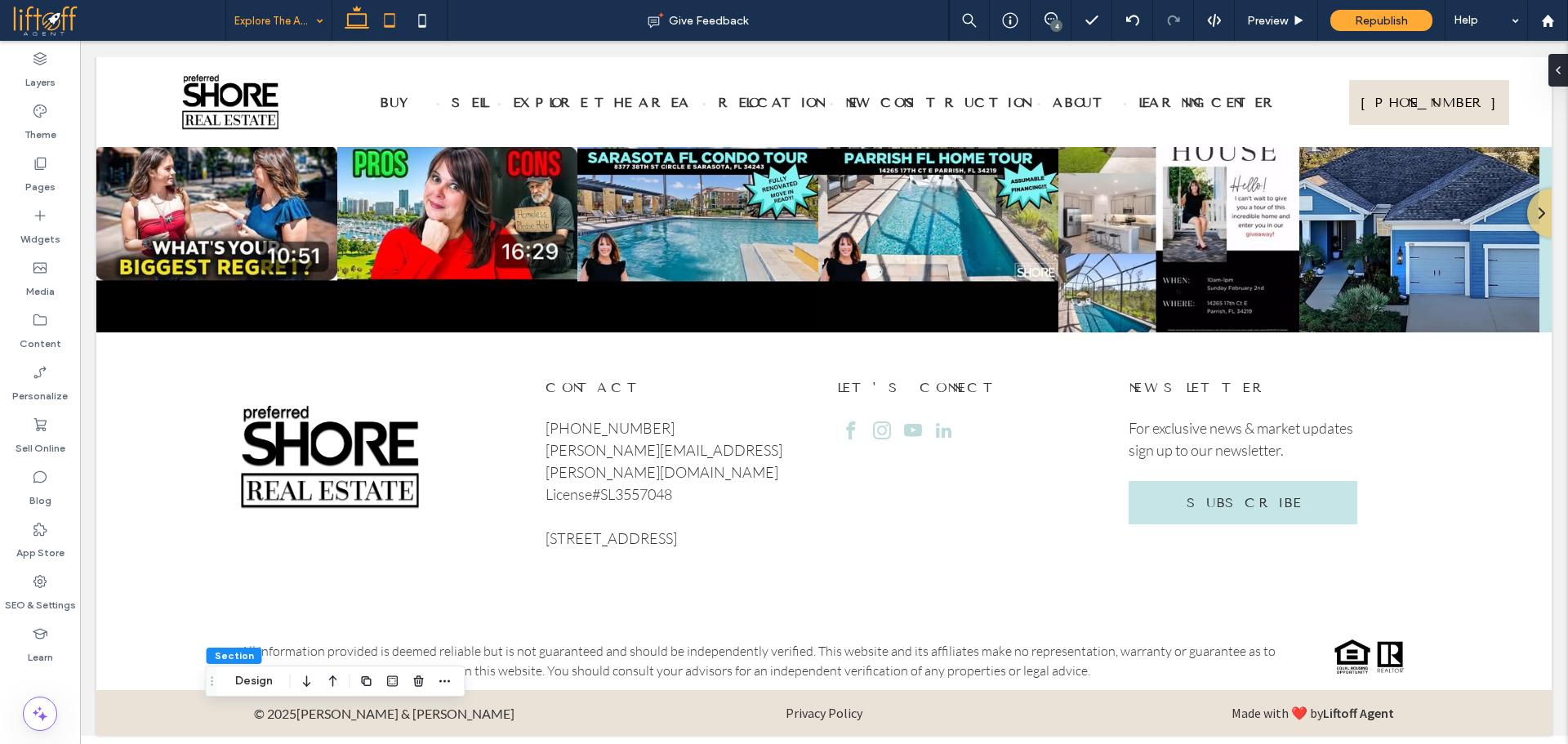
click at [387, 13] on icon at bounding box center [390, 21] width 33 height 33
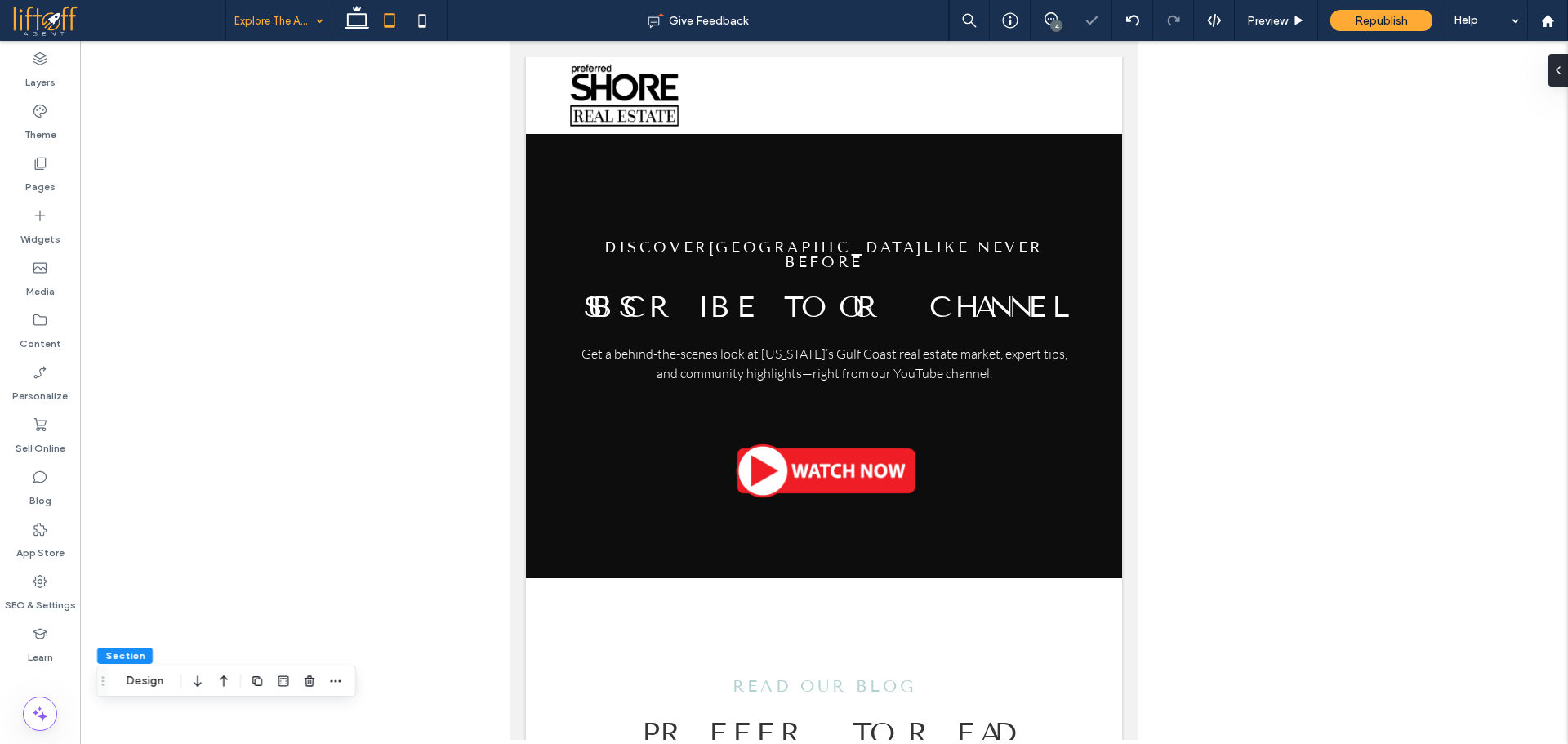
type input "**"
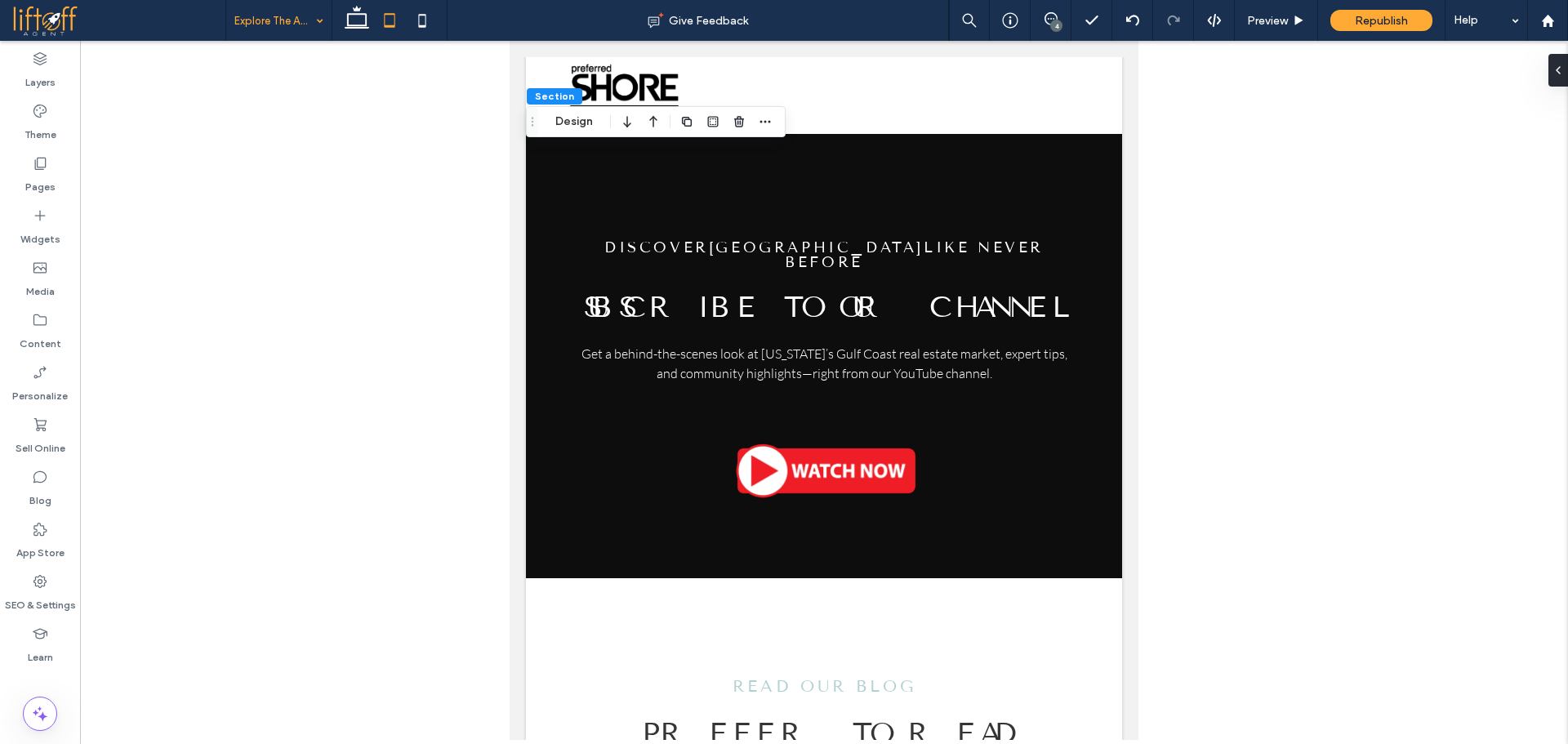
click at [1567, 71] on div at bounding box center [1561, 71] width 26 height 33
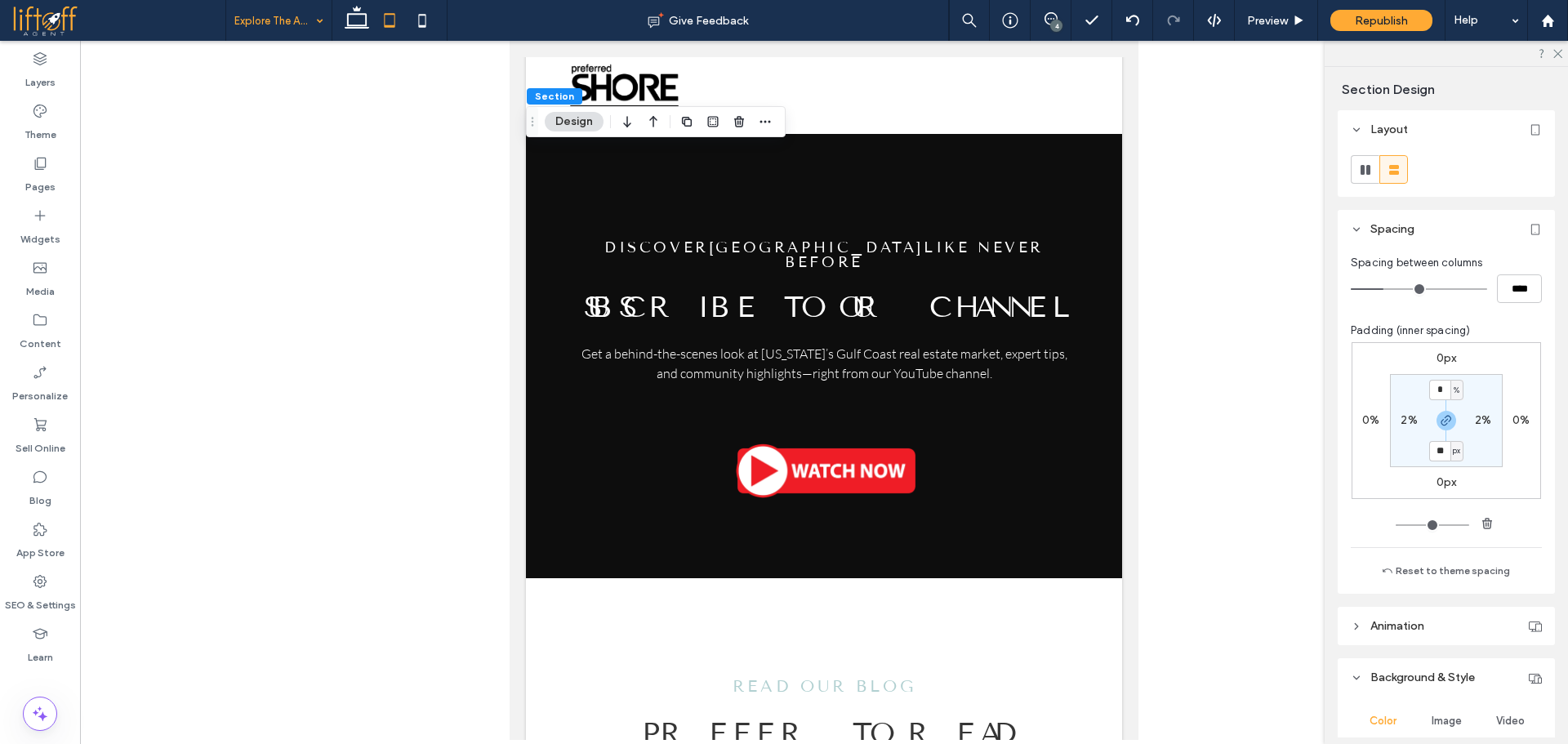
click at [1482, 417] on label "2%" at bounding box center [1483, 419] width 16 height 14
type input "*"
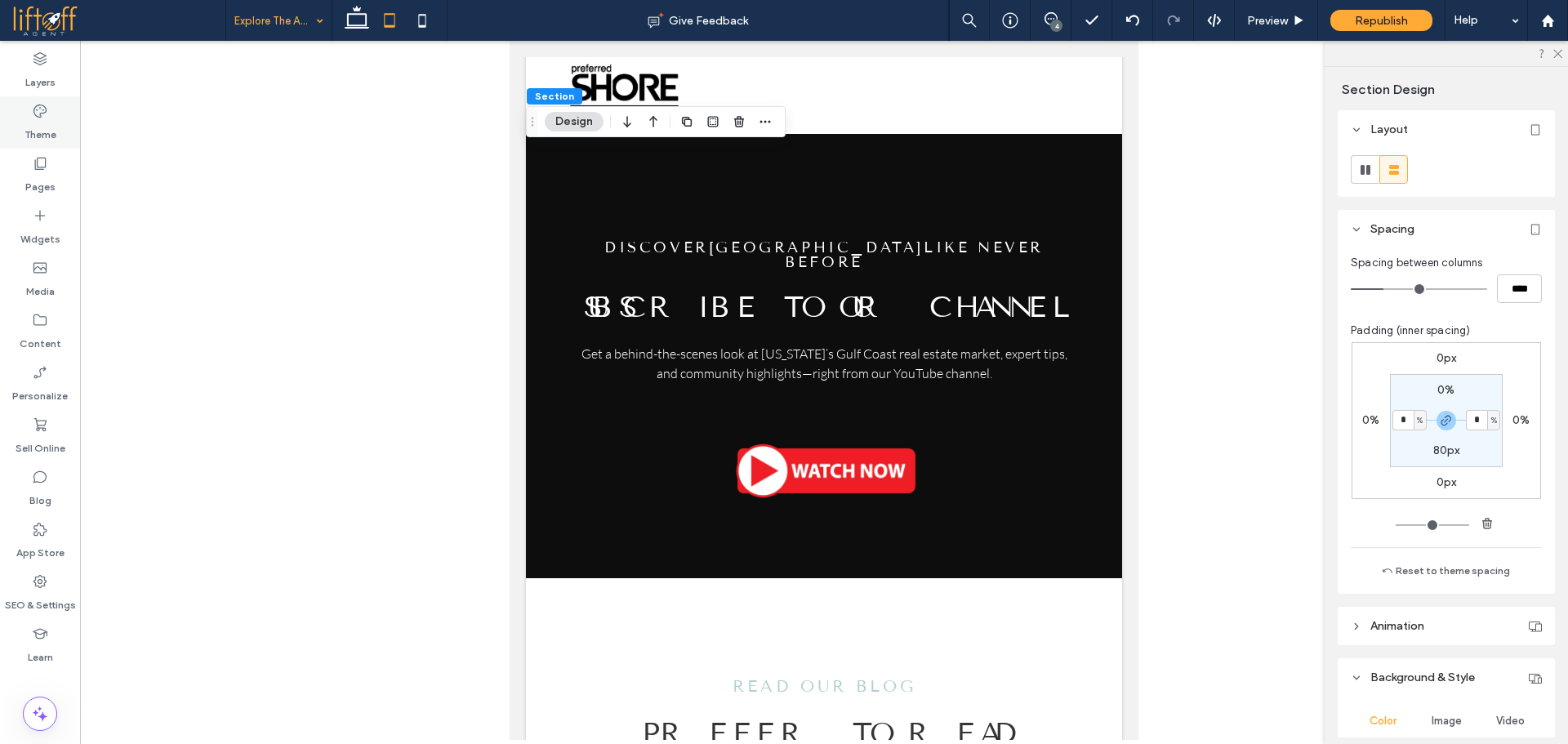
click at [48, 125] on label "Theme" at bounding box center [40, 130] width 32 height 23
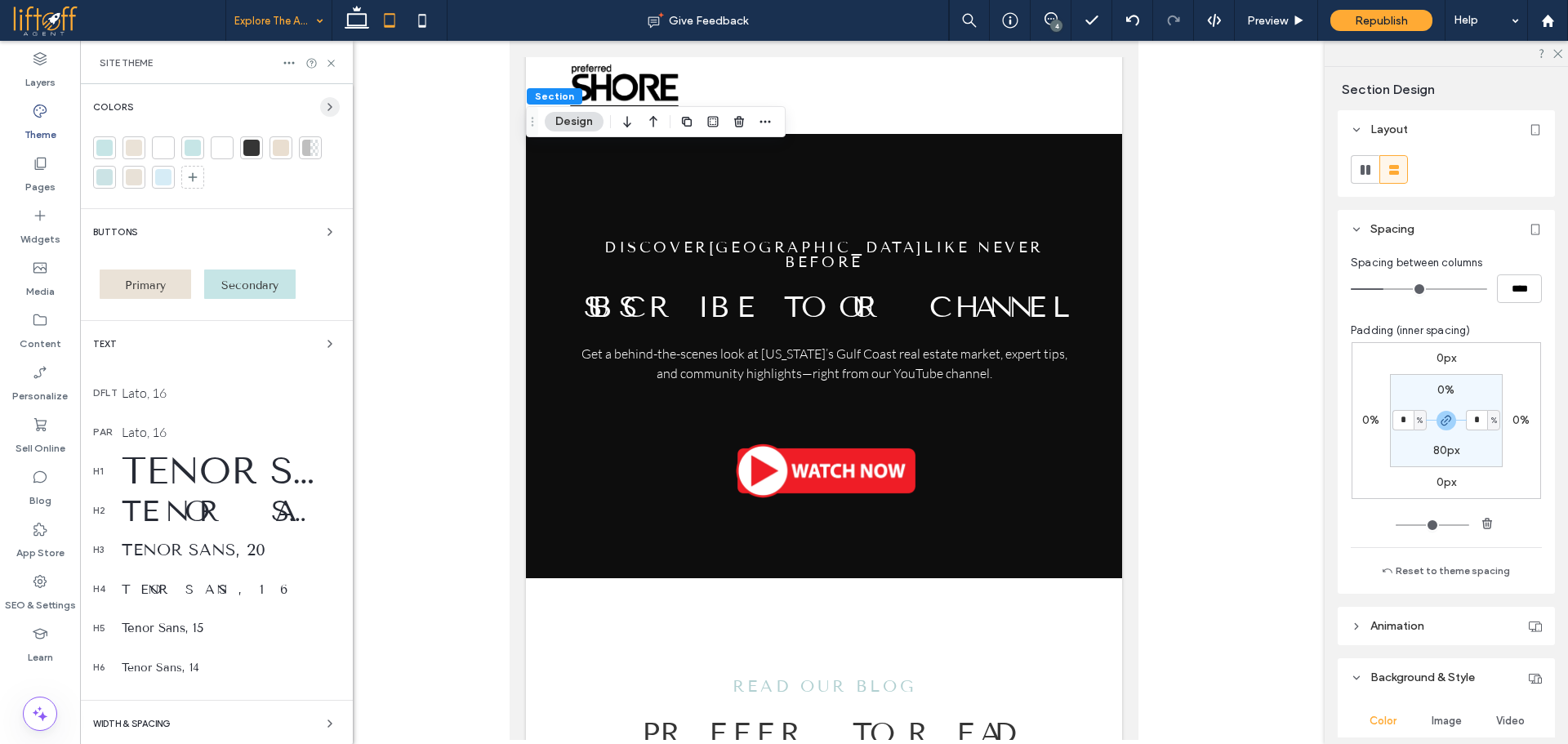
click at [324, 105] on icon "button" at bounding box center [330, 107] width 13 height 13
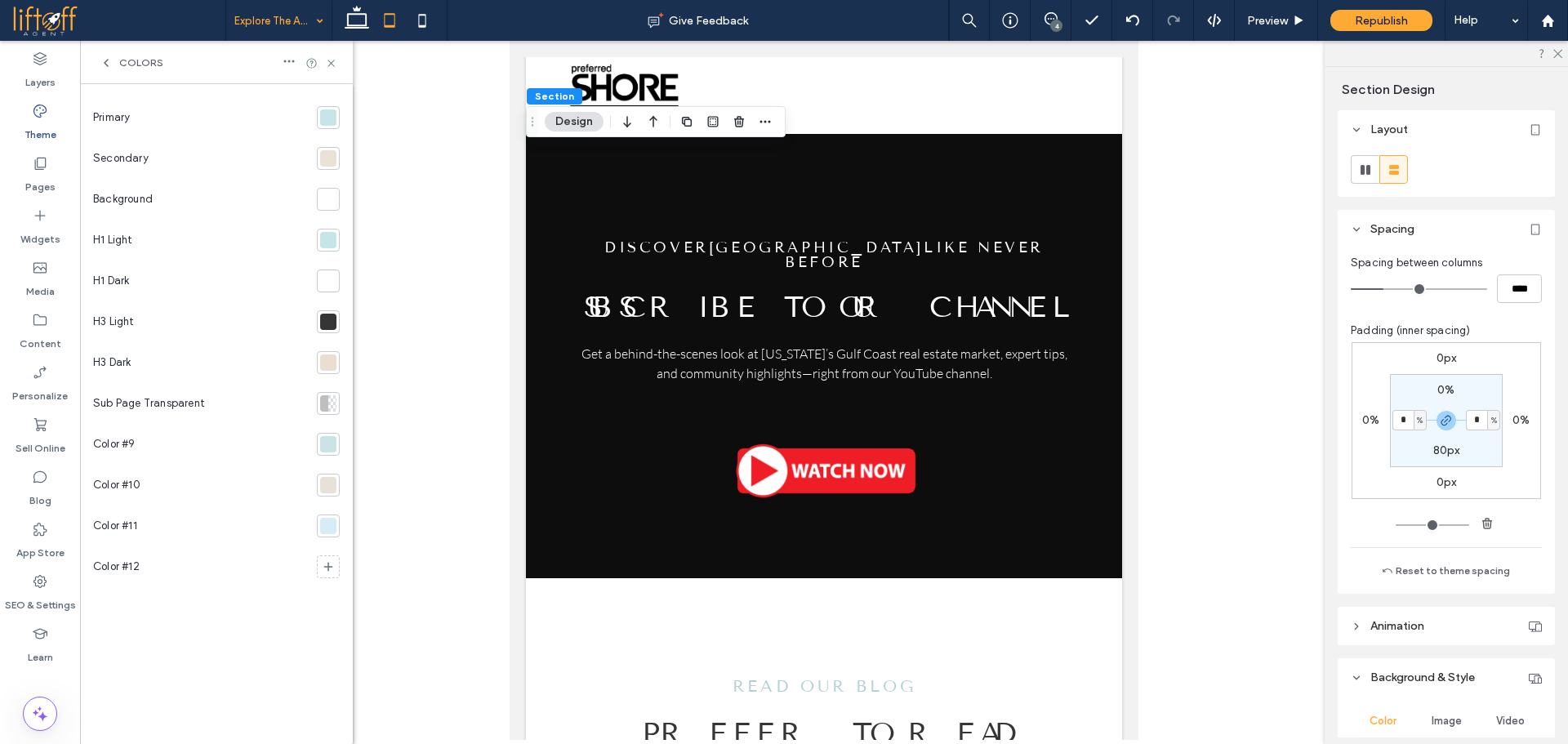
click at [326, 125] on div at bounding box center [328, 118] width 16 height 16
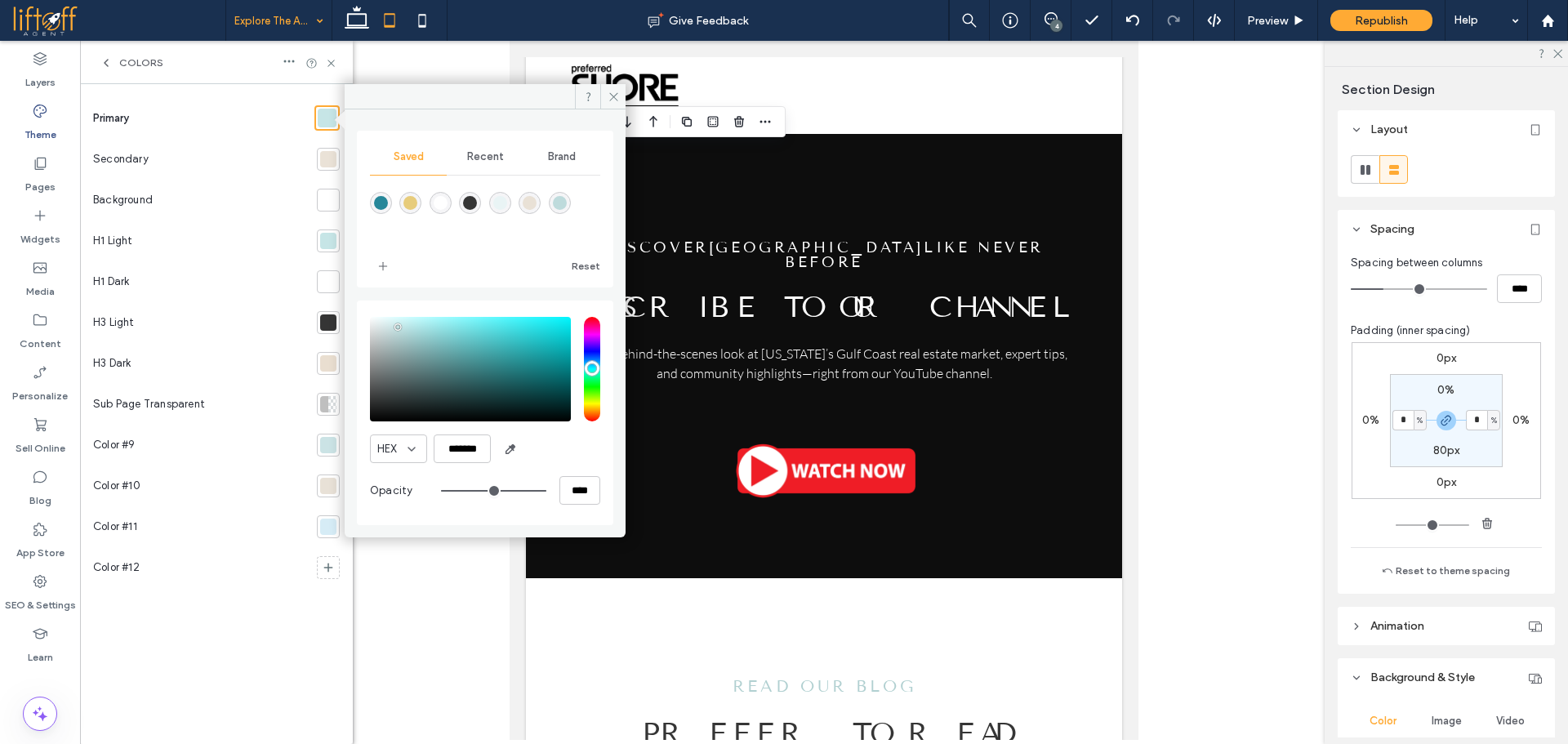
click at [331, 155] on div at bounding box center [328, 159] width 16 height 16
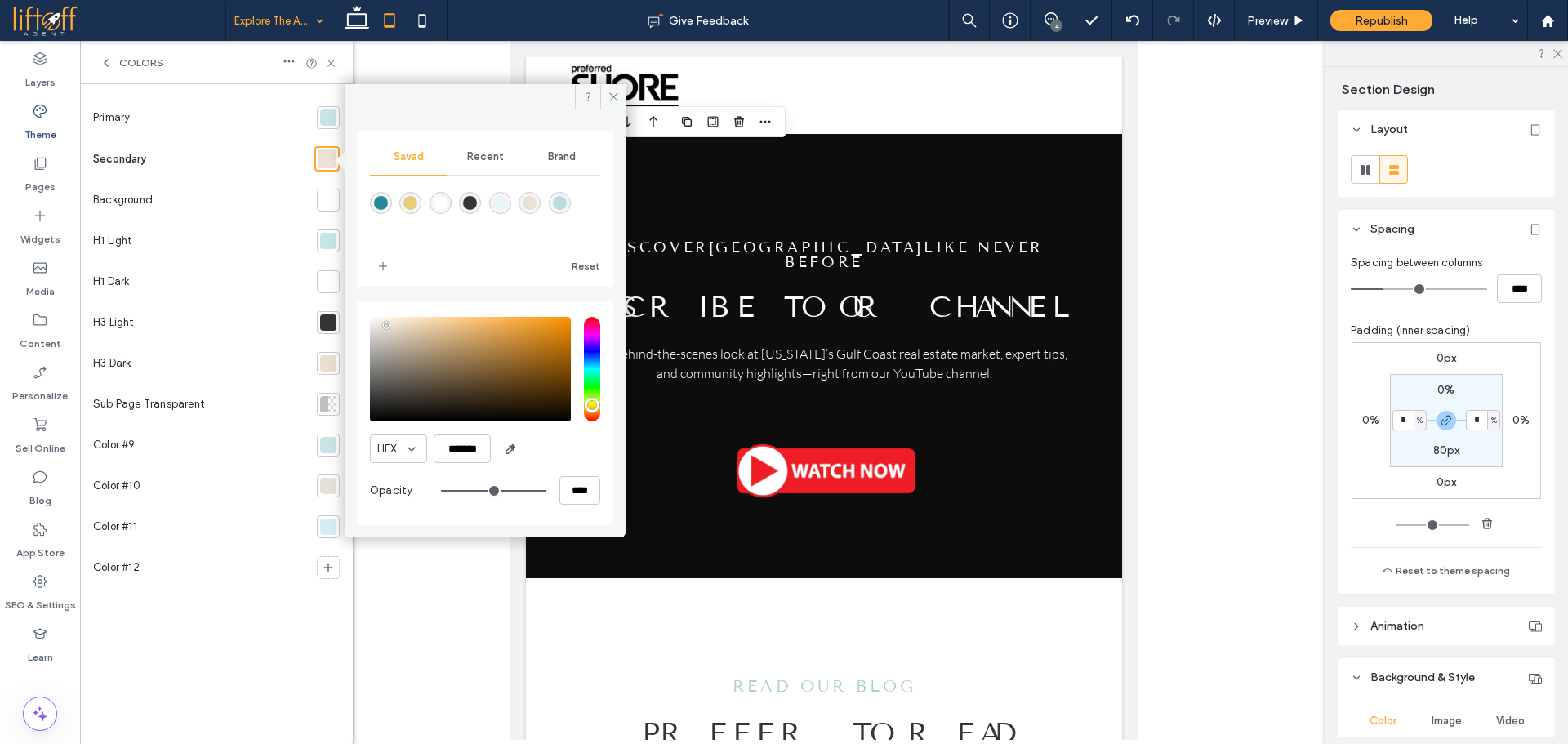
click at [331, 123] on div at bounding box center [328, 118] width 16 height 16
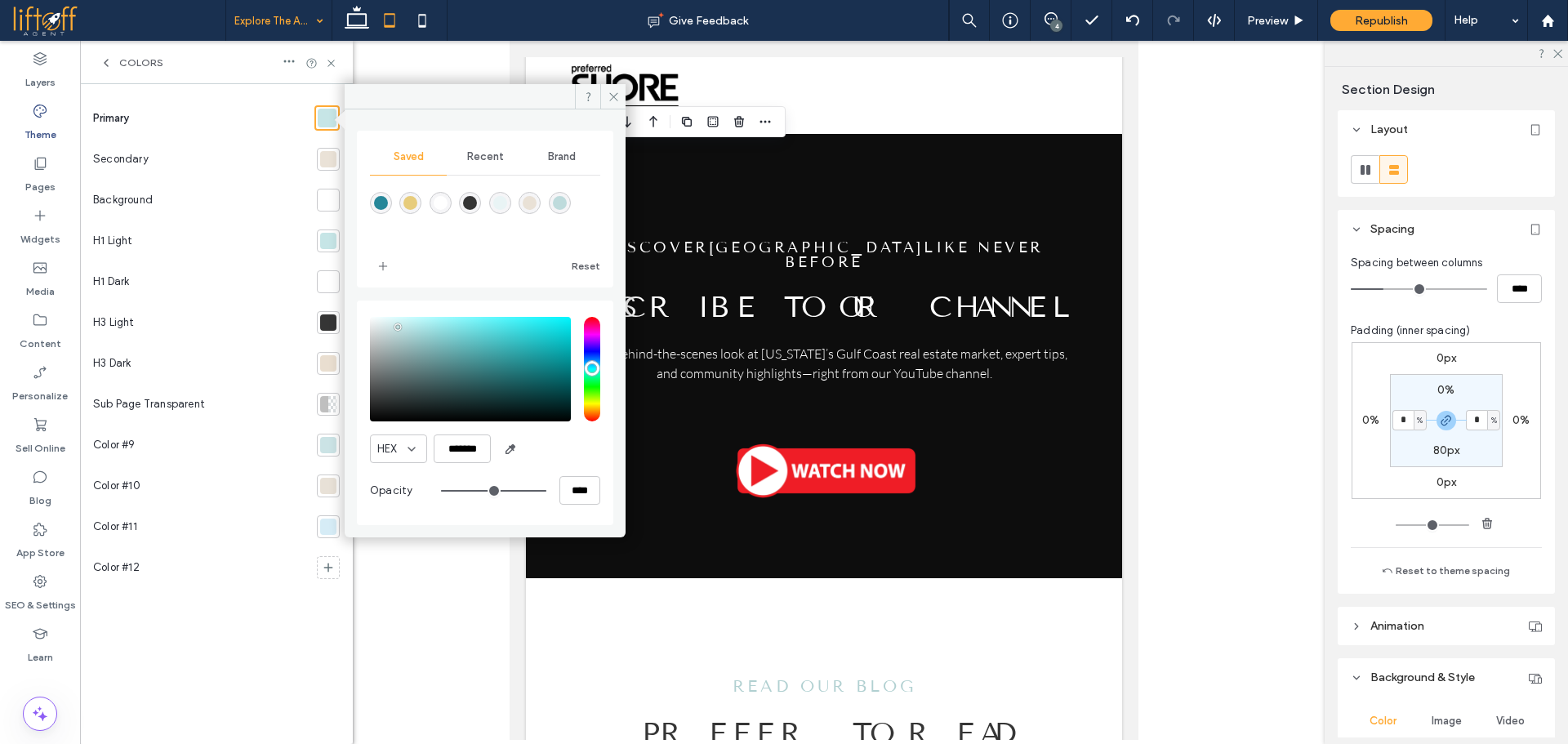
drag, startPoint x: 612, startPoint y: 97, endPoint x: 560, endPoint y: 95, distance: 52.0
click at [612, 97] on use at bounding box center [613, 96] width 8 height 8
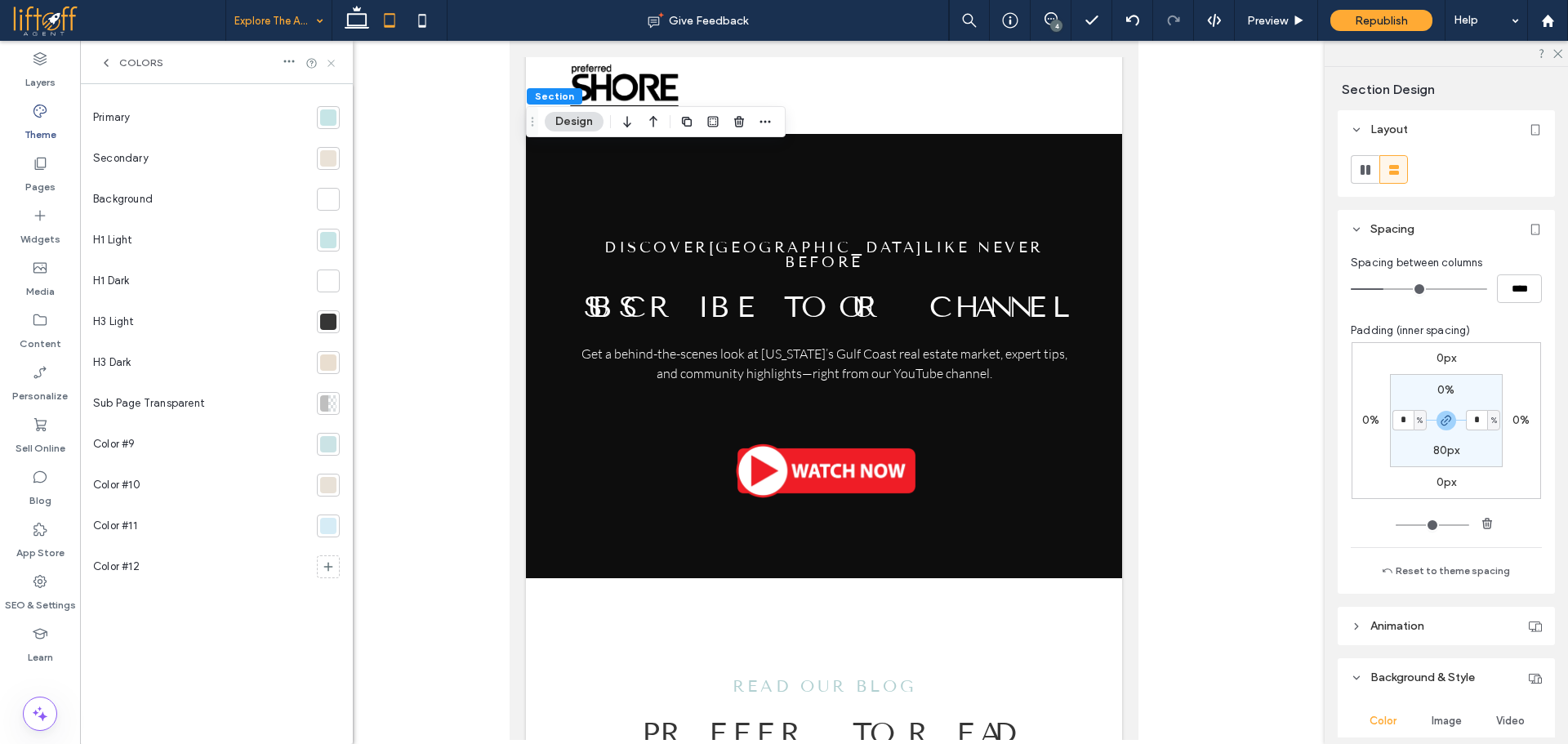
click at [327, 61] on icon at bounding box center [331, 63] width 13 height 13
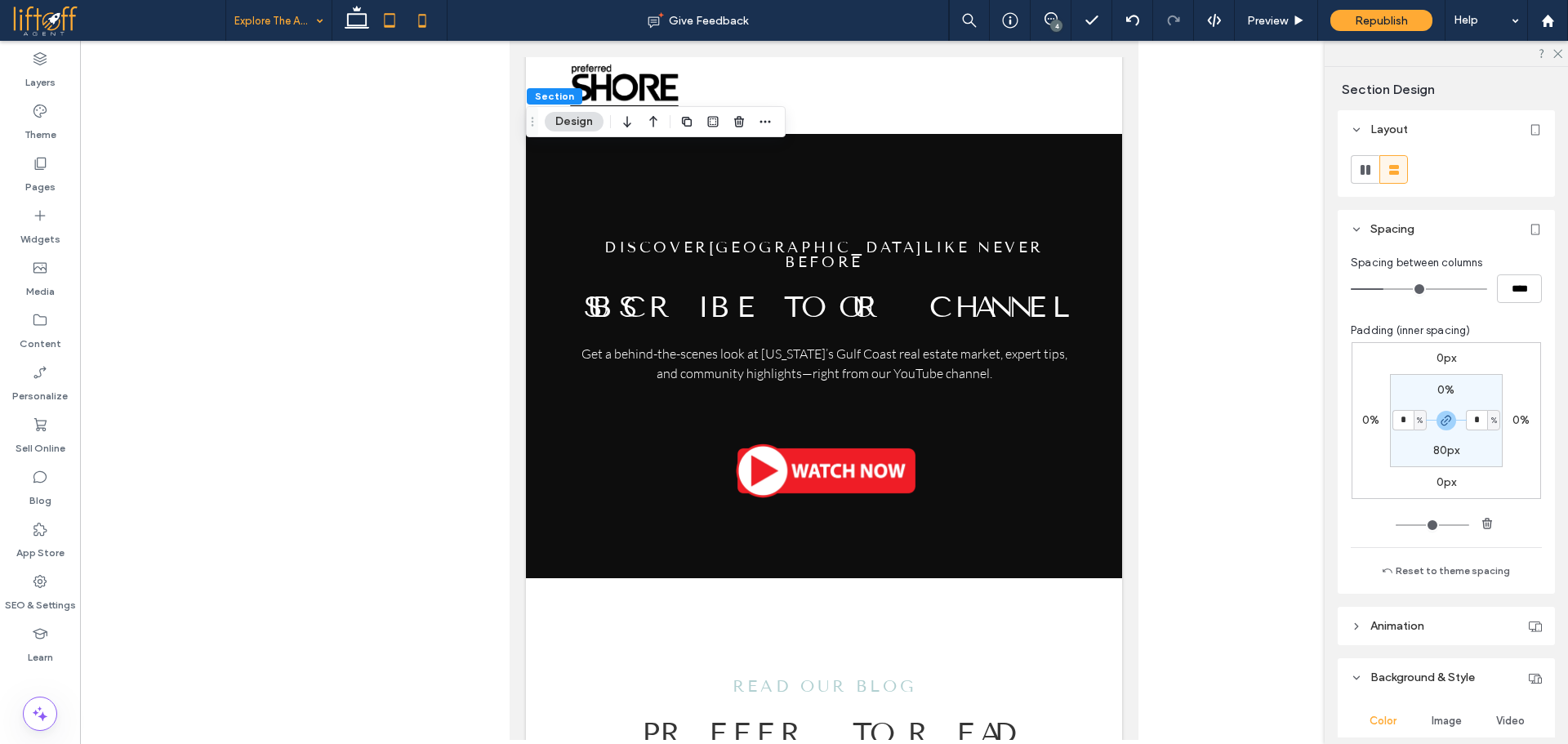
click at [428, 31] on icon at bounding box center [422, 21] width 33 height 33
type input "*"
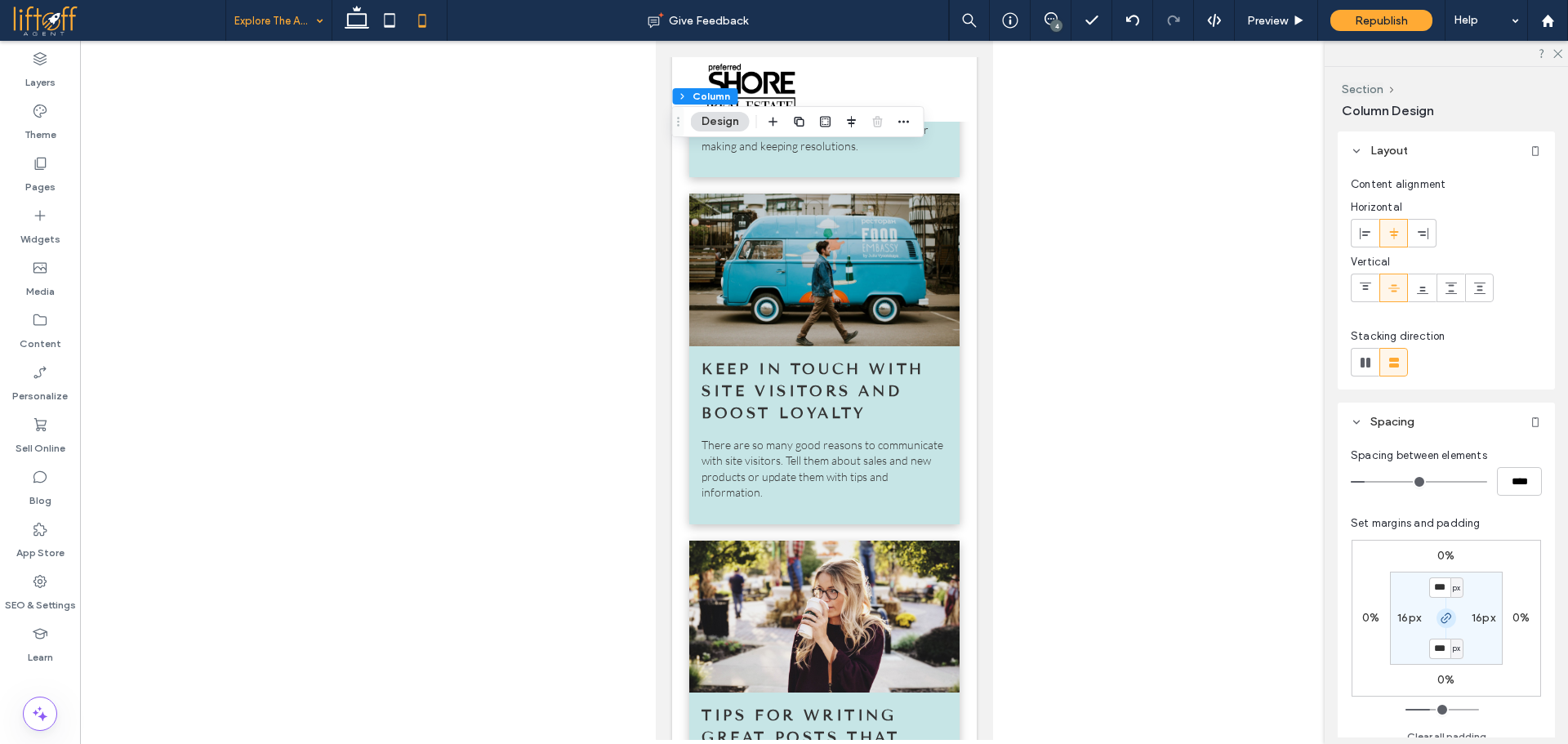
click at [1440, 617] on icon "button" at bounding box center [1446, 617] width 13 height 13
click at [1452, 593] on span "px" at bounding box center [1456, 588] width 7 height 16
click at [1450, 673] on span "vh" at bounding box center [1450, 669] width 11 height 16
type input "****"
type input "**"
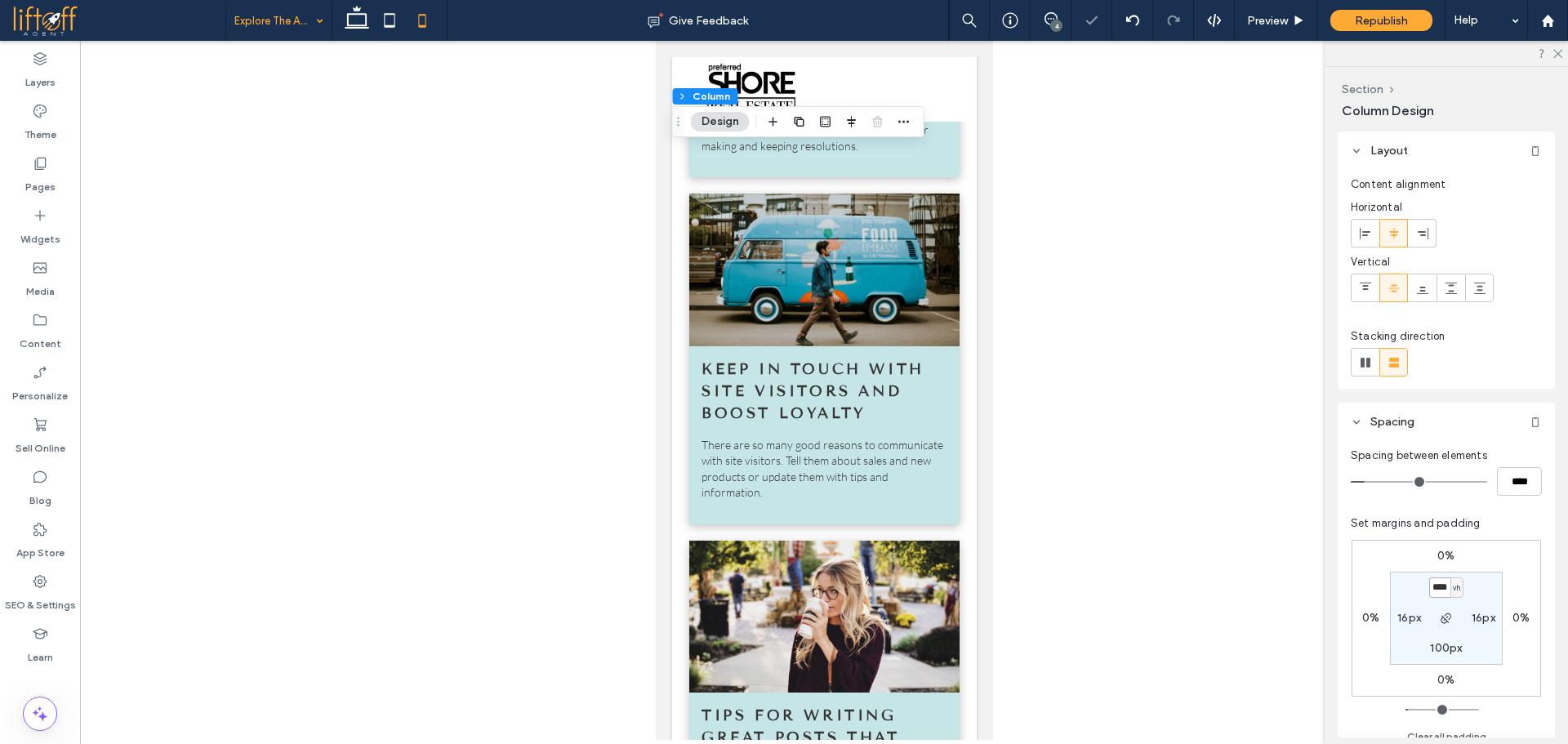
click at [1443, 589] on input "****" at bounding box center [1439, 587] width 21 height 21
type input "**"
click at [1448, 623] on icon "button" at bounding box center [1446, 617] width 13 height 13
click at [1453, 652] on span "px" at bounding box center [1456, 648] width 7 height 16
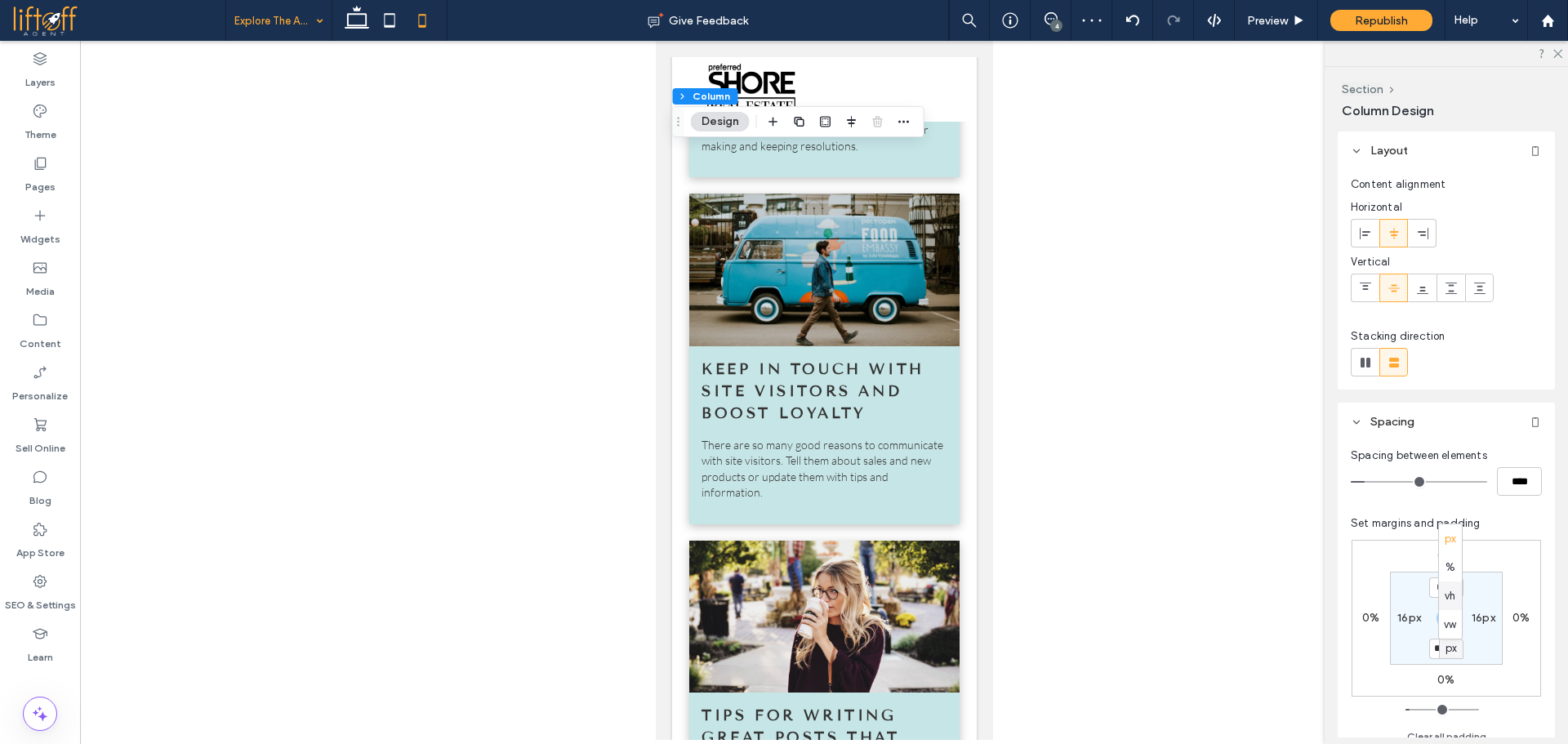
click at [1444, 593] on span "vh" at bounding box center [1450, 596] width 11 height 16
click at [1443, 649] on input "****" at bounding box center [1439, 648] width 21 height 21
type input "**"
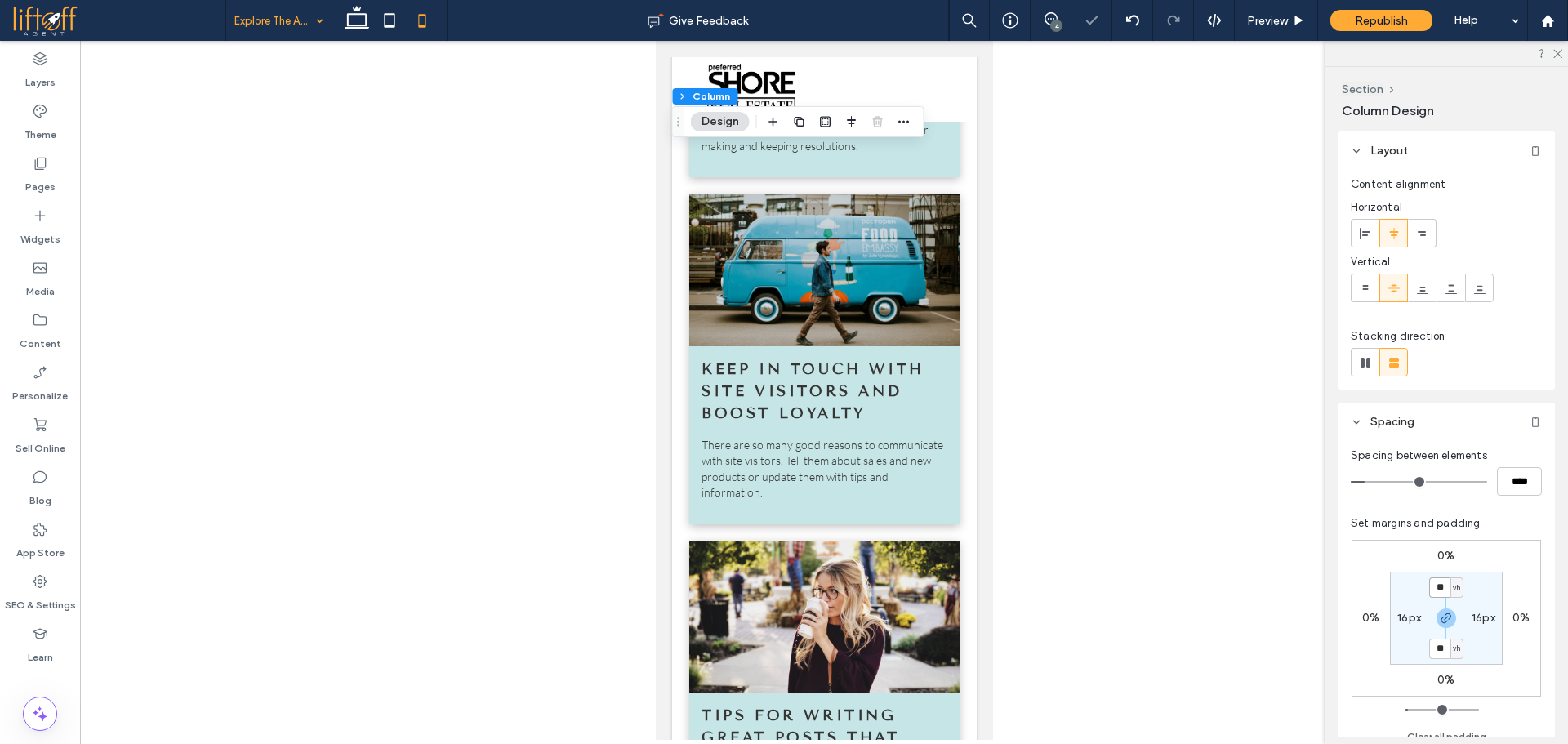
click at [1444, 588] on input "**" at bounding box center [1439, 587] width 21 height 21
type input "**"
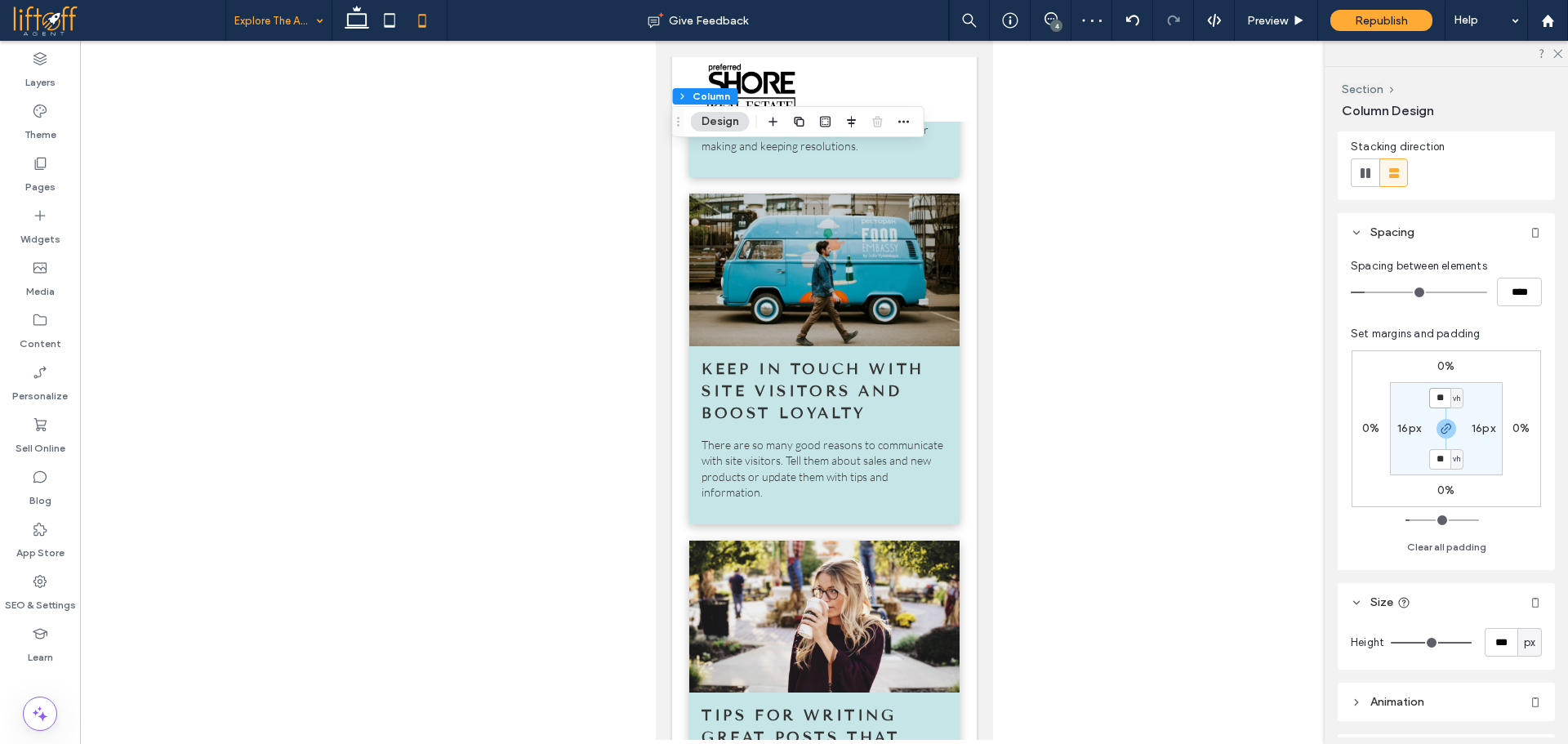
scroll to position [290, 0]
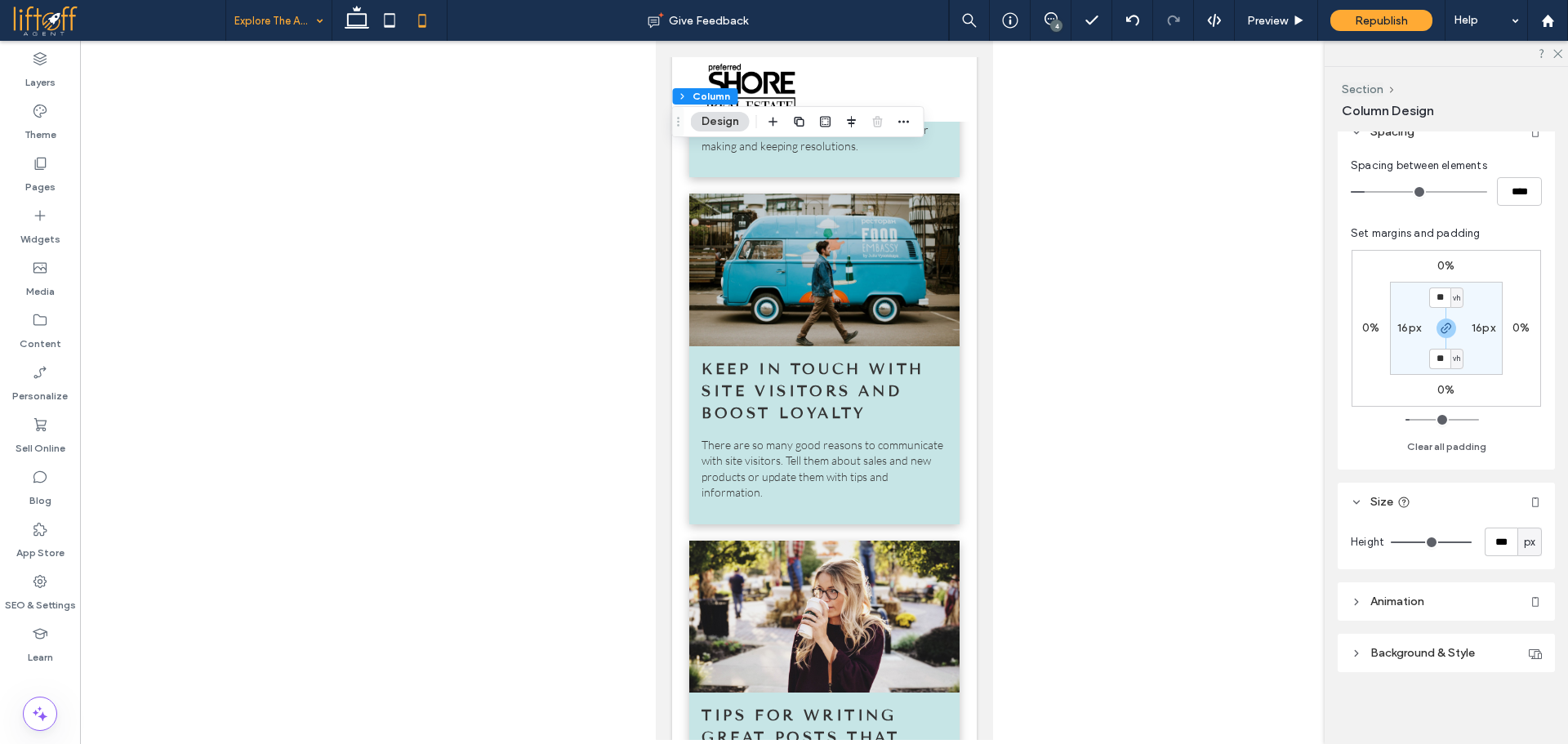
click at [1486, 639] on header "Background & Style" at bounding box center [1446, 653] width 217 height 38
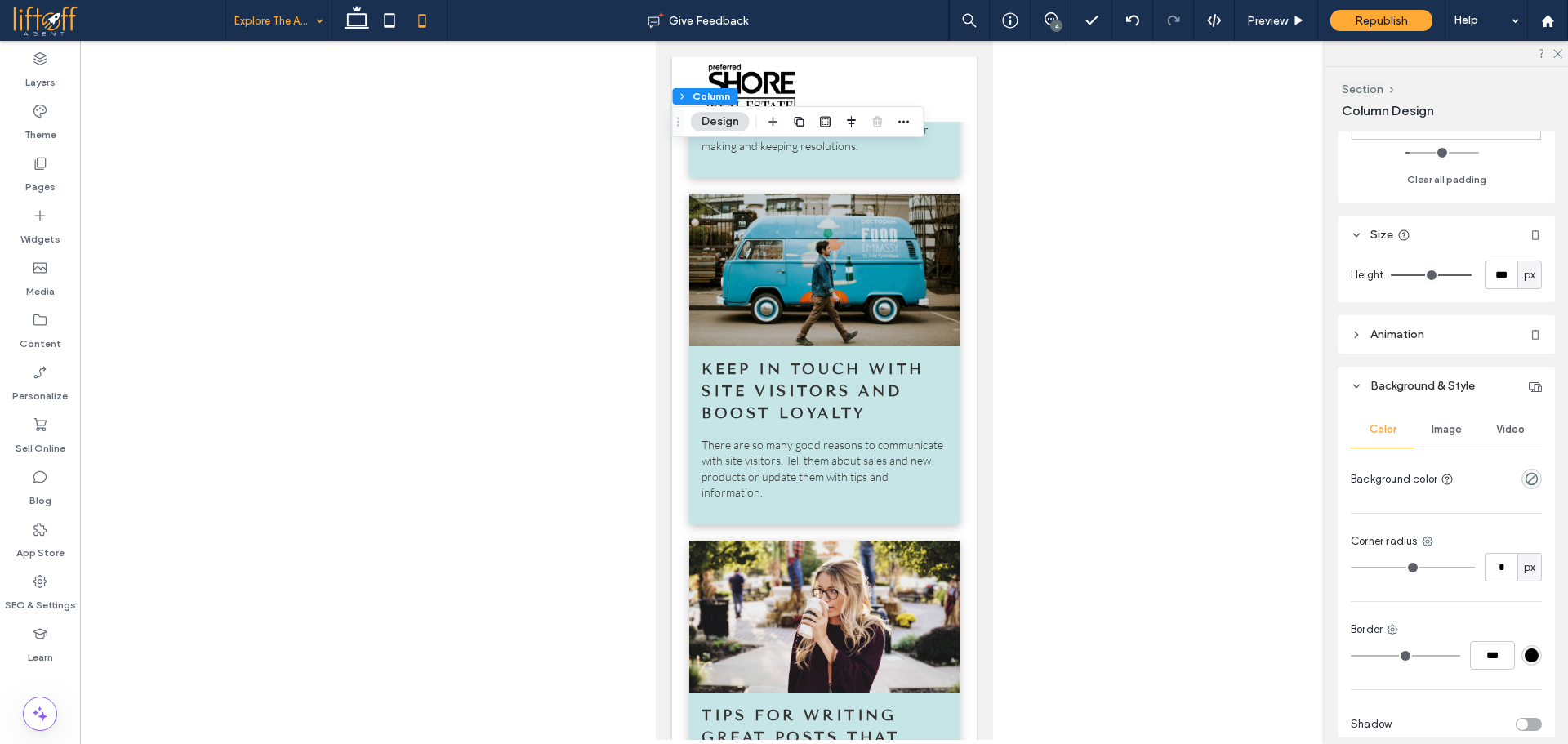
scroll to position [636, 0]
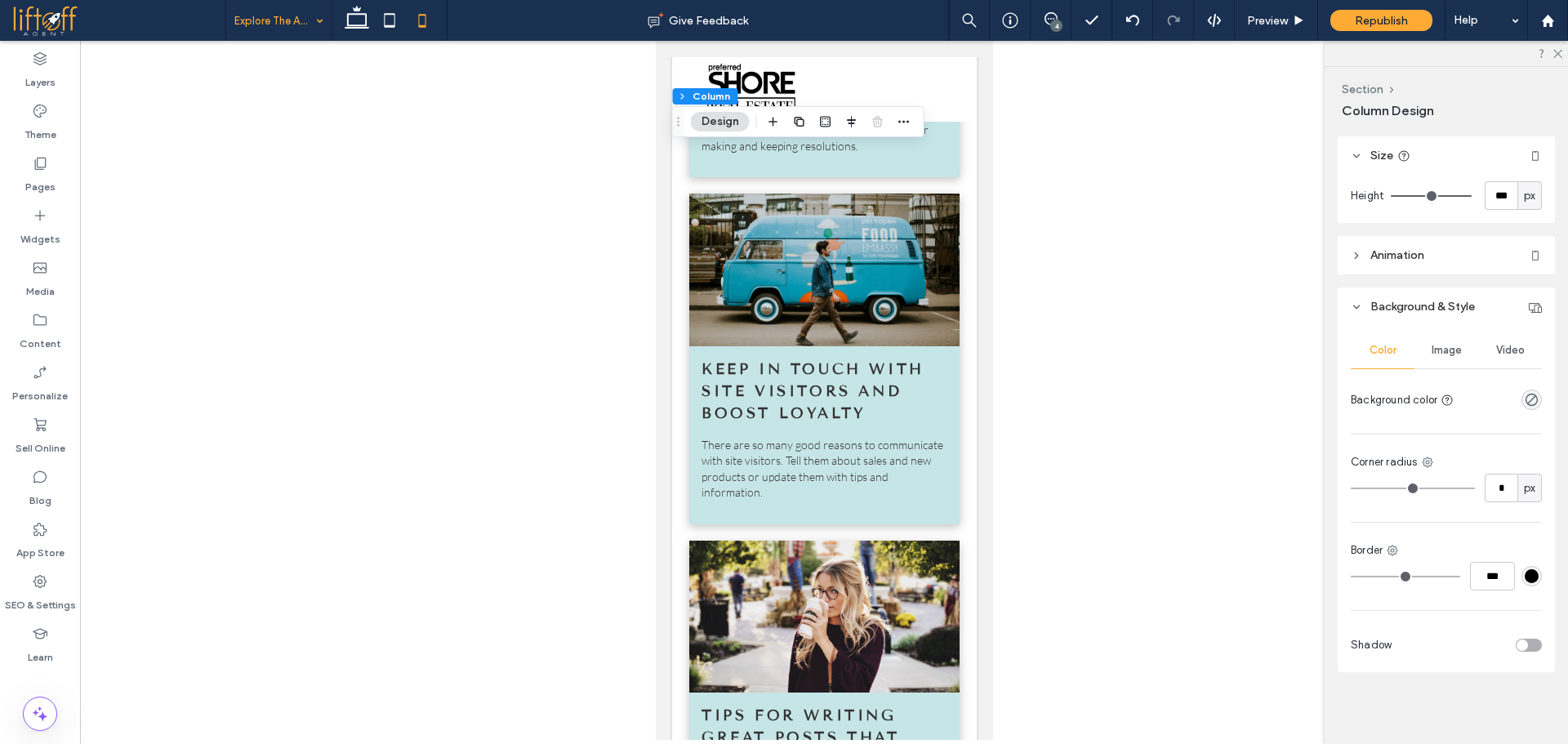
click at [1438, 346] on span "Image" at bounding box center [1446, 350] width 30 height 13
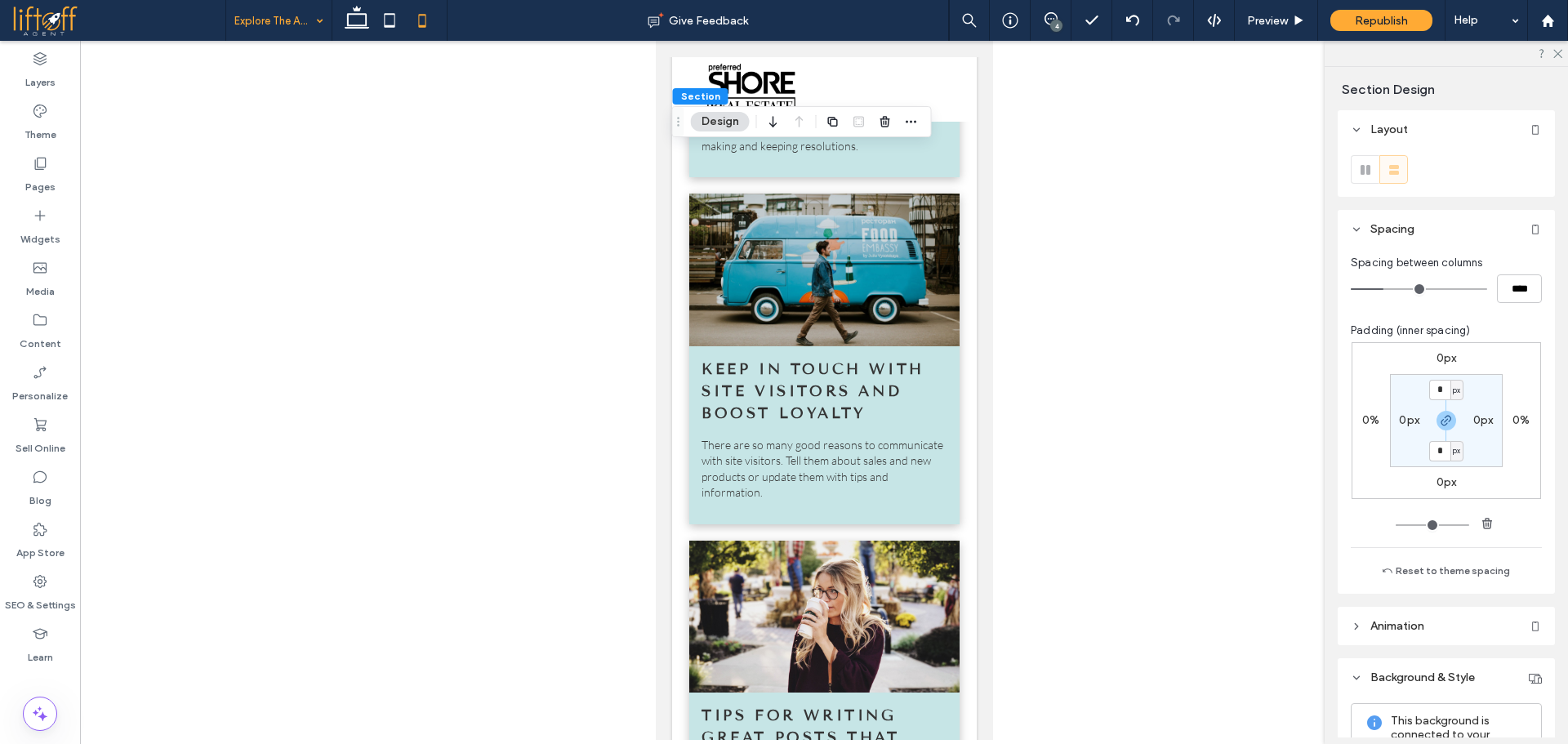
scroll to position [644, 0]
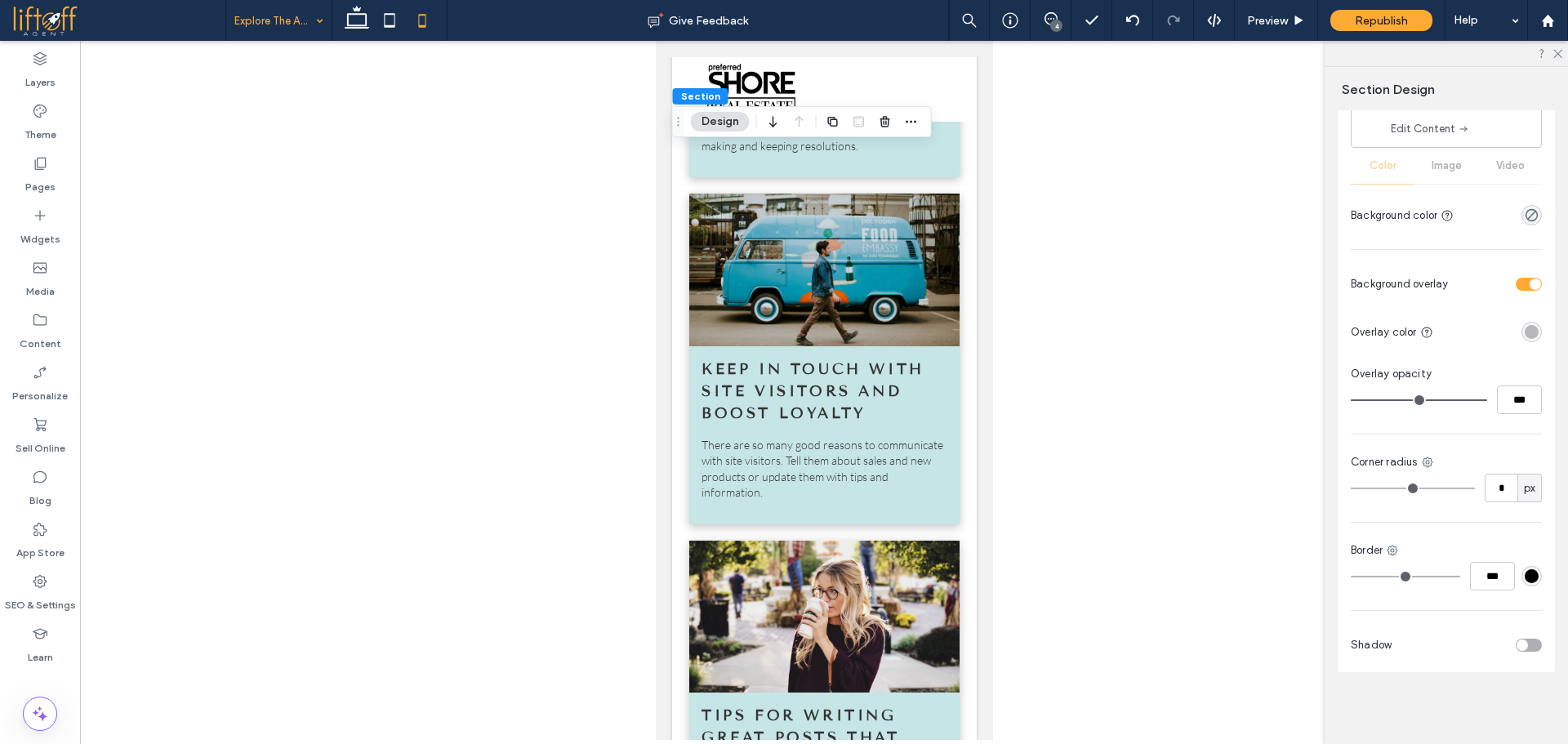
click at [1525, 328] on div "rgba(0, 0, 0, 0.25)" at bounding box center [1531, 331] width 14 height 14
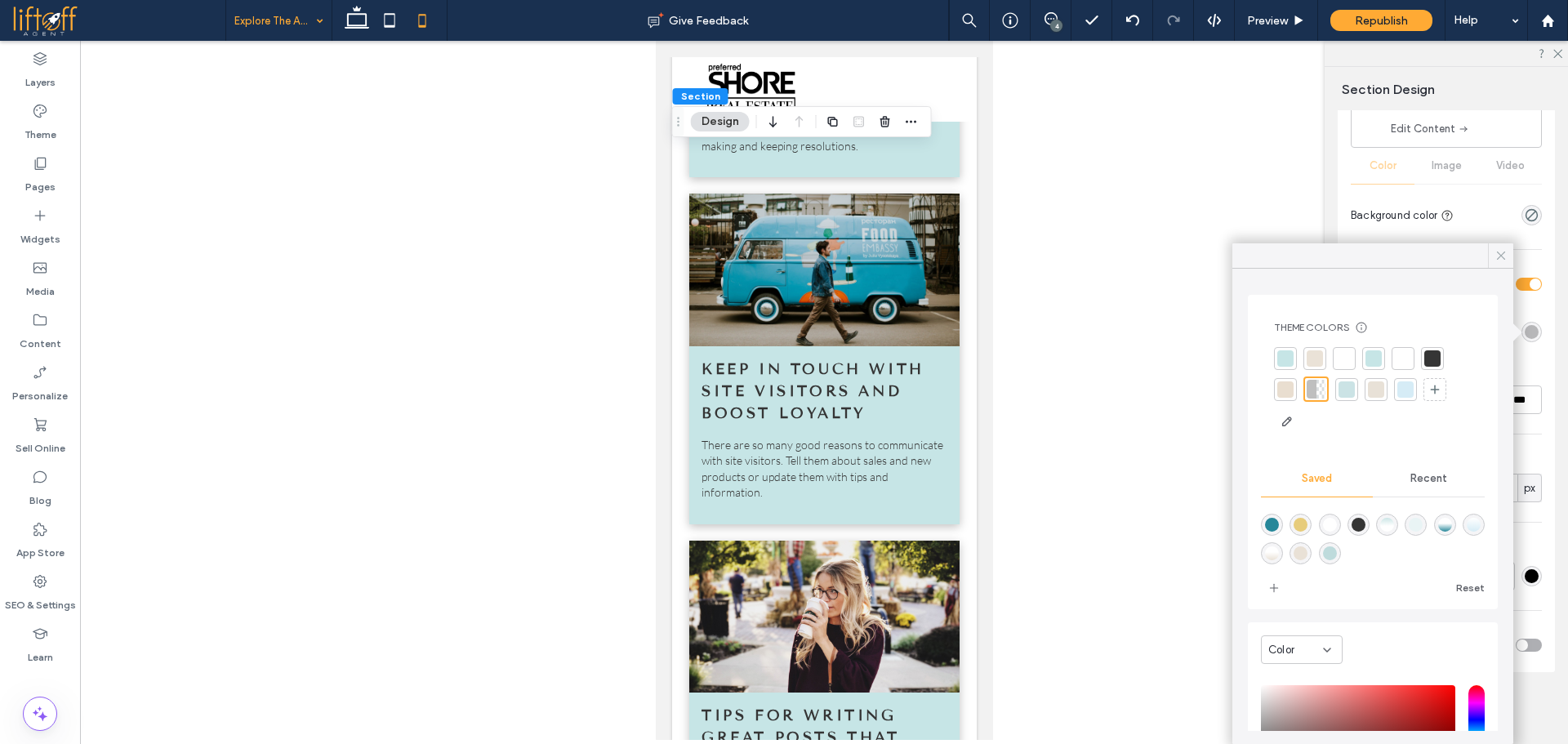
click at [1497, 256] on icon at bounding box center [1501, 256] width 14 height 14
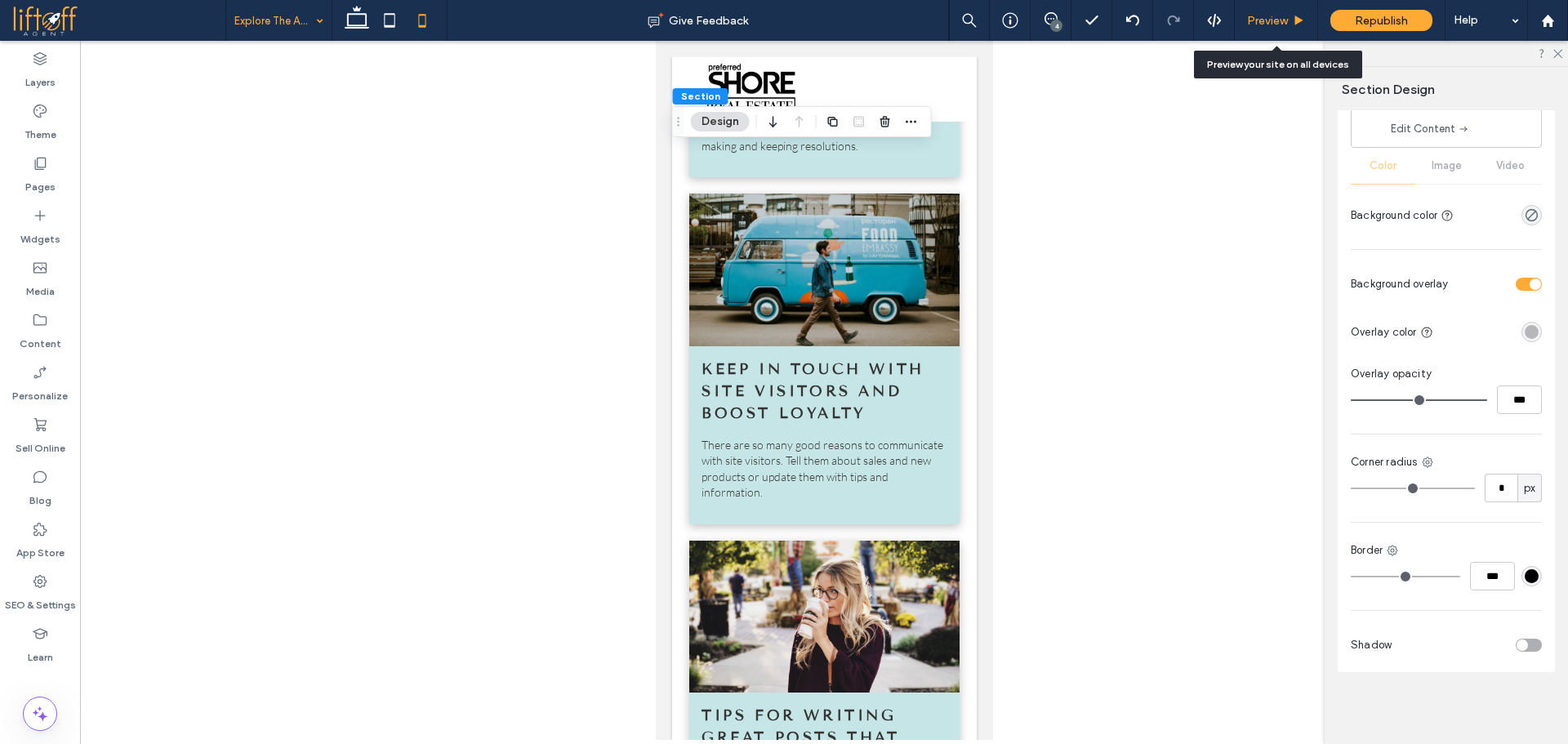
click at [1265, 16] on span "Preview" at bounding box center [1267, 20] width 41 height 14
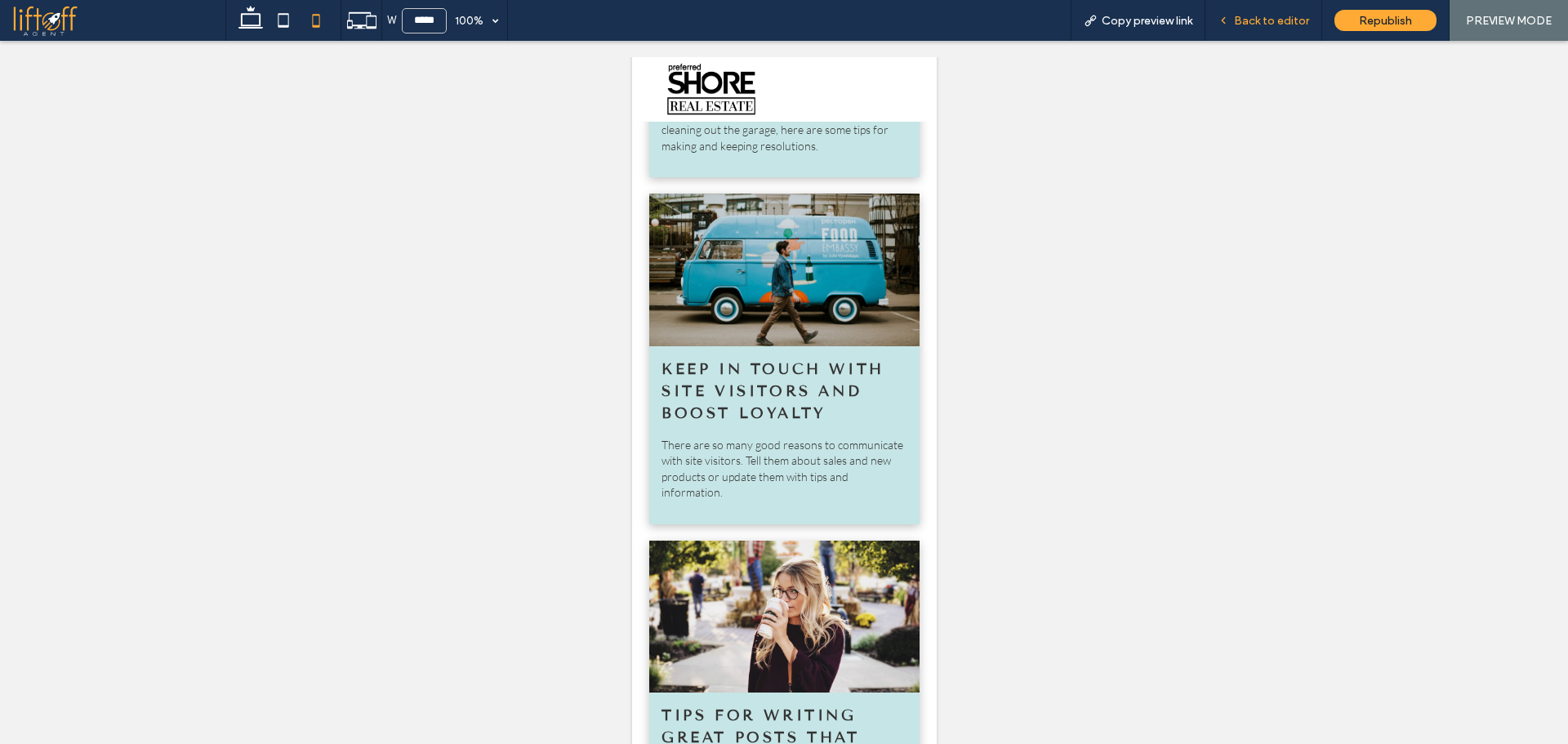
click at [1246, 28] on div "Back to editor" at bounding box center [1263, 20] width 117 height 41
click at [1233, 21] on div "Back to editor" at bounding box center [1263, 20] width 116 height 14
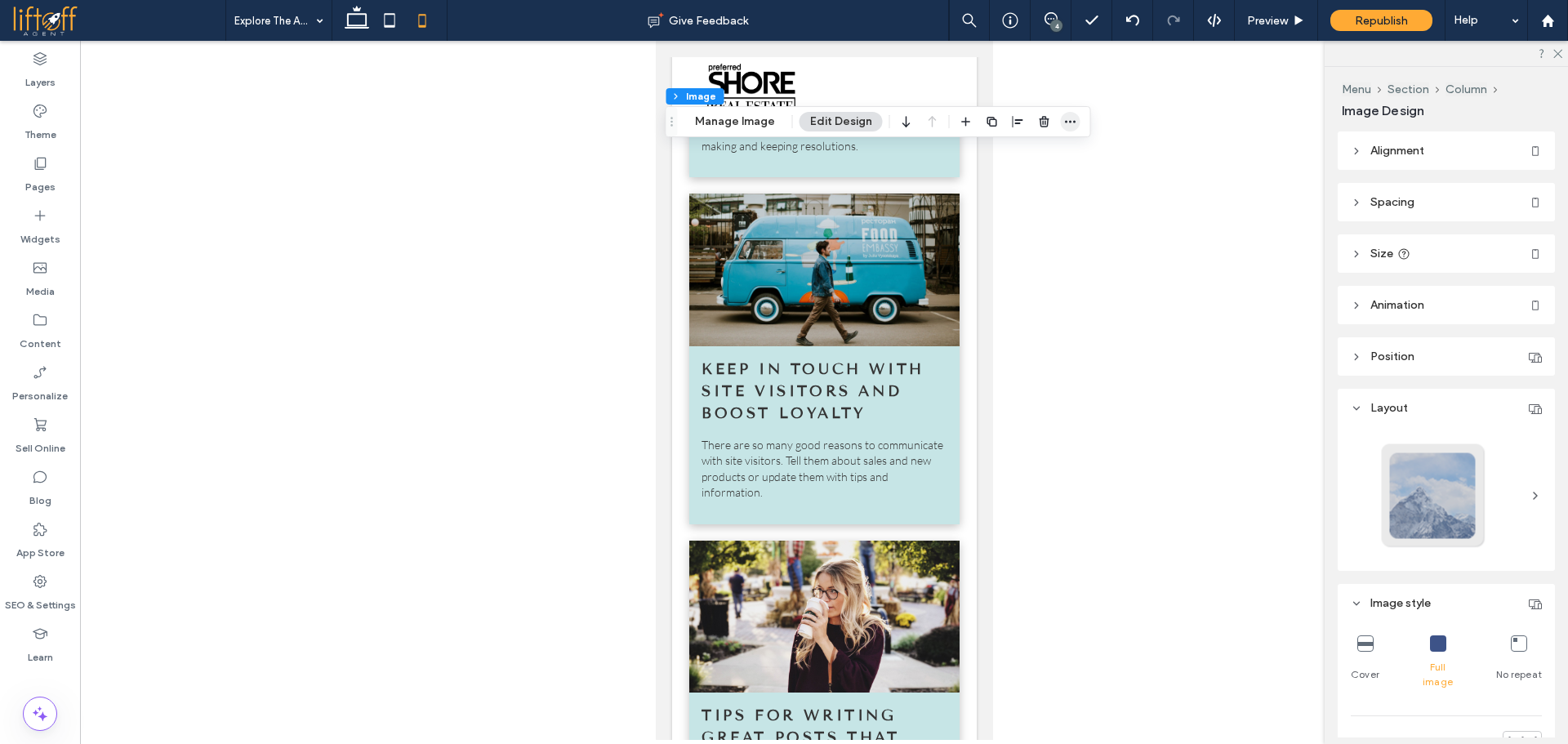
click at [1072, 116] on icon "button" at bounding box center [1071, 121] width 13 height 13
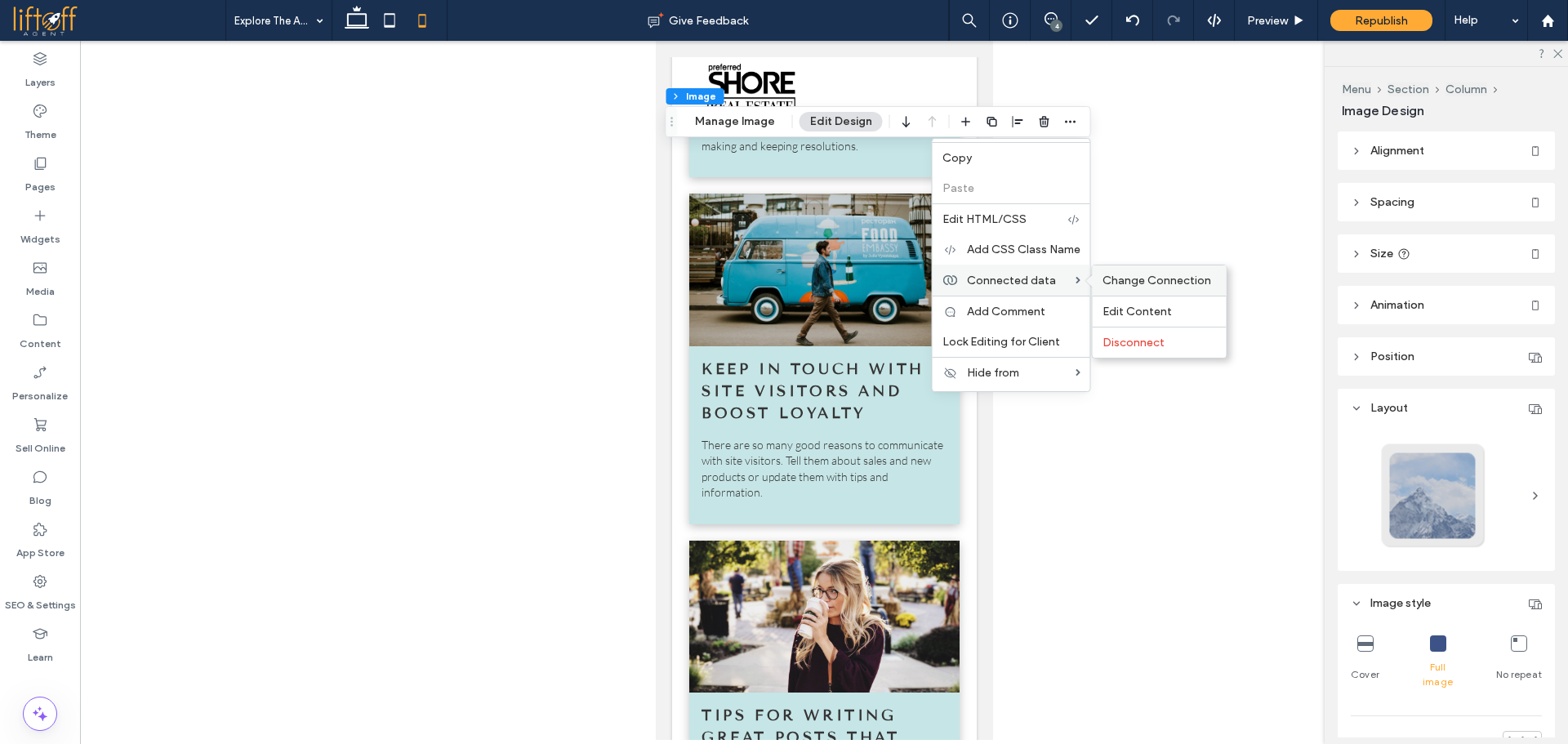
click at [1165, 279] on span "Change Connection" at bounding box center [1157, 279] width 109 height 14
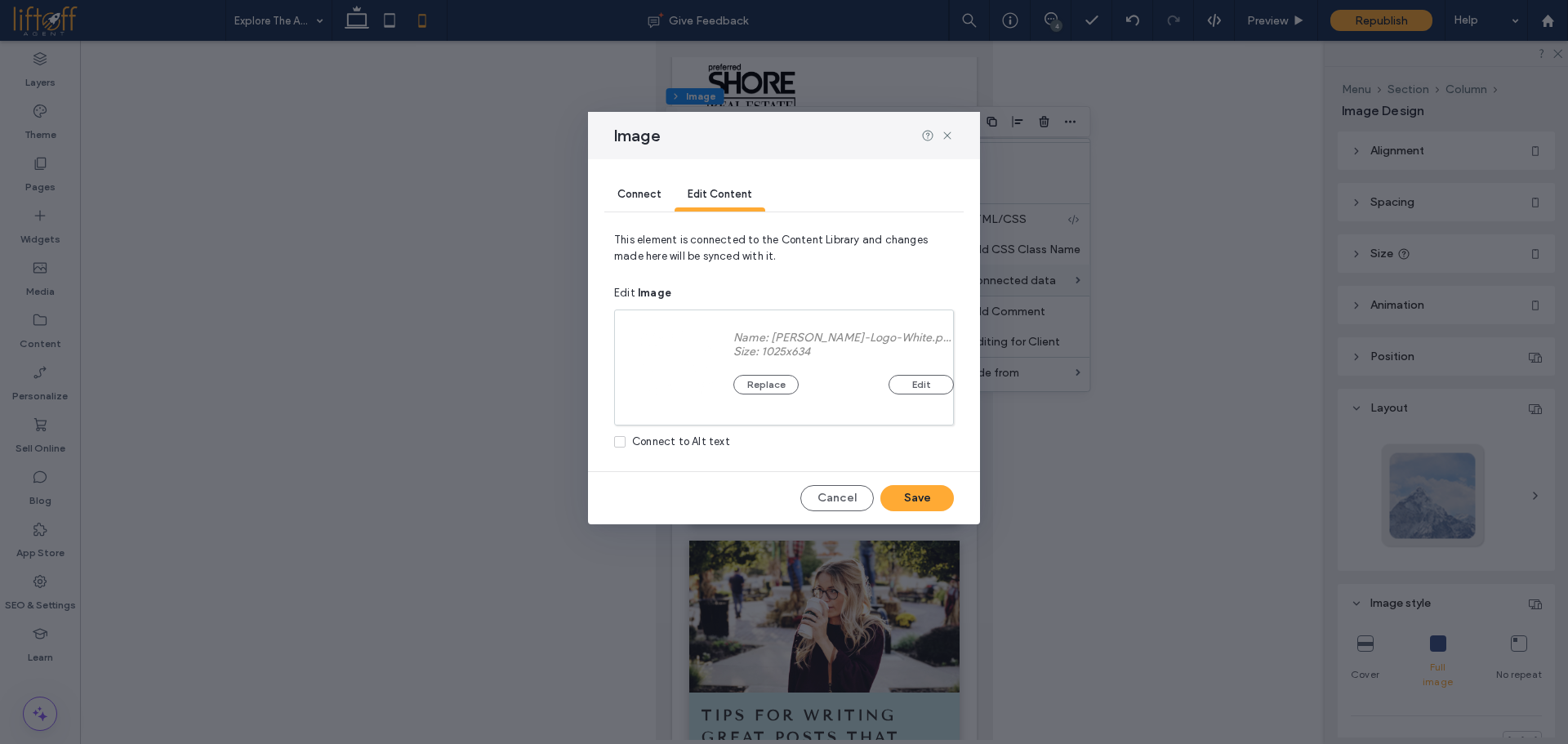
click at [651, 195] on span "Connect" at bounding box center [639, 194] width 44 height 13
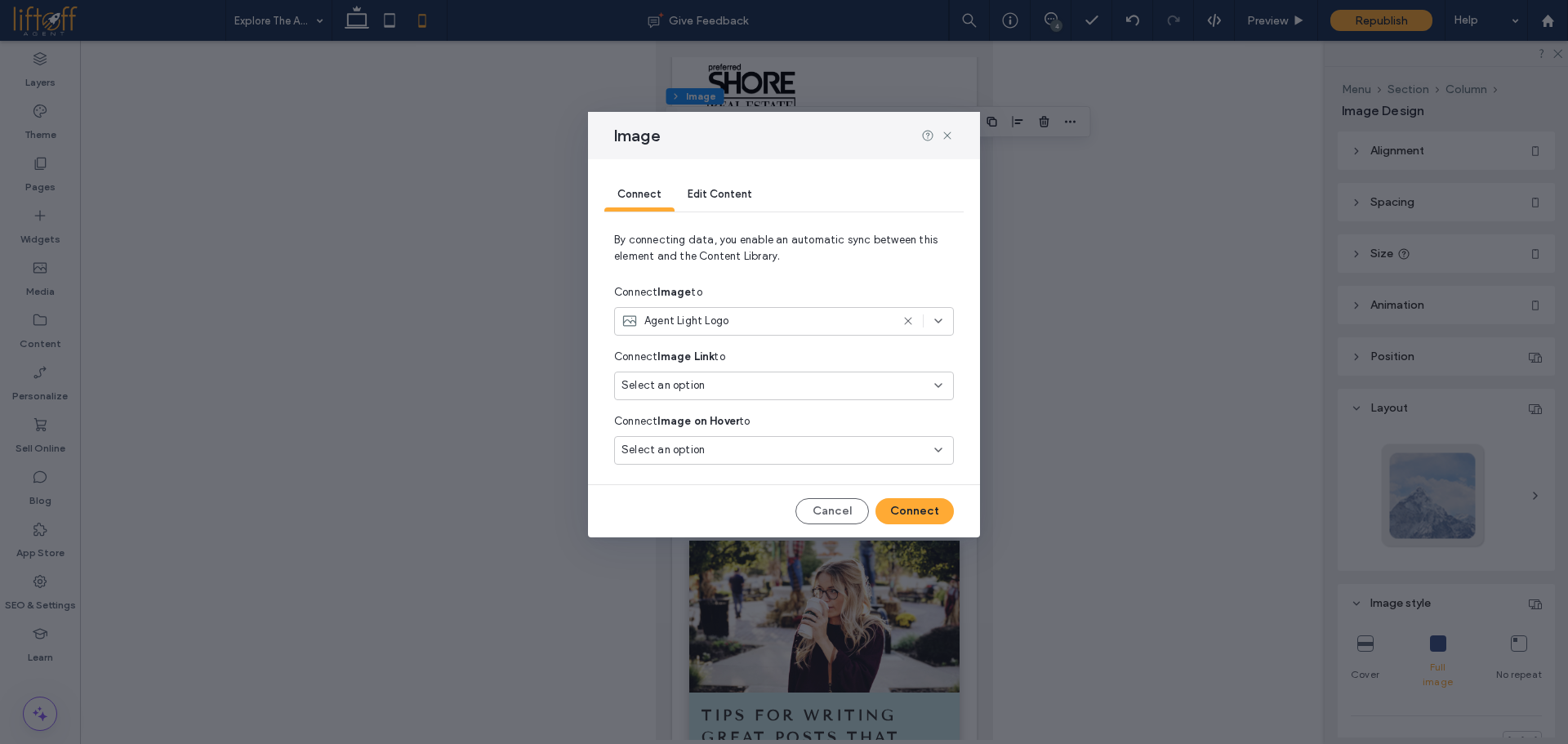
click at [735, 316] on div "Agent Light Logo" at bounding box center [755, 321] width 269 height 16
click at [741, 438] on div "Broker Dark Logo" at bounding box center [784, 436] width 338 height 29
click at [801, 383] on div "Select an option" at bounding box center [774, 385] width 306 height 16
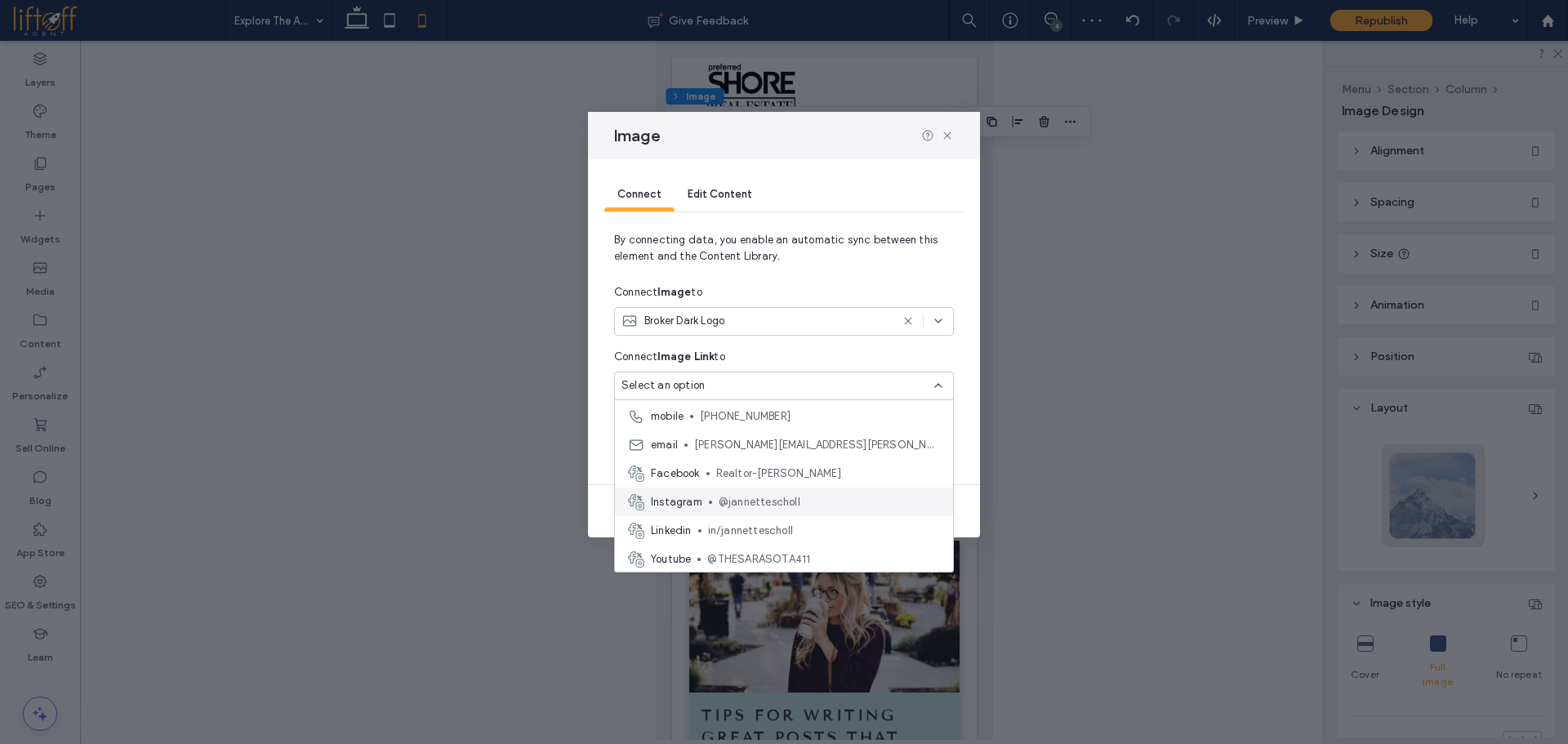
scroll to position [29, 0]
click at [796, 280] on div "Connect Image to" at bounding box center [784, 292] width 340 height 30
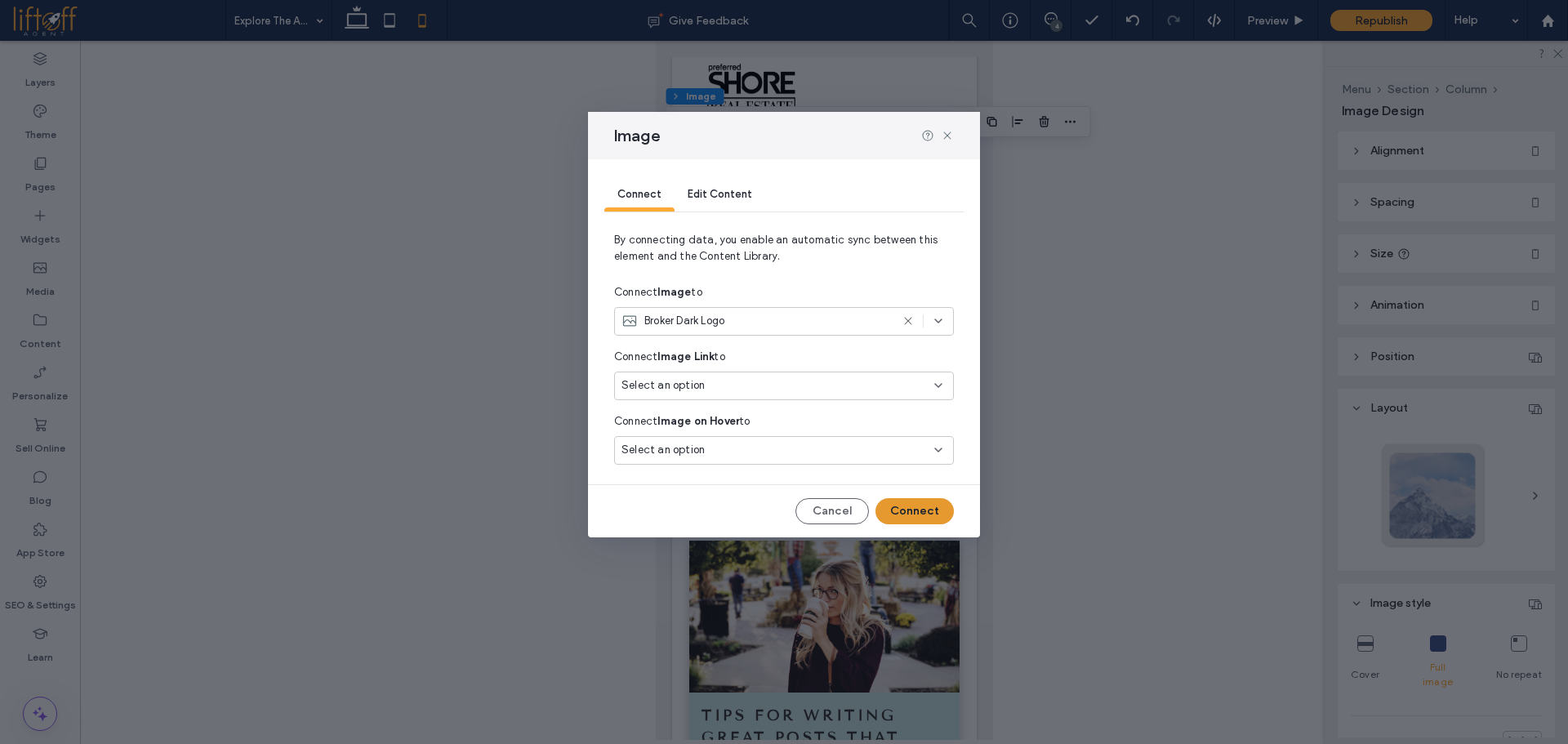
click at [908, 513] on button "Connect" at bounding box center [914, 511] width 79 height 26
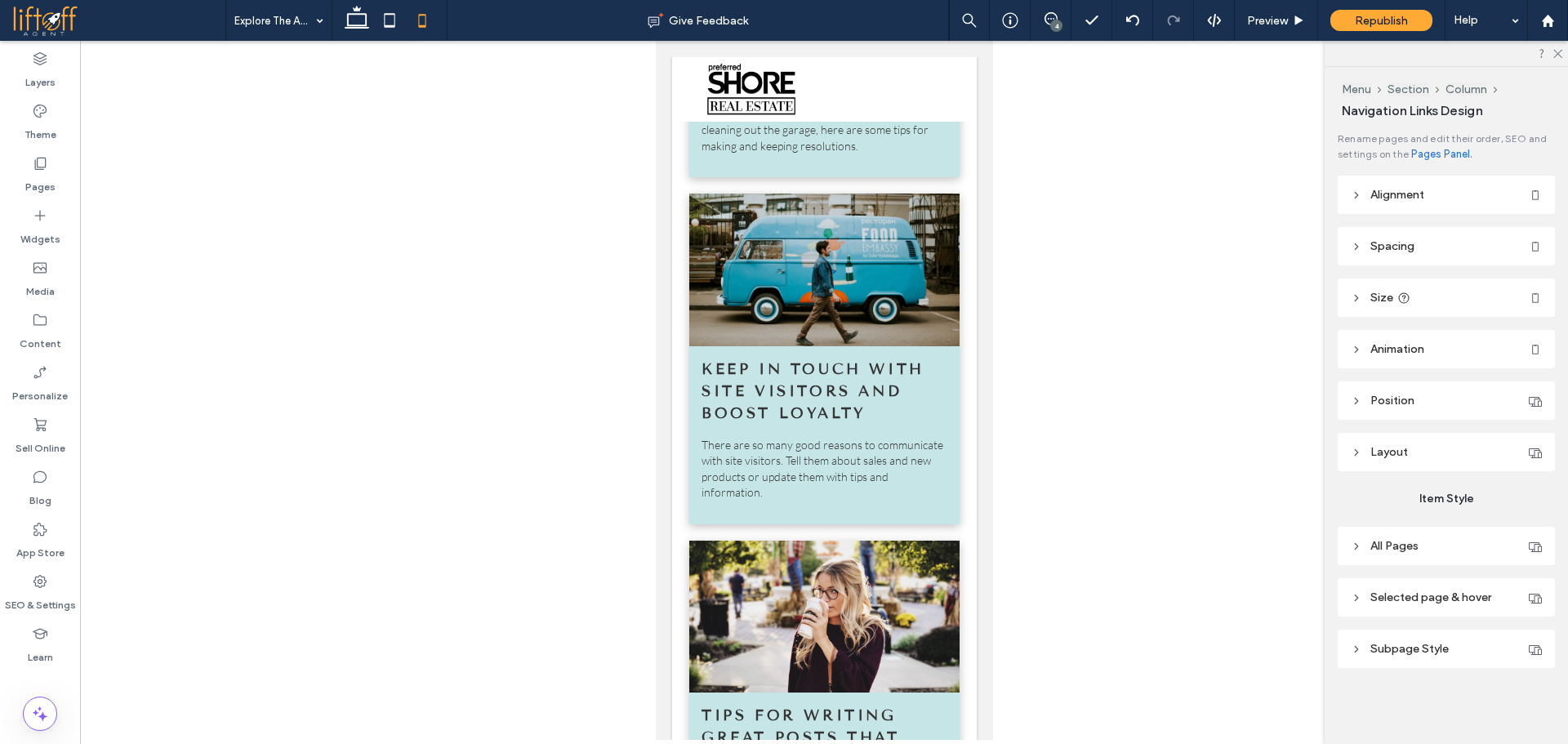
type input "***"
type input "****"
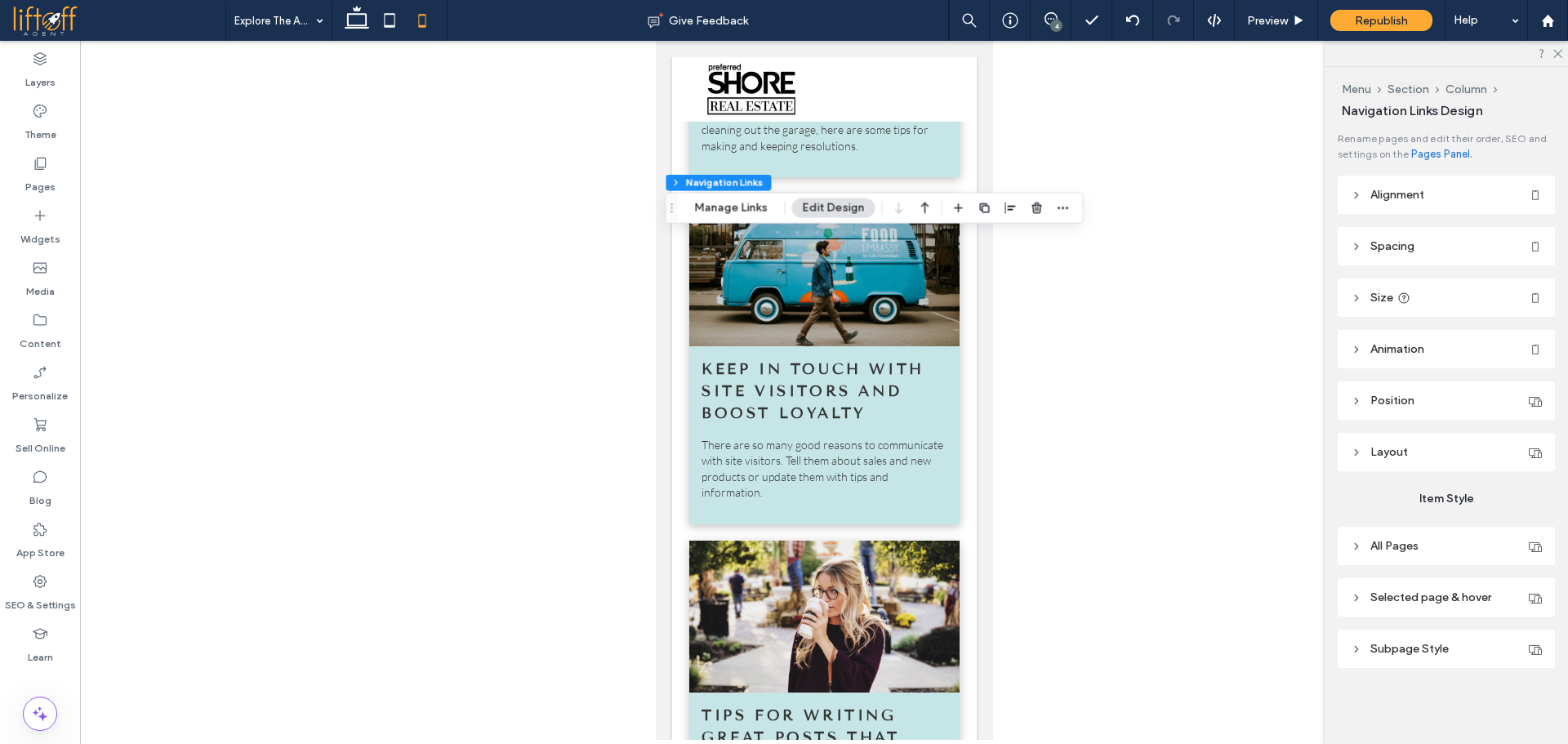
click at [1462, 554] on header "All Pages" at bounding box center [1446, 545] width 217 height 38
click at [1483, 585] on span "Link Text" at bounding box center [1494, 589] width 43 height 13
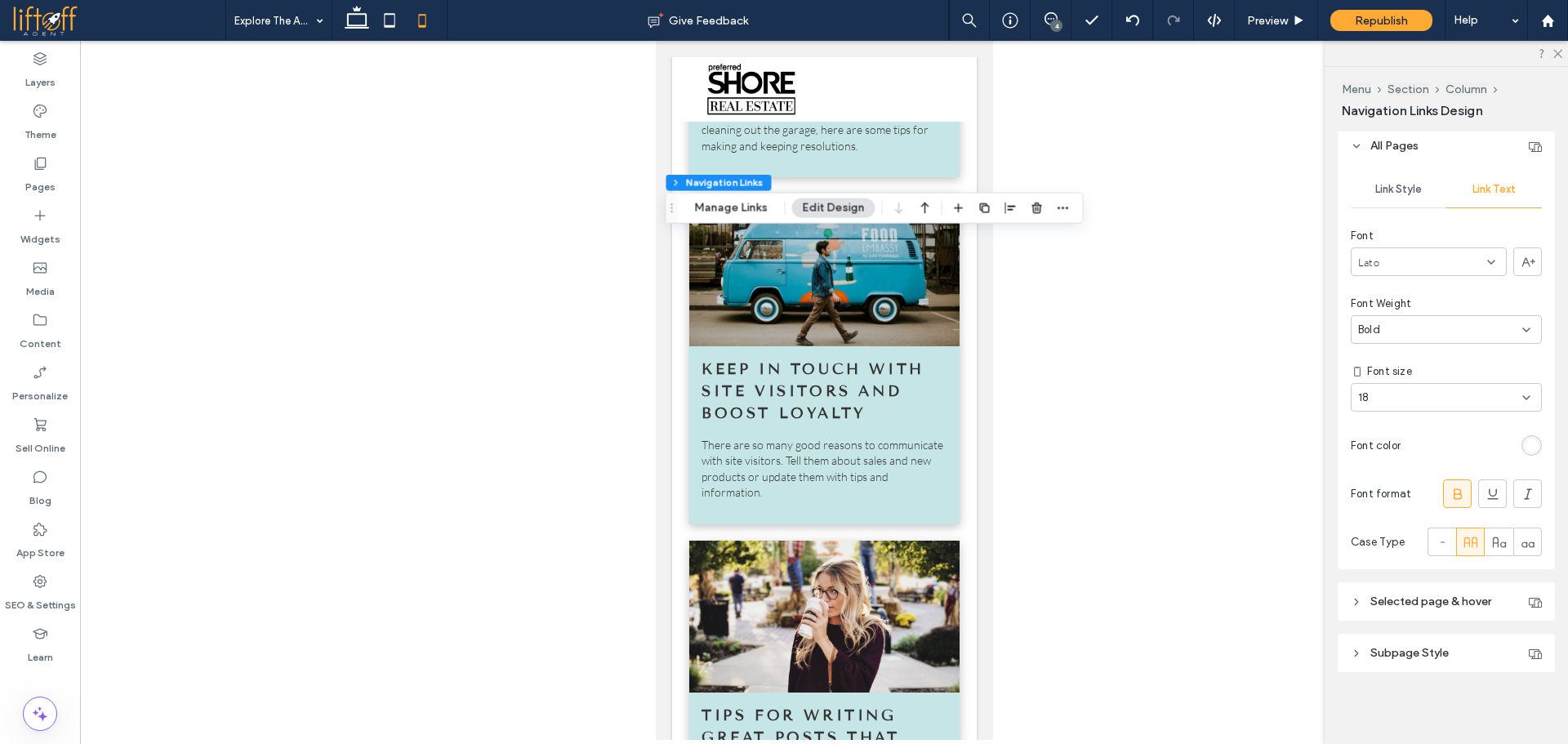
click at [1526, 450] on div "rgb(255, 255, 255)" at bounding box center [1531, 445] width 14 height 14
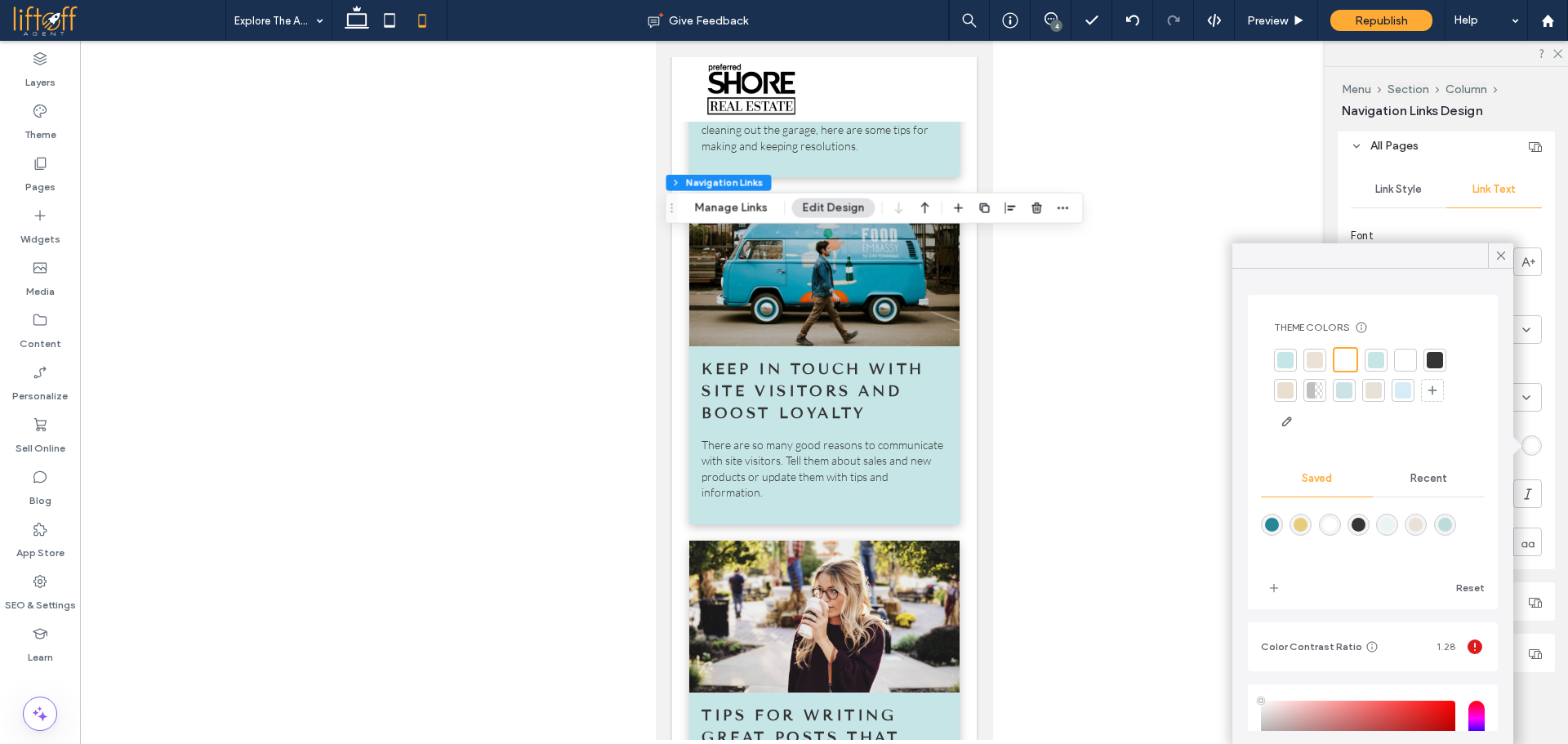
click at [1432, 361] on div at bounding box center [1435, 360] width 16 height 16
click at [1503, 257] on icon at bounding box center [1501, 256] width 14 height 14
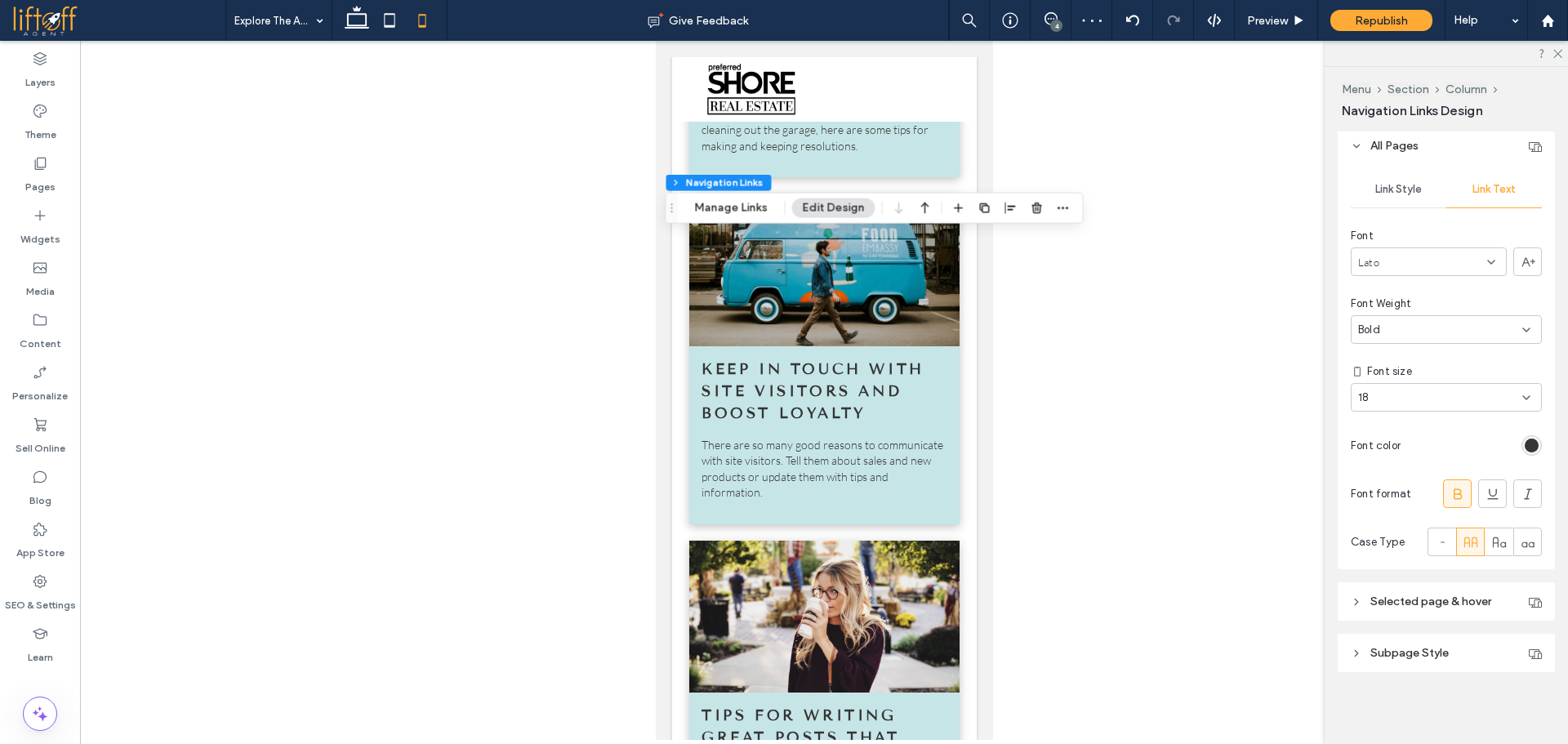
click at [1411, 190] on span "Link Style" at bounding box center [1398, 189] width 46 height 13
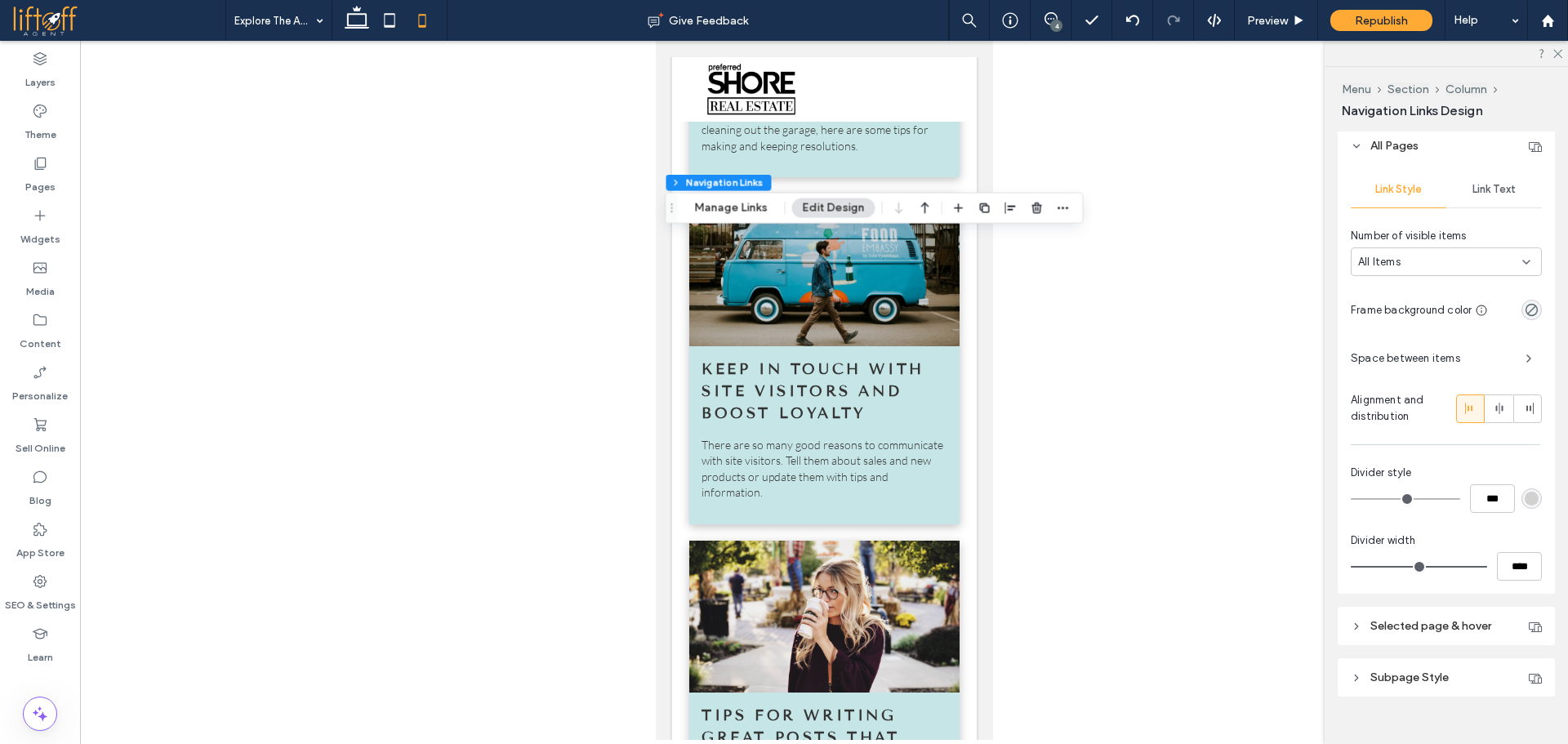
click at [1459, 625] on span "Selected page & hover" at bounding box center [1431, 625] width 121 height 14
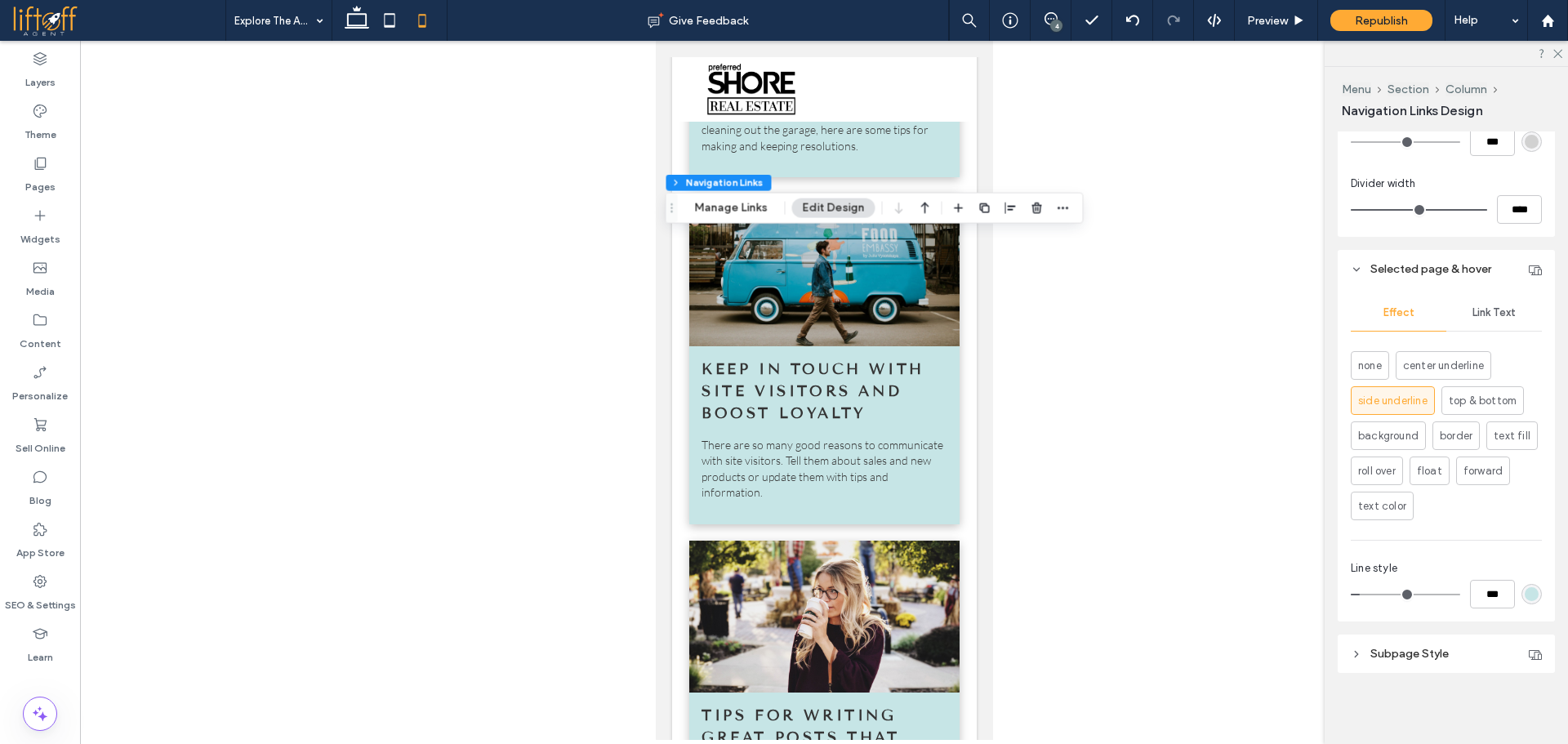
click at [1525, 590] on div "rgb(198, 229, 230)" at bounding box center [1531, 593] width 14 height 14
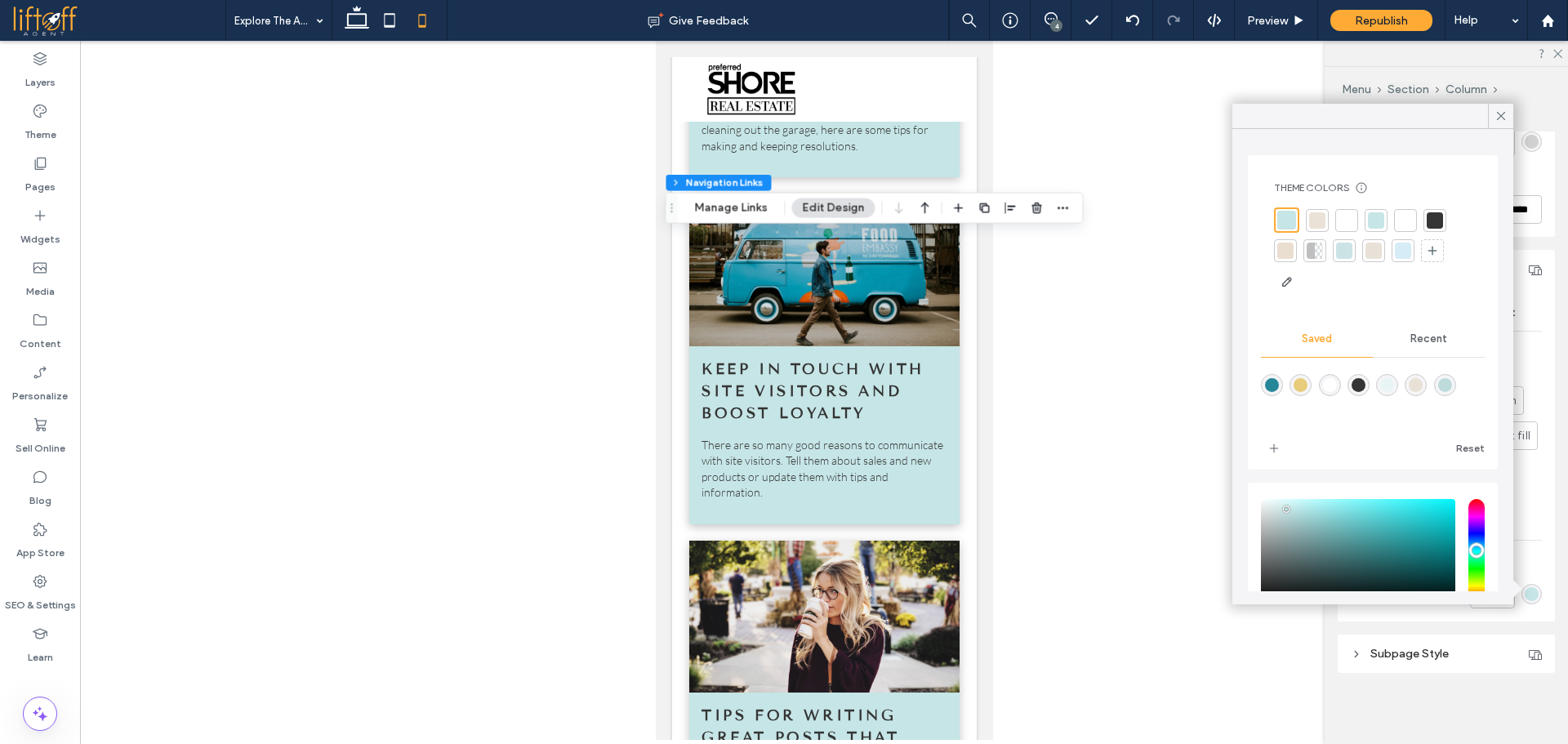
click at [1502, 114] on icon at bounding box center [1501, 116] width 14 height 14
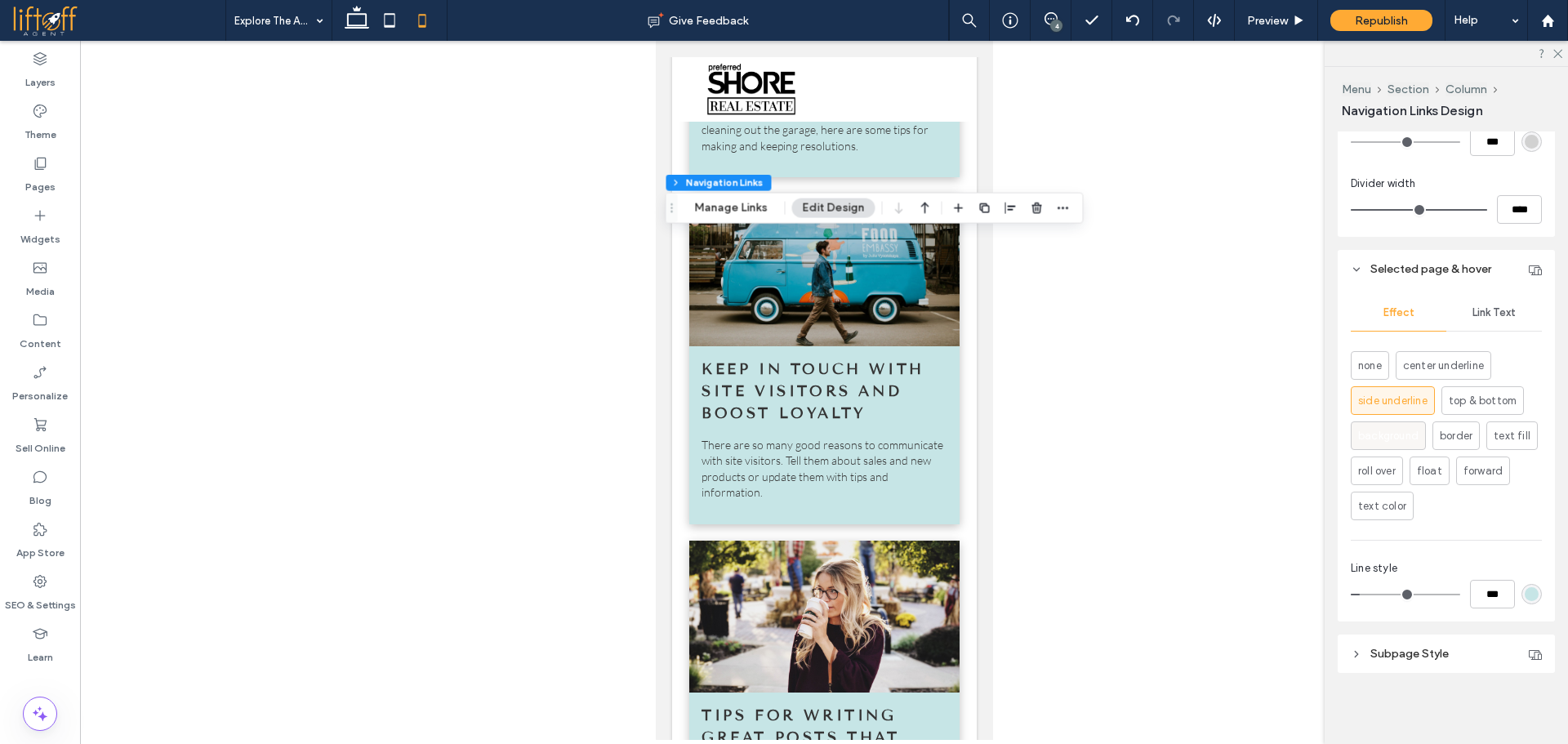
click at [1377, 435] on span "background" at bounding box center [1388, 436] width 61 height 16
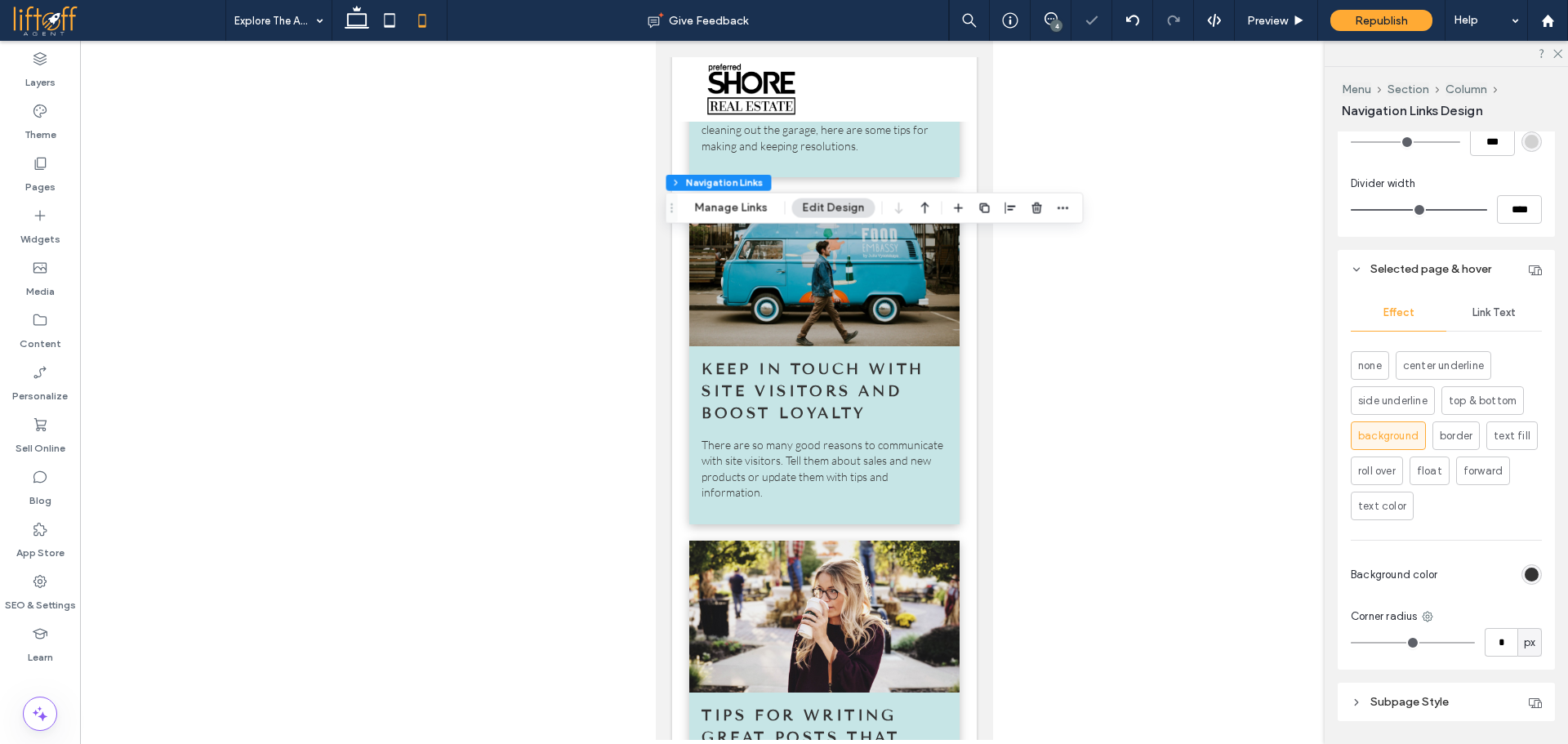
click at [1525, 569] on div "rgb(51, 51, 51)" at bounding box center [1531, 574] width 14 height 14
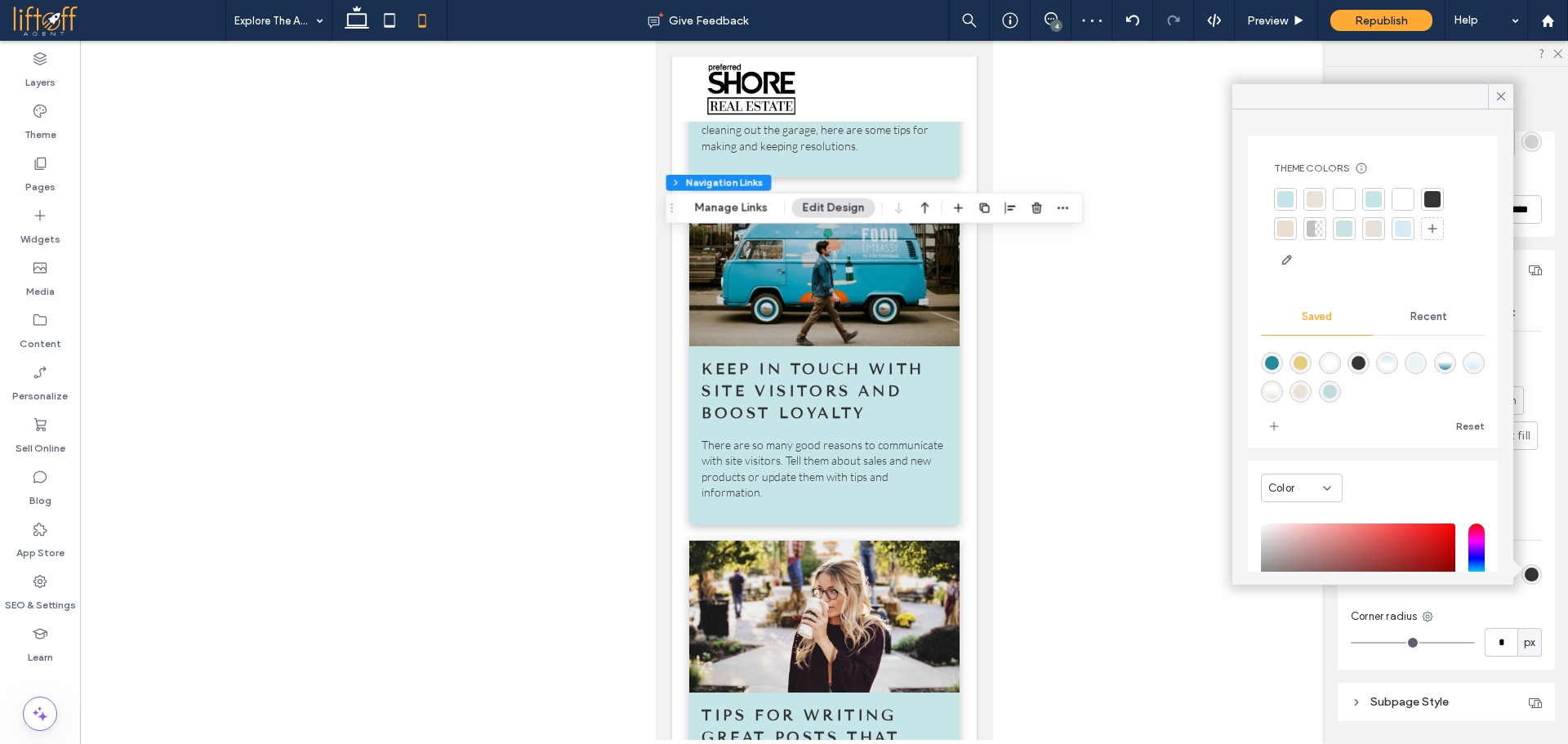
click at [1289, 197] on div at bounding box center [1285, 199] width 16 height 16
click at [1501, 102] on icon at bounding box center [1501, 96] width 14 height 14
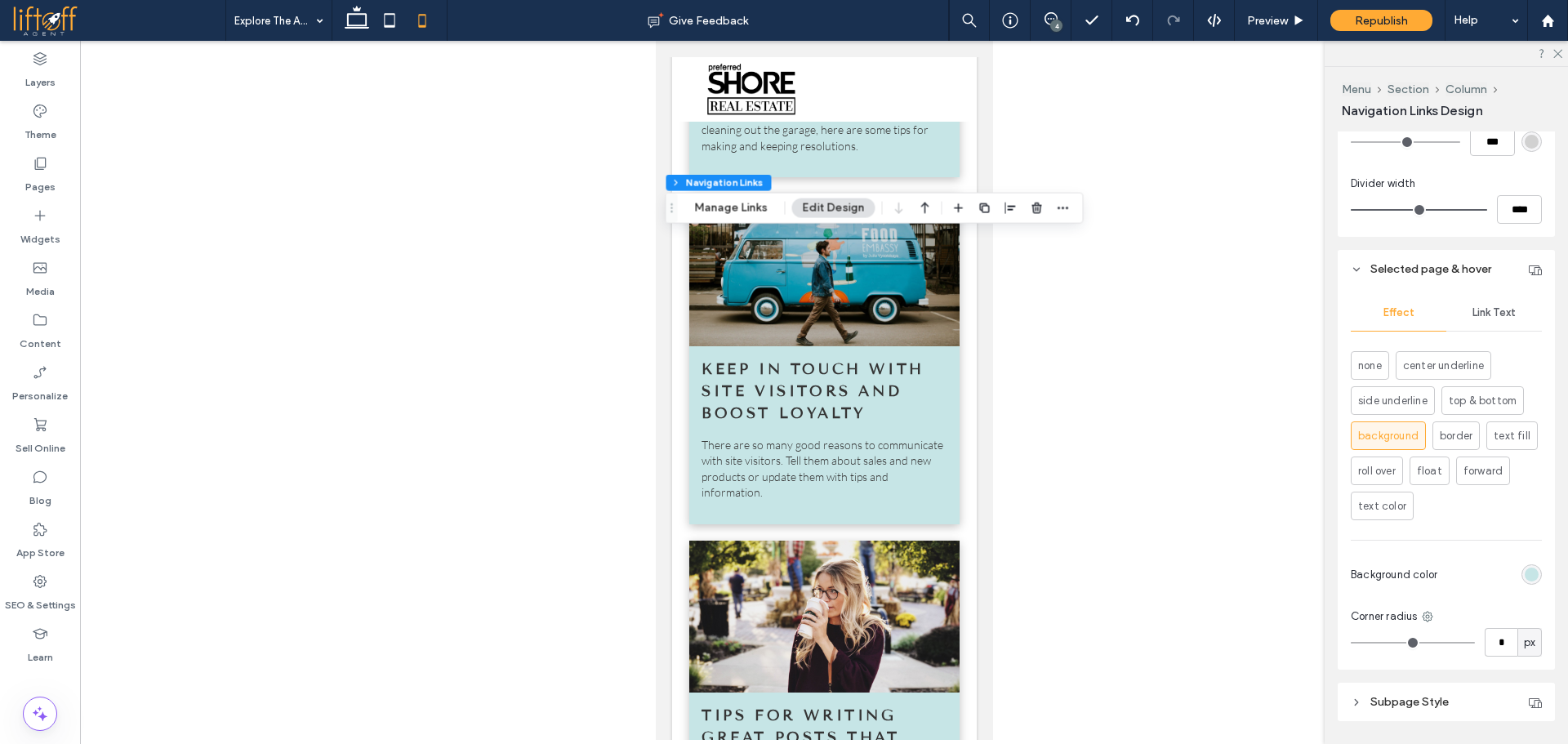
scroll to position [227, 0]
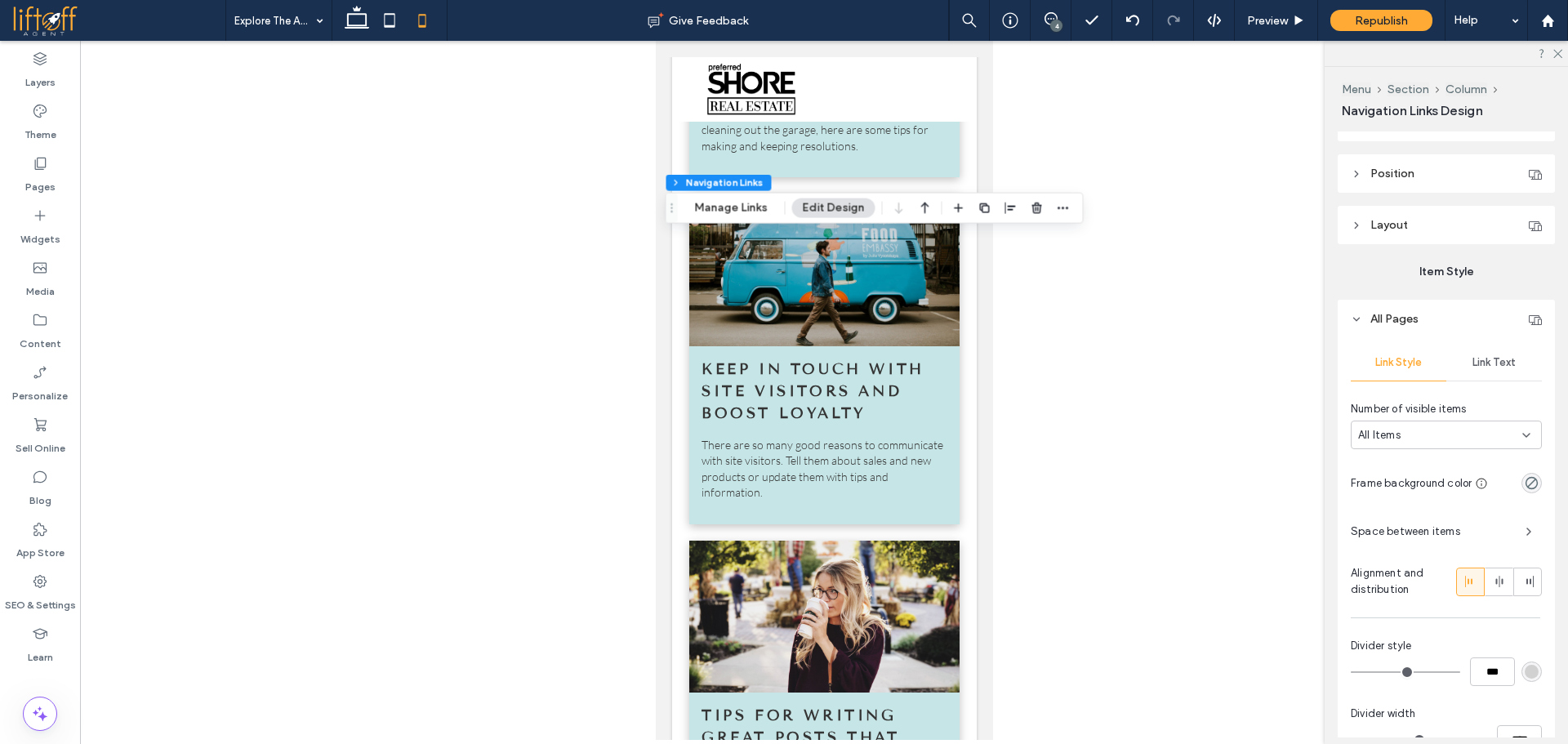
click at [1480, 358] on span "Link Text" at bounding box center [1494, 363] width 43 height 13
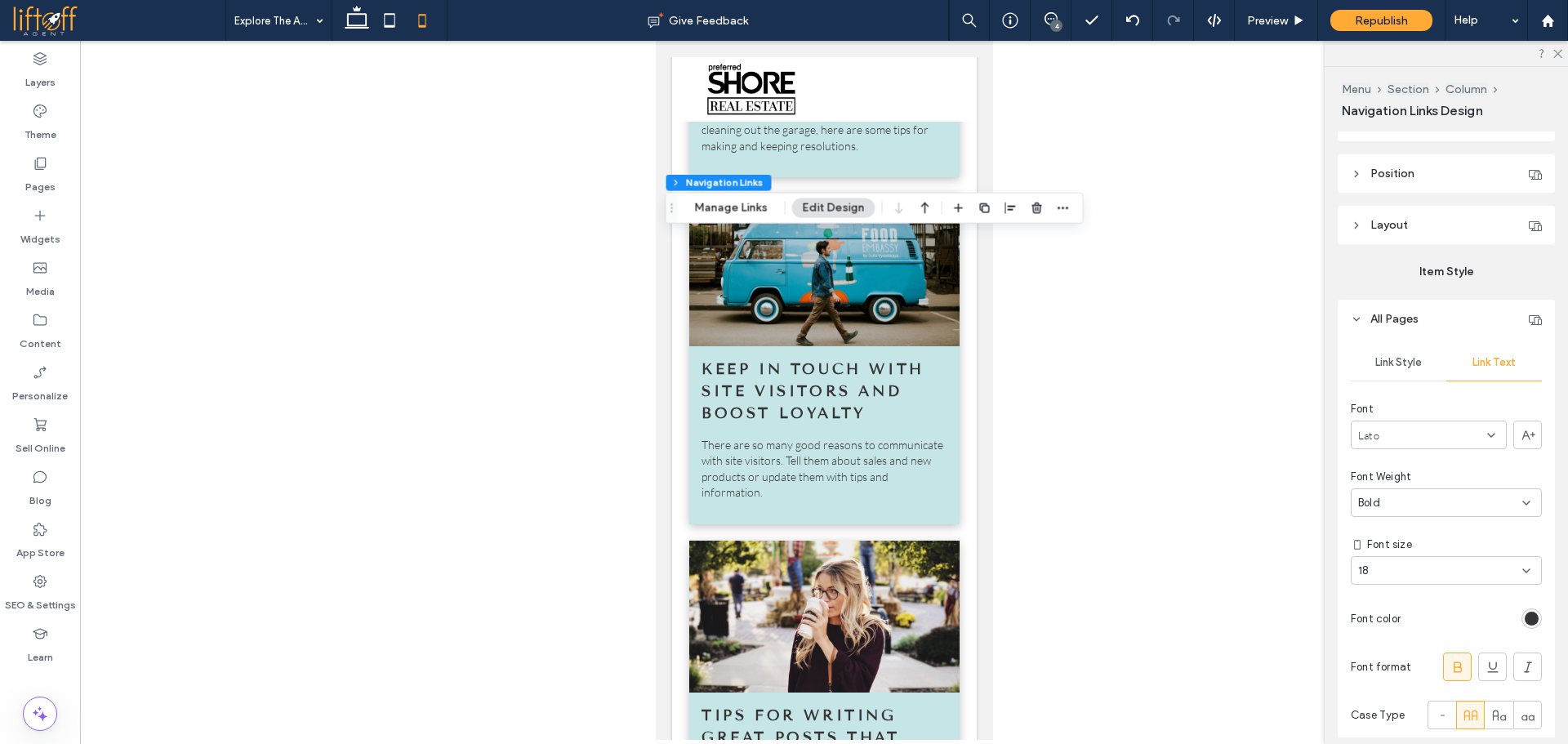
click at [1404, 364] on span "Link Style" at bounding box center [1398, 363] width 46 height 13
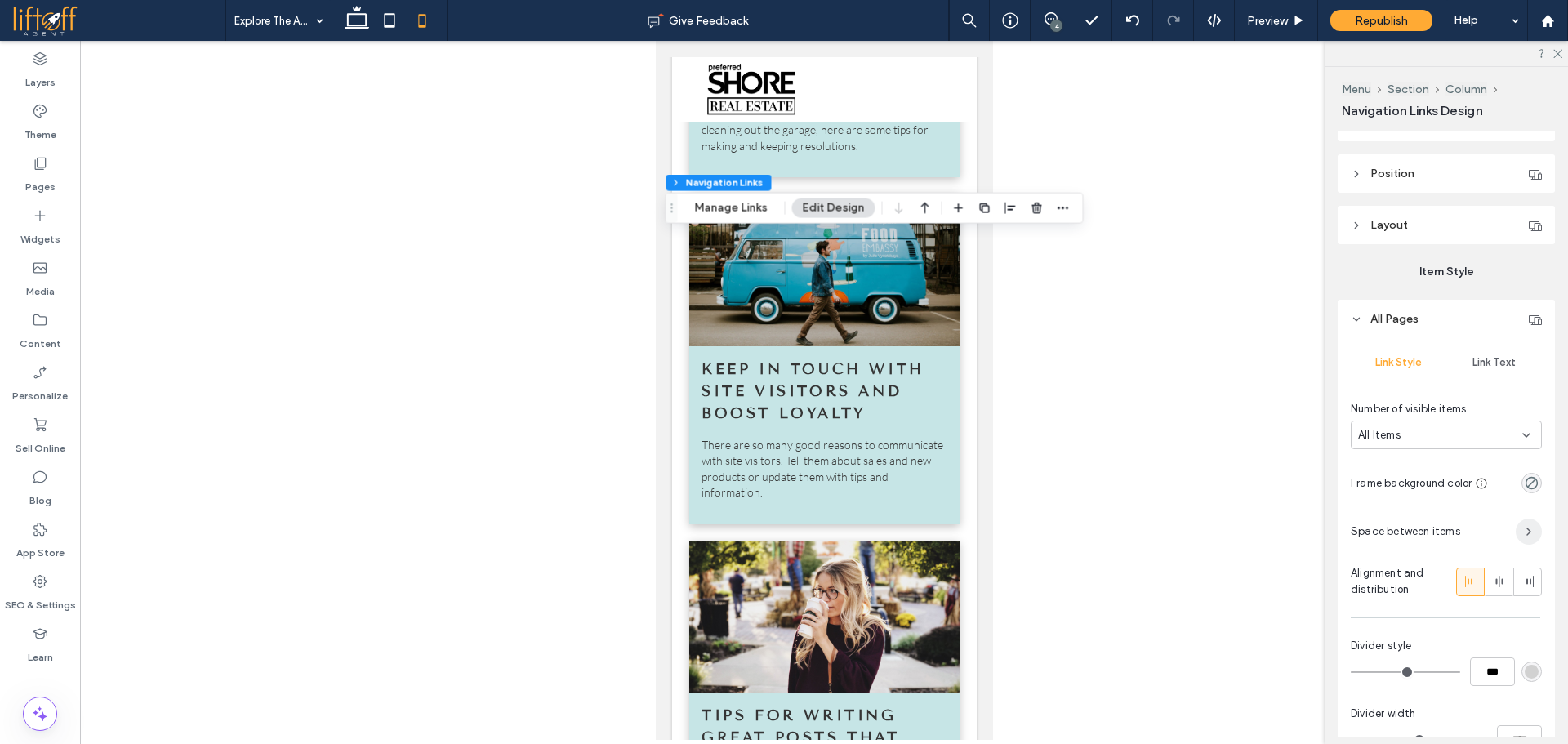
click at [1522, 532] on icon "button" at bounding box center [1528, 532] width 13 height 13
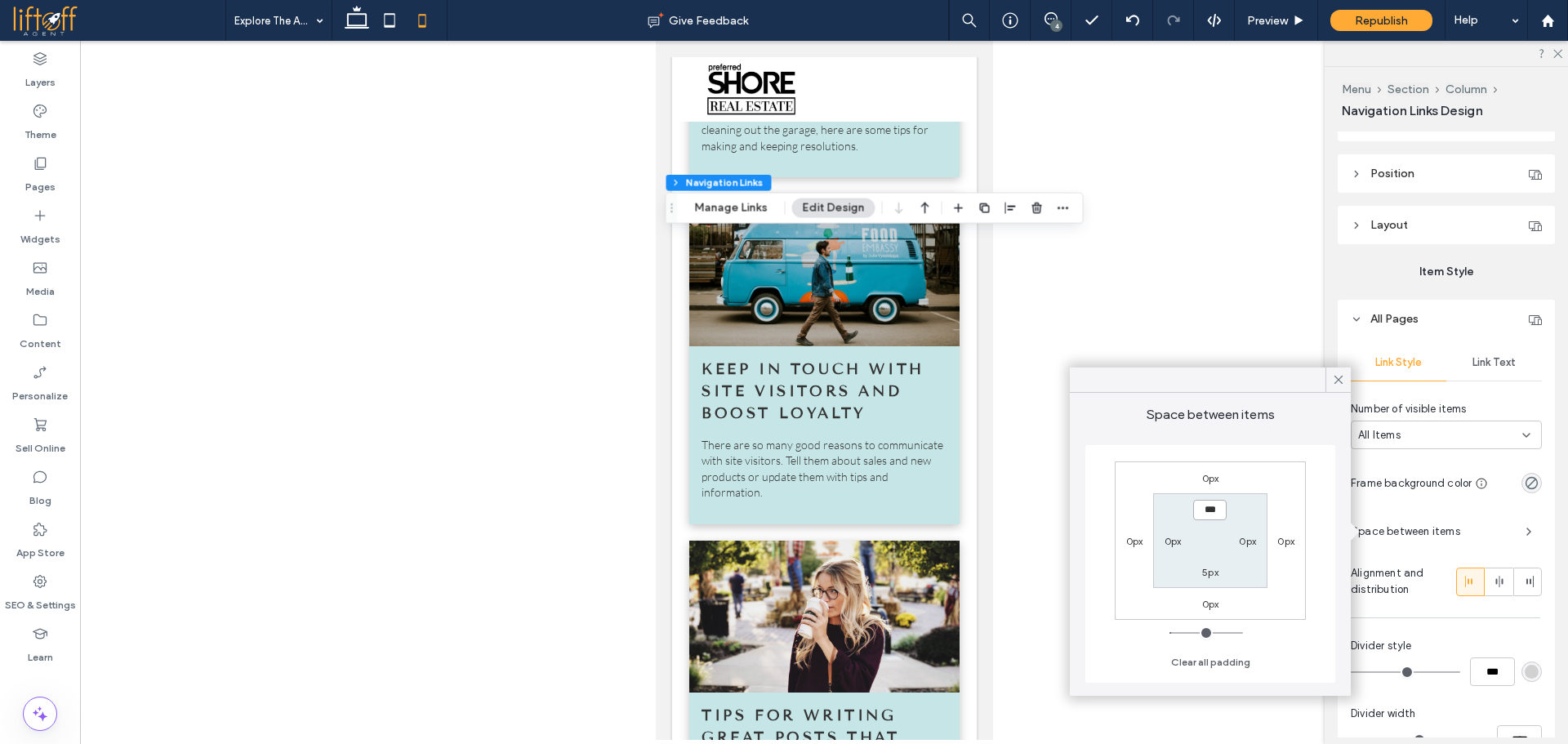
click at [1208, 511] on input "***" at bounding box center [1209, 510] width 33 height 21
type input "****"
type input "**"
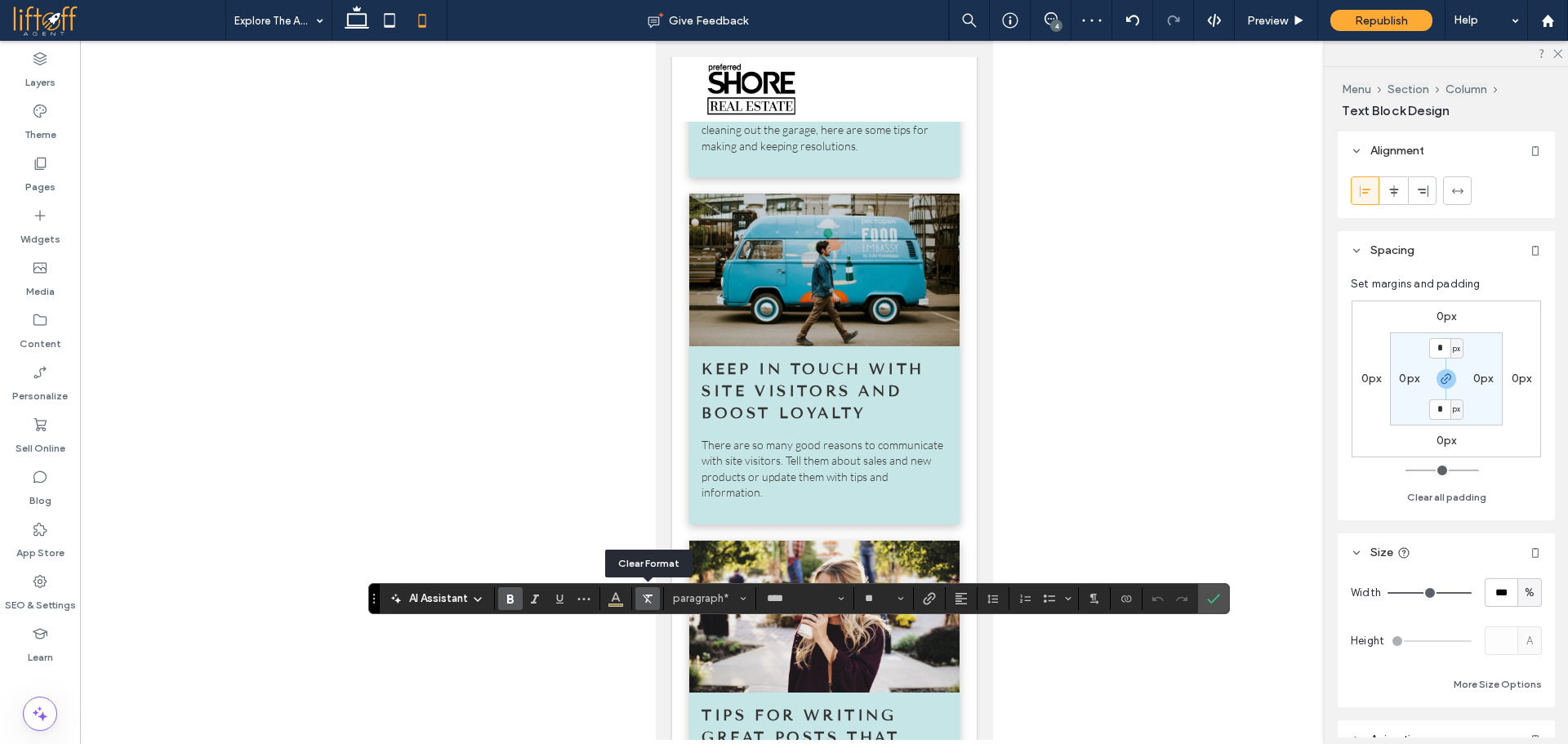
click at [647, 598] on icon "Clear Format" at bounding box center [647, 598] width 13 height 13
click at [507, 607] on span "Bold" at bounding box center [507, 598] width 7 height 23
click at [619, 601] on use "Color" at bounding box center [616, 597] width 9 height 9
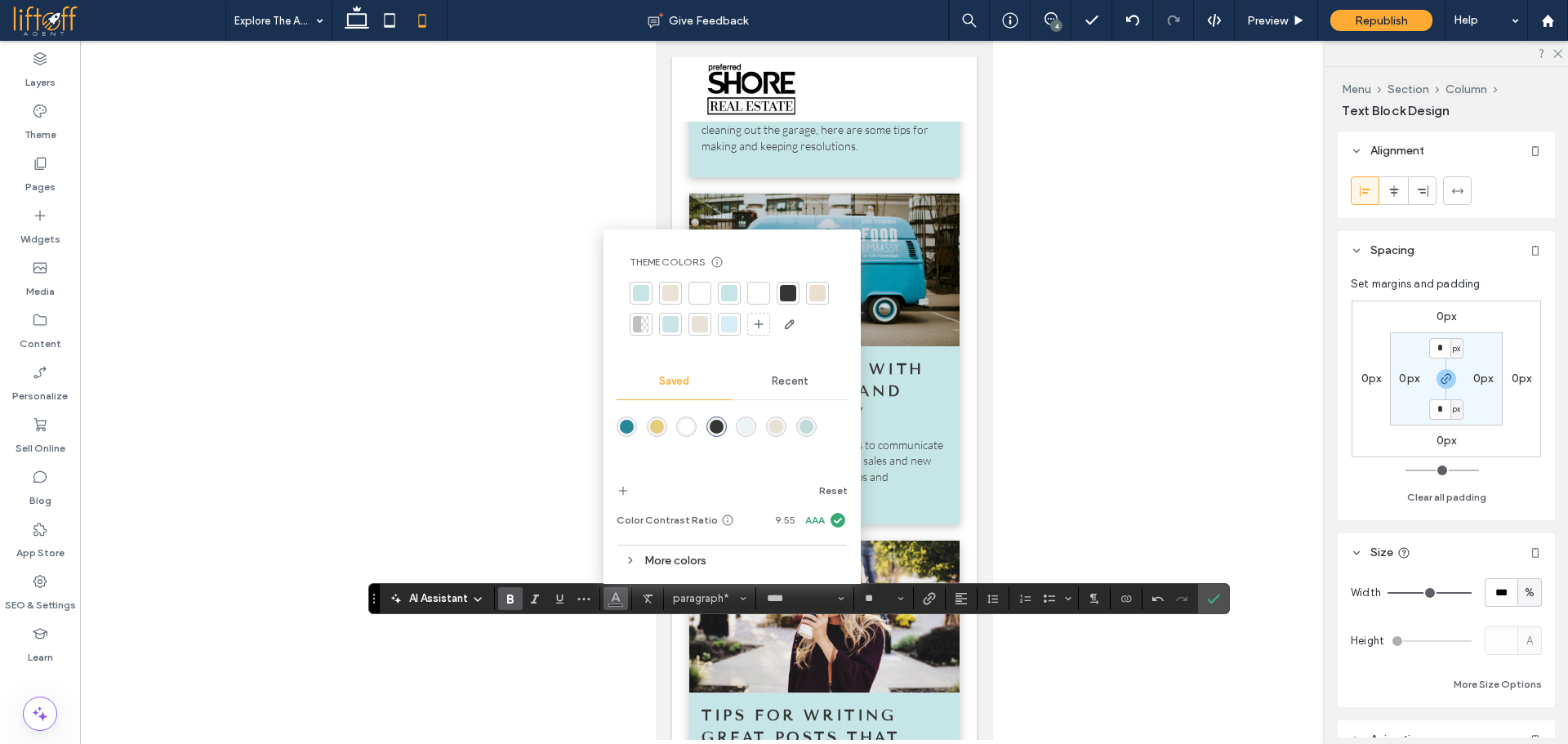
click at [719, 421] on div "rgba(53,53,53,1)" at bounding box center [716, 426] width 14 height 14
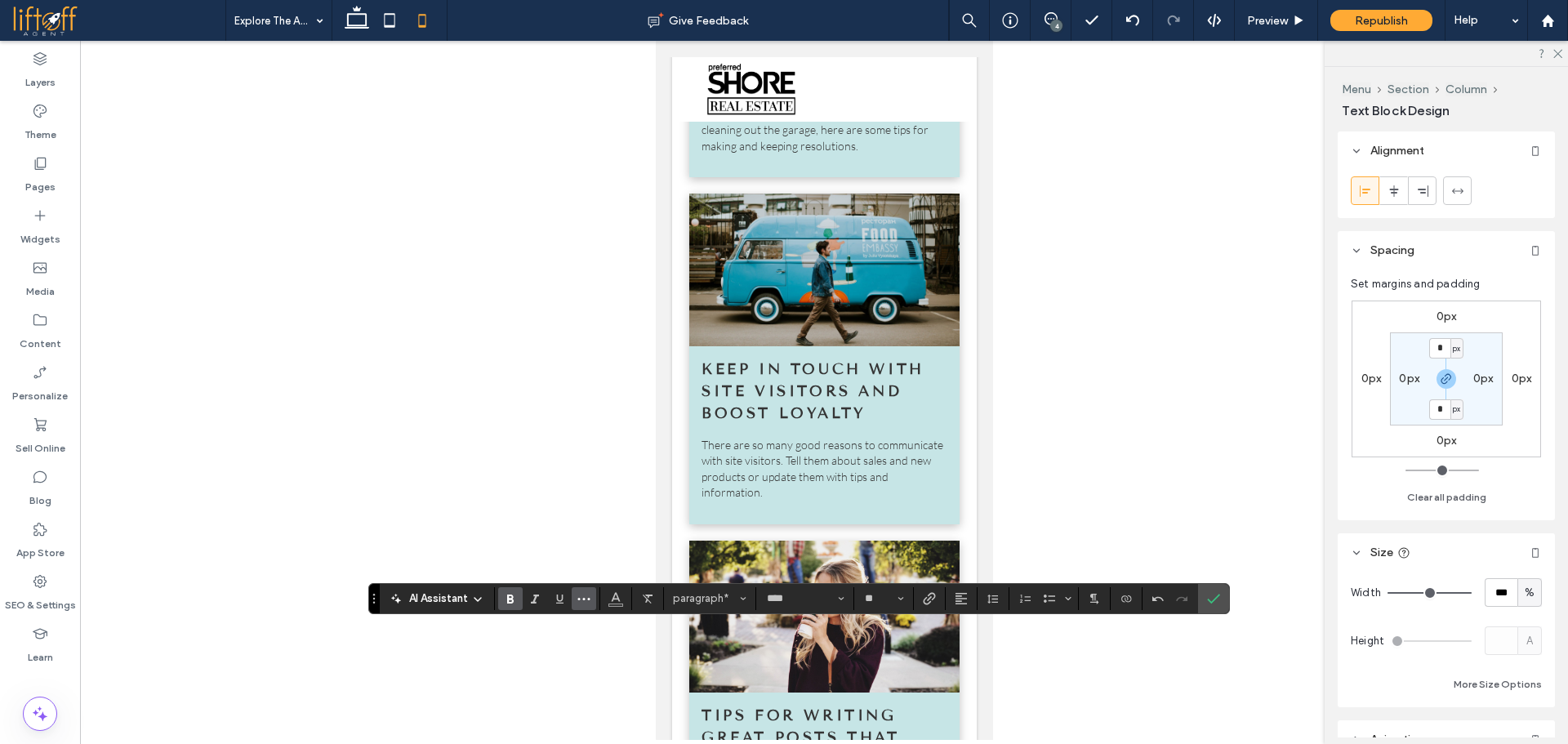
click at [590, 593] on icon "More" at bounding box center [583, 598] width 13 height 13
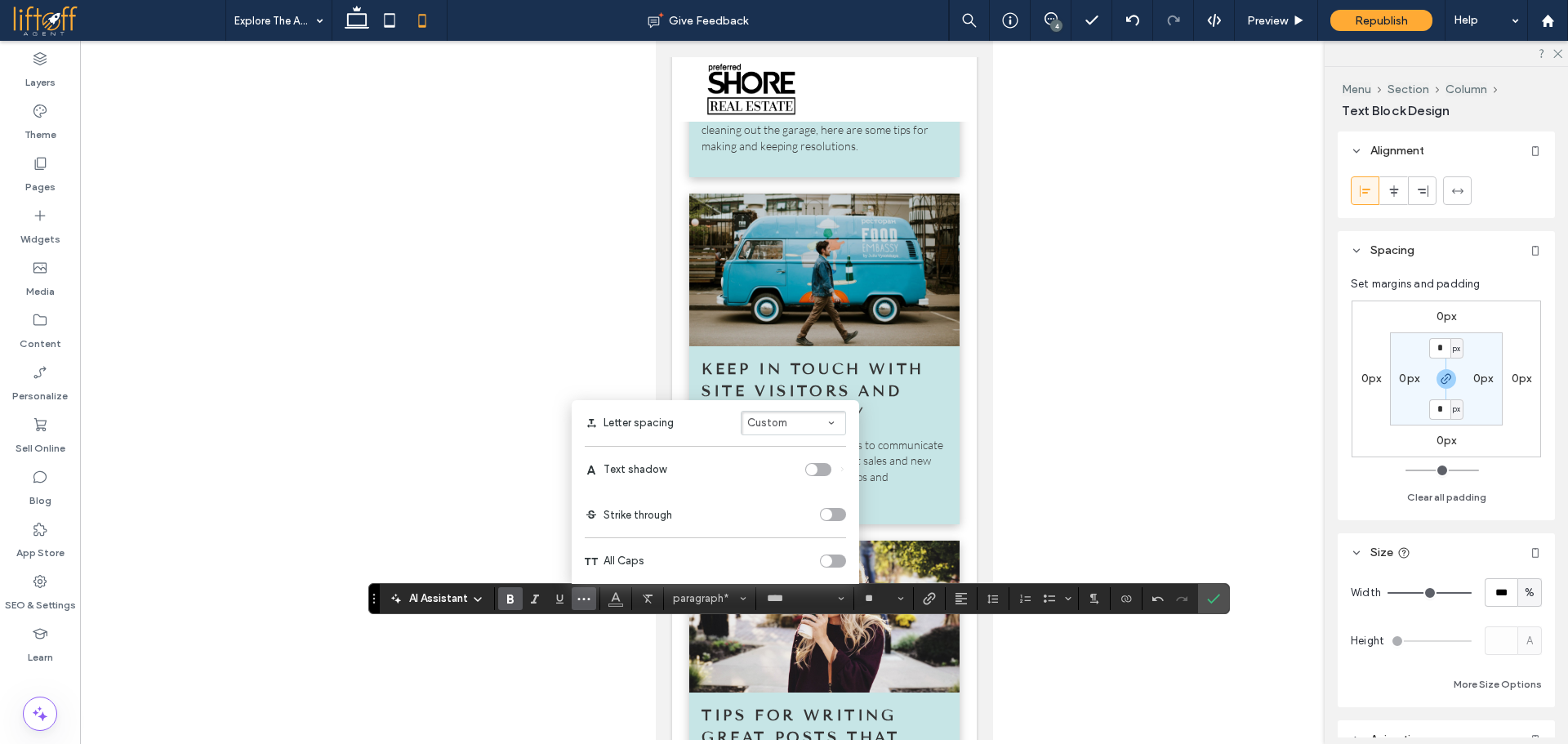
click at [835, 563] on div "toggle" at bounding box center [833, 560] width 26 height 13
click at [1214, 604] on icon "Confirm" at bounding box center [1214, 598] width 13 height 13
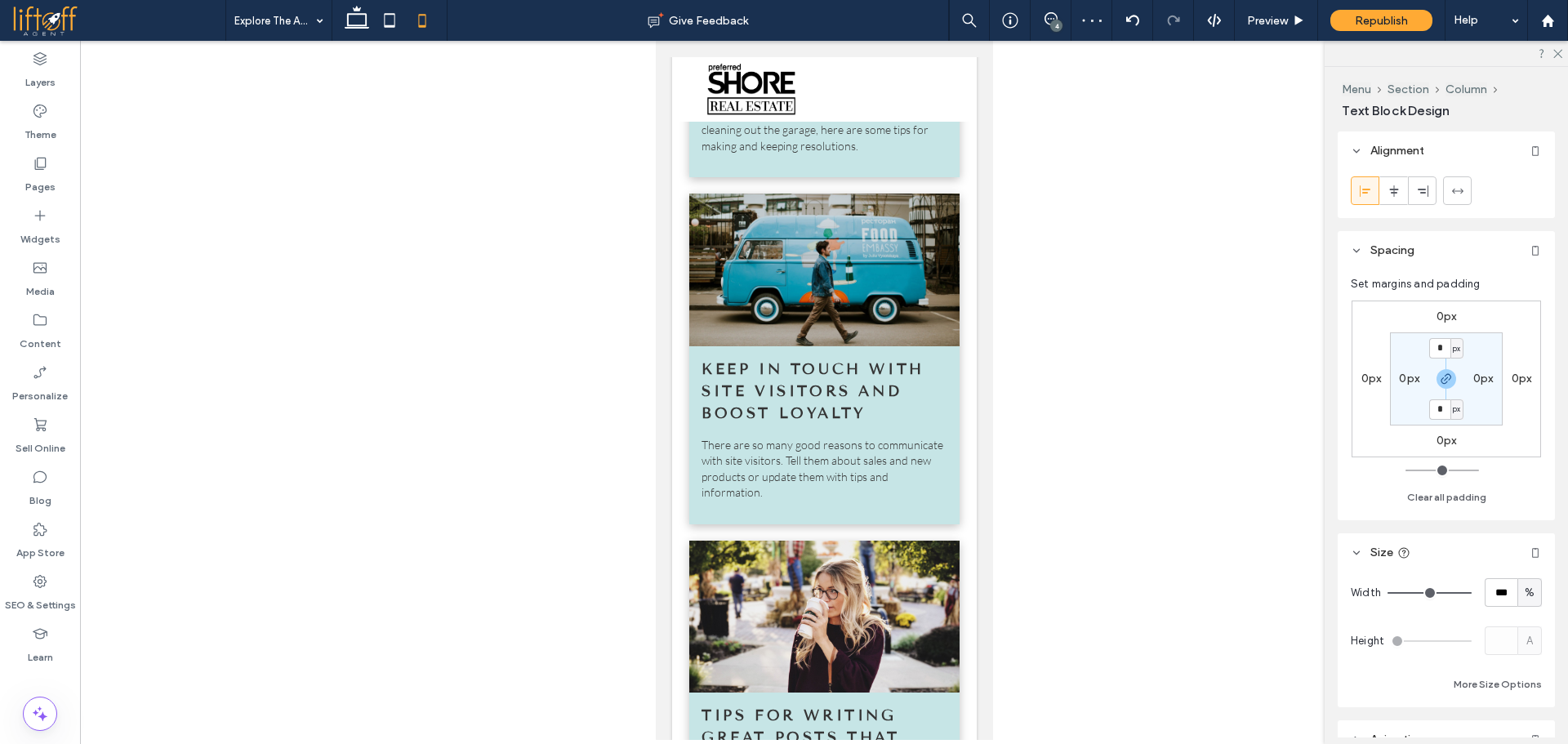
type input "****"
type input "**"
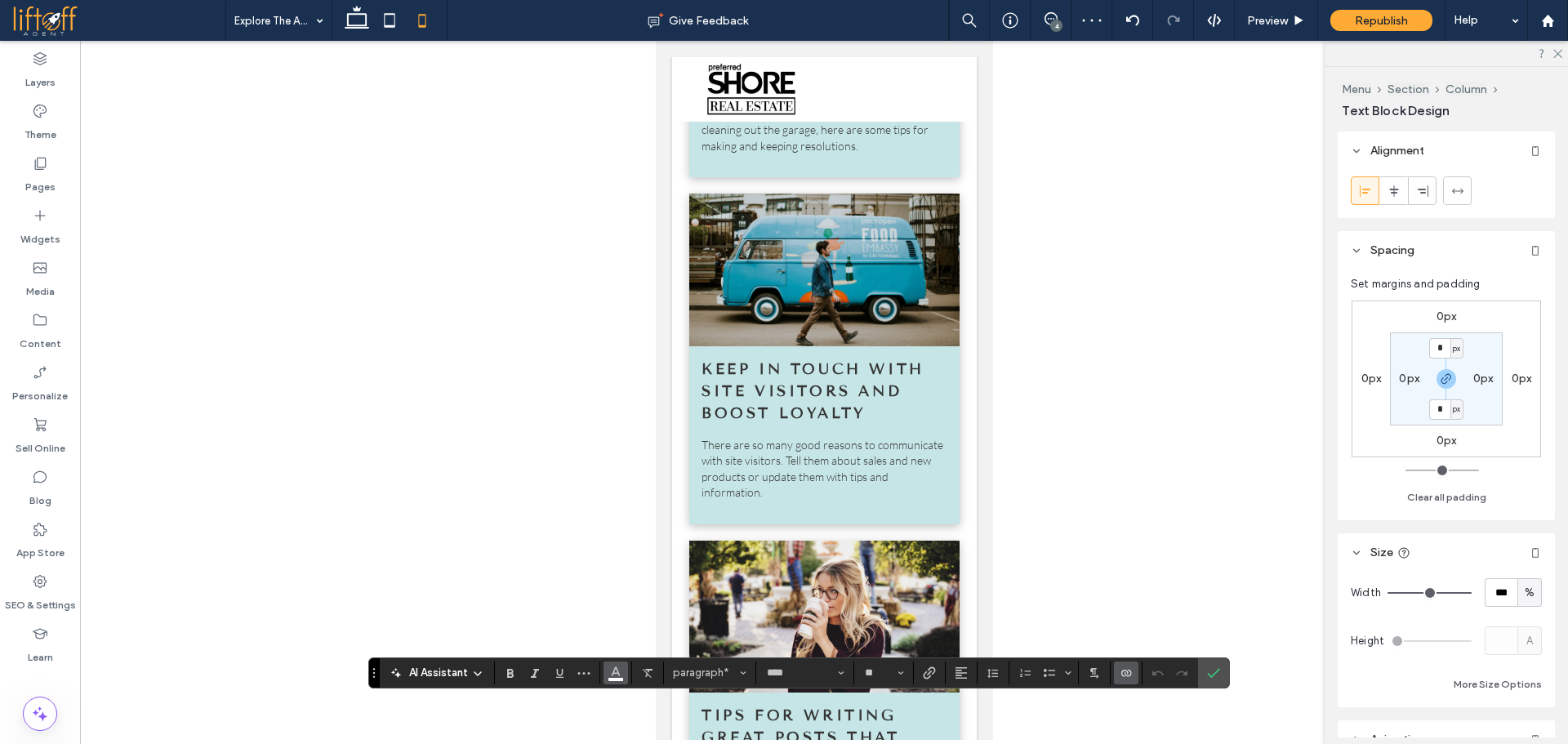
click at [619, 670] on icon "Color" at bounding box center [616, 671] width 13 height 13
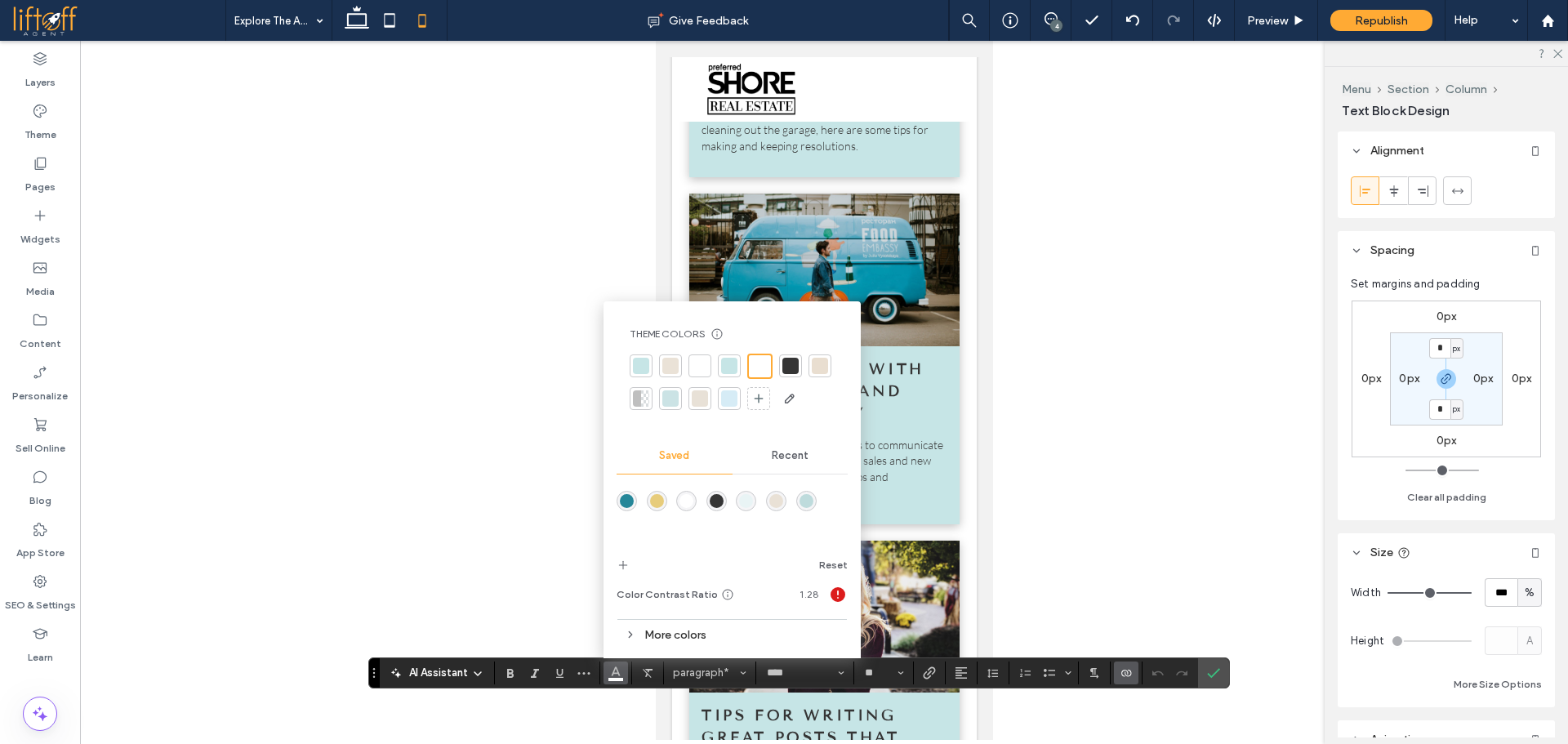
click at [717, 501] on div "rgba(53,53,53,1)" at bounding box center [716, 500] width 14 height 14
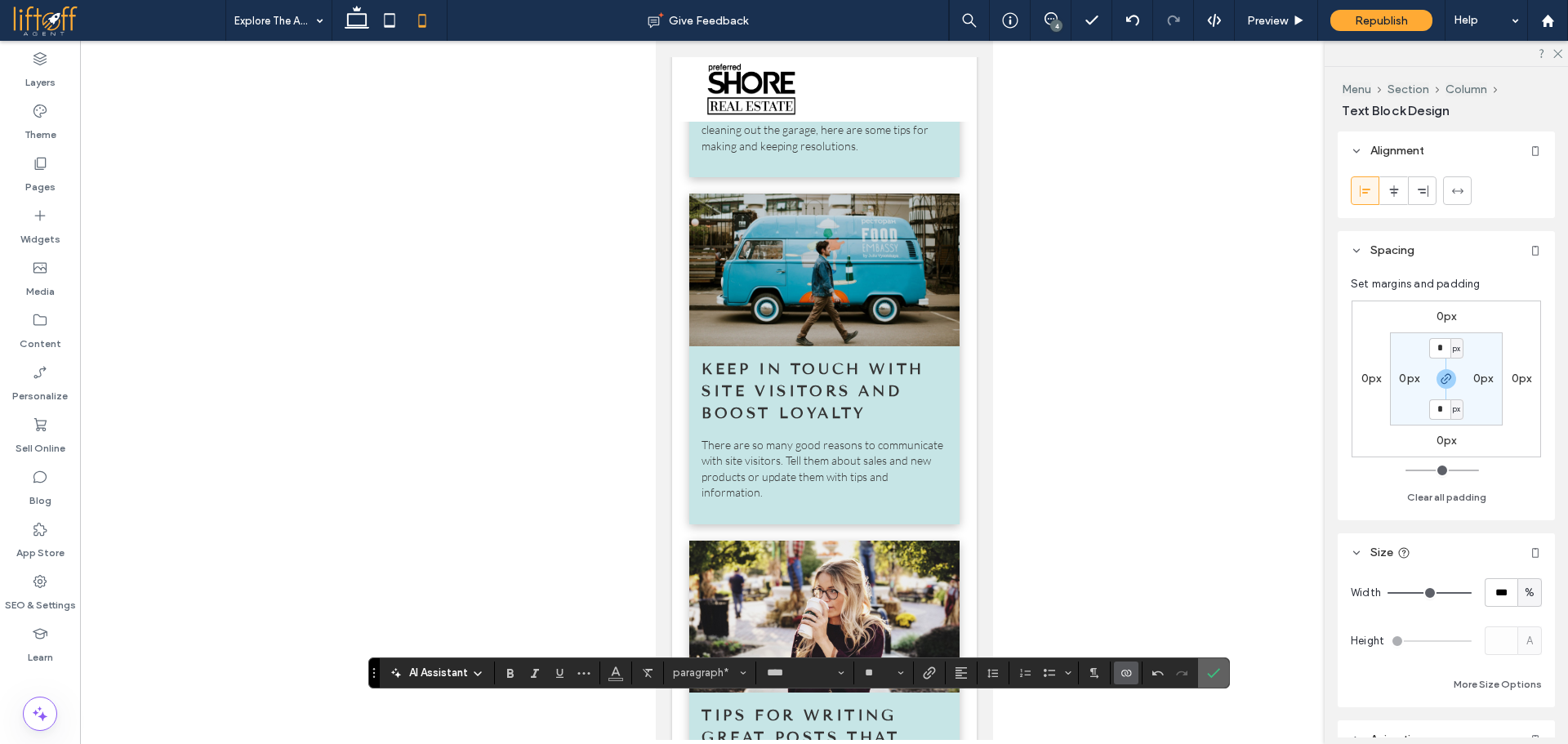
click at [1219, 678] on section at bounding box center [1214, 673] width 31 height 30
click at [1206, 677] on label "Confirm" at bounding box center [1213, 673] width 24 height 30
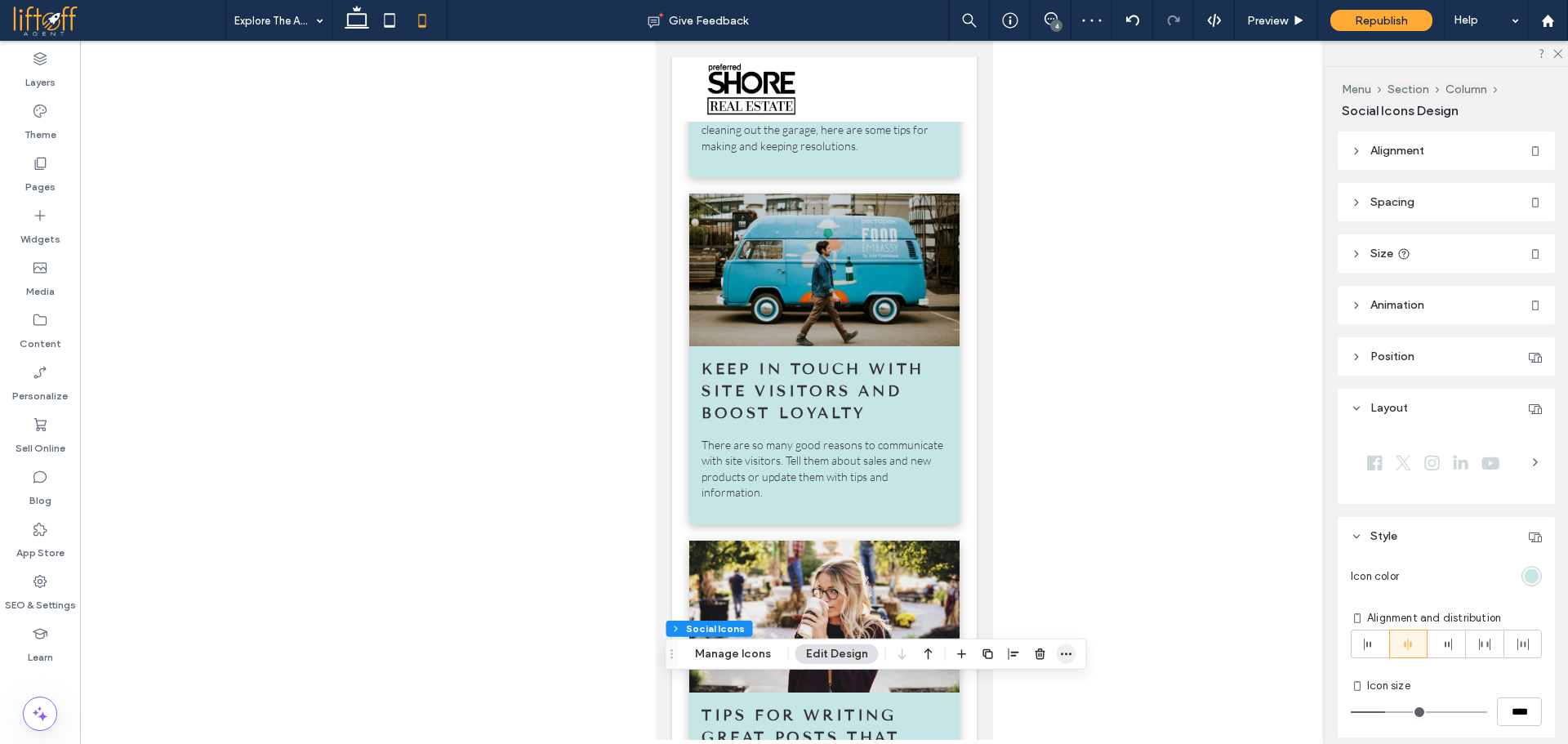
click at [1060, 652] on icon "button" at bounding box center [1066, 654] width 13 height 13
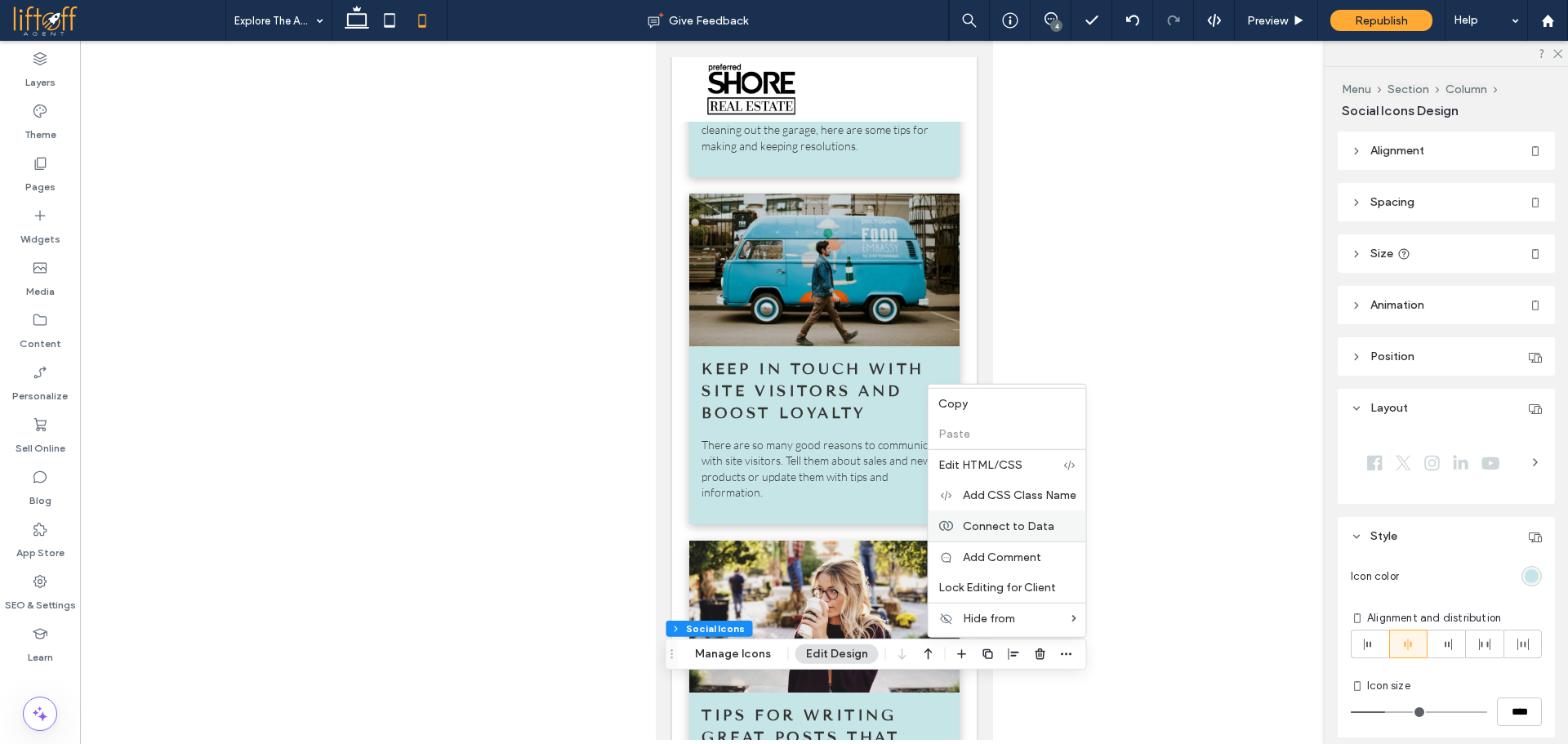
click at [1024, 521] on span "Connect to Data" at bounding box center [1008, 524] width 91 height 14
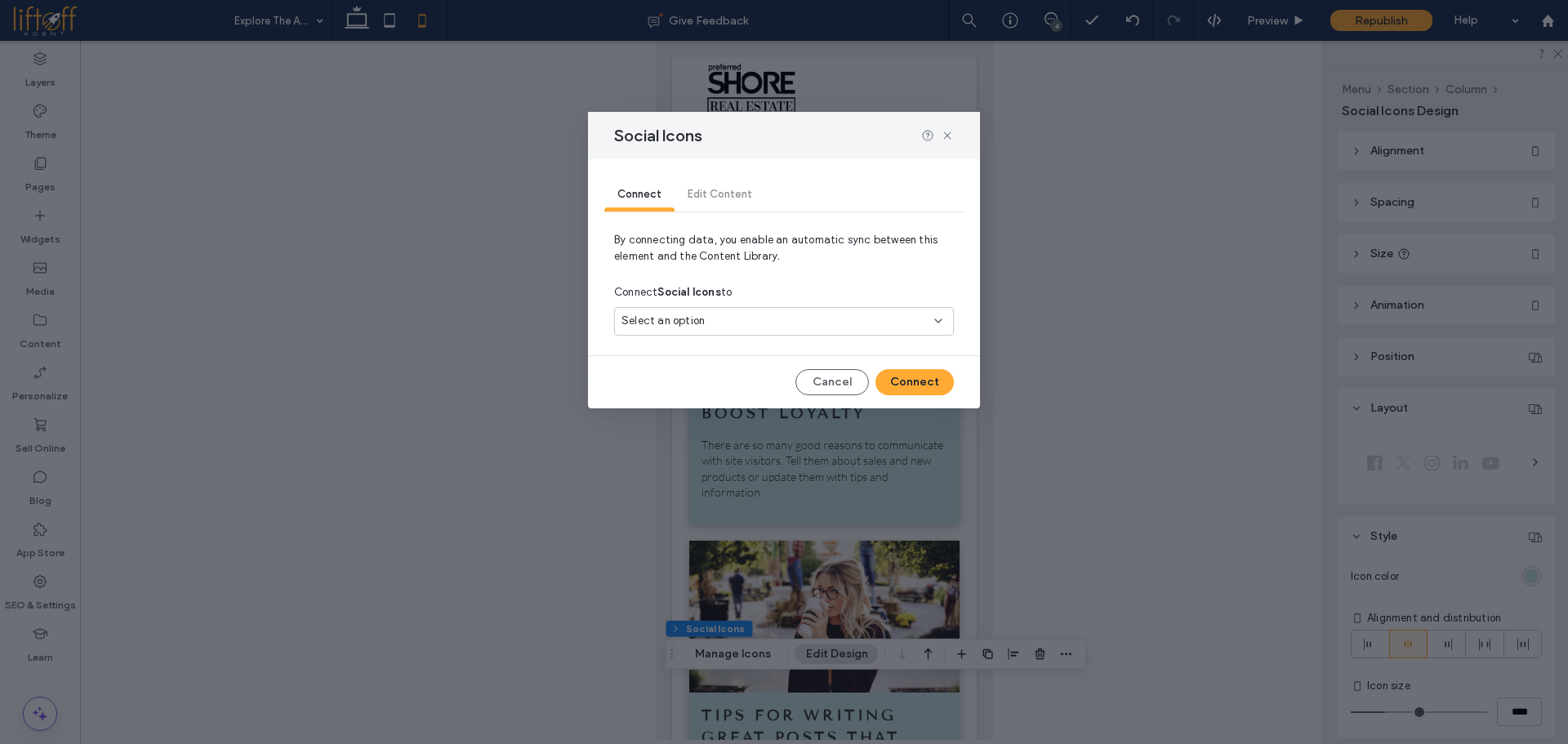
click at [789, 312] on div "Select an option" at bounding box center [784, 322] width 340 height 29
click at [739, 366] on div "Social Accounts" at bounding box center [784, 379] width 338 height 29
click at [928, 376] on button "Connect" at bounding box center [914, 381] width 79 height 26
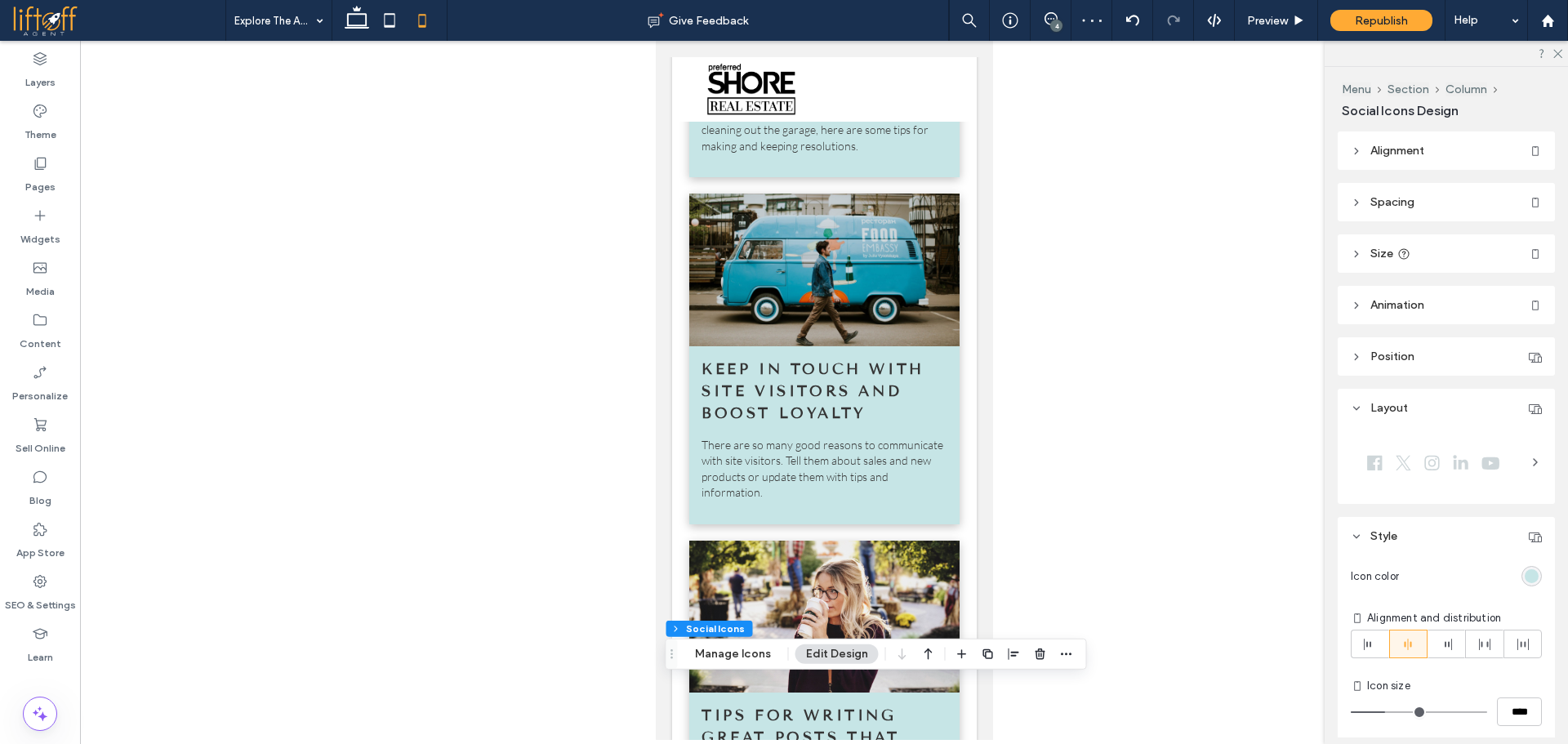
click at [1525, 574] on div "rgb(198, 229, 230)" at bounding box center [1531, 575] width 14 height 14
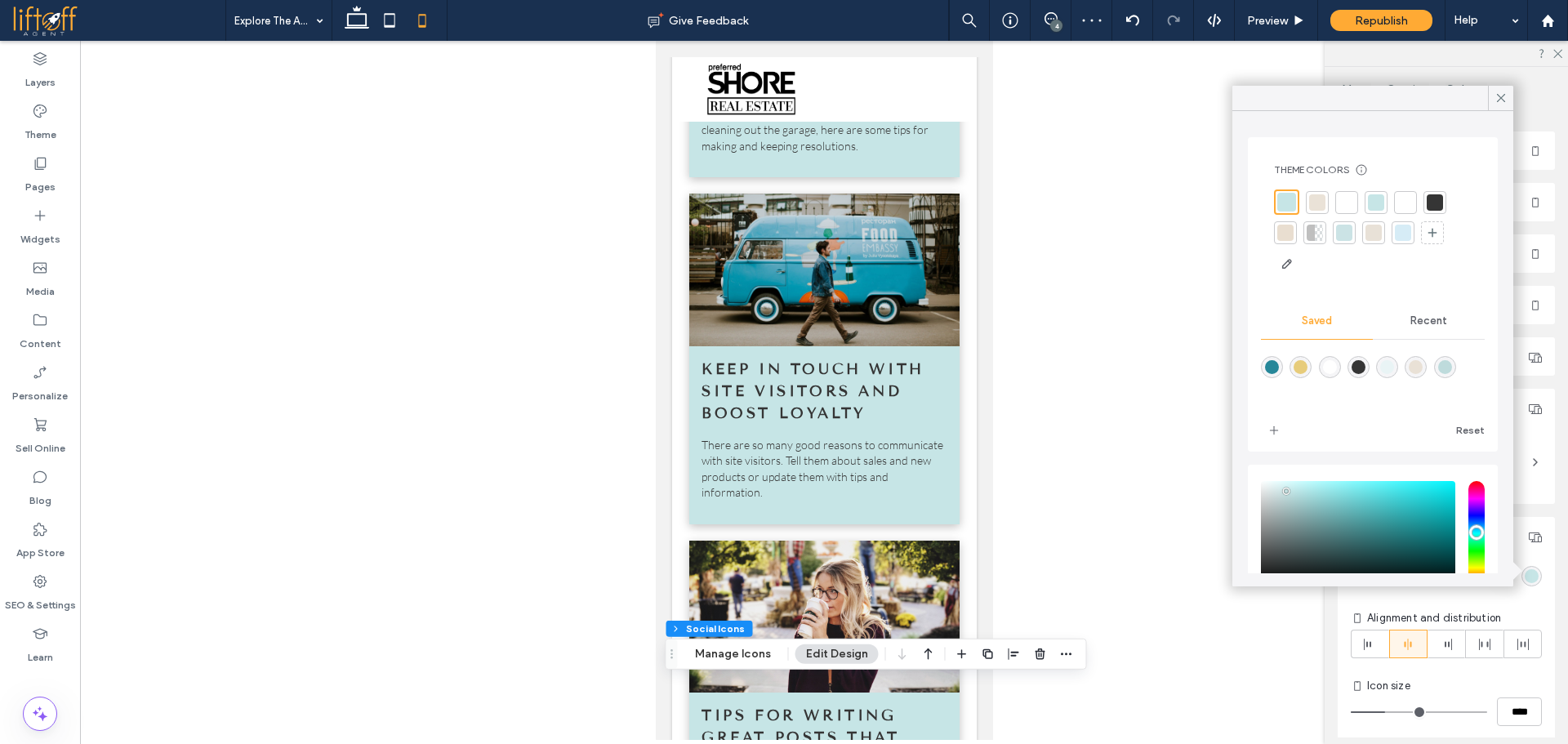
click at [1365, 365] on div "rgba(53,53,53,1)" at bounding box center [1357, 366] width 14 height 14
type input "*******"
click at [1160, 483] on div at bounding box center [823, 390] width 1488 height 699
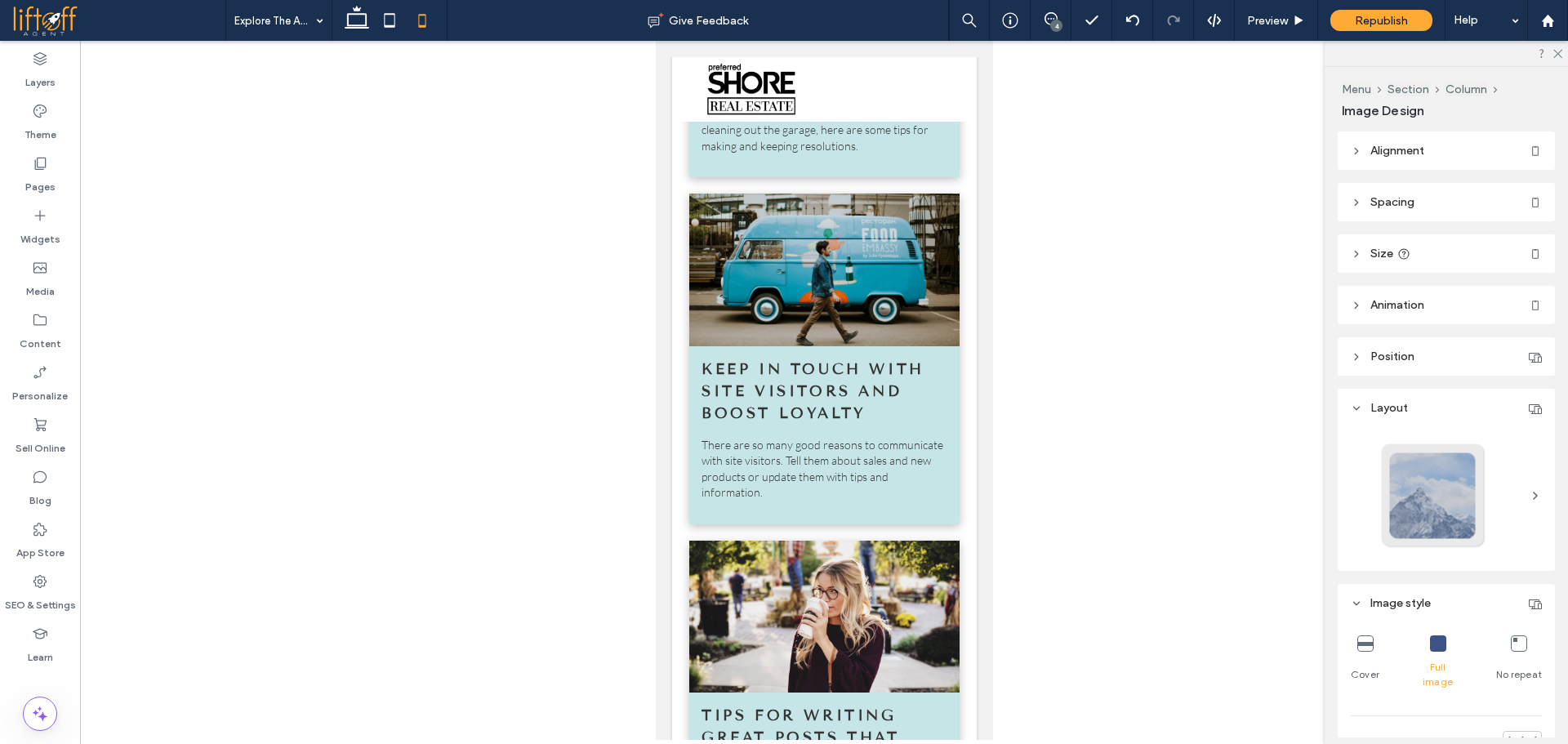
type input "***"
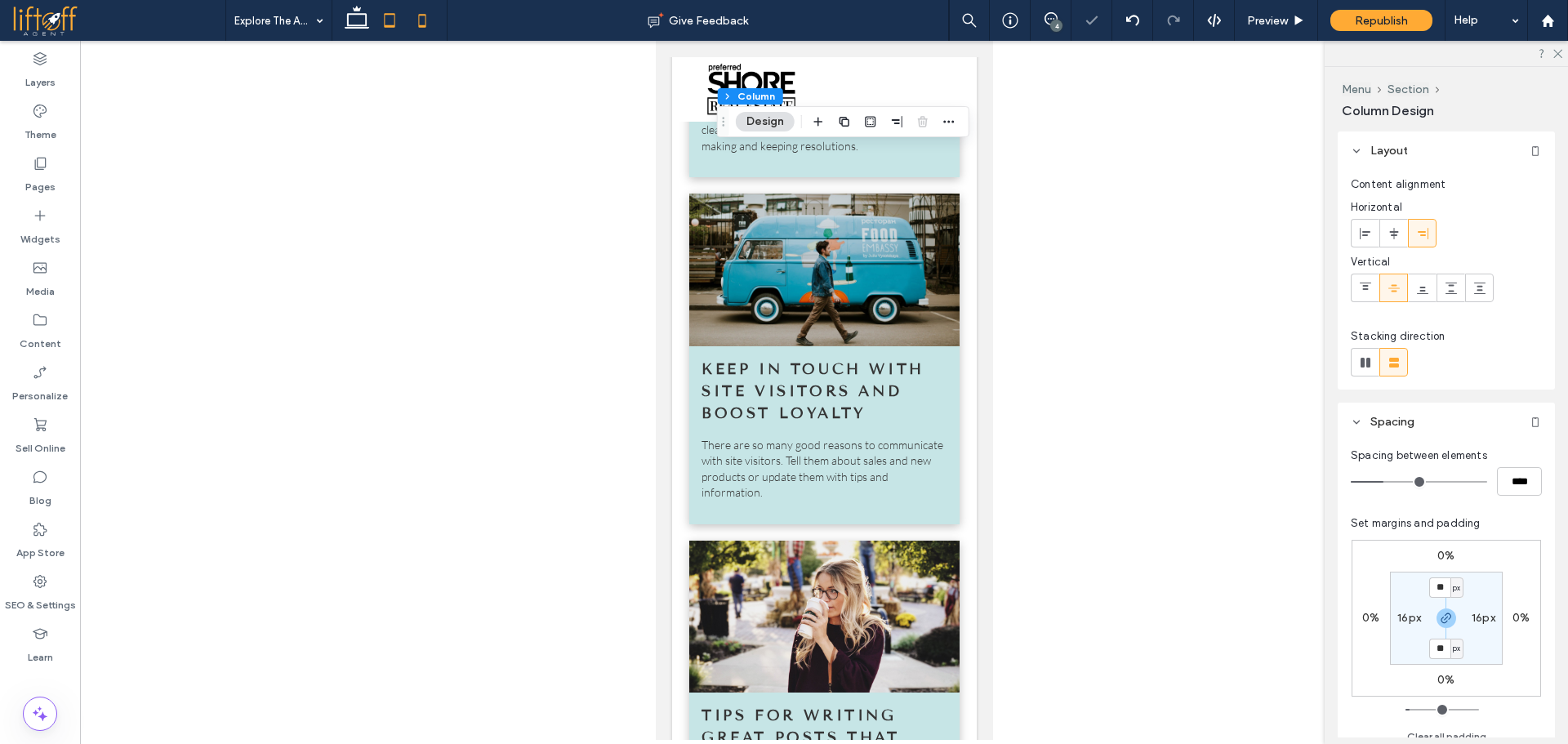
click at [387, 24] on icon at bounding box center [390, 21] width 33 height 33
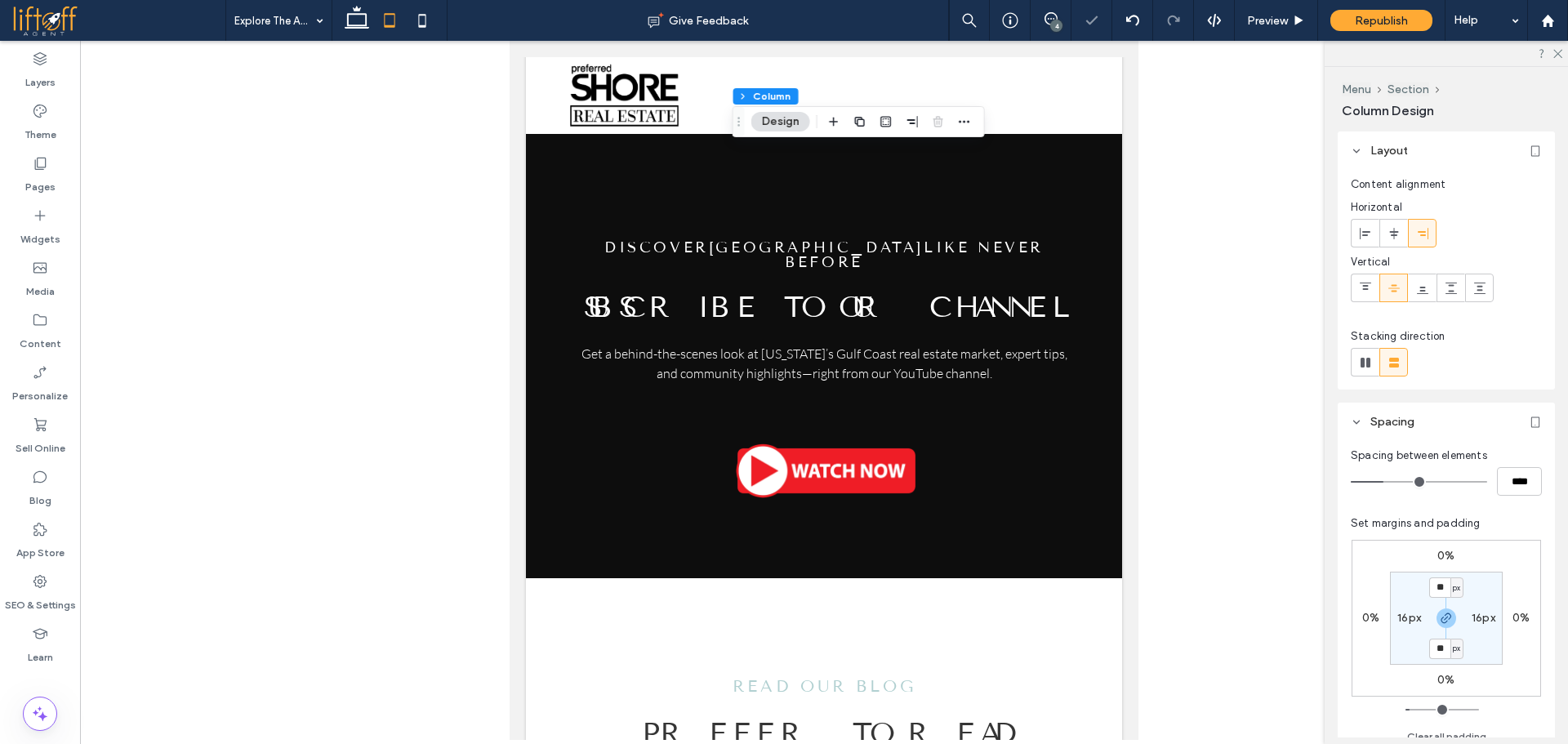
type input "***"
type input "****"
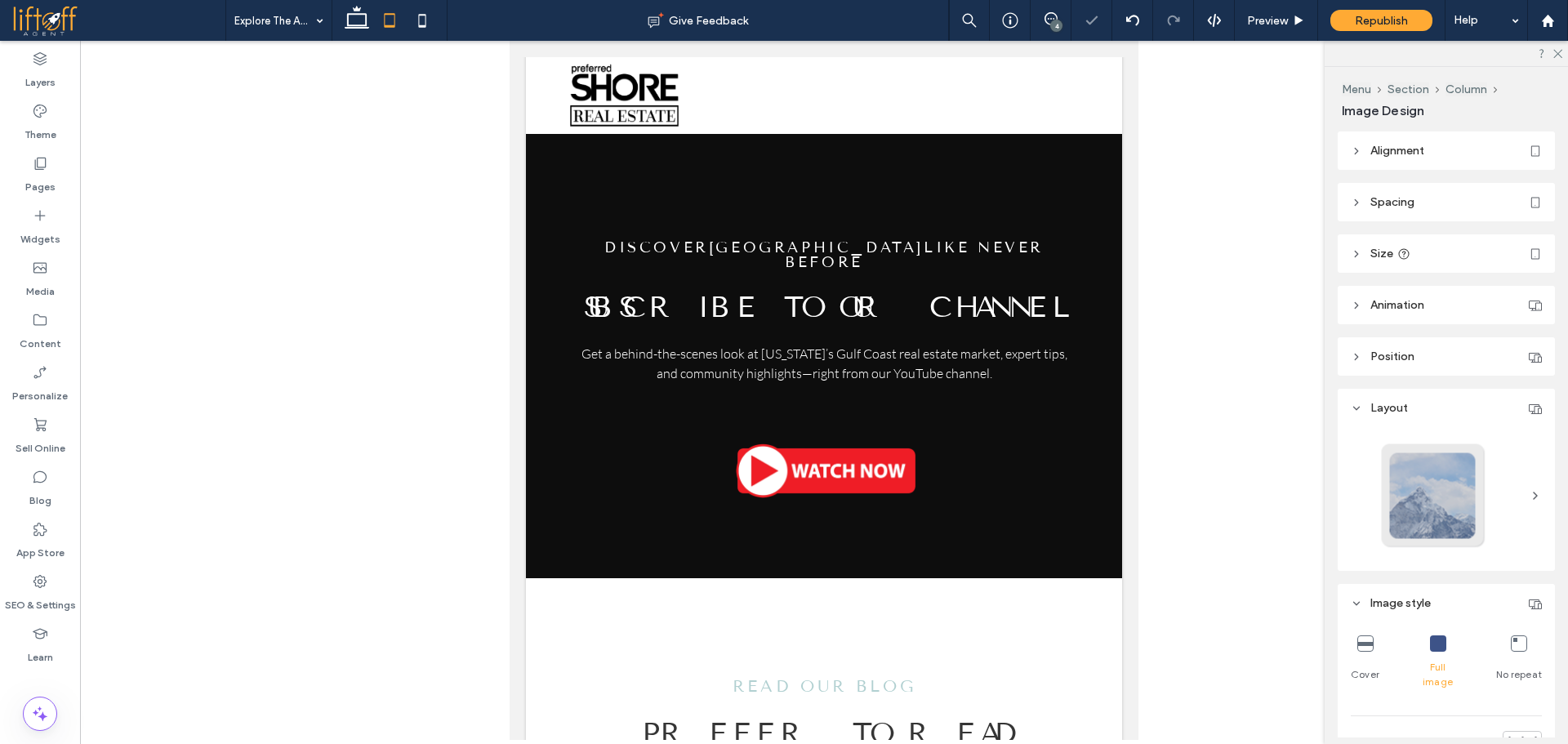
type input "***"
click at [358, 19] on icon at bounding box center [357, 21] width 33 height 33
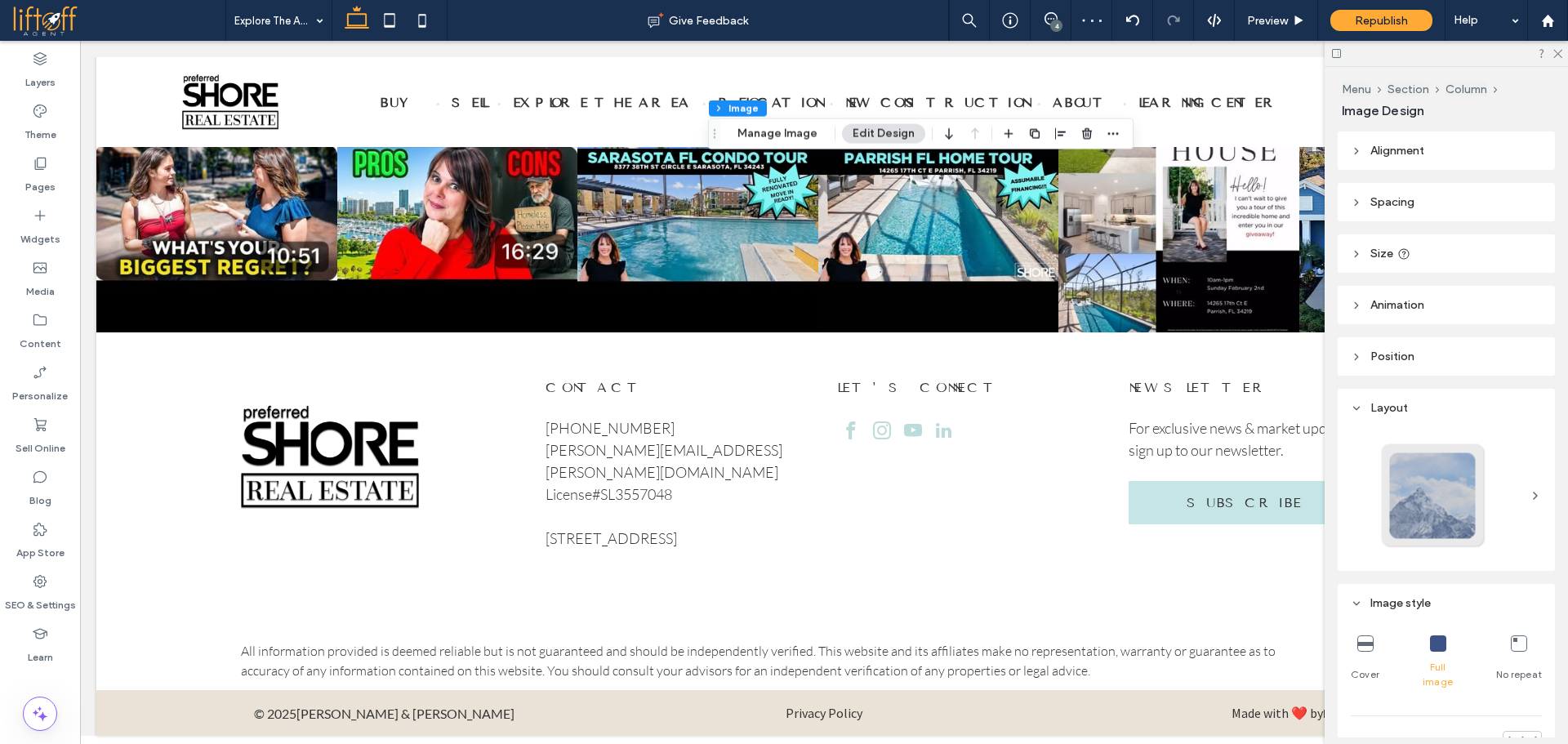
type input "***"
click at [1561, 53] on icon at bounding box center [1557, 52] width 11 height 11
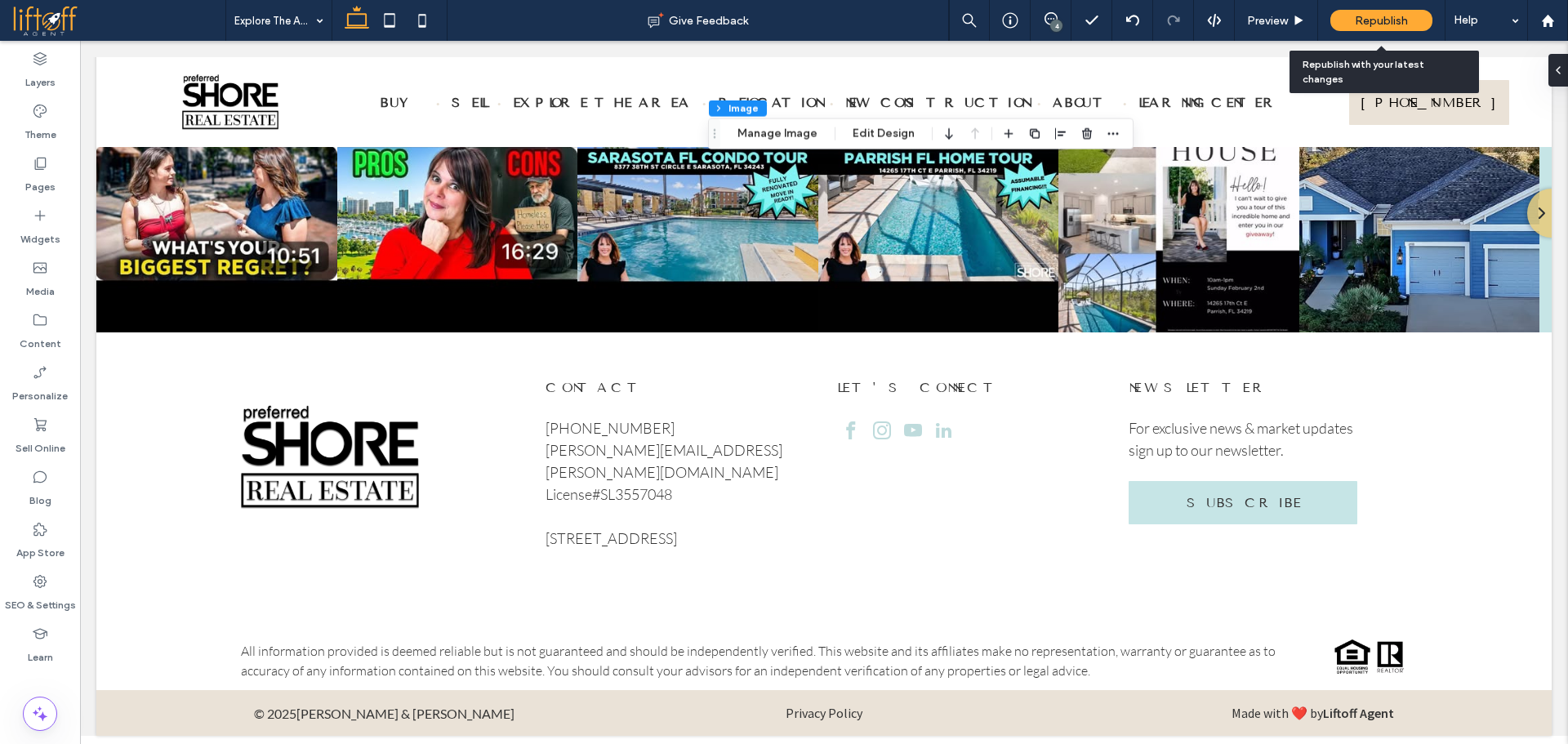
click at [1341, 26] on div "Republish" at bounding box center [1381, 20] width 102 height 21
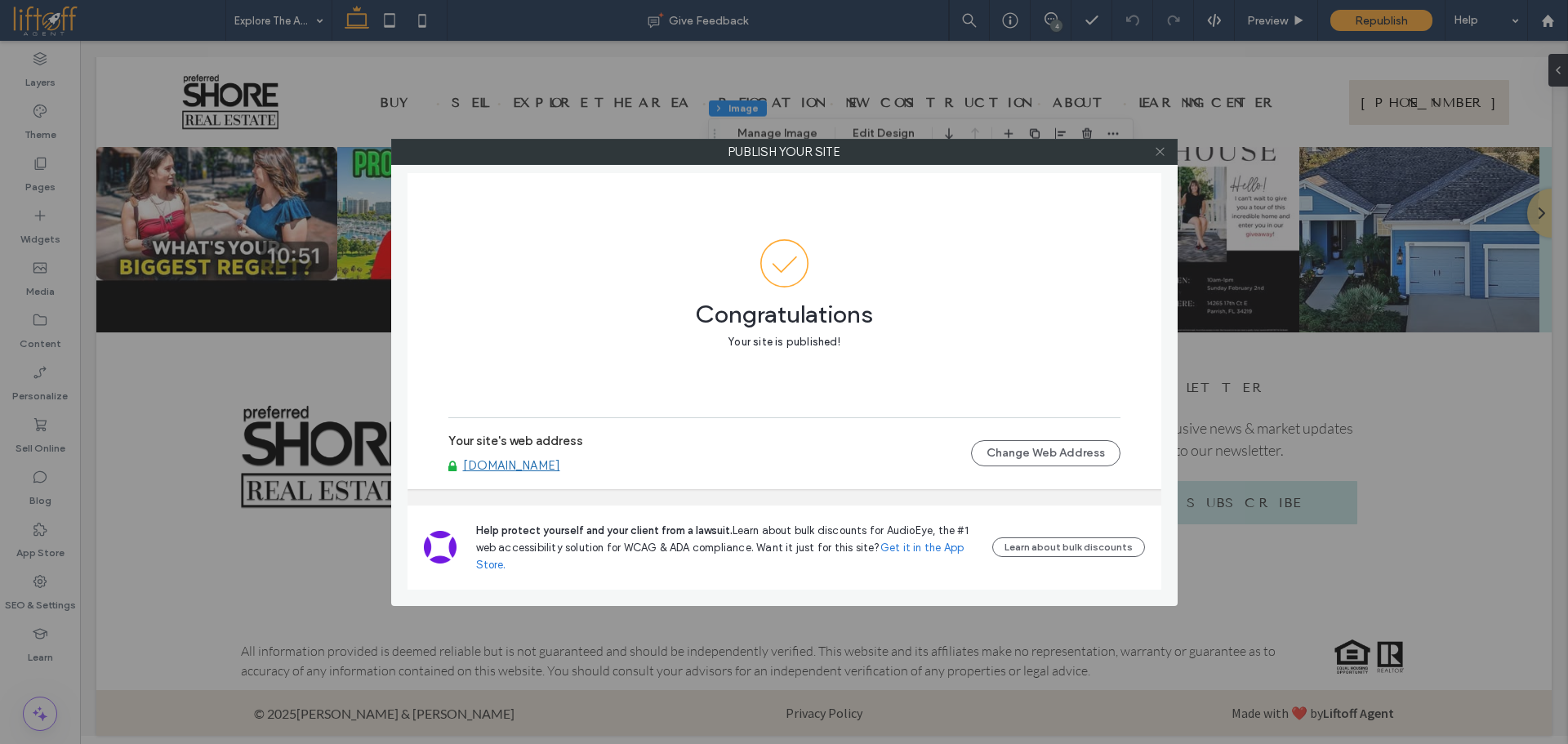
click at [1162, 151] on icon at bounding box center [1160, 152] width 13 height 13
